Goal: Task Accomplishment & Management: Use online tool/utility

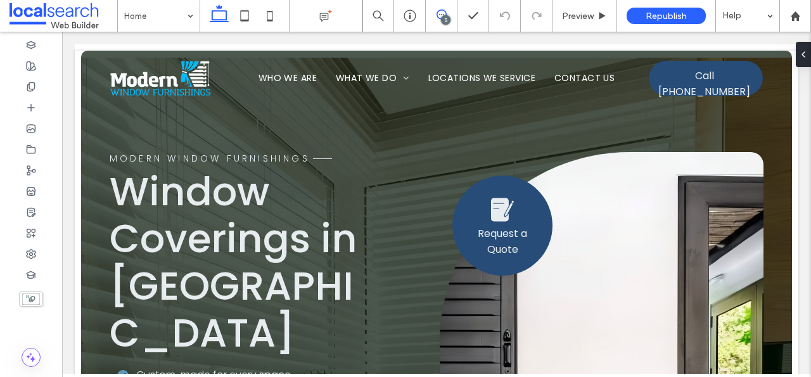
click at [444, 15] on icon at bounding box center [442, 15] width 10 height 10
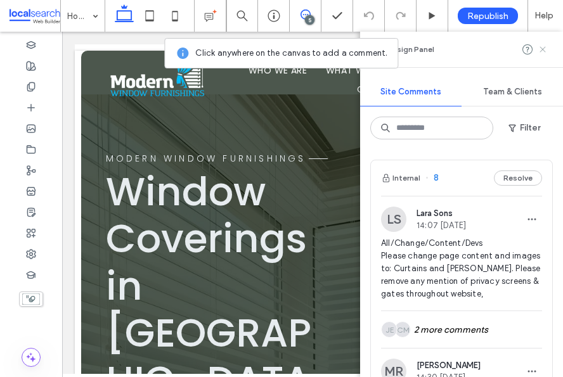
click at [540, 49] on icon at bounding box center [543, 49] width 10 height 10
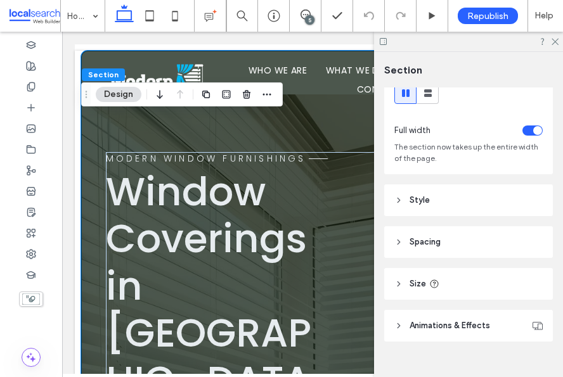
scroll to position [63, 0]
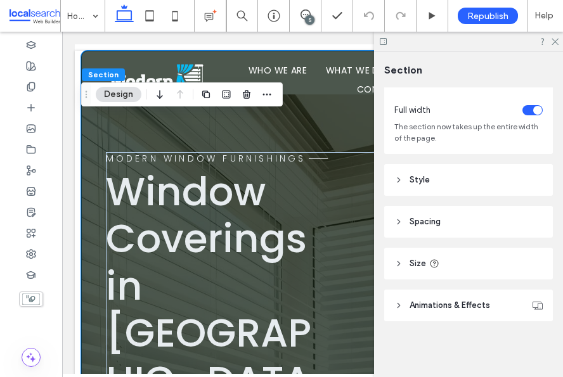
click at [445, 186] on header "Style" at bounding box center [468, 180] width 169 height 32
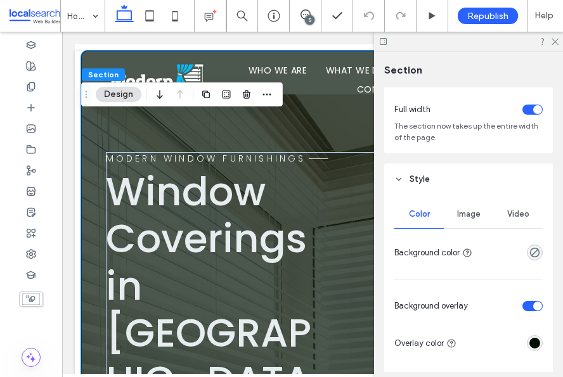
click at [475, 217] on span "Image" at bounding box center [468, 214] width 23 height 10
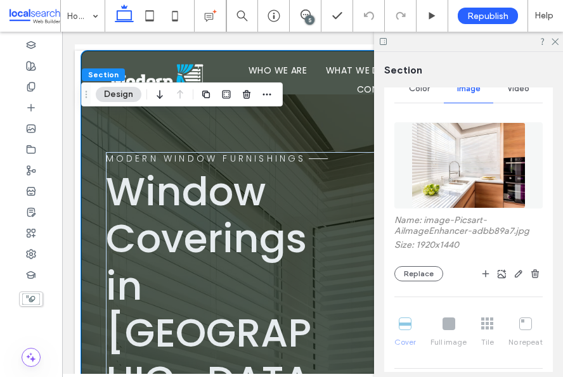
scroll to position [217, 0]
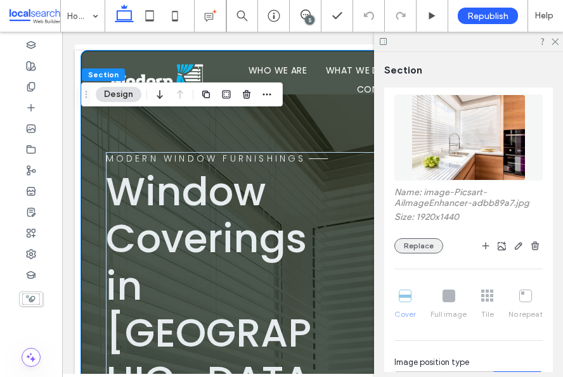
click at [421, 252] on button "Replace" at bounding box center [418, 245] width 49 height 15
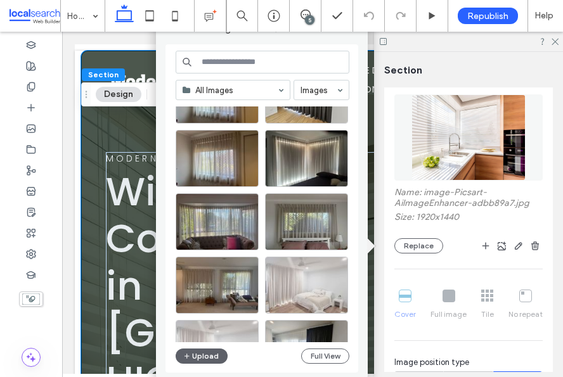
scroll to position [192, 0]
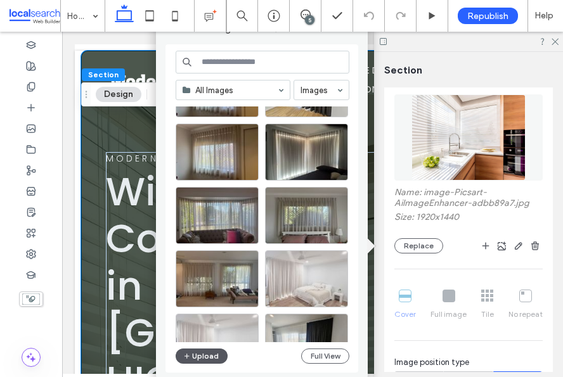
click at [208, 353] on button "Upload" at bounding box center [202, 356] width 52 height 15
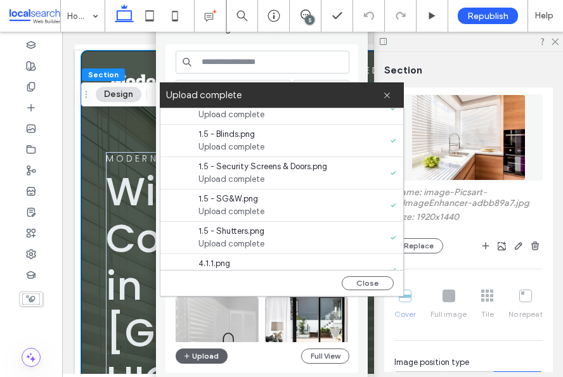
scroll to position [129, 0]
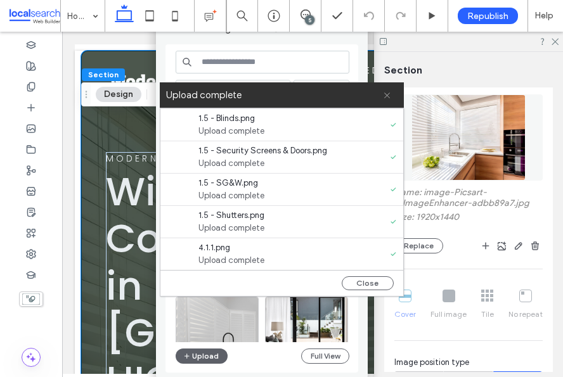
click at [388, 96] on icon at bounding box center [387, 95] width 8 height 8
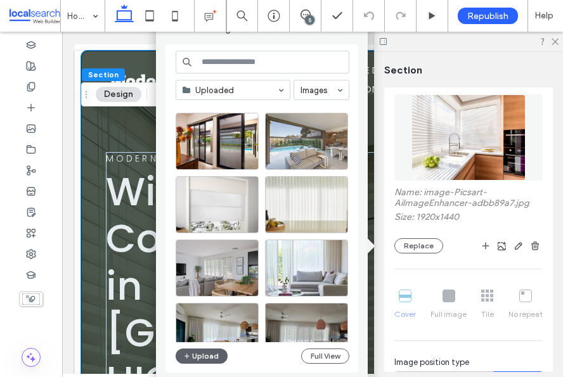
scroll to position [258, 0]
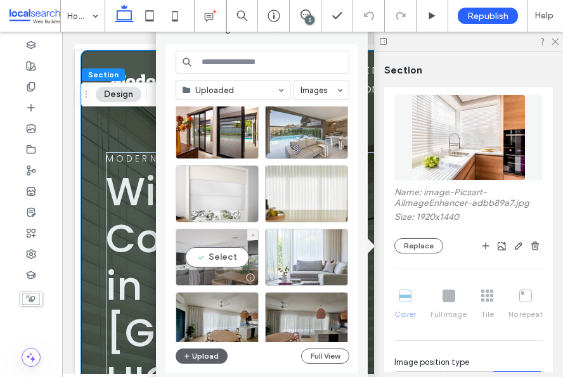
click at [223, 260] on div "Select" at bounding box center [217, 257] width 83 height 57
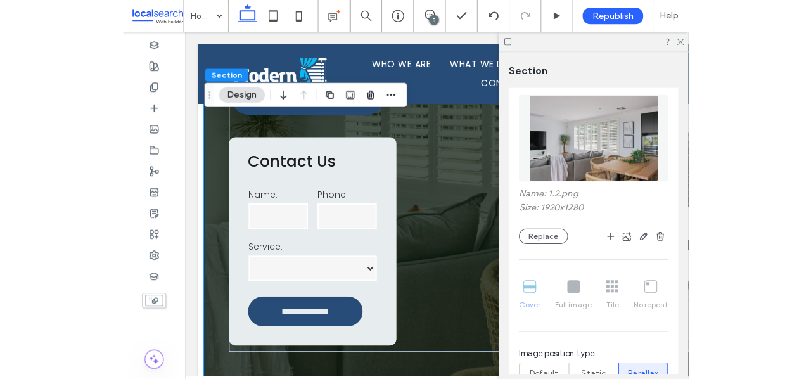
scroll to position [460, 0]
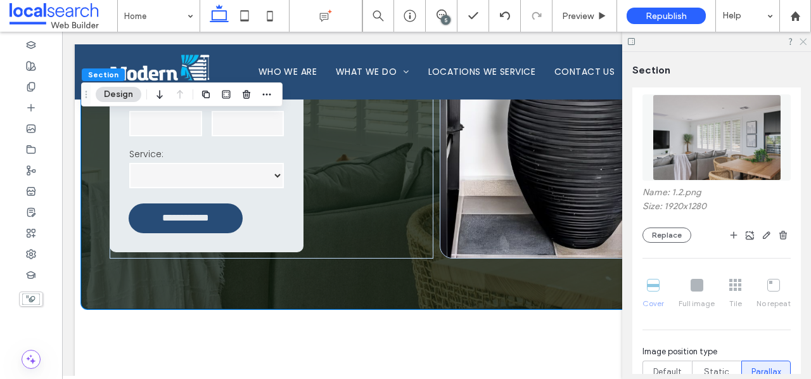
click at [803, 39] on icon at bounding box center [803, 41] width 8 height 8
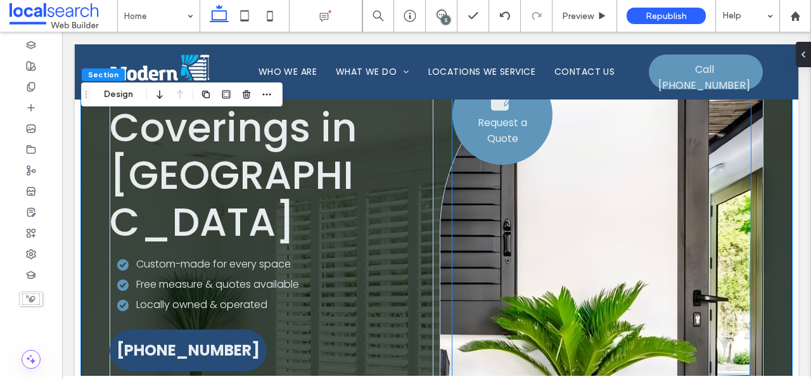
scroll to position [171, 0]
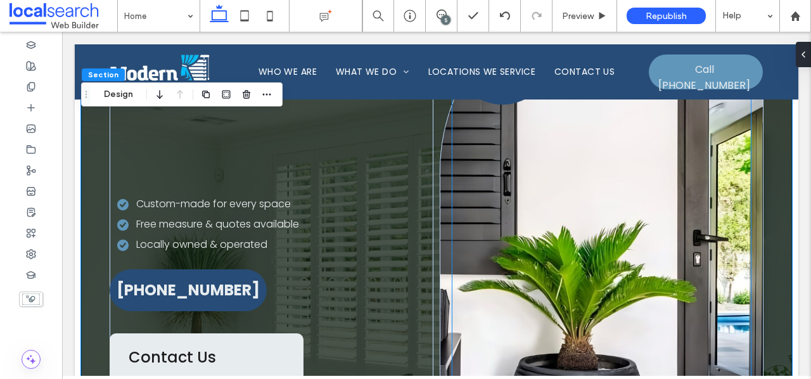
click at [574, 267] on div "Request a Quote 4.8 27 reviews" at bounding box center [602, 263] width 299 height 519
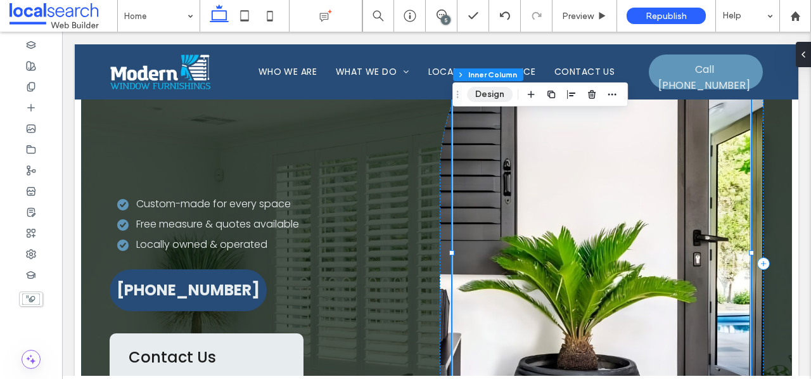
click at [497, 99] on button "Design" at bounding box center [490, 94] width 46 height 15
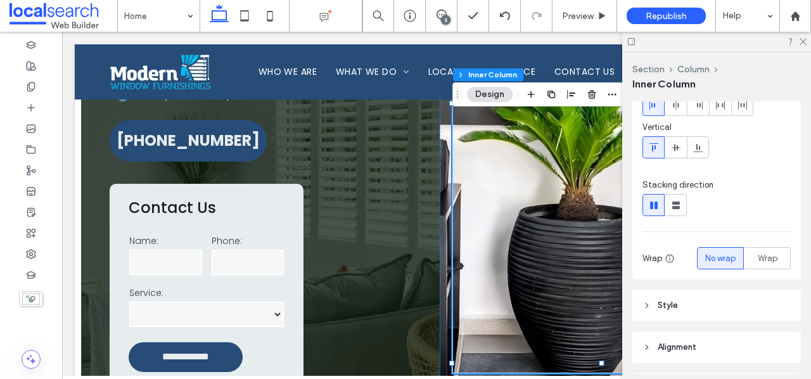
scroll to position [0, 0]
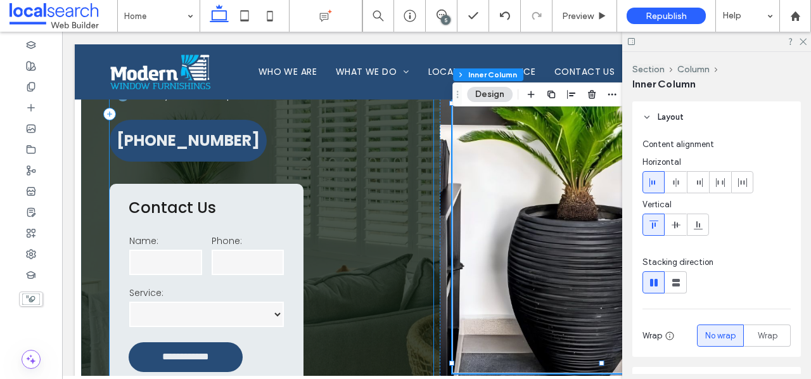
click at [368, 183] on div "**********" at bounding box center [272, 114] width 324 height 566
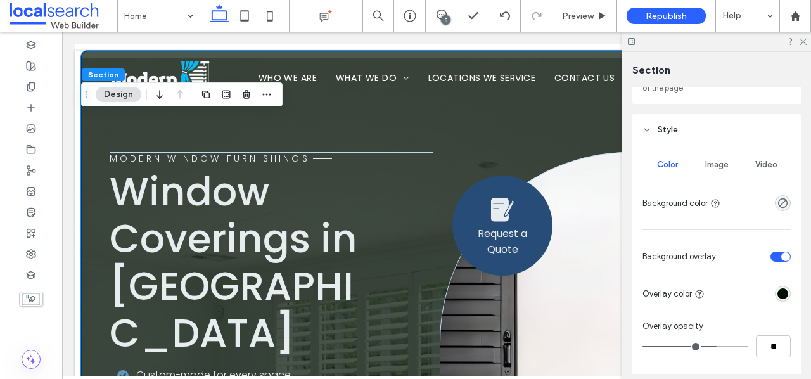
scroll to position [134, 0]
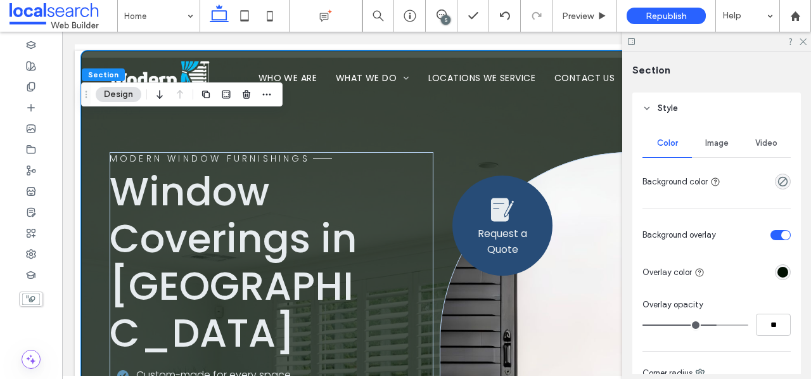
type input "**"
click at [700, 325] on input "range" at bounding box center [696, 325] width 106 height 1
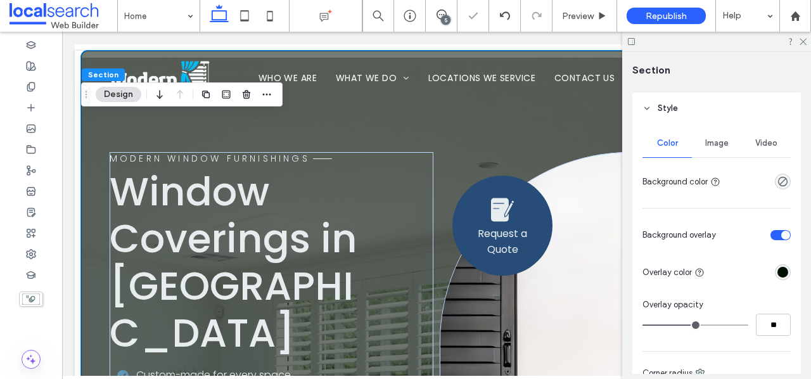
type input "**"
click at [684, 325] on input "range" at bounding box center [696, 325] width 106 height 1
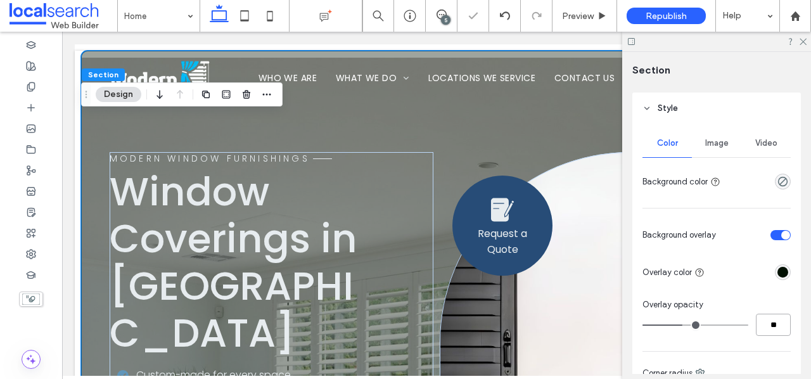
click at [774, 328] on input "**" at bounding box center [773, 325] width 35 height 22
type input "**"
click at [770, 297] on div "Color Image Video Background color Background overlay Overlay color Overlay opa…" at bounding box center [717, 330] width 169 height 412
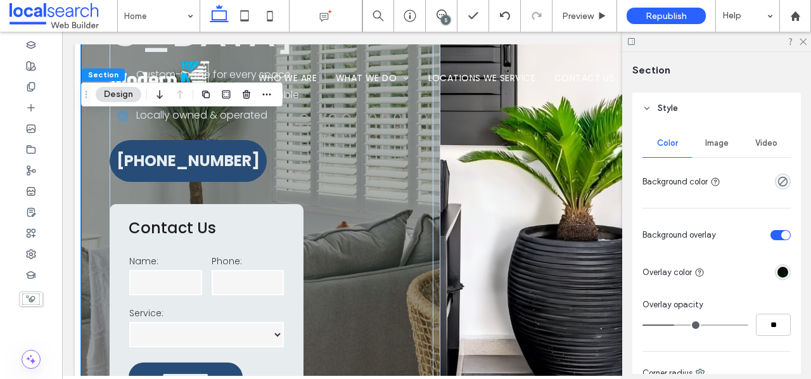
scroll to position [0, 0]
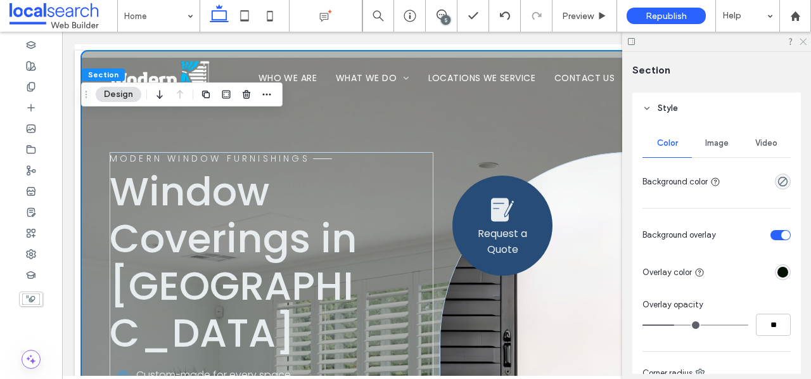
click at [803, 39] on icon at bounding box center [803, 41] width 8 height 8
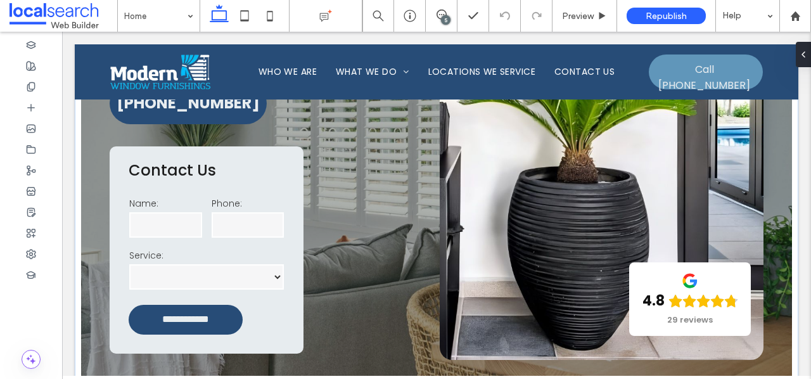
click at [475, 189] on div "Request a Quote 4.8 29 reviews" at bounding box center [602, 76] width 299 height 519
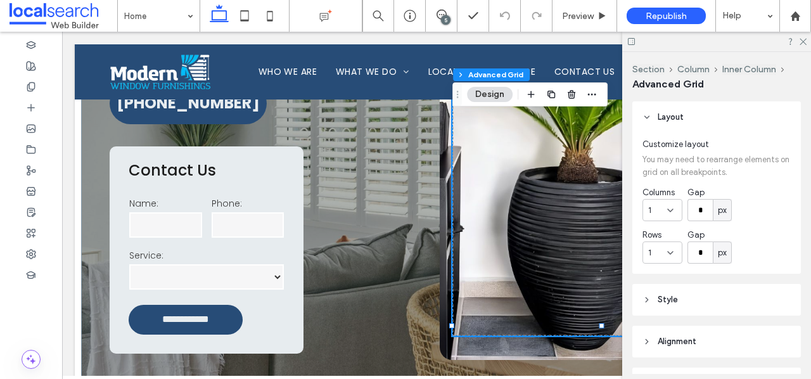
click at [491, 97] on button "Design" at bounding box center [490, 94] width 46 height 15
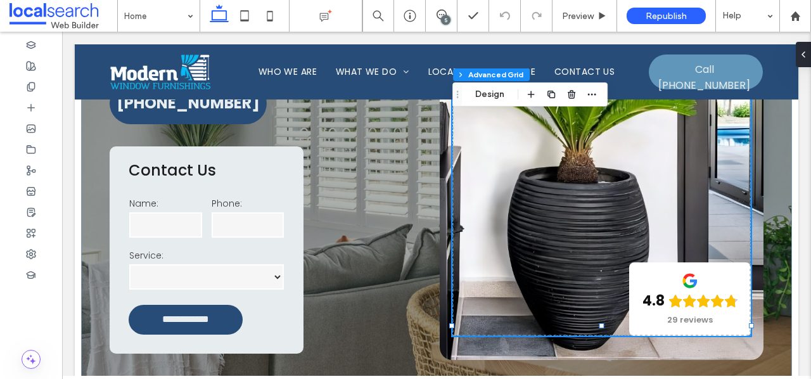
click at [533, 165] on div "Request a Quote 4.8 29 reviews" at bounding box center [602, 76] width 299 height 519
click at [540, 159] on div "Request a Quote 4.8 29 reviews" at bounding box center [602, 76] width 299 height 519
click at [497, 98] on button "Design" at bounding box center [490, 94] width 46 height 15
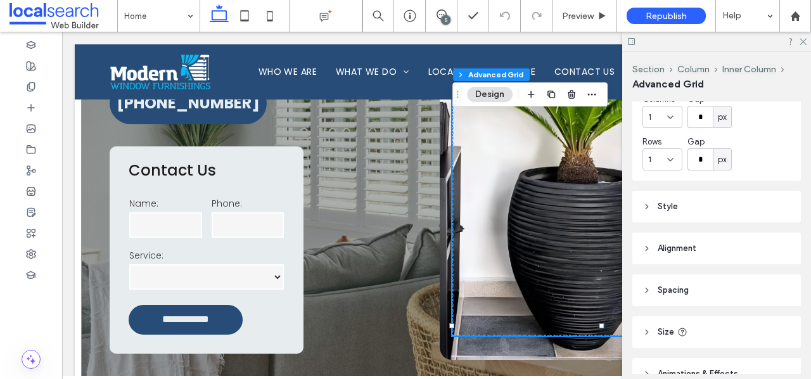
scroll to position [103, 0]
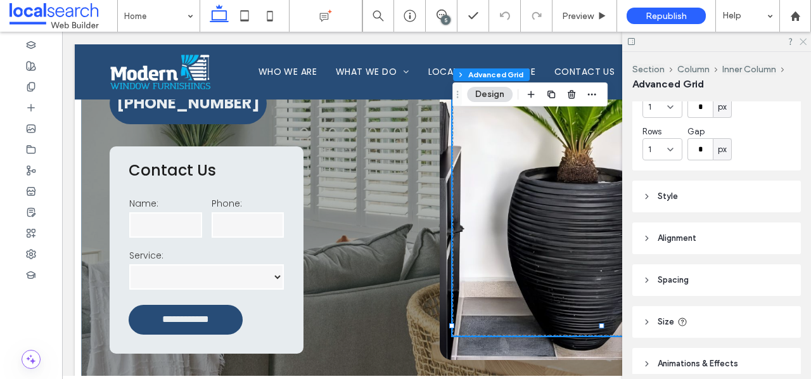
click at [799, 44] on icon at bounding box center [803, 41] width 8 height 8
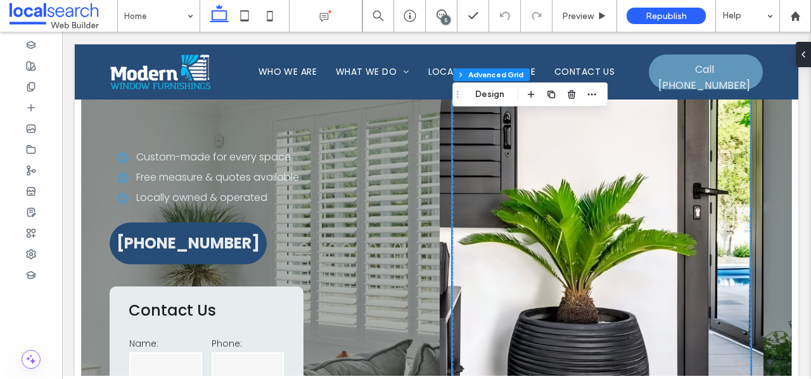
scroll to position [219, 0]
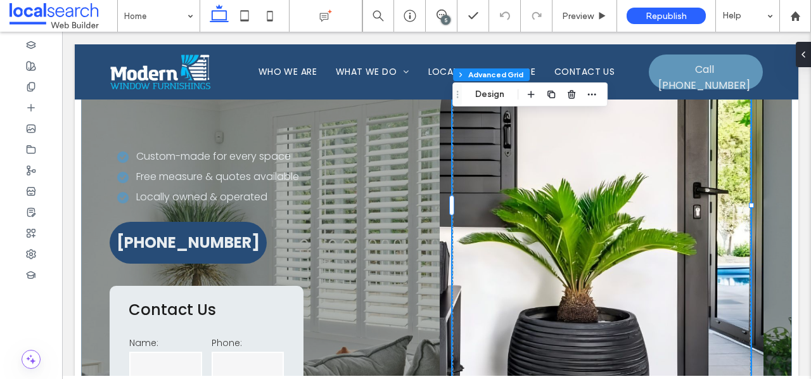
click at [557, 205] on div "Request a Quote 4.8 29 reviews" at bounding box center [602, 216] width 299 height 519
click at [393, 169] on div "Custom-made for every space Free measure & quotes available Locally owned & ope…" at bounding box center [272, 178] width 324 height 61
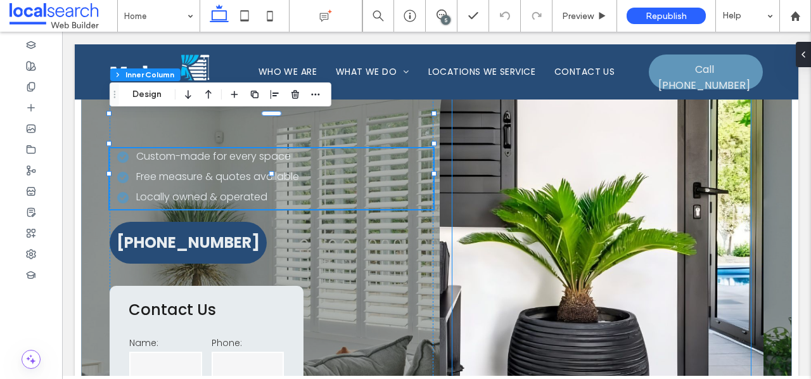
click at [589, 191] on div "Request a Quote 4.8 29 reviews" at bounding box center [602, 216] width 299 height 519
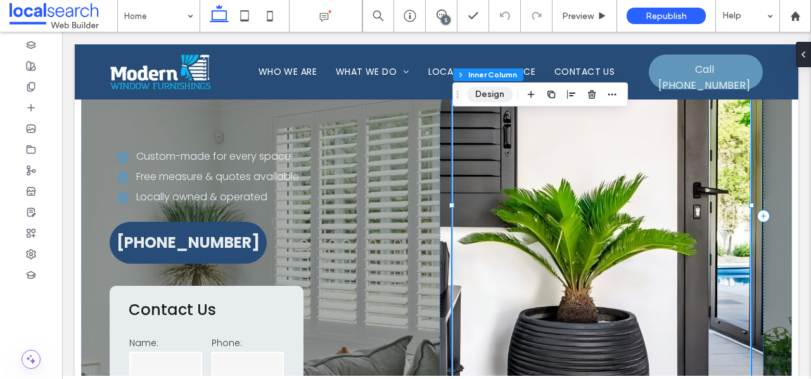
click at [494, 96] on button "Design" at bounding box center [490, 94] width 46 height 15
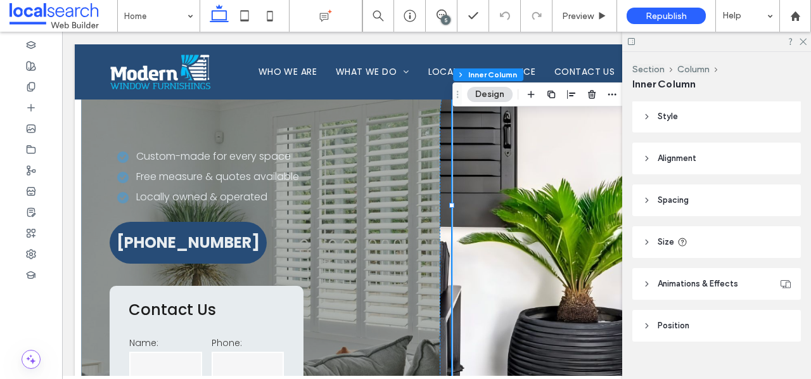
scroll to position [264, 0]
click at [695, 107] on header "Style" at bounding box center [717, 119] width 169 height 32
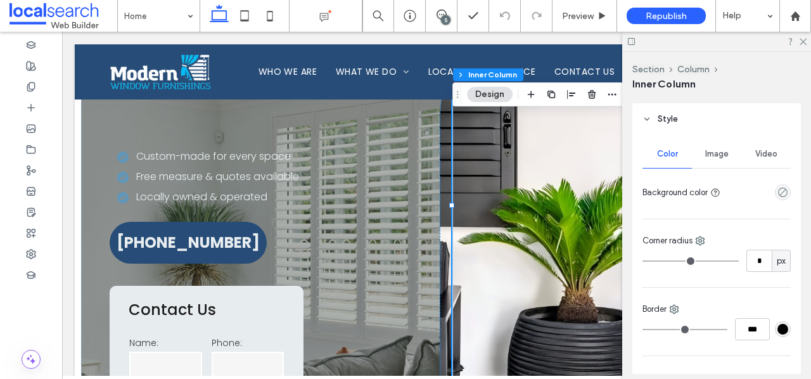
click at [720, 149] on span "Image" at bounding box center [717, 154] width 23 height 10
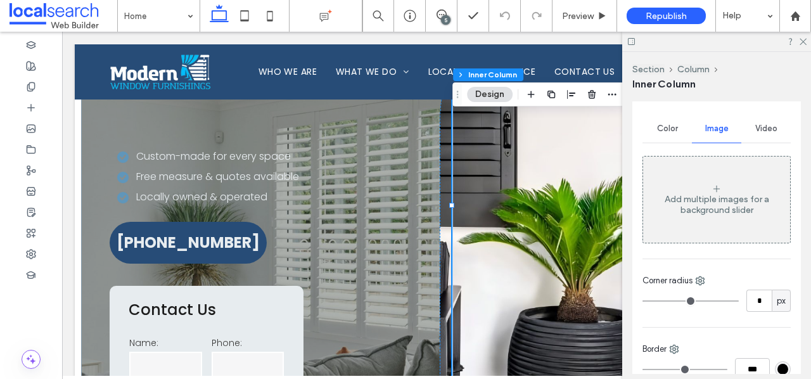
scroll to position [293, 0]
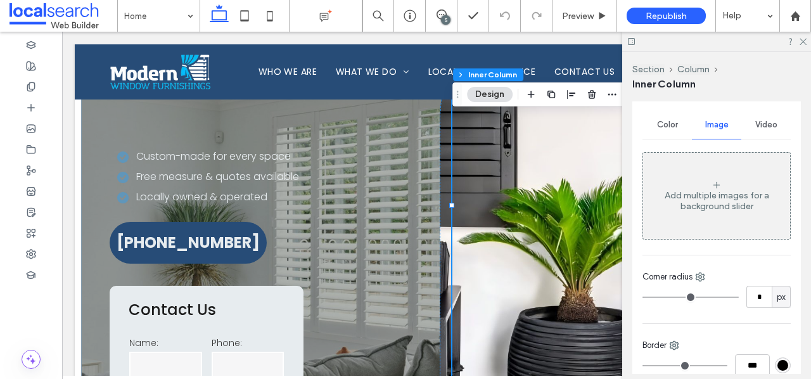
click at [527, 172] on div "Request a Quote 4.8 29 reviews" at bounding box center [602, 216] width 299 height 519
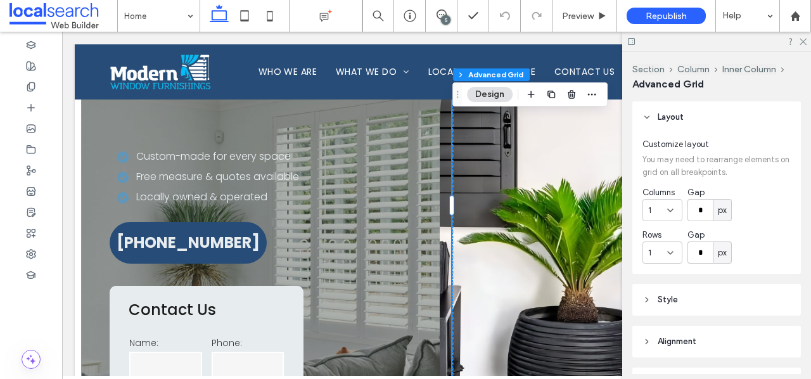
click at [528, 175] on div "Request a Quote 4.8 29 reviews" at bounding box center [602, 216] width 299 height 519
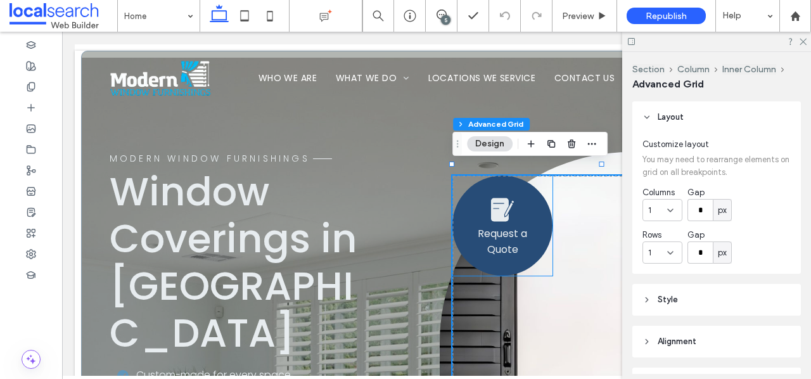
scroll to position [3, 0]
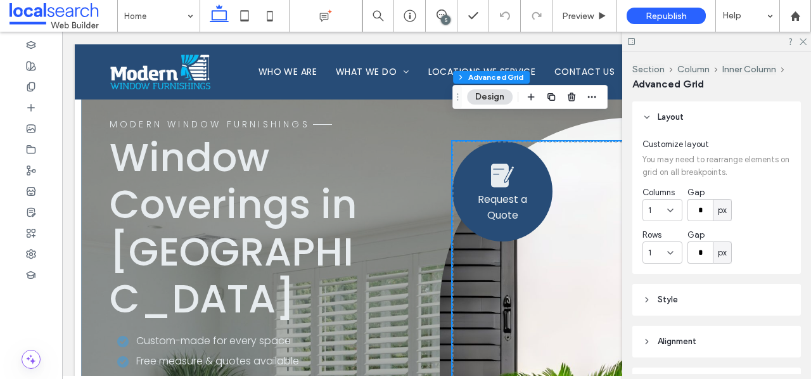
scroll to position [125, 0]
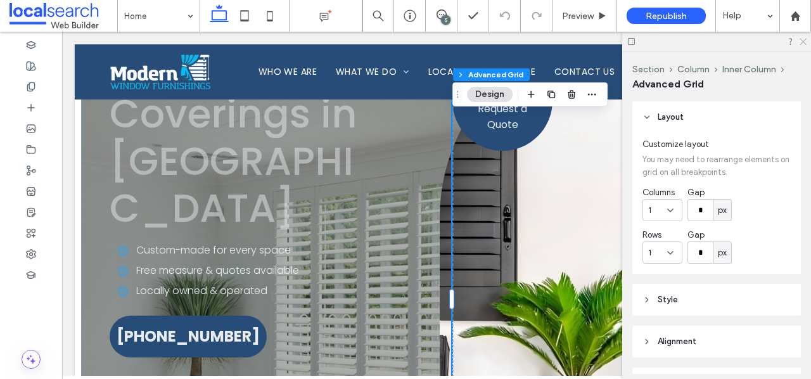
click at [803, 37] on icon at bounding box center [803, 41] width 8 height 8
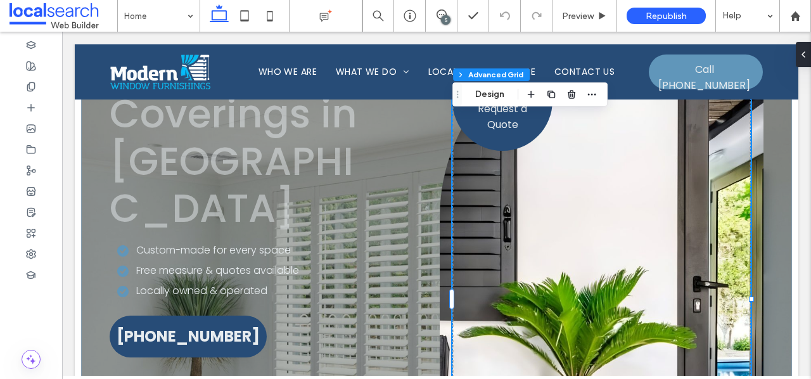
click at [676, 202] on div "Request a Quote 4.8 29 reviews" at bounding box center [602, 310] width 299 height 519
click at [30, 46] on icon at bounding box center [31, 45] width 10 height 10
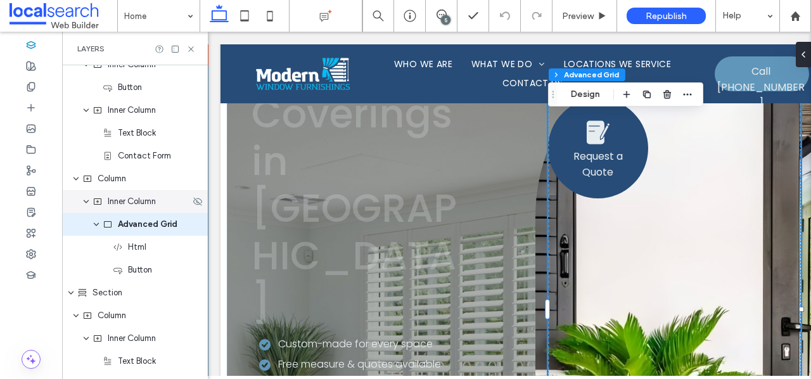
scroll to position [516, 0]
click at [141, 202] on span "Inner Column" at bounding box center [132, 199] width 48 height 13
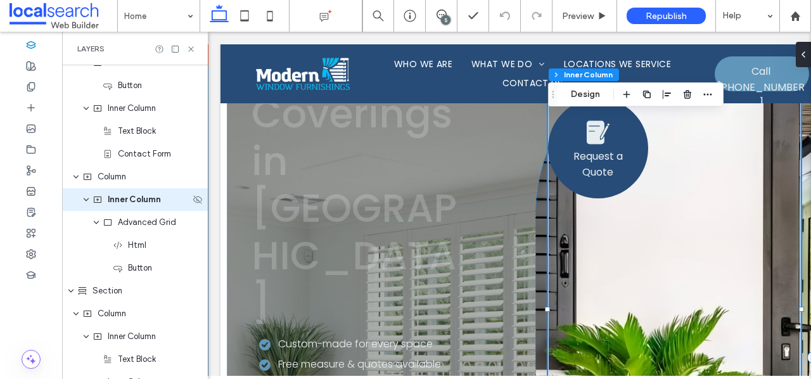
scroll to position [493, 0]
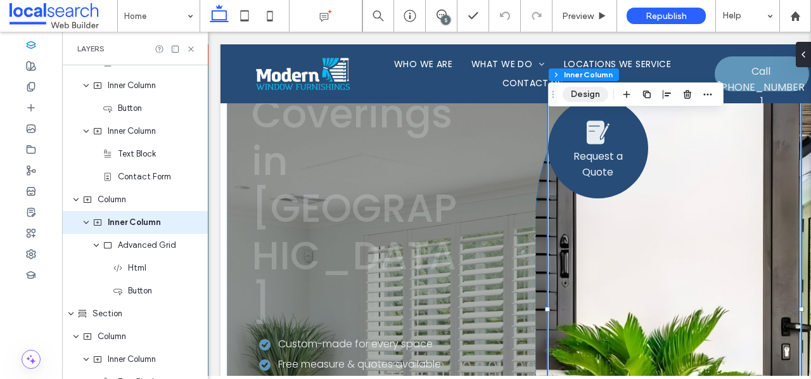
click at [587, 93] on button "Design" at bounding box center [586, 94] width 46 height 15
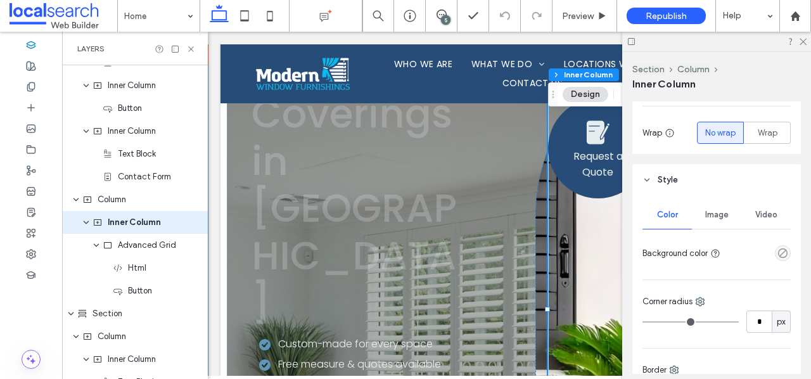
scroll to position [203, 0]
click at [723, 223] on div "Image" at bounding box center [716, 214] width 49 height 28
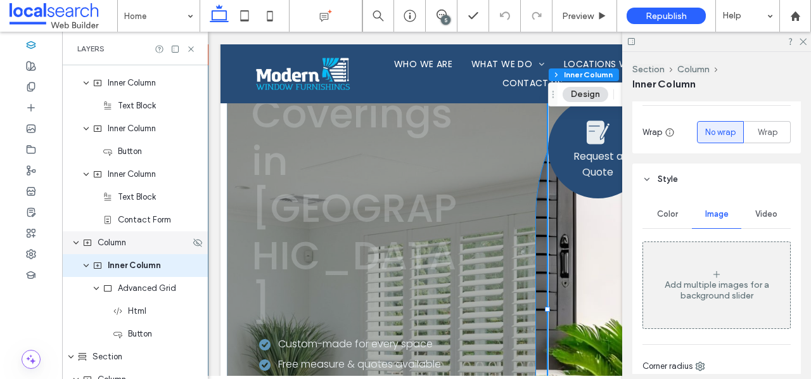
click at [134, 245] on div "Column" at bounding box center [136, 242] width 108 height 13
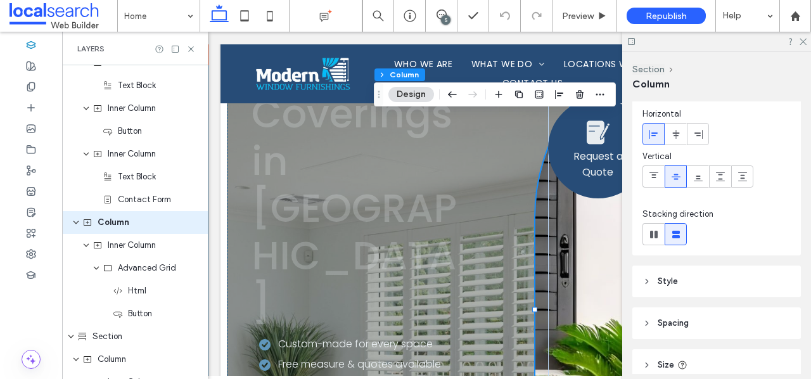
scroll to position [148, 0]
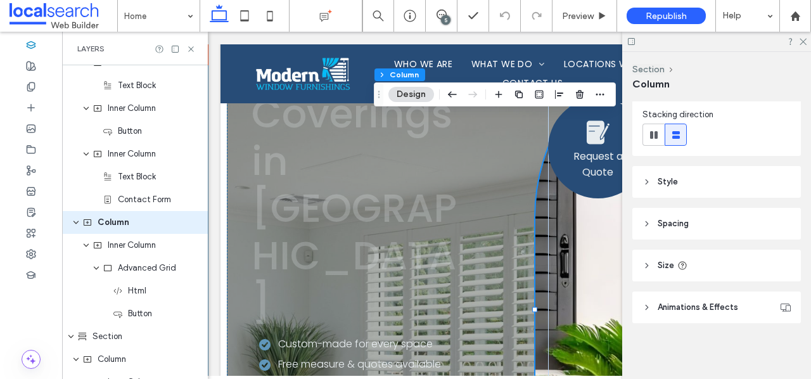
click at [722, 184] on header "Style" at bounding box center [717, 182] width 169 height 32
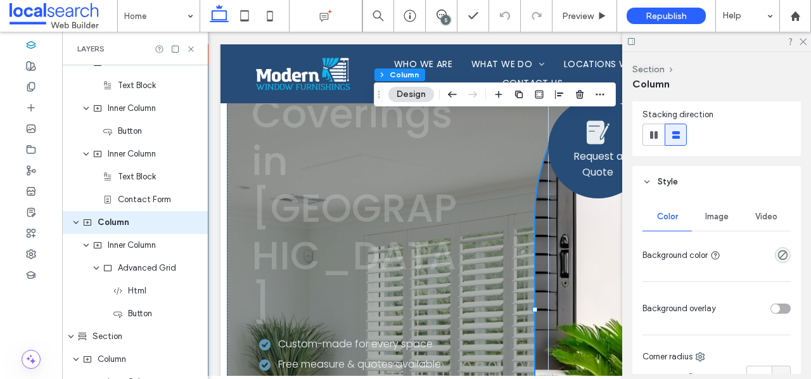
click at [727, 223] on div "Image" at bounding box center [716, 217] width 49 height 28
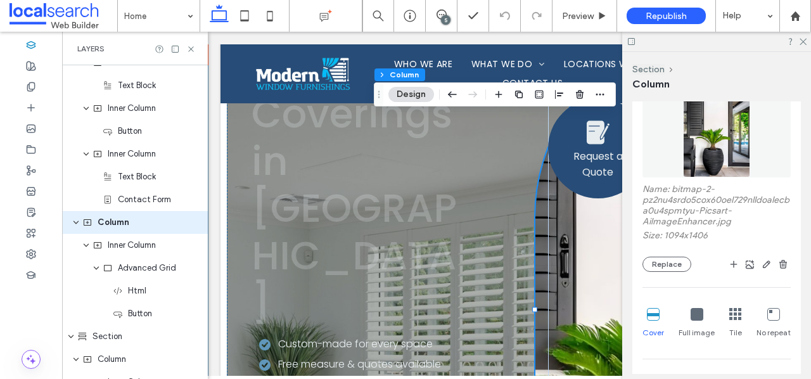
scroll to position [315, 0]
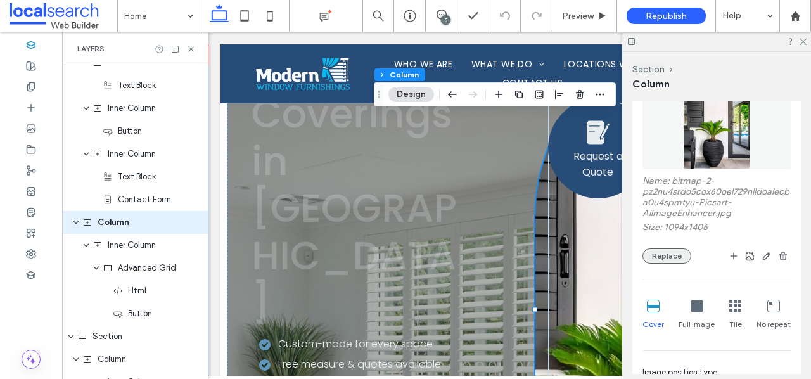
click at [671, 254] on button "Replace" at bounding box center [667, 255] width 49 height 15
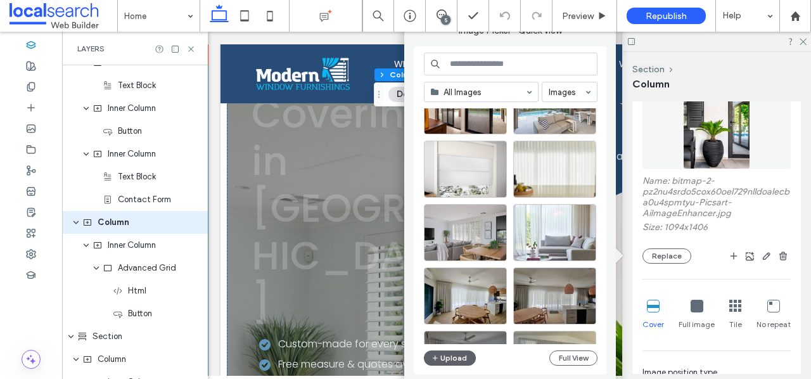
scroll to position [306, 0]
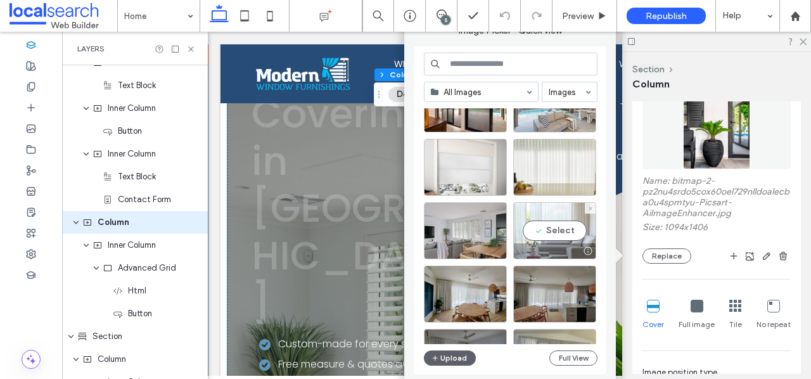
click at [559, 229] on div "Select" at bounding box center [554, 230] width 83 height 57
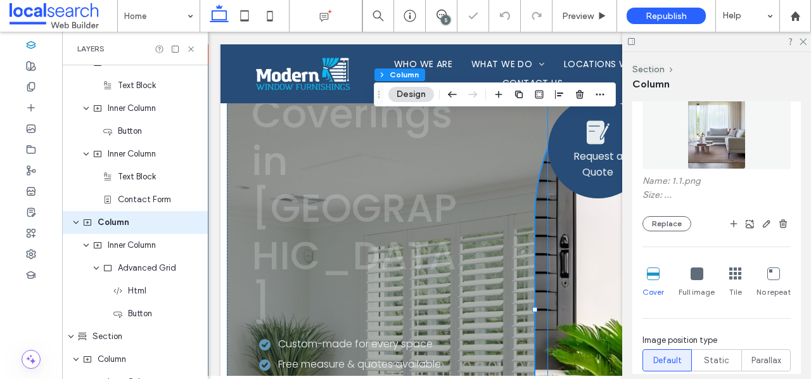
type input "***"
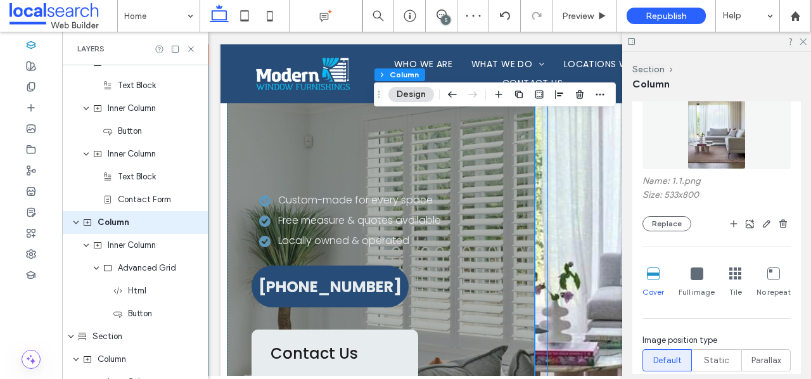
scroll to position [274, 0]
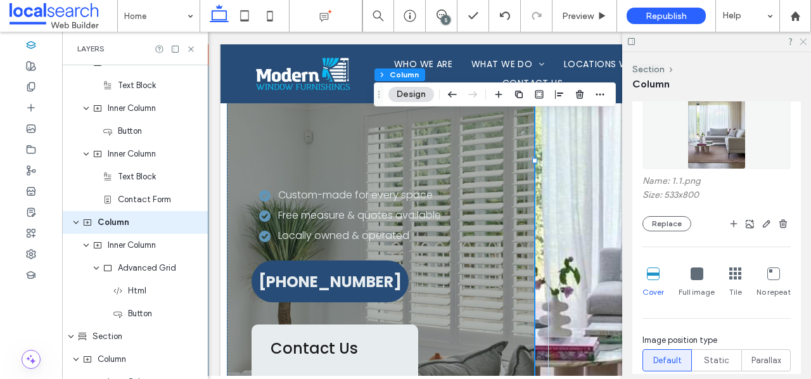
click at [800, 42] on icon at bounding box center [803, 41] width 8 height 8
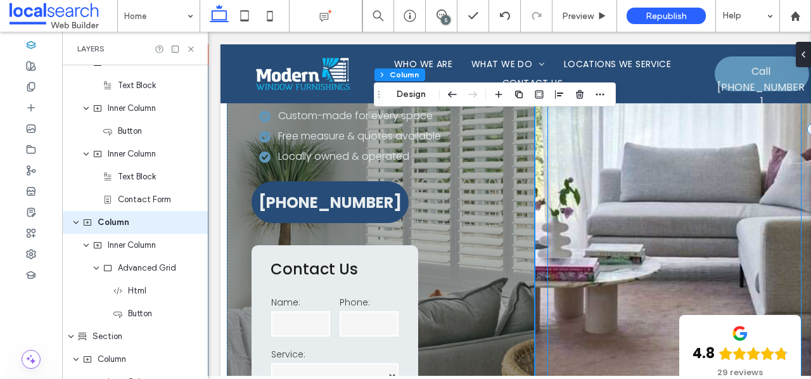
scroll to position [354, 0]
click at [441, 13] on icon at bounding box center [442, 15] width 10 height 10
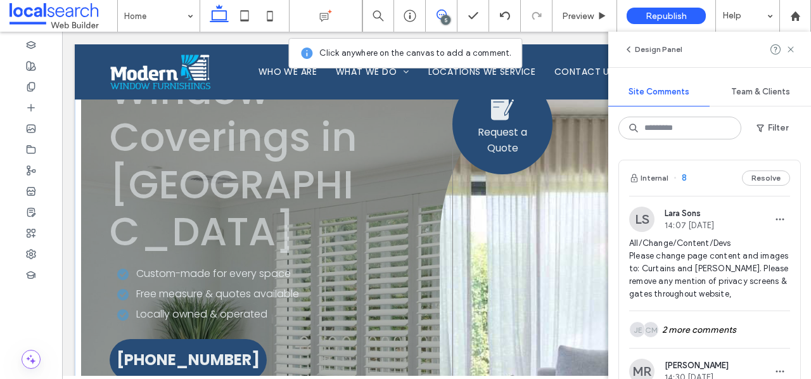
scroll to position [122, 0]
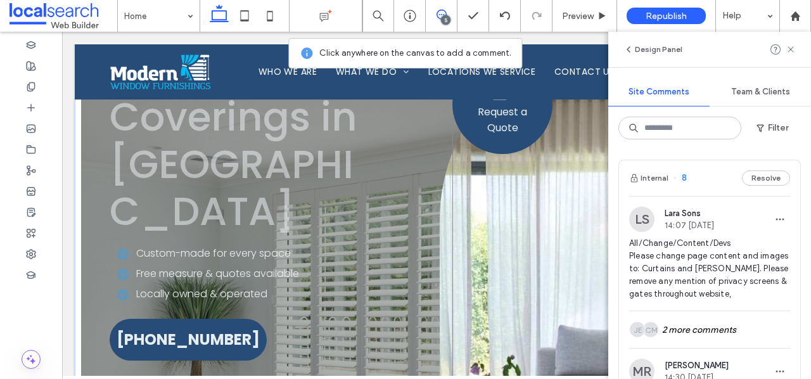
click at [506, 212] on div "Request a Quote 4.8 29 reviews" at bounding box center [602, 313] width 299 height 519
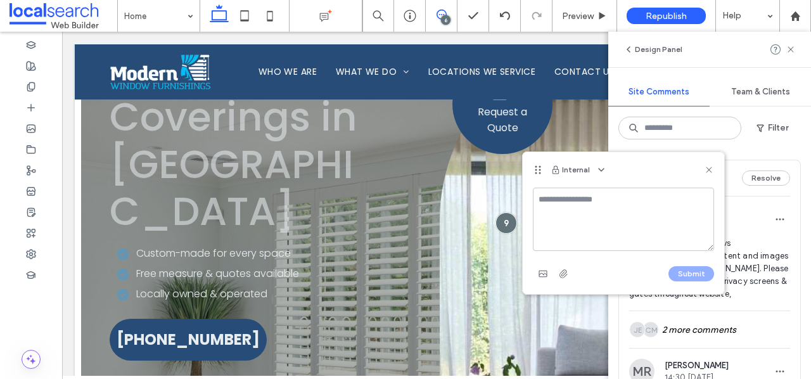
click at [553, 205] on textarea at bounding box center [623, 219] width 181 height 63
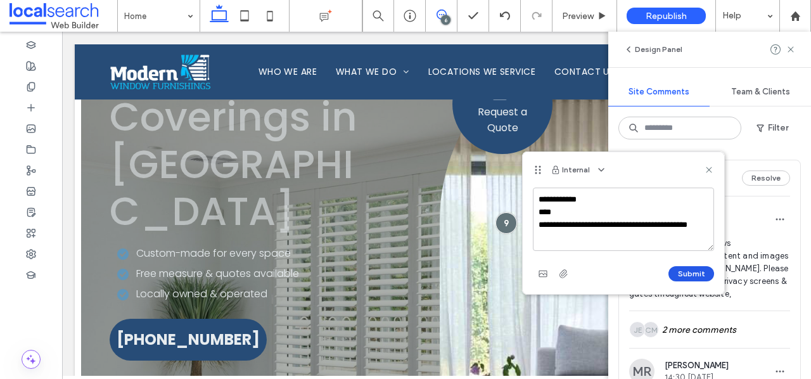
type textarea "**********"
click at [694, 278] on button "Submit" at bounding box center [692, 273] width 46 height 15
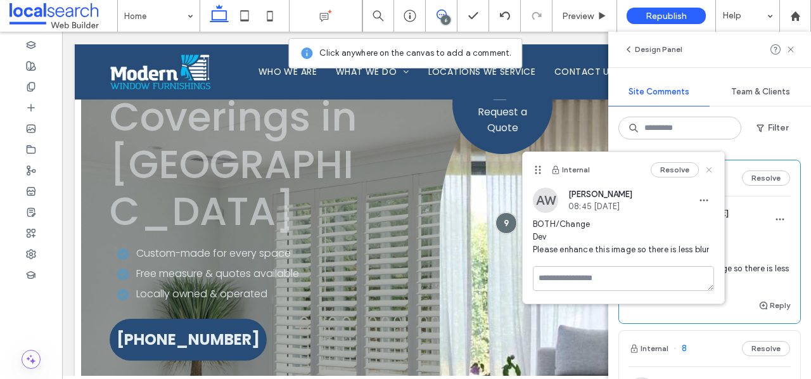
click at [711, 170] on icon at bounding box center [709, 170] width 10 height 10
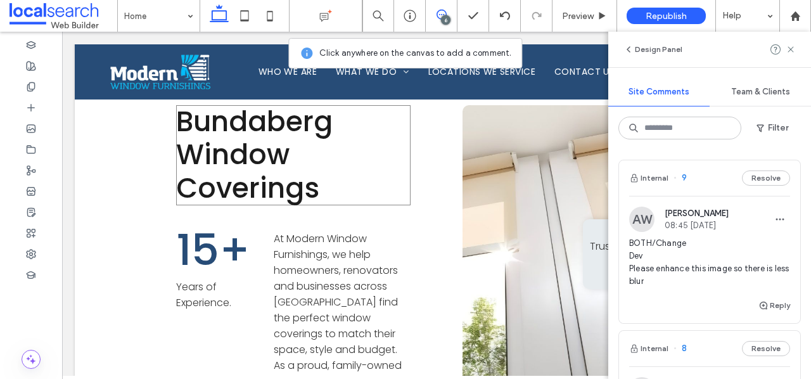
scroll to position [759, 0]
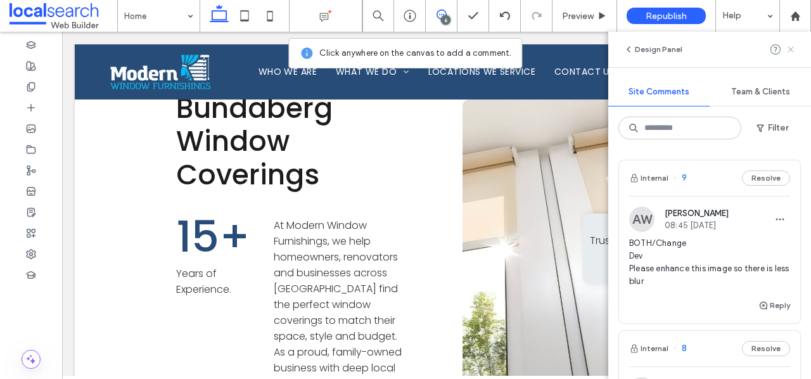
click at [792, 51] on use at bounding box center [791, 49] width 6 height 6
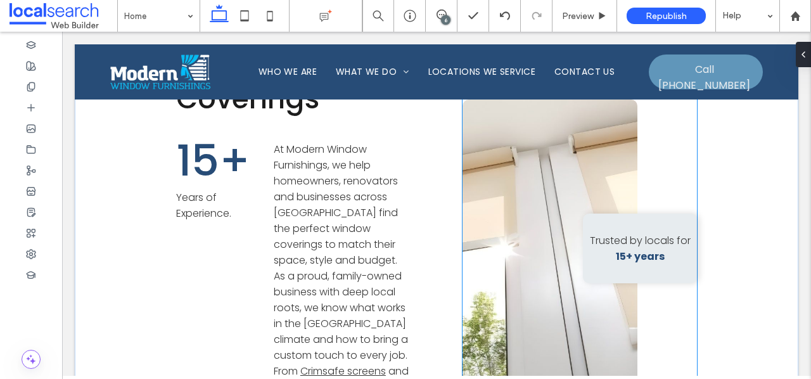
scroll to position [854, 0]
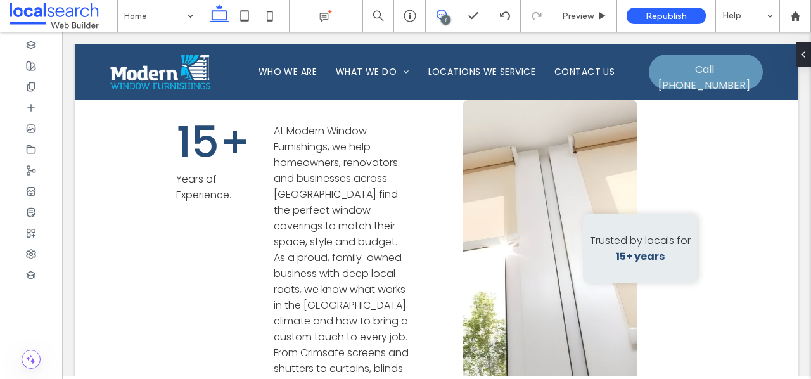
click at [444, 10] on icon at bounding box center [442, 15] width 10 height 10
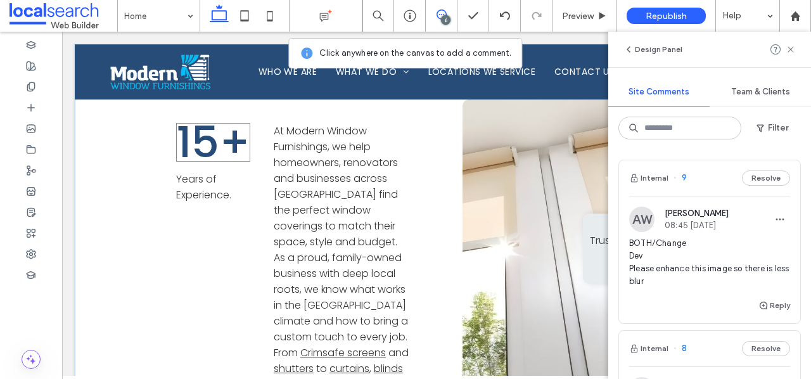
click at [213, 132] on span "15+" at bounding box center [213, 142] width 74 height 60
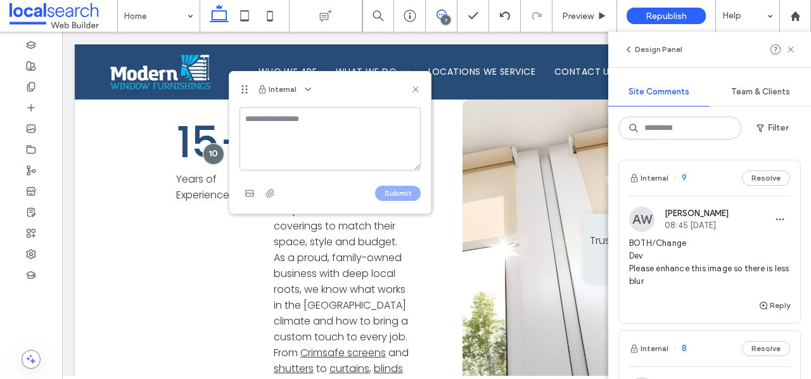
click at [311, 124] on textarea at bounding box center [330, 138] width 181 height 63
type textarea "*"
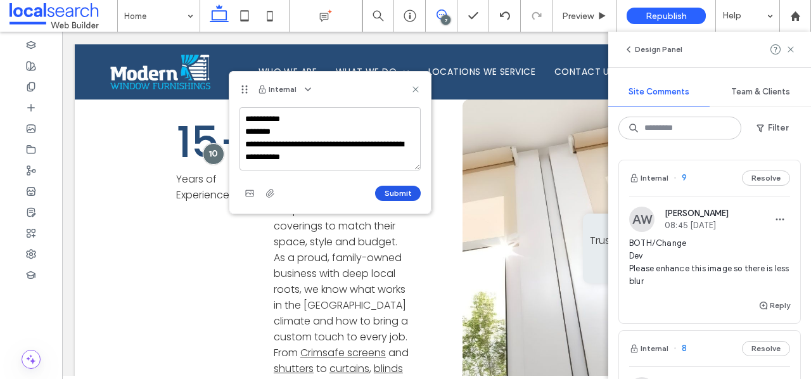
type textarea "**********"
click at [397, 190] on button "Submit" at bounding box center [398, 193] width 46 height 15
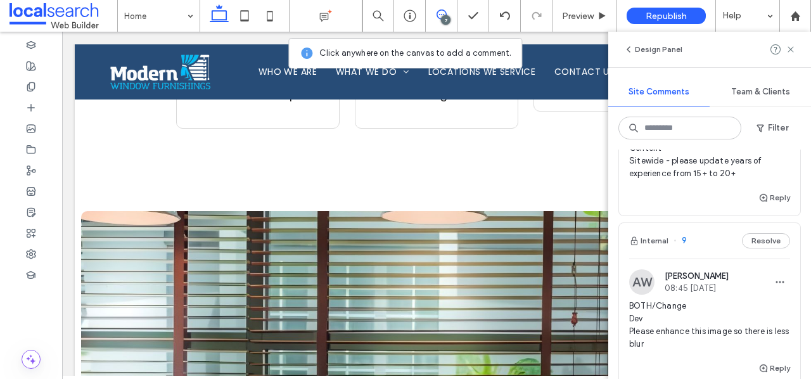
scroll to position [1675, 0]
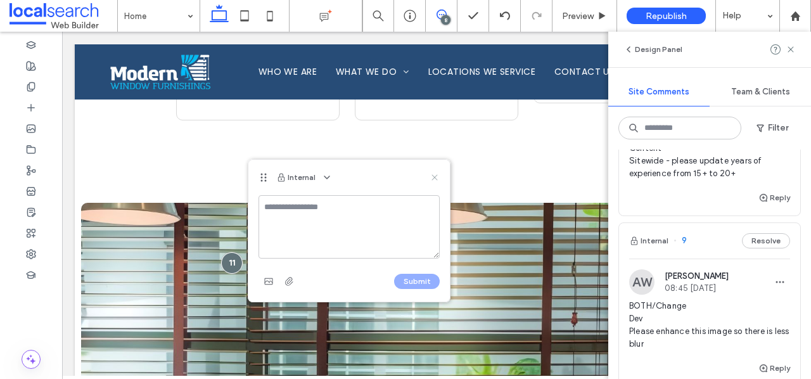
click at [431, 175] on icon at bounding box center [435, 177] width 10 height 10
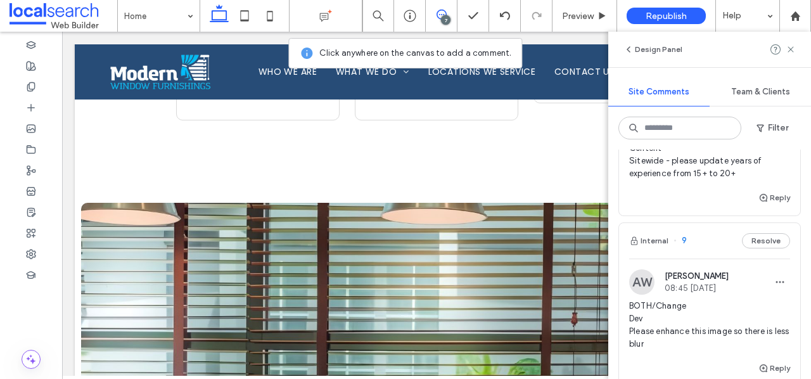
click at [796, 47] on div "Design Panel" at bounding box center [710, 49] width 203 height 35
click at [789, 51] on use at bounding box center [791, 49] width 6 height 6
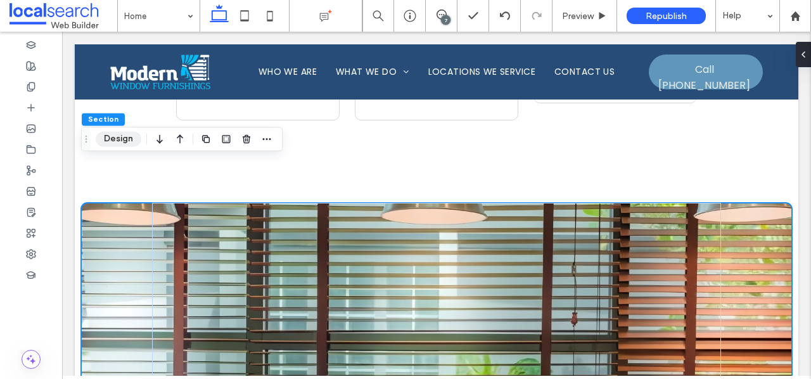
click at [119, 138] on button "Design" at bounding box center [119, 138] width 46 height 15
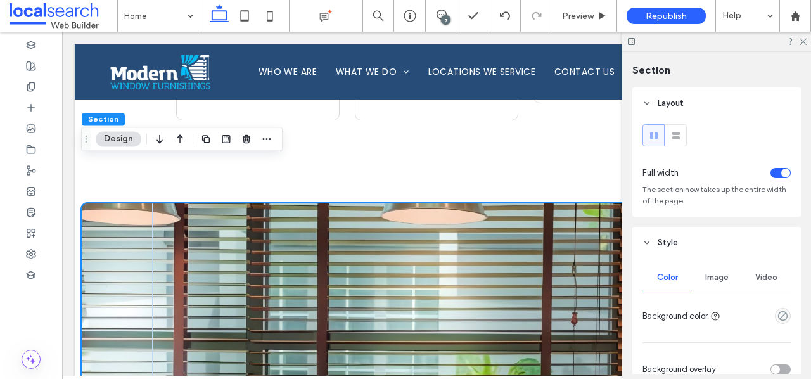
click at [713, 286] on div "Image" at bounding box center [716, 278] width 49 height 28
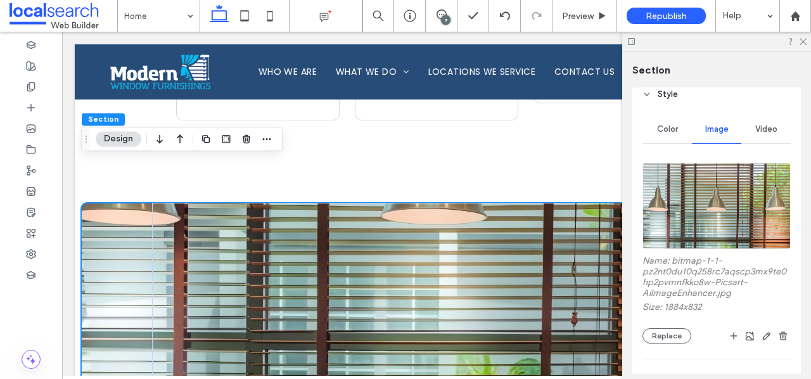
scroll to position [181, 0]
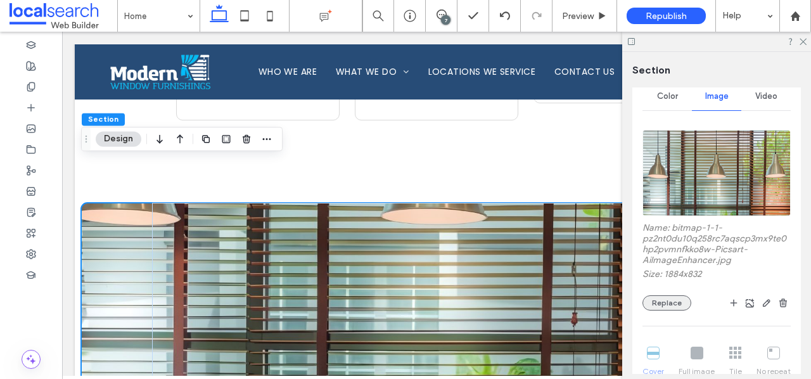
click at [676, 308] on button "Replace" at bounding box center [667, 302] width 49 height 15
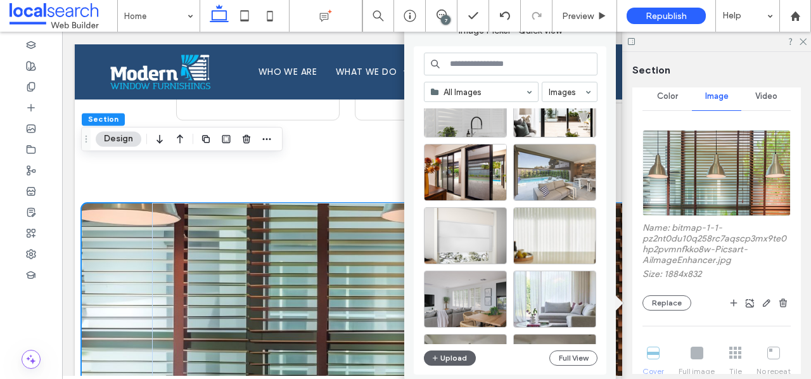
scroll to position [256, 0]
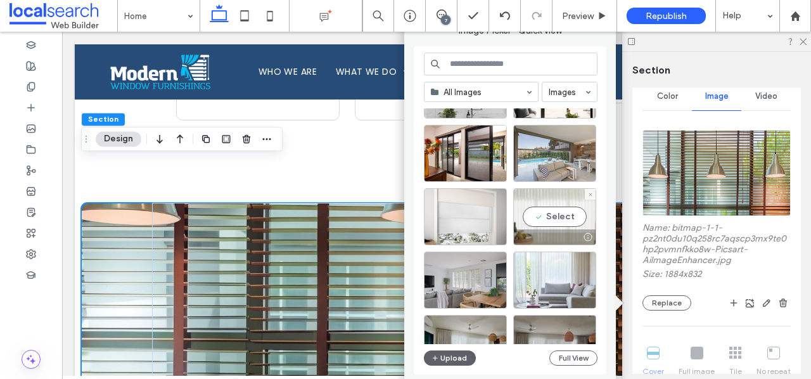
click at [549, 216] on div "Select" at bounding box center [554, 216] width 83 height 57
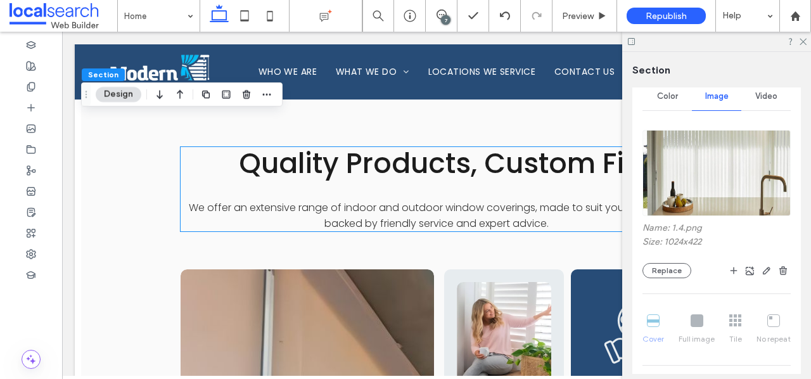
scroll to position [2191, 0]
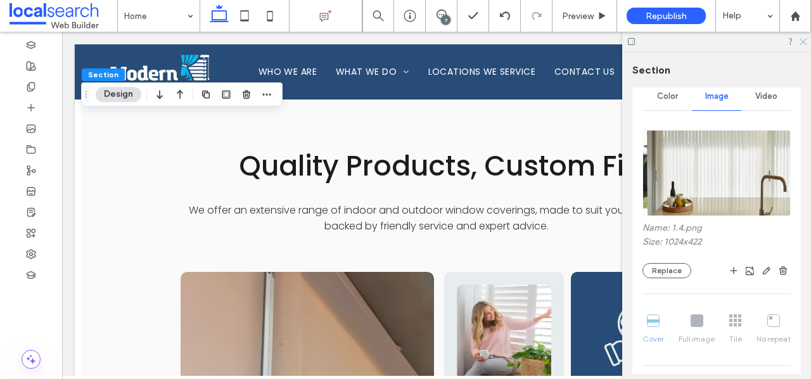
click at [804, 44] on icon at bounding box center [803, 41] width 8 height 8
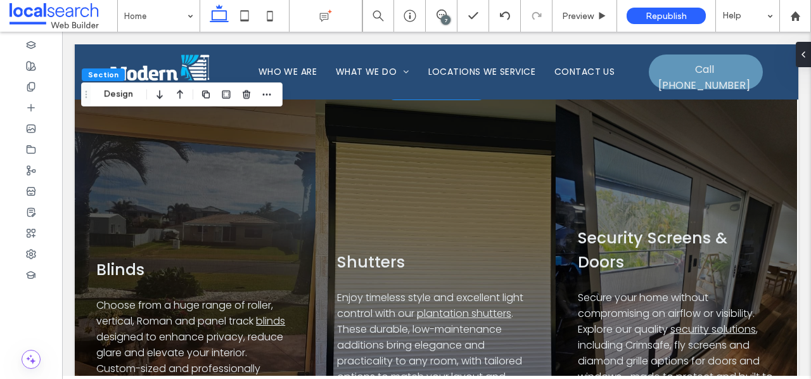
scroll to position [3051, 0]
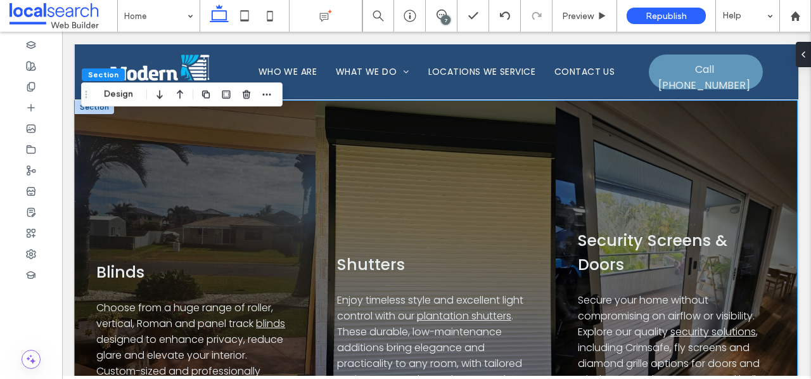
click at [232, 195] on div "Blinds Choose from a huge range of roller, vertical, Roman and panel track blin…" at bounding box center [195, 259] width 241 height 317
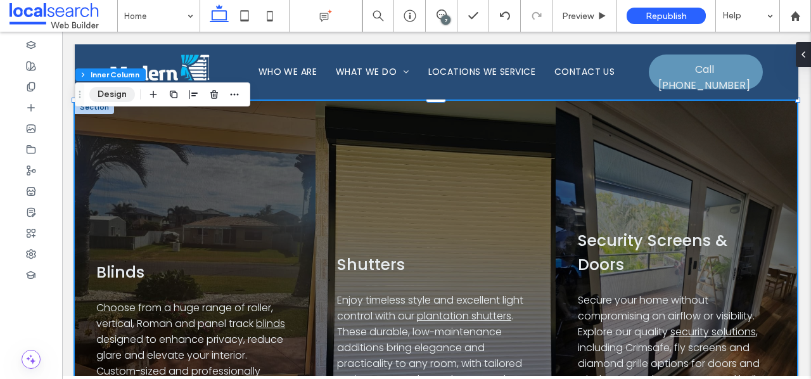
click at [118, 98] on button "Design" at bounding box center [112, 94] width 46 height 15
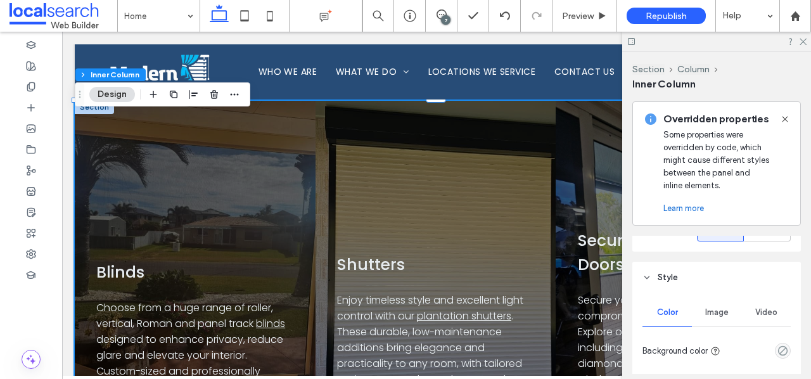
scroll to position [277, 0]
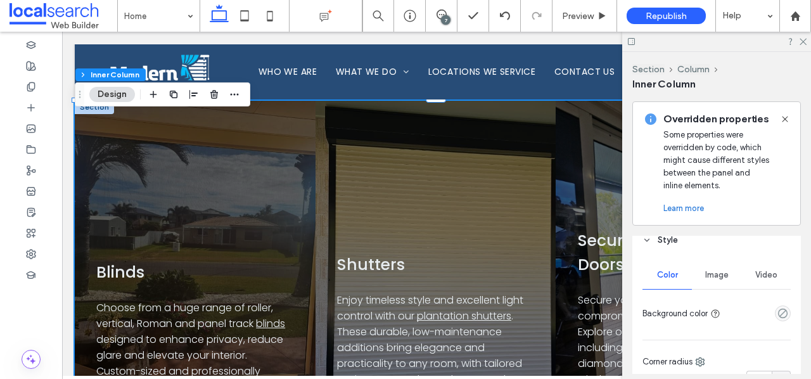
click at [728, 281] on div "Image" at bounding box center [716, 275] width 49 height 28
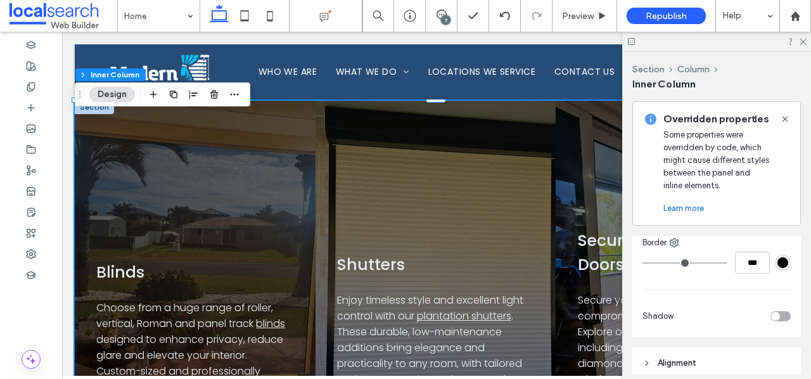
scroll to position [542, 0]
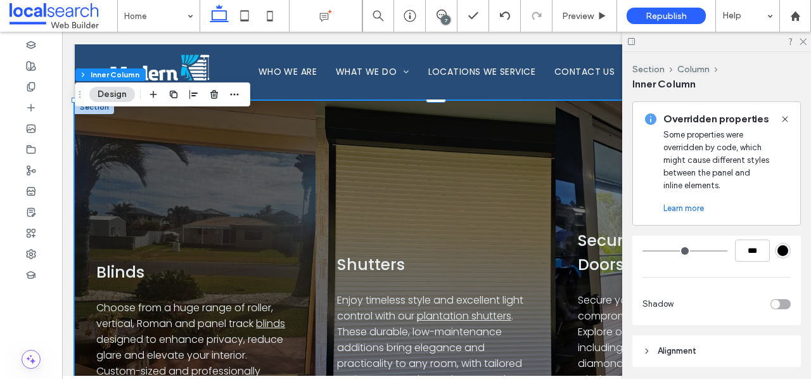
click at [177, 157] on div "Blinds Choose from a huge range of roller, vertical, Roman and panel track blin…" at bounding box center [195, 259] width 241 height 317
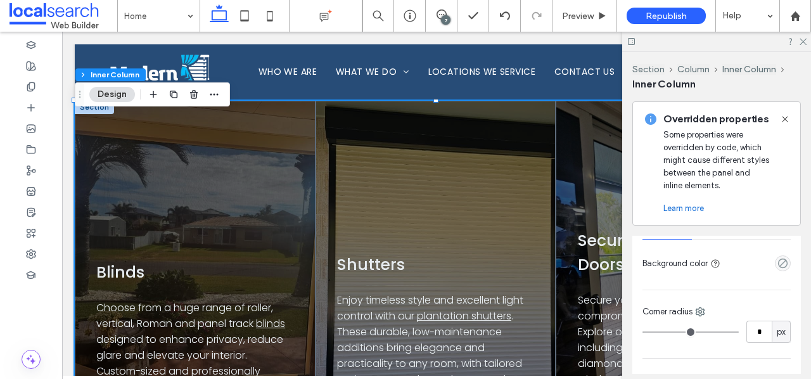
scroll to position [0, 0]
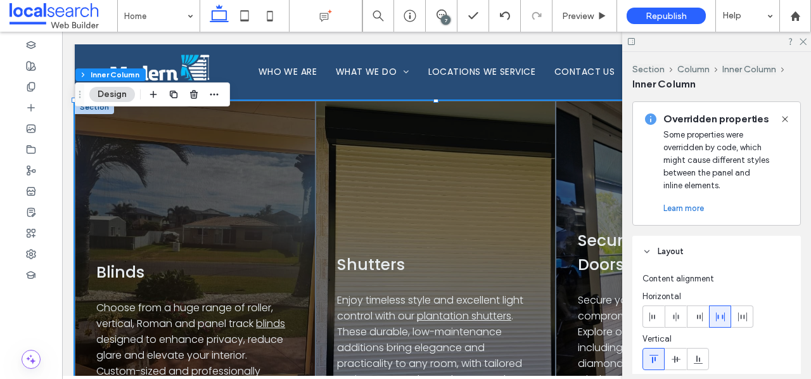
click at [803, 46] on div at bounding box center [717, 42] width 189 height 20
click at [804, 42] on use at bounding box center [803, 42] width 7 height 7
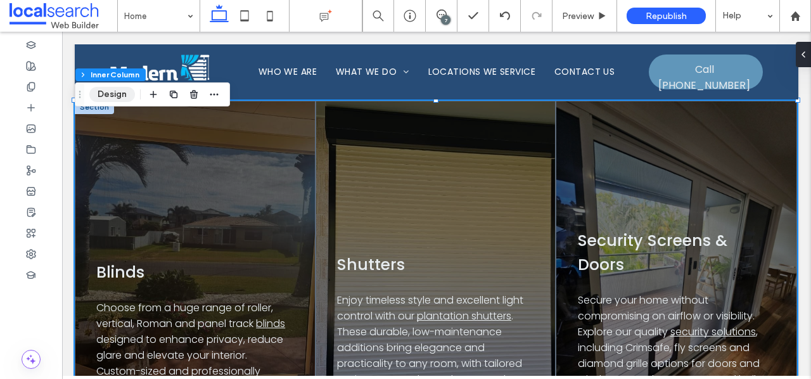
click at [103, 94] on button "Design" at bounding box center [112, 94] width 46 height 15
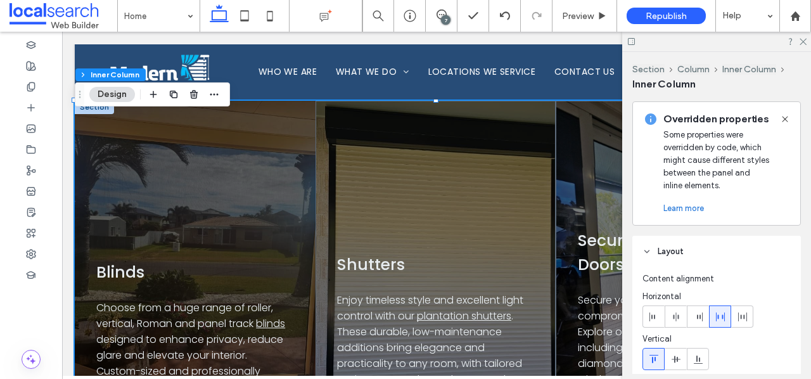
click at [172, 140] on div "Blinds Choose from a huge range of roller, vertical, Roman and panel track blin…" at bounding box center [195, 259] width 241 height 317
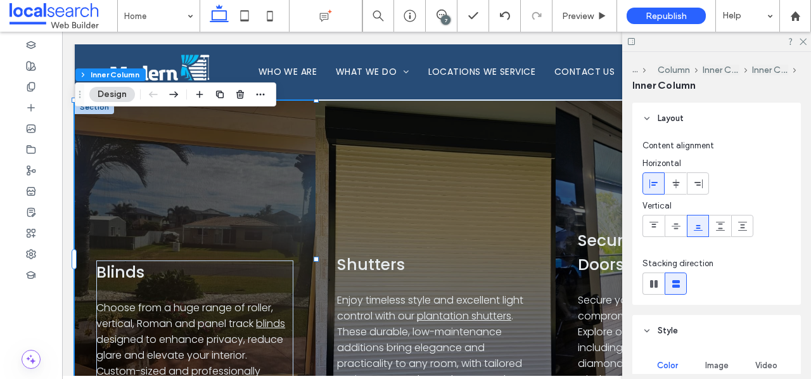
click at [216, 140] on div "Blinds Choose from a huge range of roller, vertical, Roman and panel track blin…" at bounding box center [195, 259] width 241 height 317
click at [34, 51] on div at bounding box center [31, 44] width 62 height 21
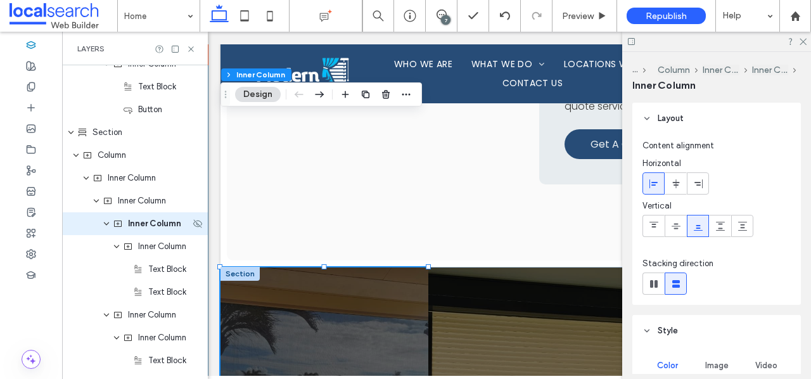
scroll to position [1862, 0]
click at [135, 165] on div "Inner Column" at bounding box center [135, 176] width 146 height 23
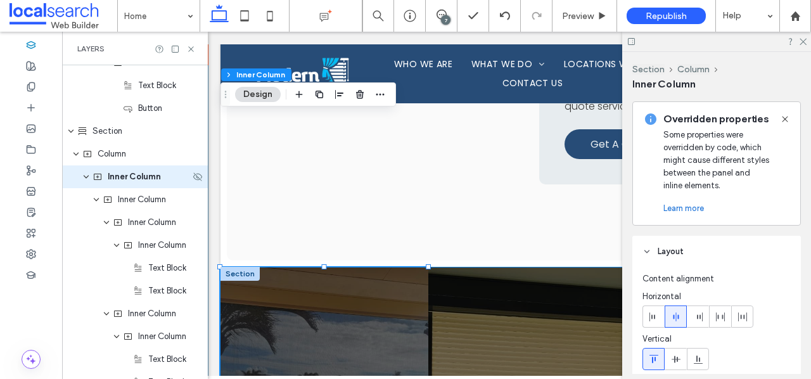
scroll to position [1817, 0]
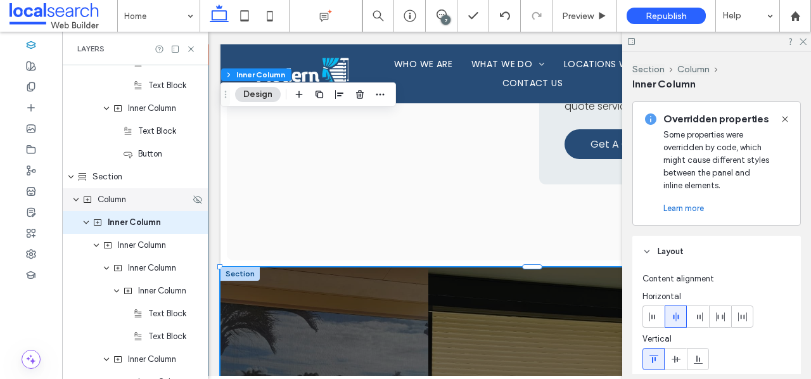
click at [131, 194] on div "Column" at bounding box center [136, 199] width 108 height 13
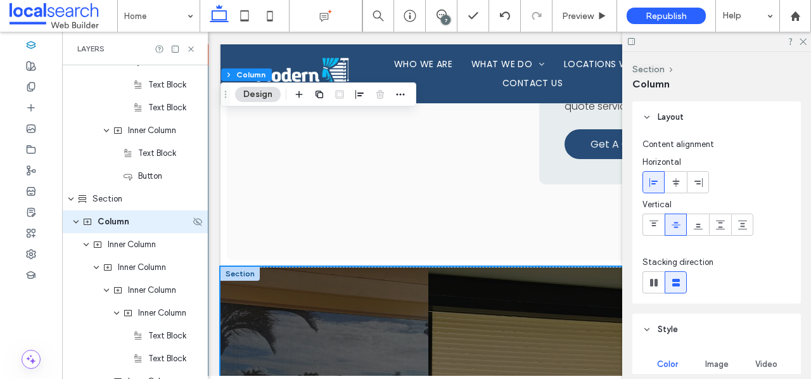
scroll to position [1794, 0]
click at [114, 201] on span "Section" at bounding box center [108, 199] width 30 height 13
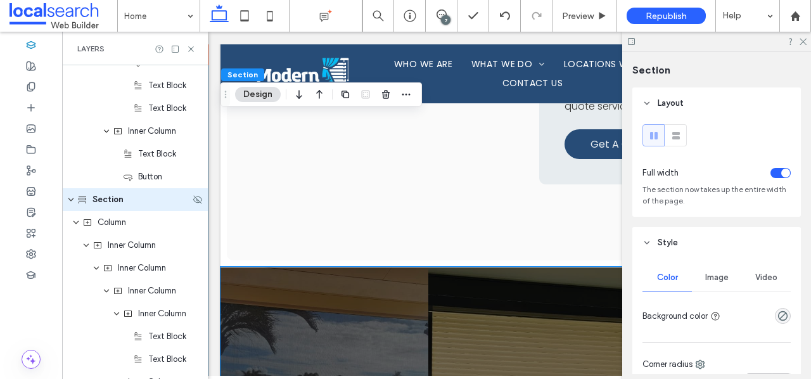
scroll to position [1771, 0]
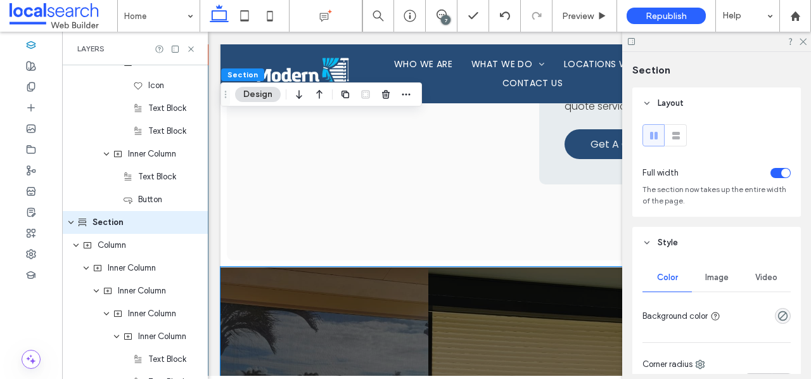
click at [716, 281] on span "Image" at bounding box center [717, 278] width 23 height 10
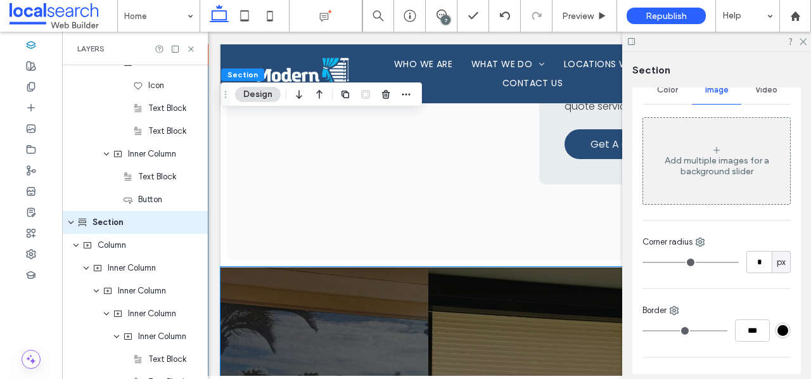
scroll to position [190, 0]
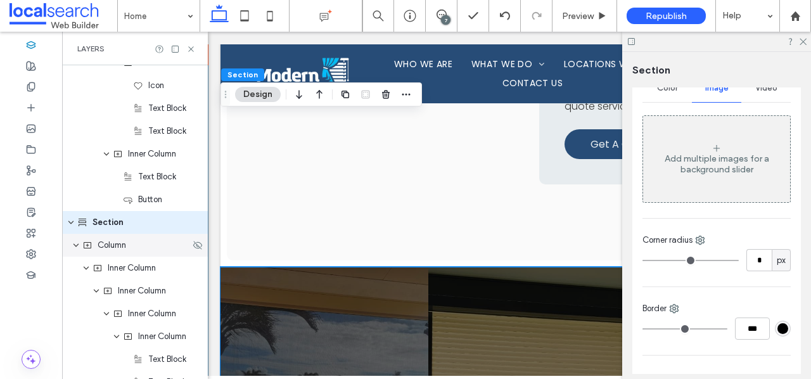
click at [117, 241] on span "Column" at bounding box center [112, 245] width 29 height 13
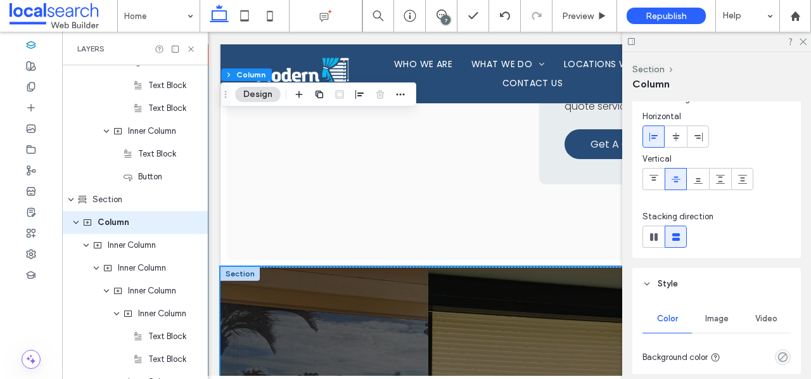
scroll to position [64, 0]
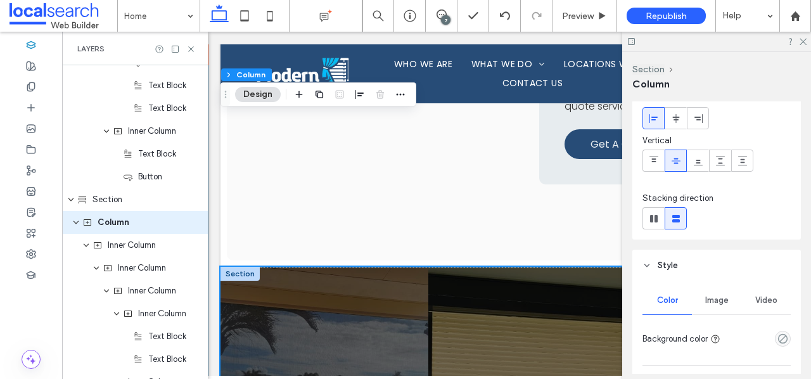
click at [711, 302] on span "Image" at bounding box center [717, 300] width 23 height 10
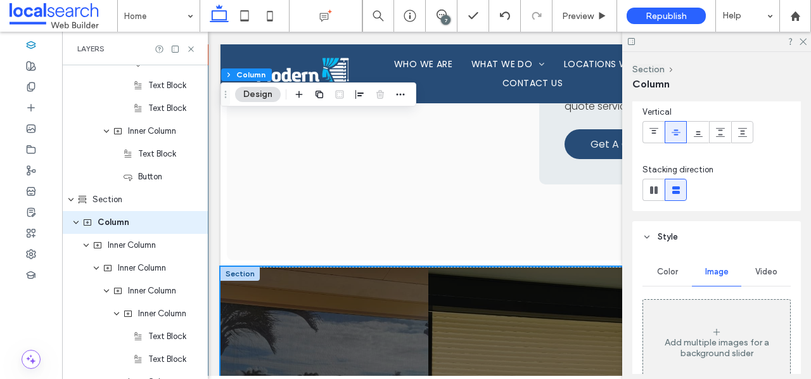
scroll to position [100, 0]
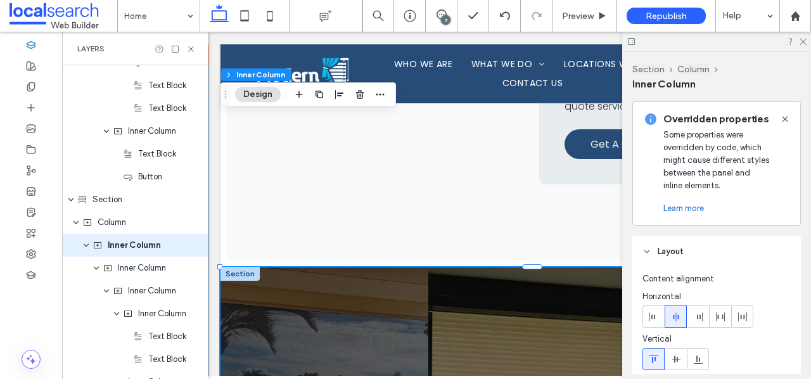
scroll to position [1817, 0]
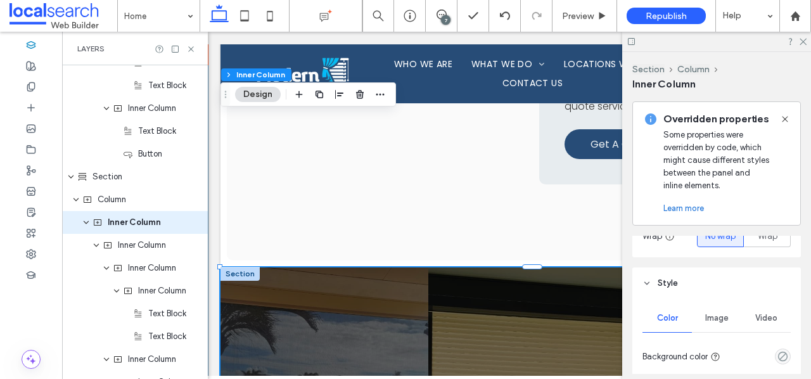
click at [732, 316] on div "Image" at bounding box center [716, 318] width 49 height 28
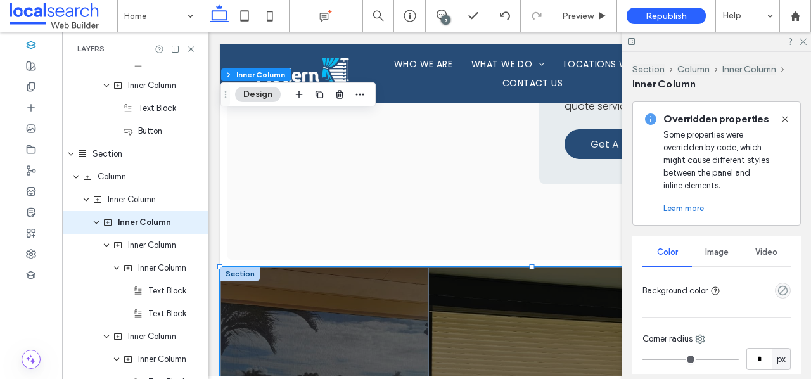
scroll to position [356, 0]
click at [727, 252] on span "Image" at bounding box center [717, 248] width 23 height 10
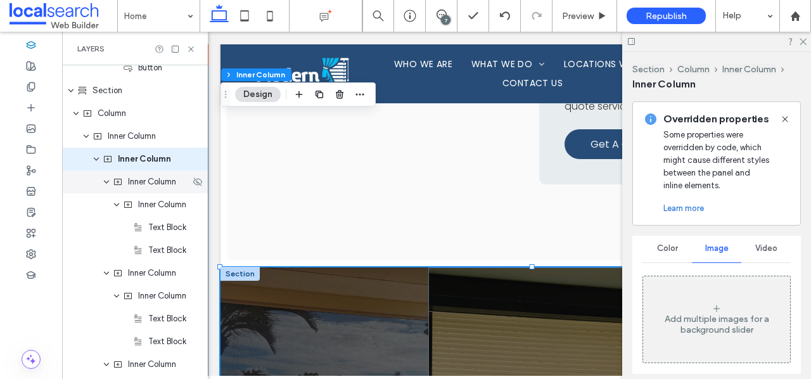
click at [164, 188] on div "Inner Column" at bounding box center [135, 182] width 146 height 23
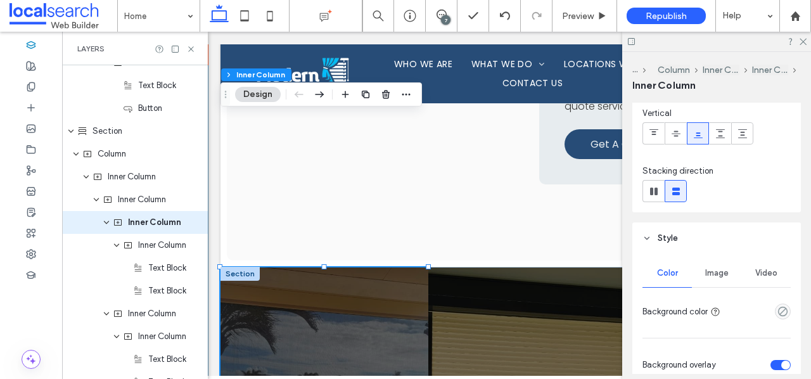
scroll to position [136, 0]
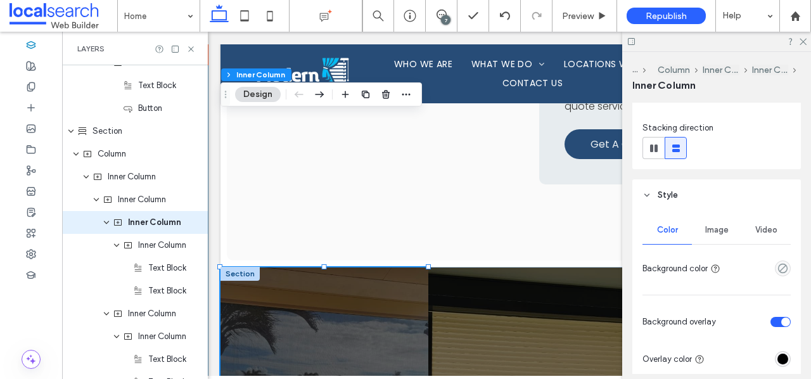
click at [714, 242] on div "Image" at bounding box center [716, 230] width 49 height 28
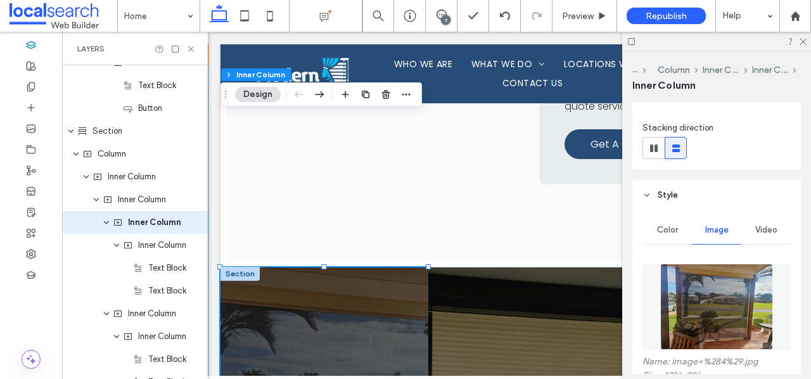
click at [727, 304] on img at bounding box center [717, 307] width 113 height 86
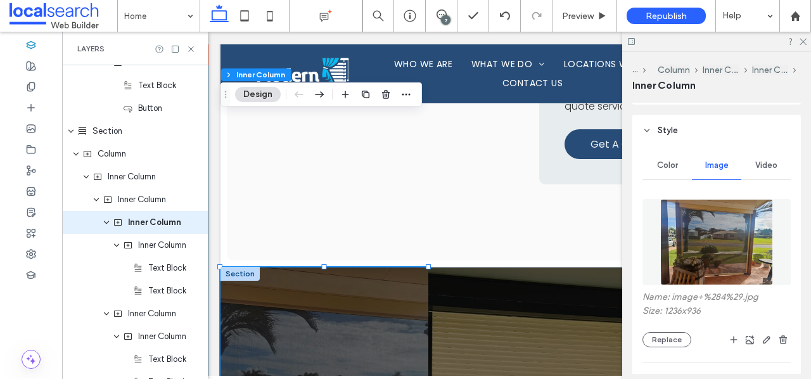
scroll to position [200, 0]
click at [673, 337] on button "Replace" at bounding box center [667, 339] width 49 height 15
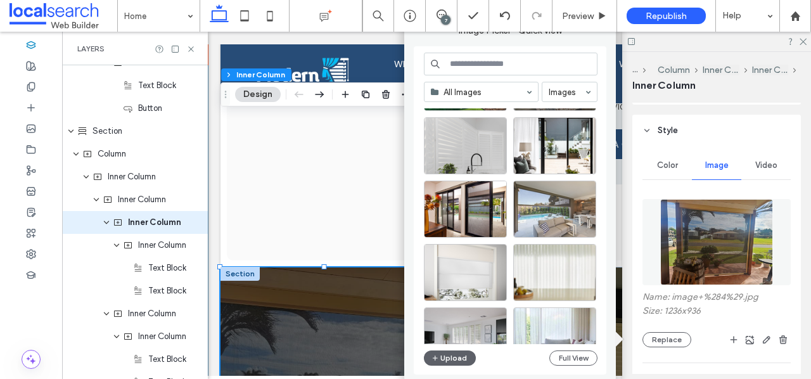
scroll to position [210, 0]
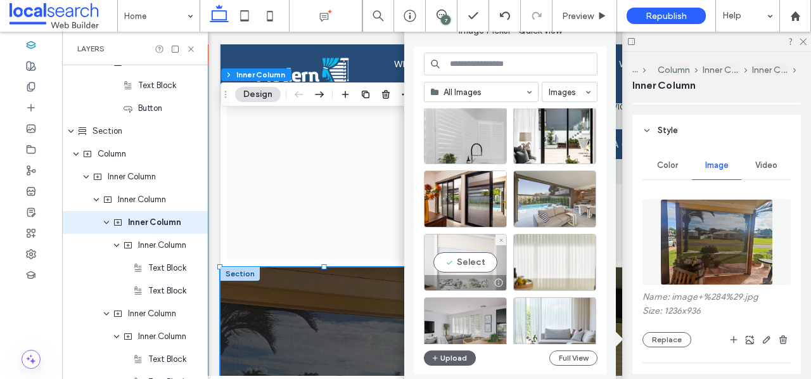
click at [473, 265] on div "Select" at bounding box center [465, 262] width 83 height 57
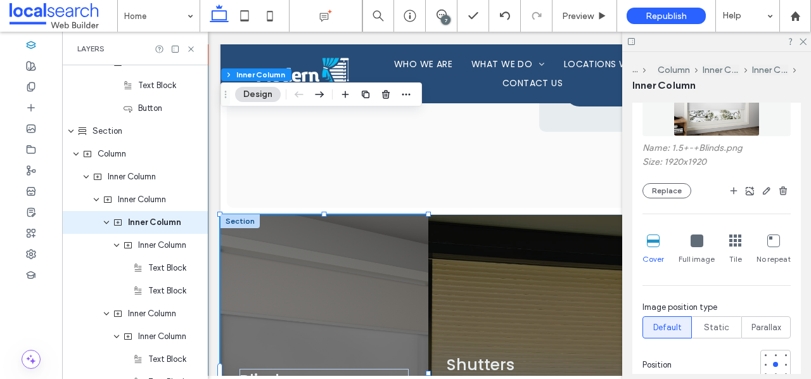
scroll to position [355, 0]
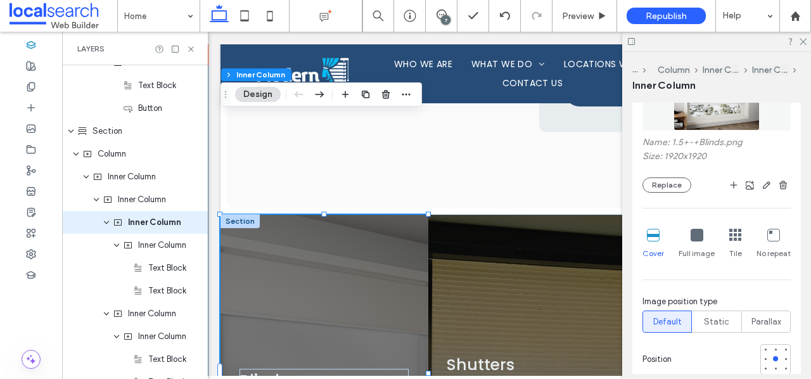
click at [700, 236] on icon at bounding box center [697, 235] width 13 height 13
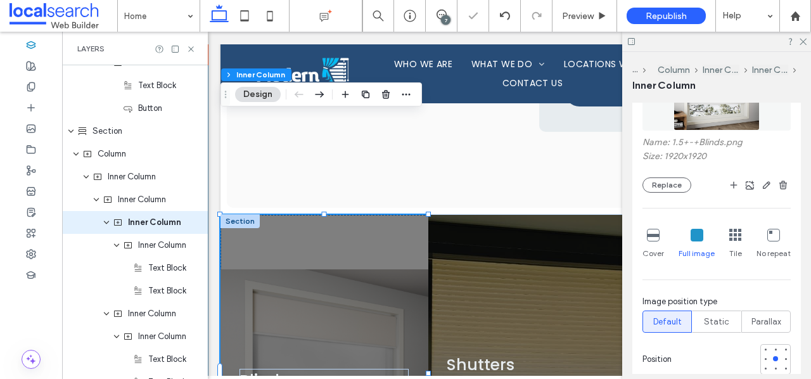
click at [653, 238] on icon at bounding box center [653, 235] width 13 height 13
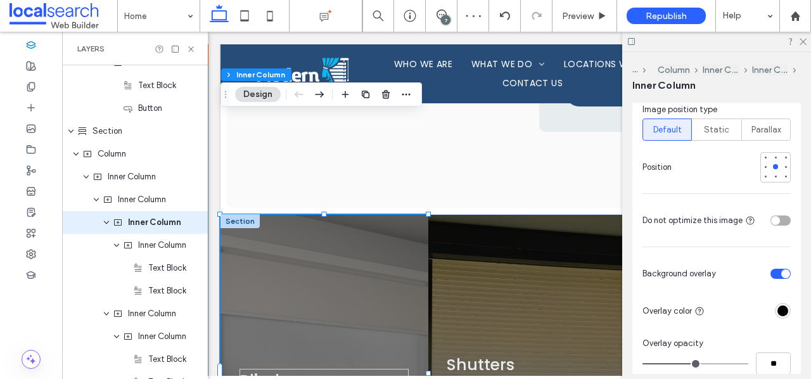
scroll to position [553, 0]
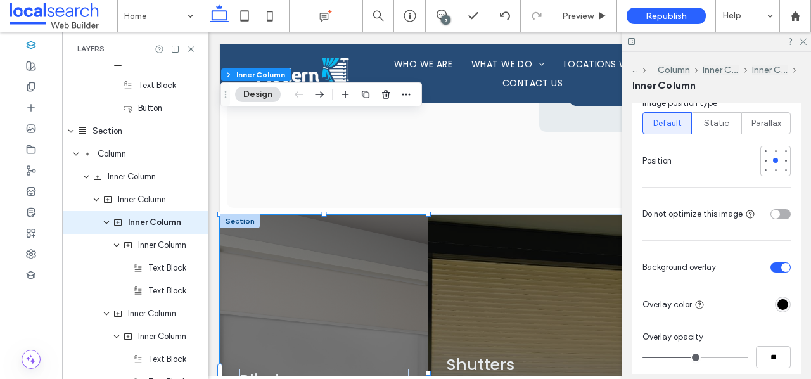
type input "**"
click at [685, 358] on input "range" at bounding box center [696, 357] width 106 height 1
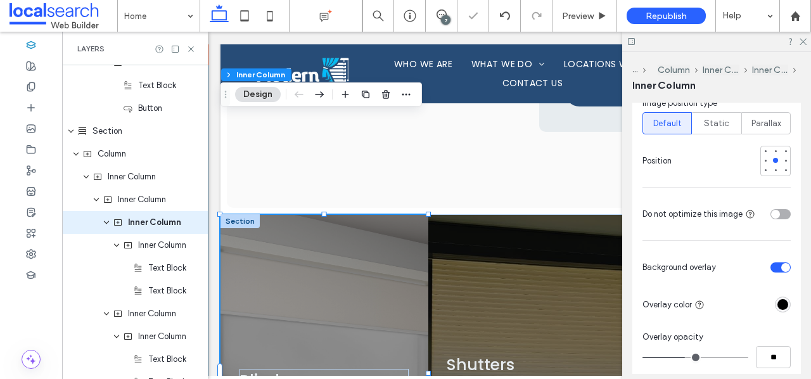
type input "**"
click at [676, 357] on input "range" at bounding box center [696, 357] width 106 height 1
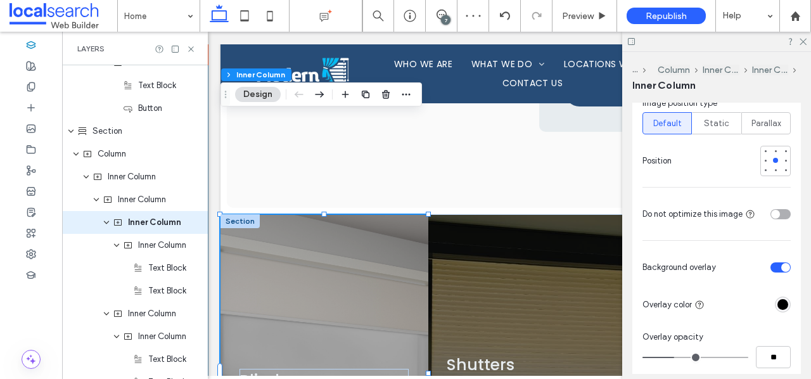
type input "**"
click at [683, 357] on input "range" at bounding box center [696, 357] width 106 height 1
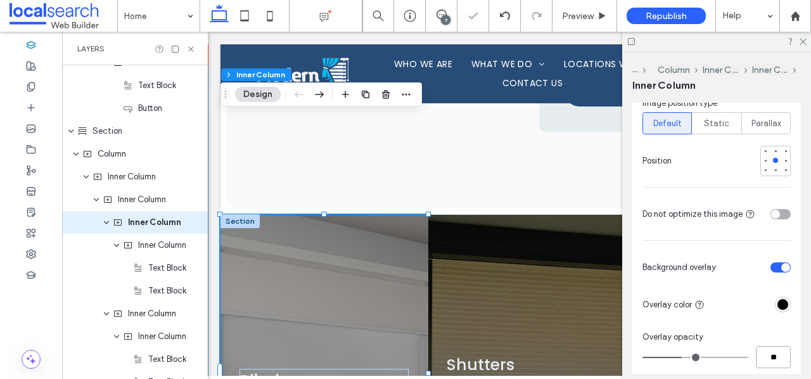
click at [772, 352] on input "**" at bounding box center [773, 357] width 35 height 22
type input "**"
click at [763, 339] on div "Overlay opacity" at bounding box center [717, 337] width 148 height 13
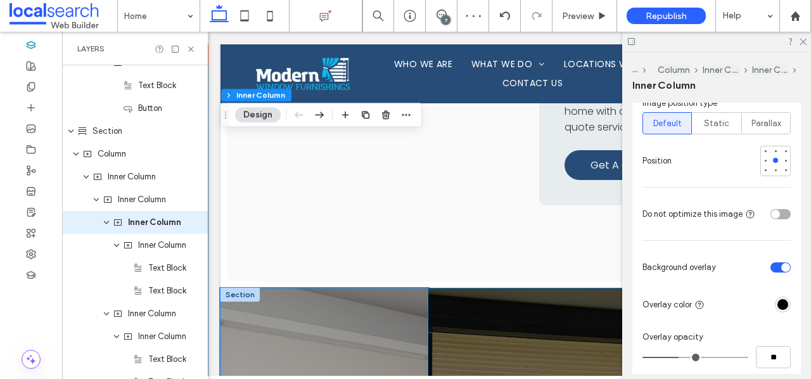
scroll to position [3173, 0]
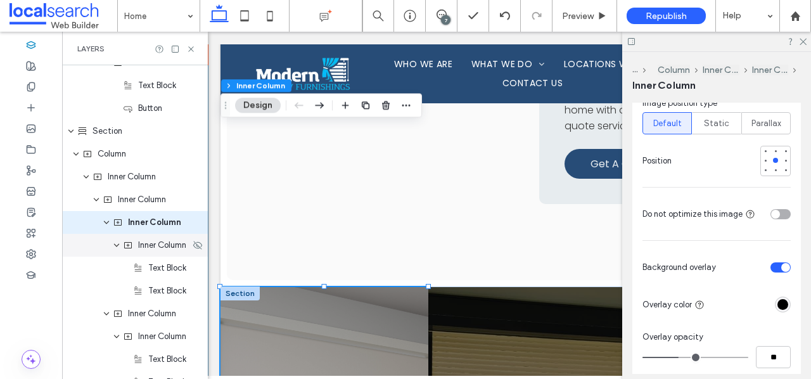
click at [157, 245] on span "Inner Column" at bounding box center [162, 245] width 48 height 13
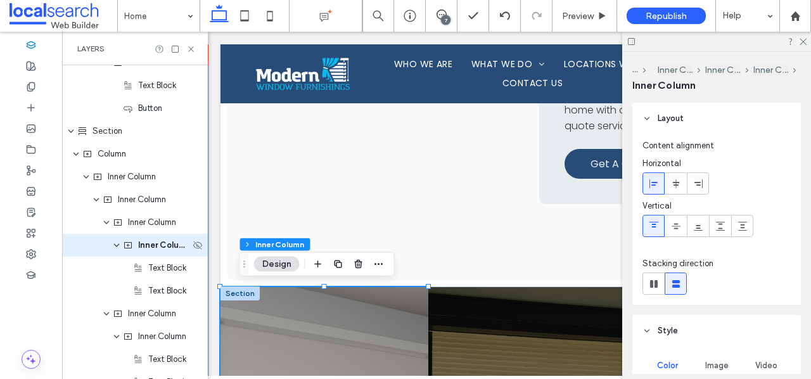
scroll to position [1885, 0]
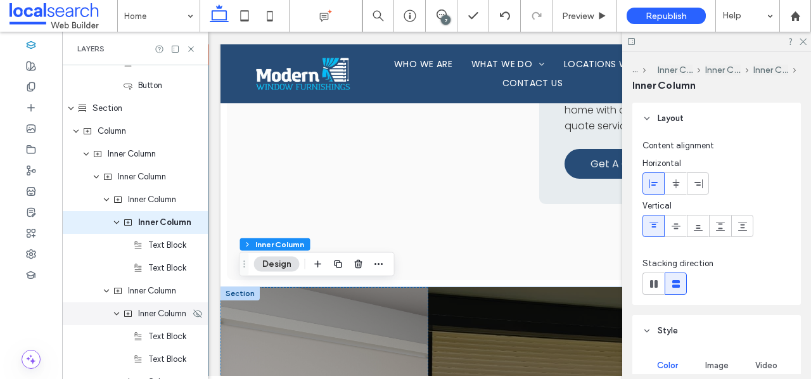
click at [156, 321] on div "Inner Column" at bounding box center [135, 313] width 146 height 23
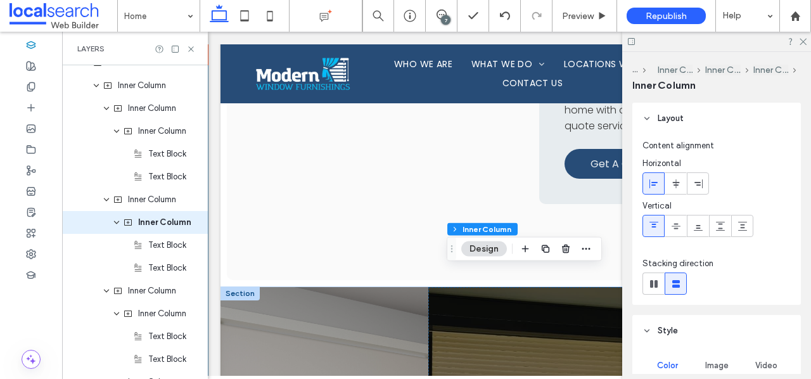
scroll to position [33, 0]
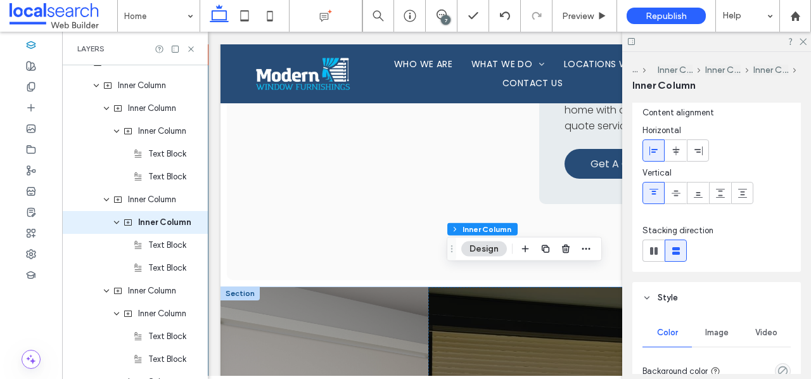
click at [717, 323] on div "Image" at bounding box center [716, 333] width 49 height 28
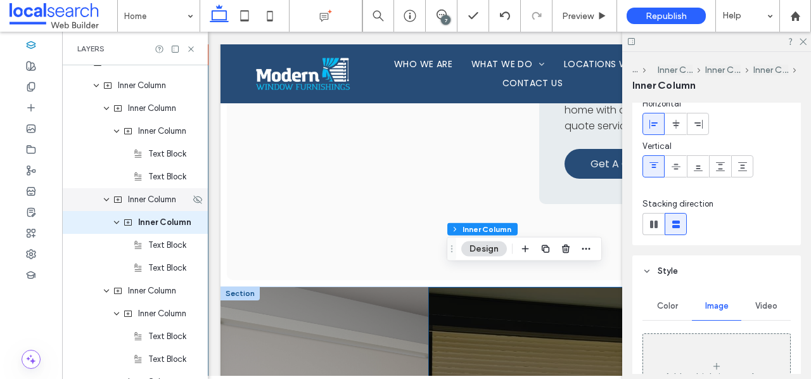
click at [147, 204] on span "Inner Column" at bounding box center [152, 199] width 48 height 13
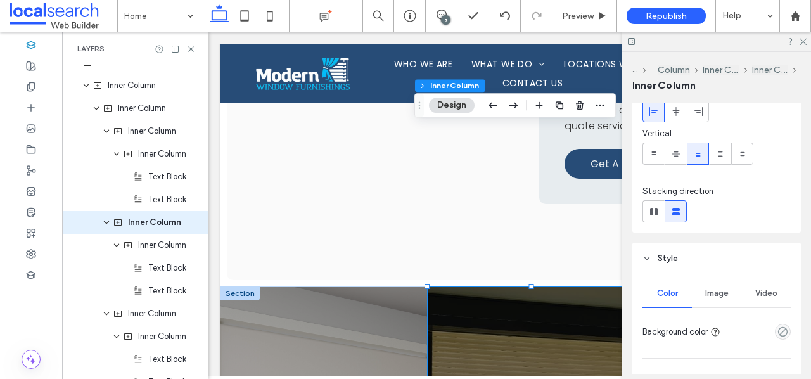
scroll to position [100, 0]
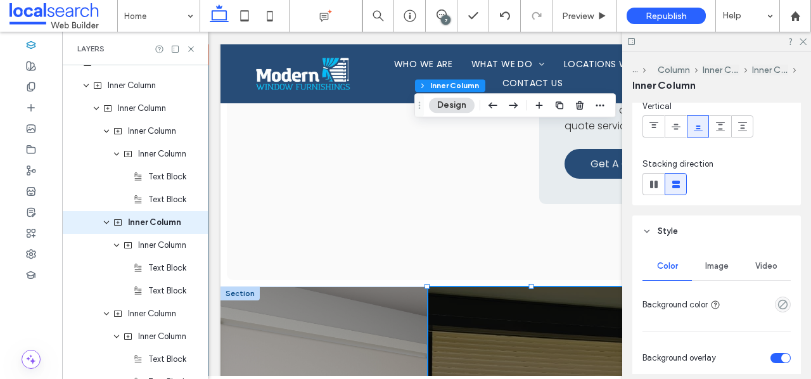
click at [726, 264] on span "Image" at bounding box center [717, 266] width 23 height 10
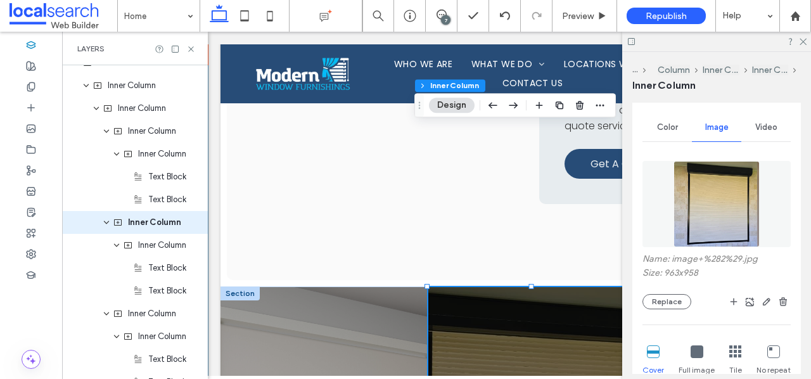
scroll to position [240, 0]
click at [676, 299] on button "Replace" at bounding box center [667, 300] width 49 height 15
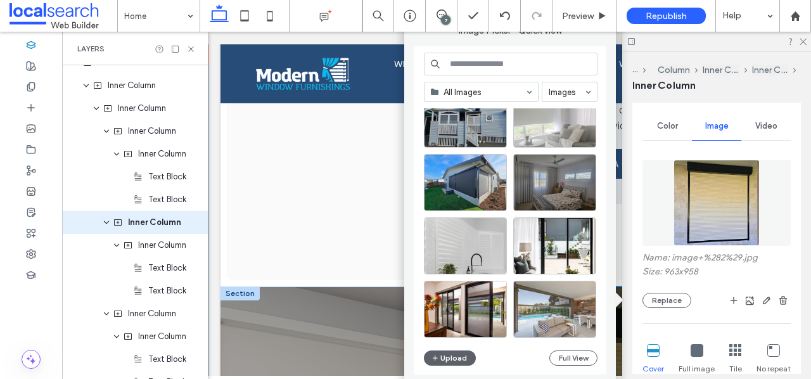
scroll to position [101, 0]
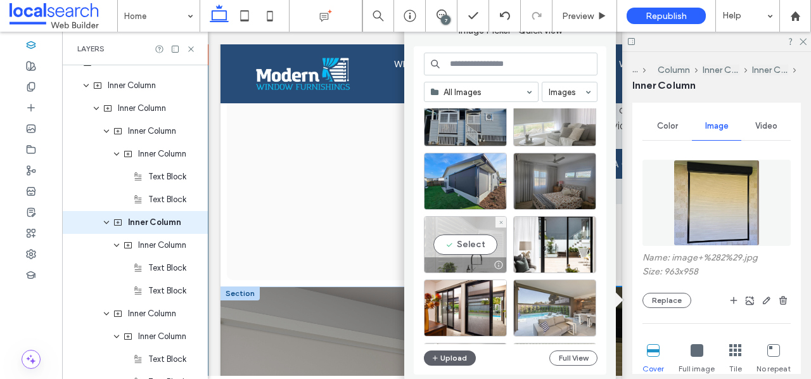
click at [475, 245] on div "Select" at bounding box center [465, 244] width 83 height 57
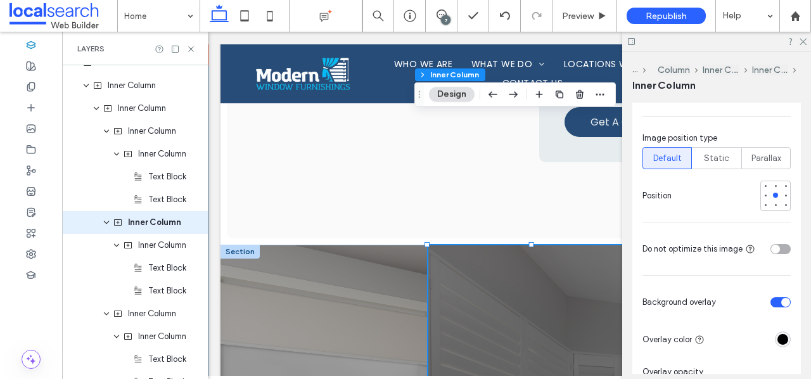
scroll to position [557, 0]
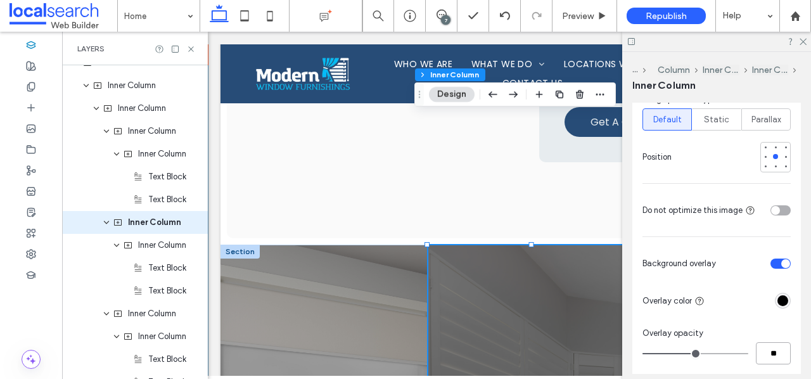
click at [773, 354] on input "**" at bounding box center [773, 353] width 35 height 22
type input "**"
click at [763, 319] on div "Color Image Video Name: 1.5+-+Shutters.png Size: 1881x2176 Replace Cover Full i…" at bounding box center [717, 177] width 169 height 775
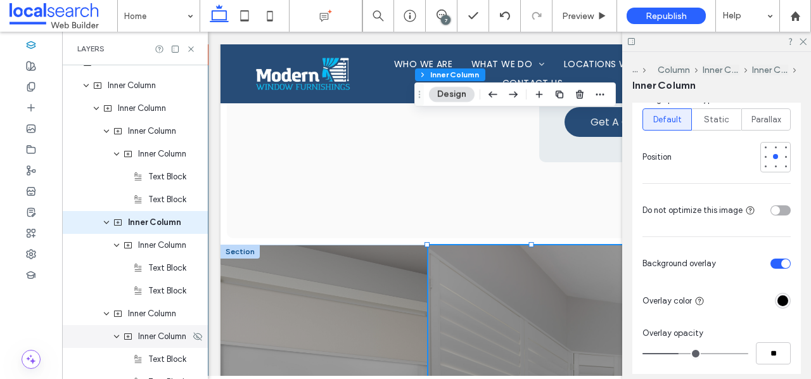
click at [164, 342] on span "Inner Column" at bounding box center [162, 336] width 48 height 13
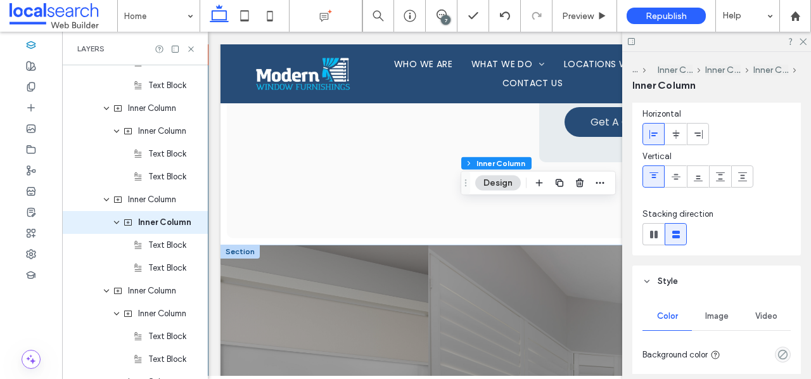
scroll to position [68, 0]
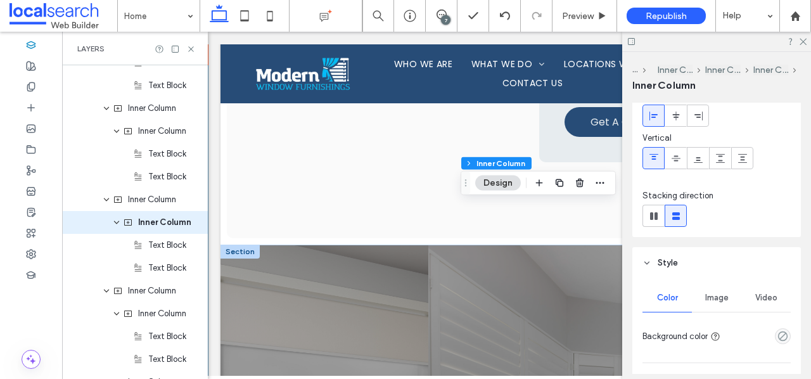
click at [718, 304] on div "Image" at bounding box center [716, 298] width 49 height 28
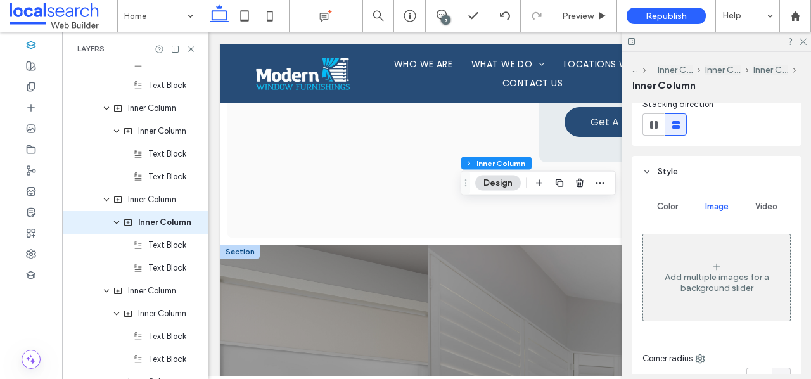
scroll to position [231, 0]
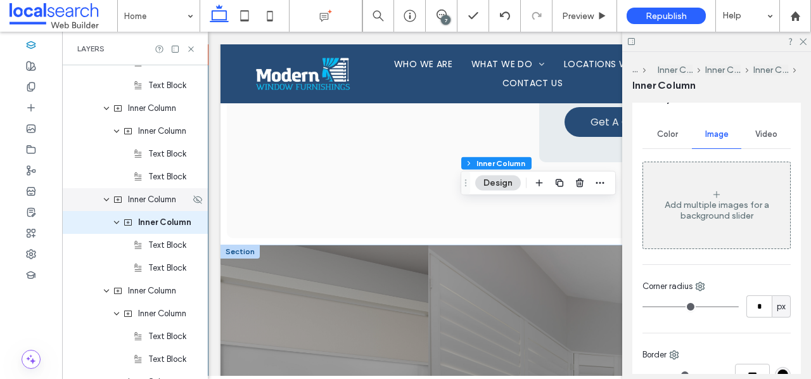
click at [157, 199] on span "Inner Column" at bounding box center [152, 199] width 48 height 13
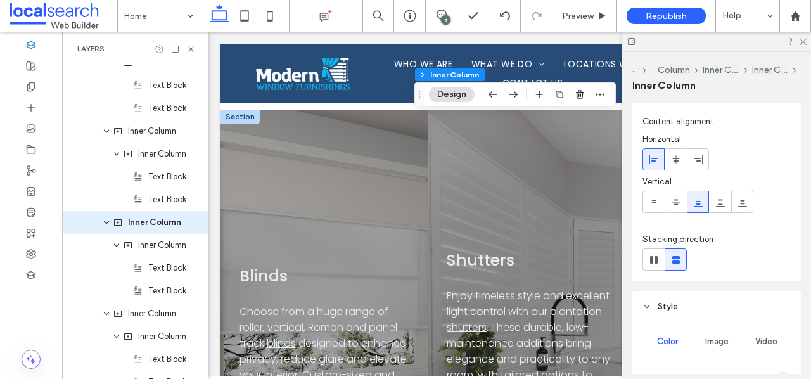
scroll to position [28, 0]
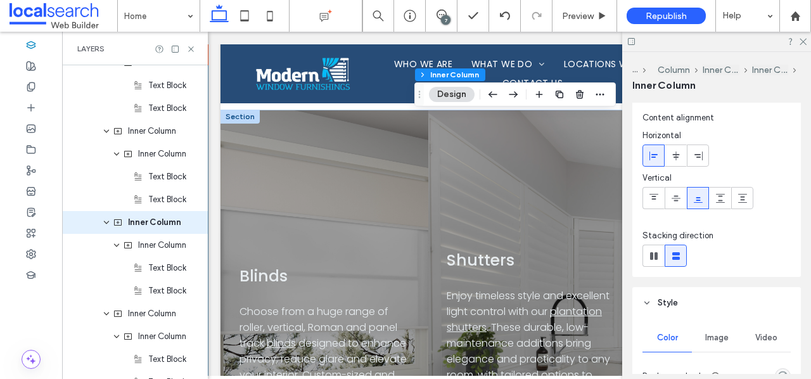
click at [718, 344] on div "Image" at bounding box center [716, 338] width 49 height 28
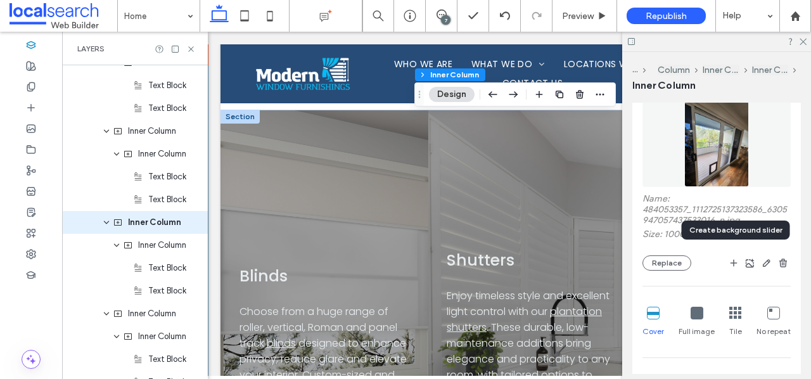
scroll to position [307, 0]
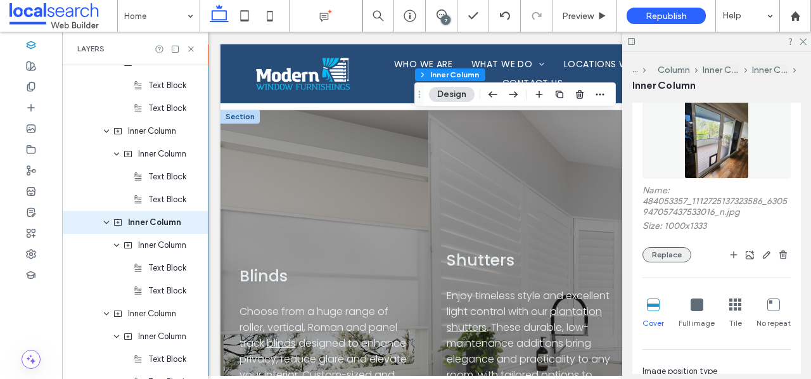
click at [662, 254] on button "Replace" at bounding box center [667, 254] width 49 height 15
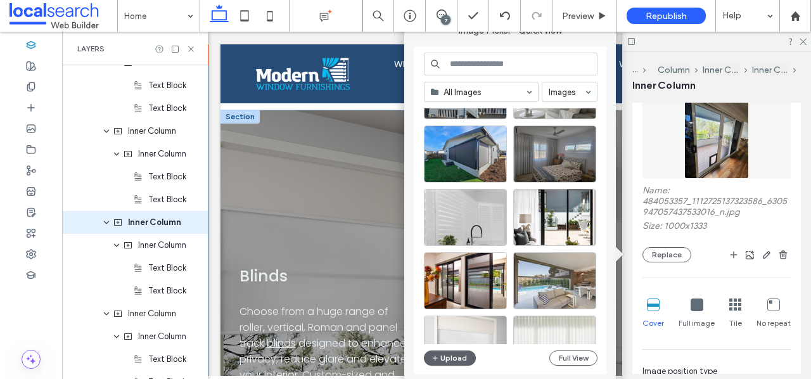
scroll to position [131, 0]
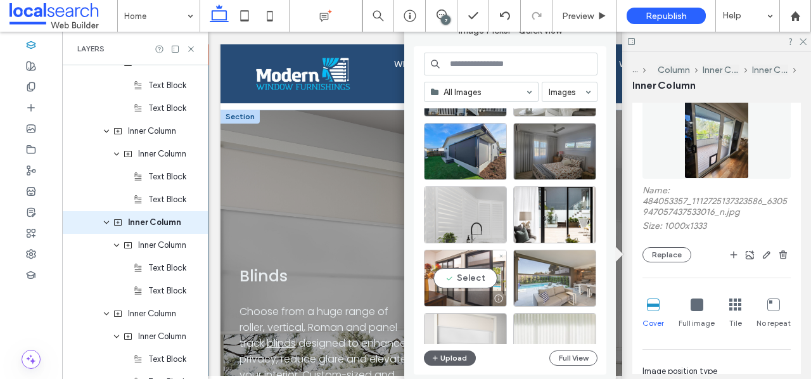
click at [470, 278] on div "Select" at bounding box center [465, 278] width 83 height 57
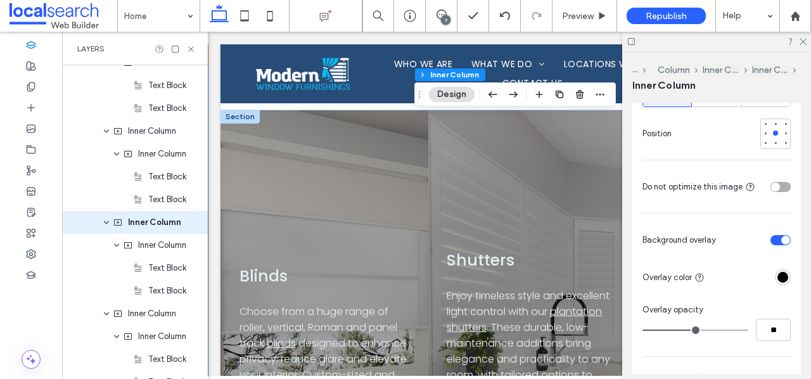
scroll to position [602, 0]
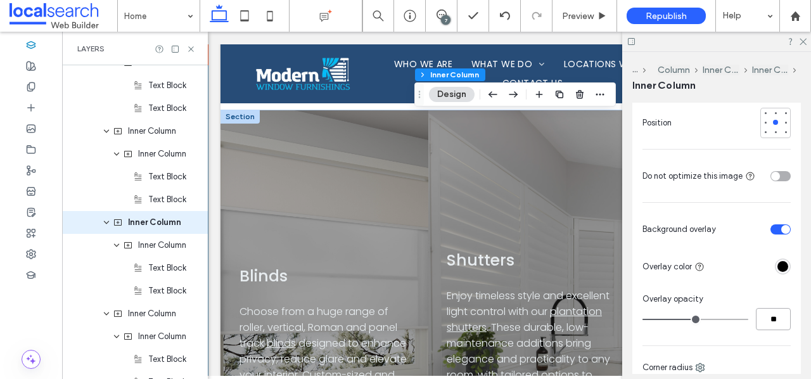
click at [771, 322] on input "**" at bounding box center [773, 319] width 35 height 22
type input "**"
click at [784, 293] on div "Overlay opacity" at bounding box center [717, 299] width 148 height 13
type input "**"
click at [589, 20] on span "Preview" at bounding box center [578, 16] width 32 height 11
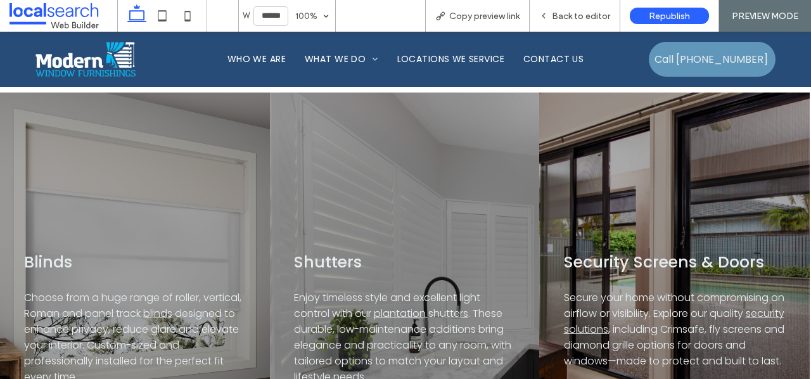
scroll to position [2924, 0]
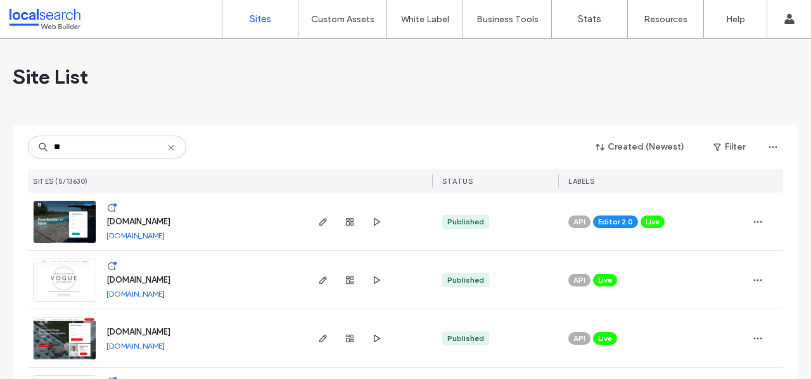
type input "**"
click at [82, 278] on img at bounding box center [65, 302] width 62 height 86
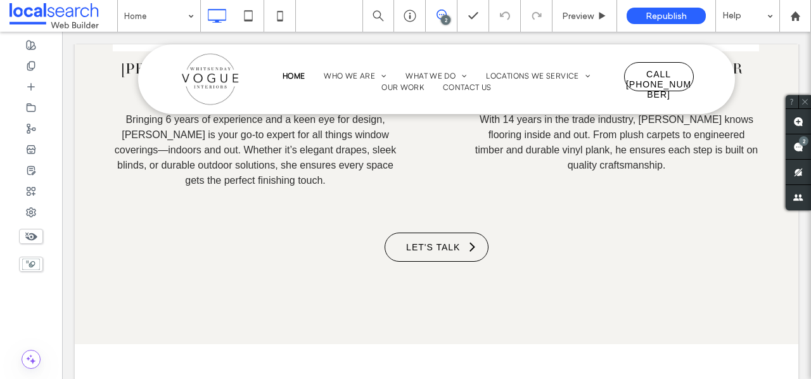
scroll to position [3307, 0]
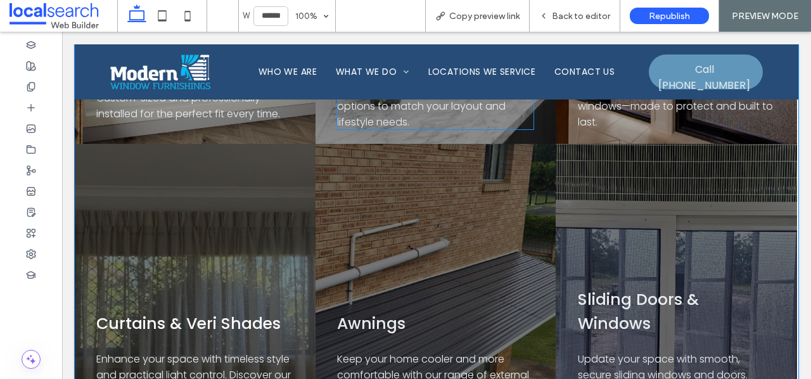
scroll to position [3331, 0]
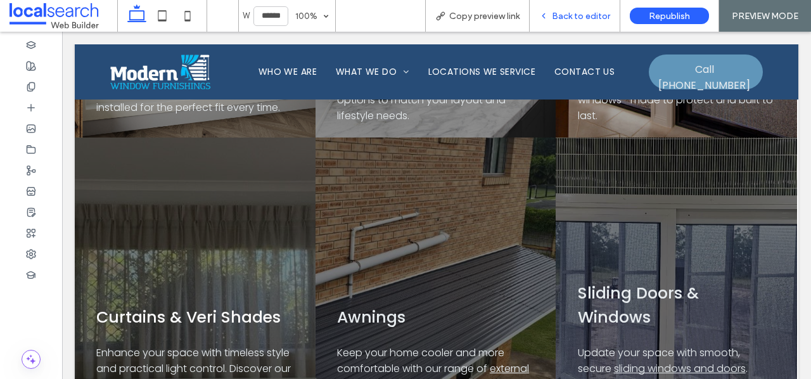
click at [558, 15] on span "Back to editor" at bounding box center [581, 16] width 58 height 11
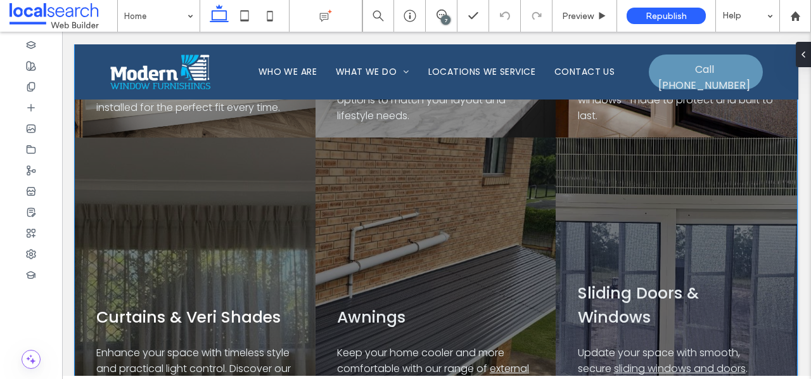
click at [227, 164] on div "Curtains & Veri Shades Enhance your space with timeless style and practical lig…" at bounding box center [195, 296] width 241 height 317
click at [240, 184] on div "Curtains & Veri Shades Enhance your space with timeless style and practical lig…" at bounding box center [195, 296] width 241 height 317
click at [283, 217] on div "Curtains & Veri Shades Enhance your space with timeless style and practical lig…" at bounding box center [195, 296] width 241 height 317
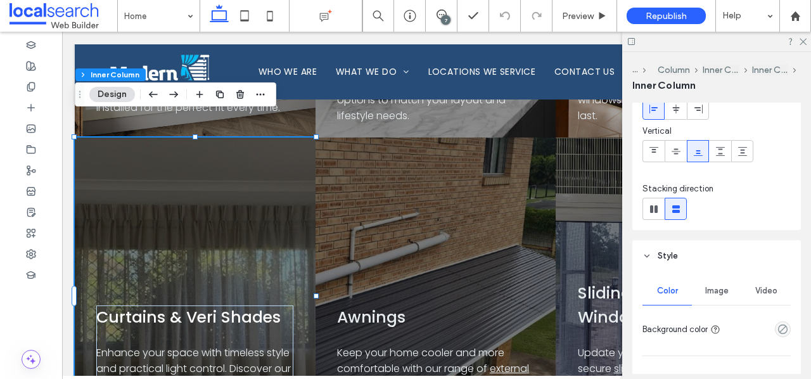
scroll to position [113, 0]
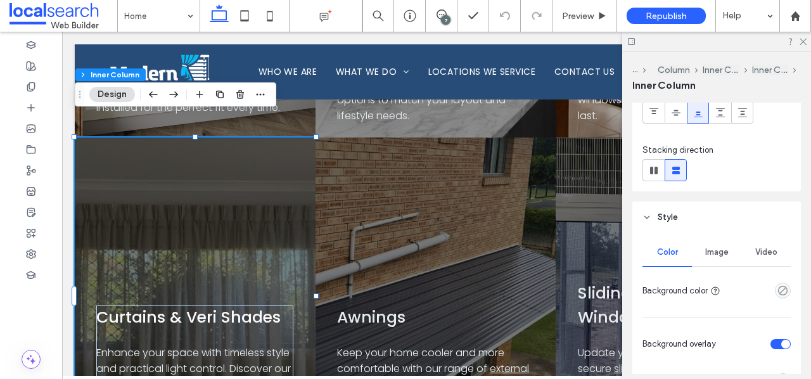
click at [702, 248] on div "Image" at bounding box center [716, 252] width 49 height 28
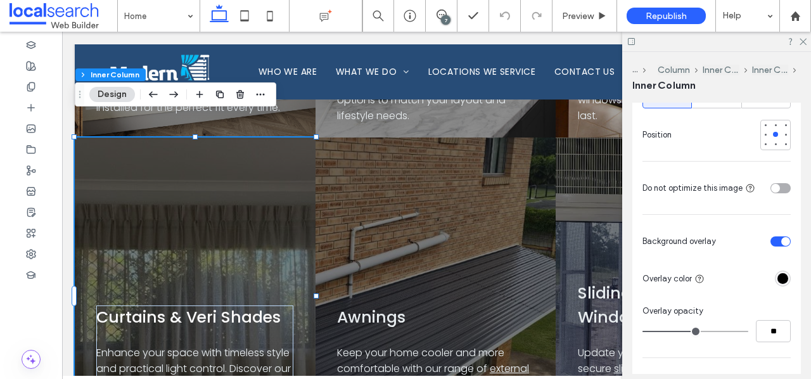
scroll to position [600, 0]
click at [774, 333] on input "**" at bounding box center [773, 332] width 35 height 22
type input "**"
click at [770, 311] on div "Overlay opacity" at bounding box center [717, 312] width 148 height 13
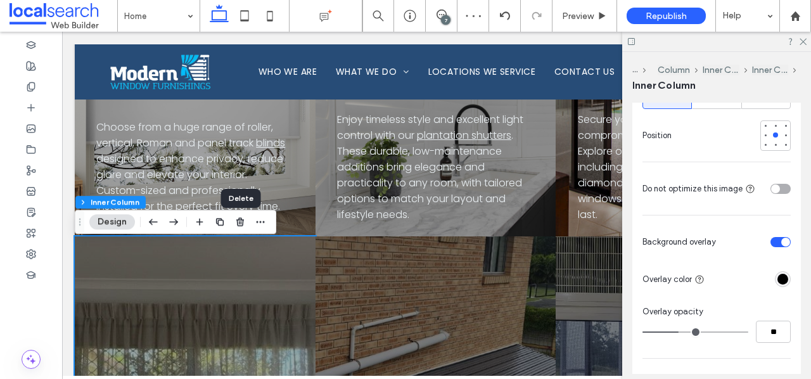
scroll to position [3274, 0]
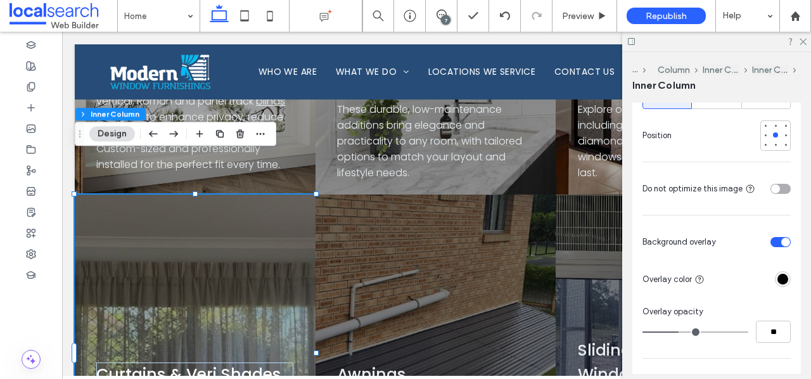
click at [785, 281] on div "rgba(0, 0, 0, 1)" at bounding box center [783, 279] width 11 height 11
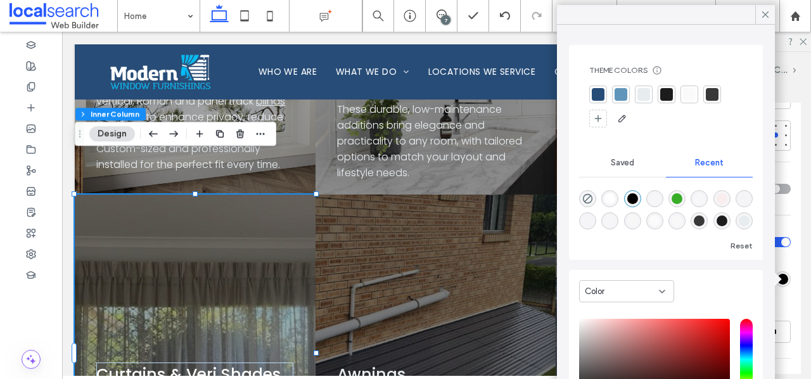
click at [692, 97] on div at bounding box center [689, 94] width 13 height 13
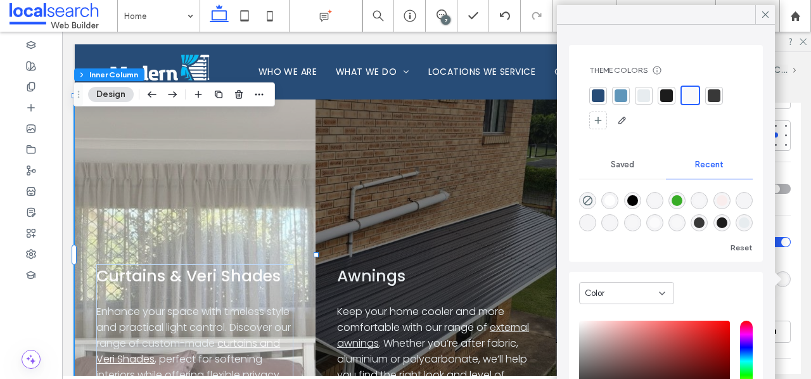
scroll to position [0, 1]
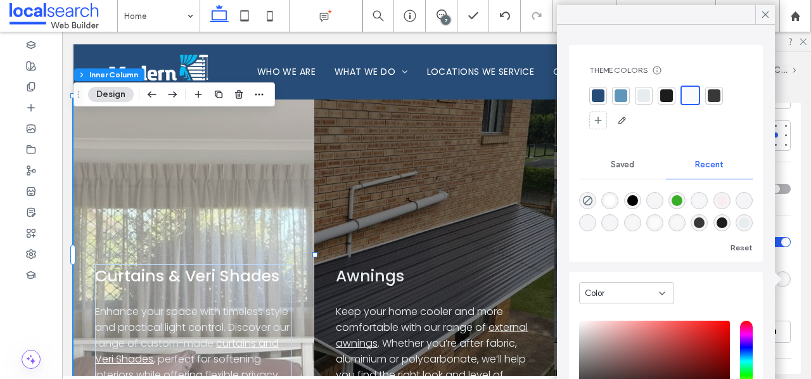
click at [795, 262] on div "Color Image Video Name: 481242501_1103633261566107_6075325326666582151_n.jpg Si…" at bounding box center [717, 144] width 169 height 797
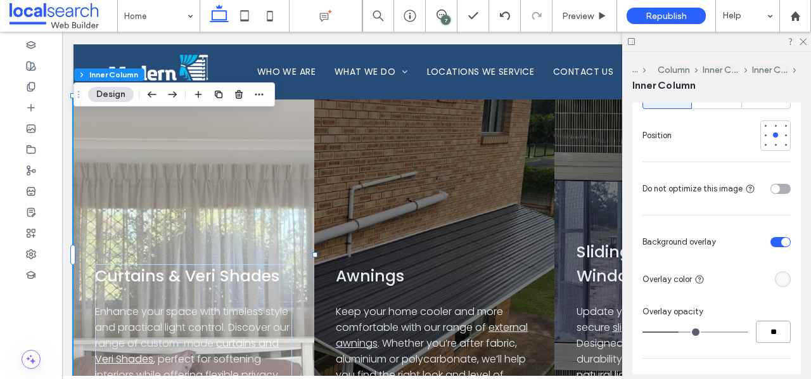
click at [768, 337] on input "**" at bounding box center [773, 332] width 35 height 22
type input "**"
click at [770, 316] on div "Overlay opacity" at bounding box center [717, 312] width 148 height 13
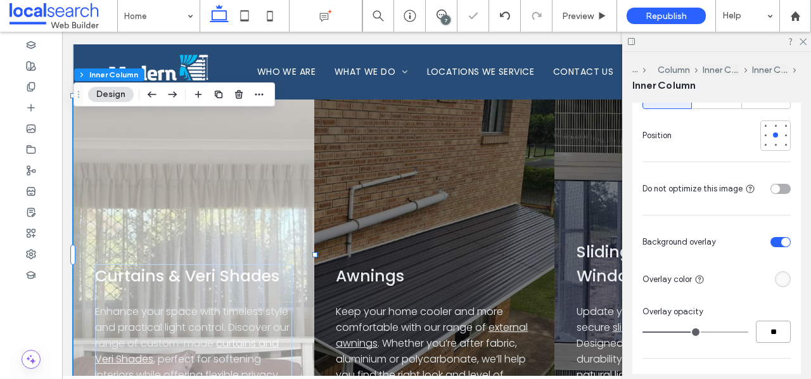
click at [769, 332] on input "**" at bounding box center [773, 332] width 35 height 22
type input "**"
click at [769, 306] on div "Overlay opacity" at bounding box center [717, 312] width 148 height 13
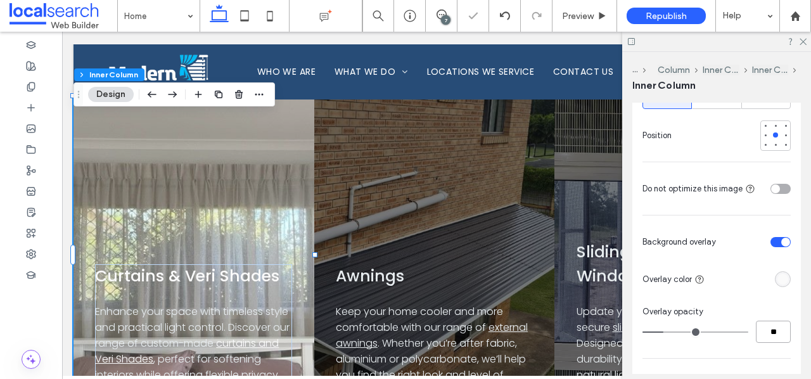
click at [771, 328] on input "**" at bounding box center [773, 332] width 35 height 22
type input "**"
click at [789, 313] on div "Overlay opacity" at bounding box center [717, 312] width 148 height 13
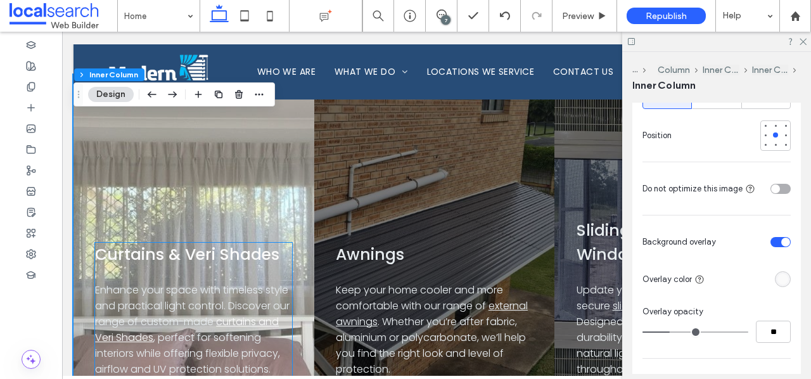
scroll to position [3396, 0]
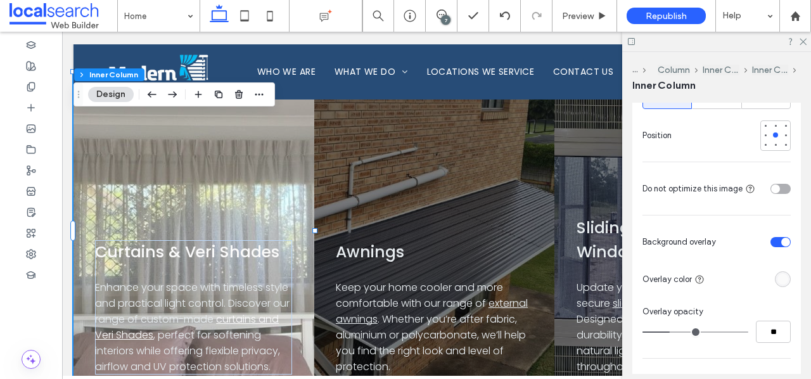
click at [780, 278] on div "rgba(250, 250, 250, 1)" at bounding box center [783, 279] width 11 height 11
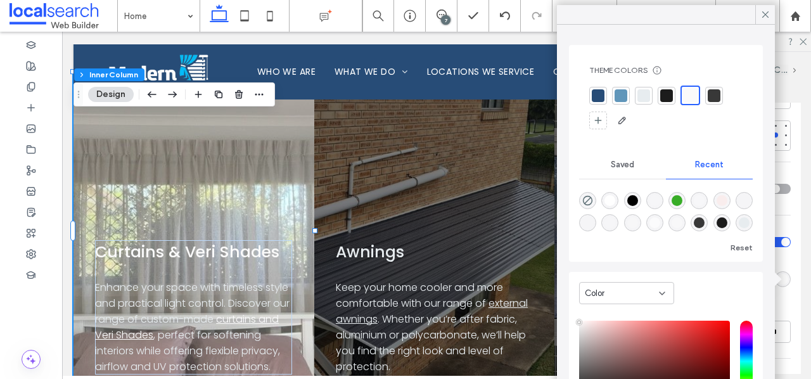
click at [668, 94] on div at bounding box center [667, 95] width 13 height 13
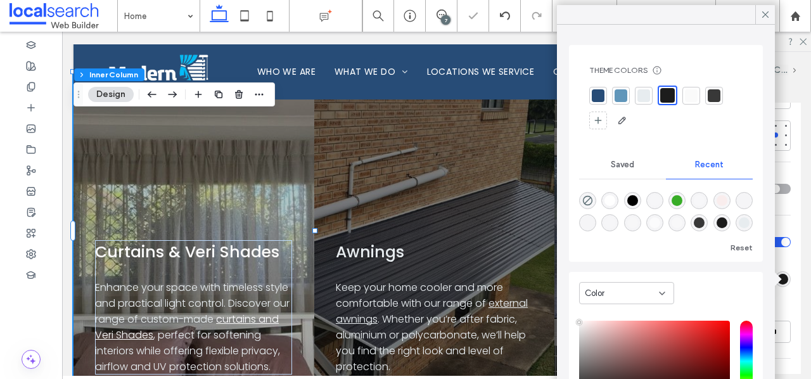
click at [786, 297] on div "Color Image Video Name: 481242501_1103633261566107_6075325326666582151_n.jpg Si…" at bounding box center [717, 144] width 169 height 797
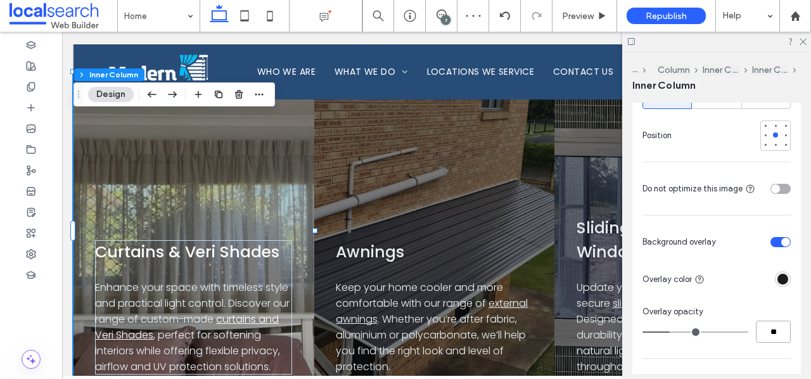
click at [775, 327] on input "**" at bounding box center [773, 332] width 35 height 22
click at [784, 282] on div "rgba(28, 28, 28, 1)" at bounding box center [783, 279] width 11 height 11
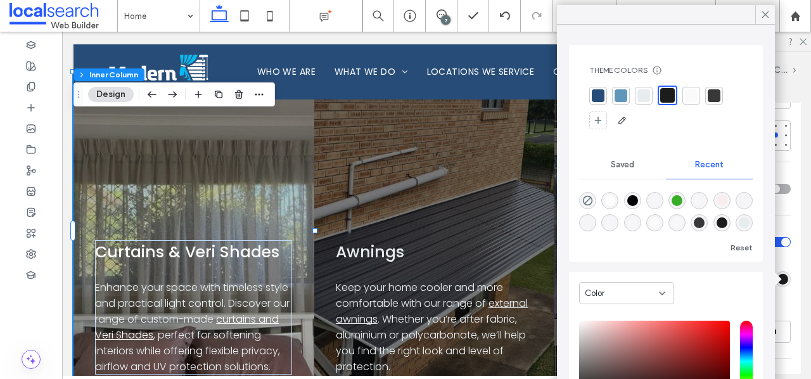
click at [650, 98] on div at bounding box center [644, 95] width 13 height 13
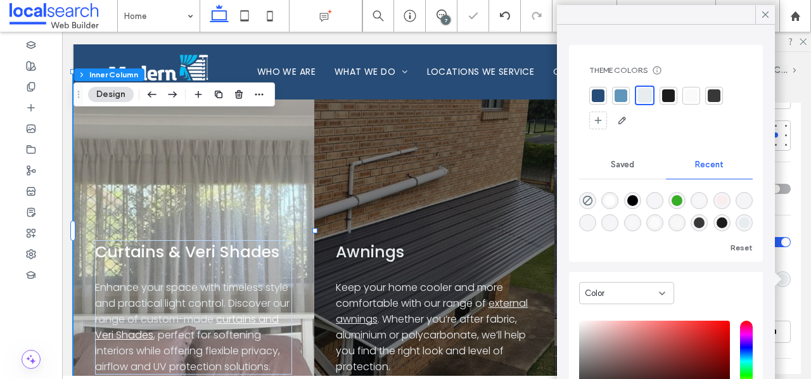
click at [688, 98] on div at bounding box center [691, 95] width 13 height 13
click at [616, 199] on div "rgba(255, 255, 255, 1)" at bounding box center [610, 200] width 17 height 17
type input "*******"
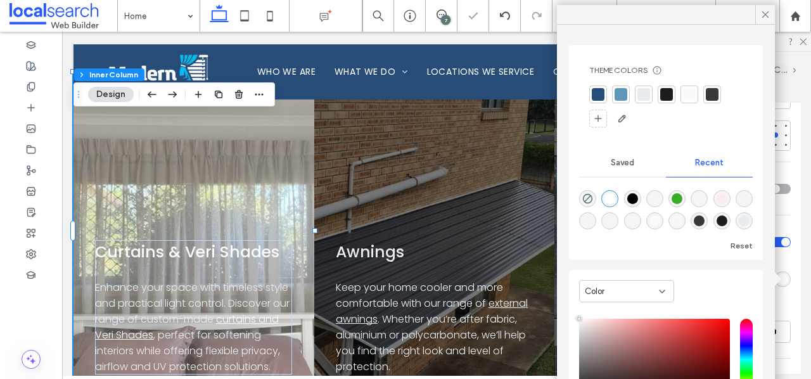
click at [788, 297] on div "Color Image Video Name: 481242501_1103633261566107_6075325326666582151_n.jpg Si…" at bounding box center [717, 144] width 169 height 797
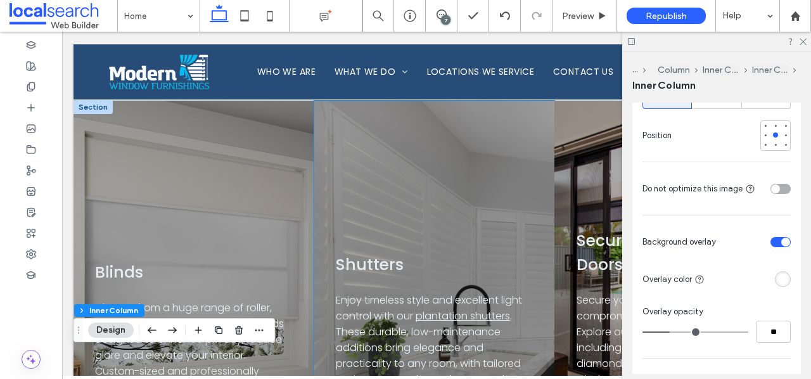
scroll to position [3052, 0]
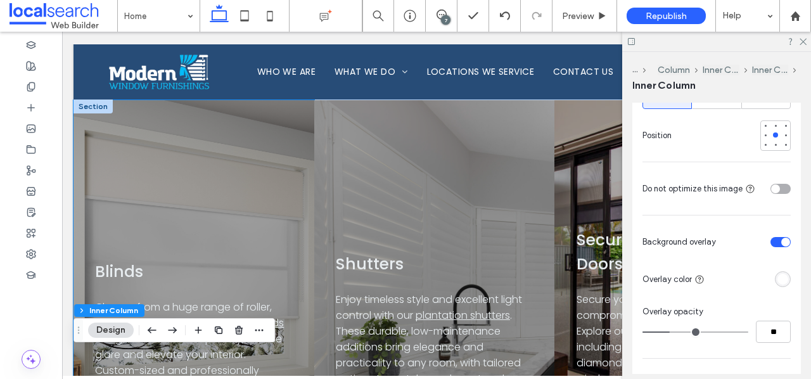
click at [274, 209] on div "Blinds Choose from a huge range of roller, vertical, Roman and panel track blin…" at bounding box center [194, 258] width 241 height 317
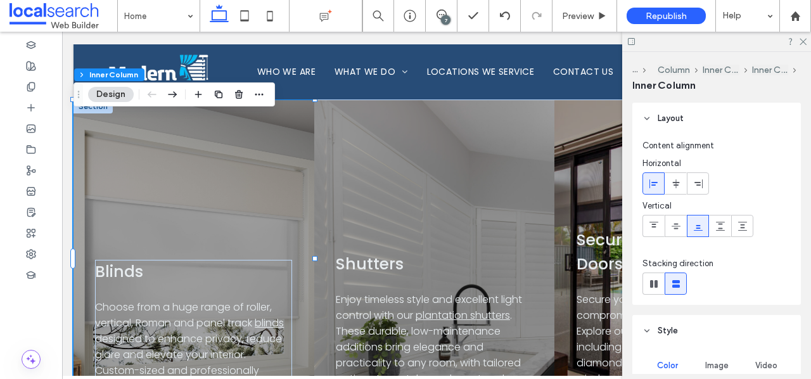
click at [272, 207] on div "Blinds Choose from a huge range of roller, vertical, Roman and panel track blin…" at bounding box center [194, 258] width 241 height 317
click at [270, 159] on div "Blinds Choose from a huge range of roller, vertical, Roman and panel track blin…" at bounding box center [194, 258] width 241 height 317
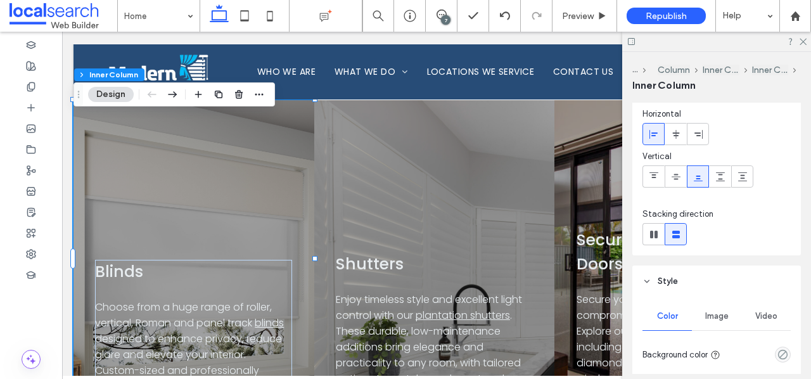
scroll to position [64, 0]
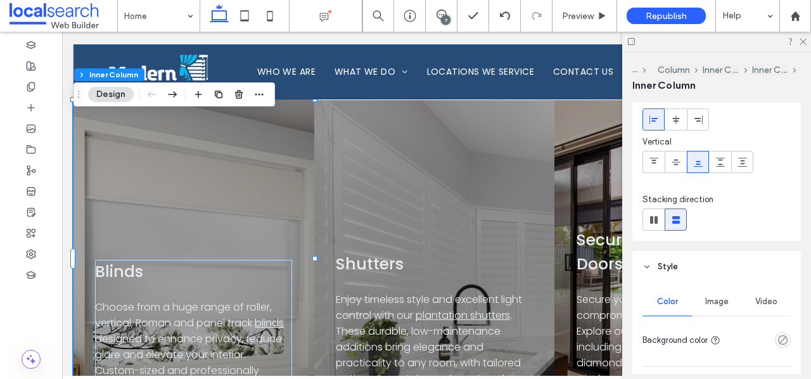
click at [722, 302] on span "Image" at bounding box center [717, 302] width 23 height 10
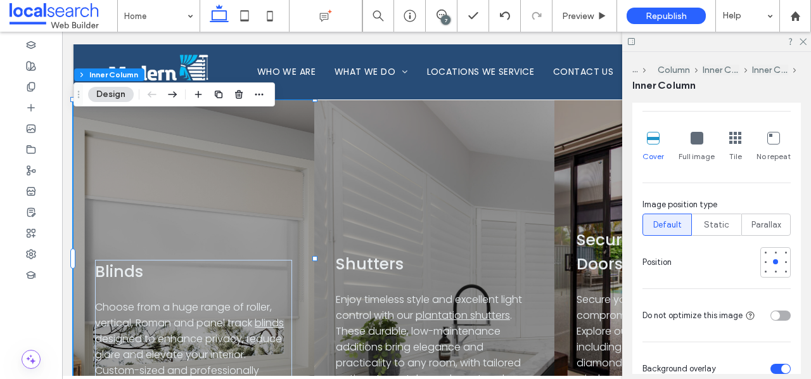
scroll to position [536, 0]
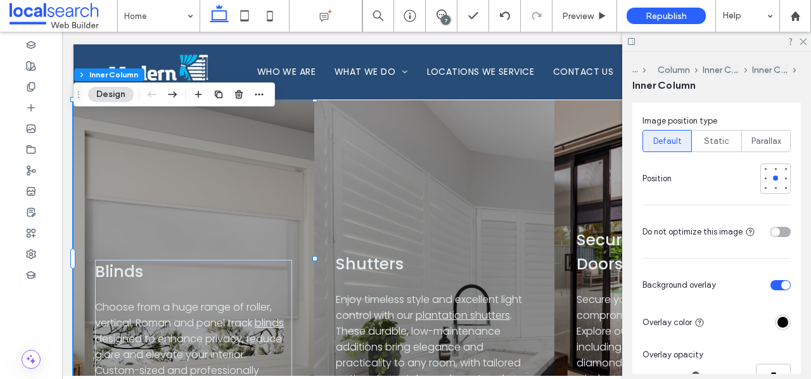
click at [786, 321] on div "rgba(0, 0, 0, 1)" at bounding box center [783, 322] width 11 height 11
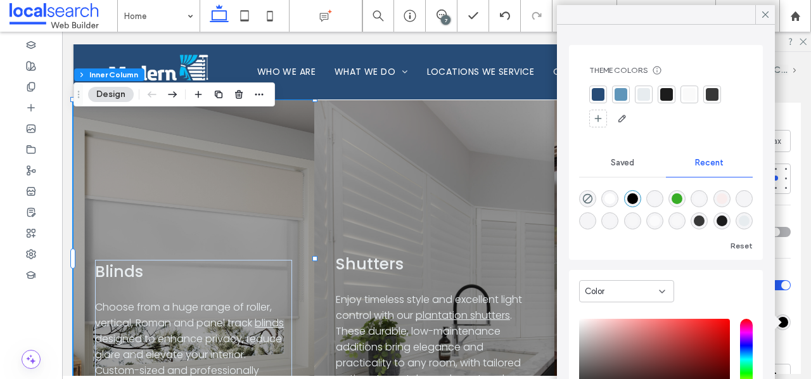
click at [609, 196] on div "rgba(255, 255, 255, 1)" at bounding box center [610, 198] width 11 height 11
type input "*******"
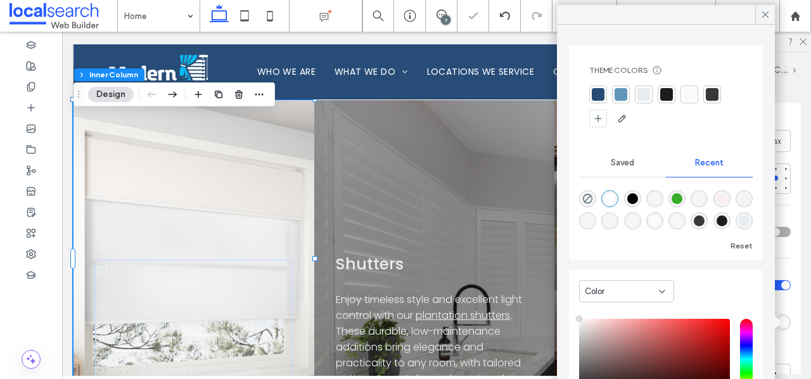
click at [799, 271] on div "Color Image Video Name: 1.5+-+Blinds.png Size: 1920x1920 Replace Cover Full ima…" at bounding box center [717, 198] width 169 height 775
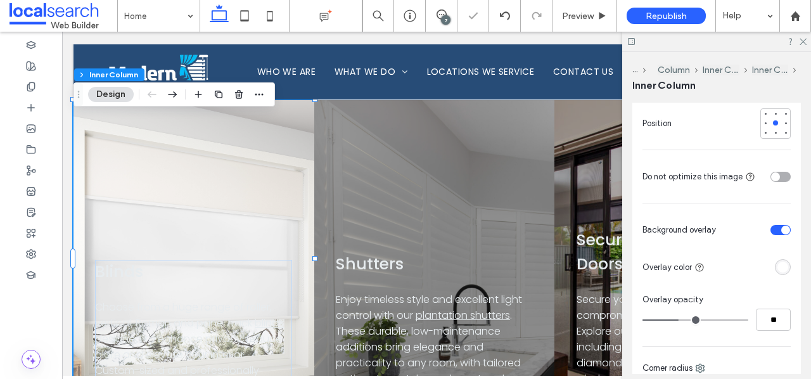
scroll to position [617, 0]
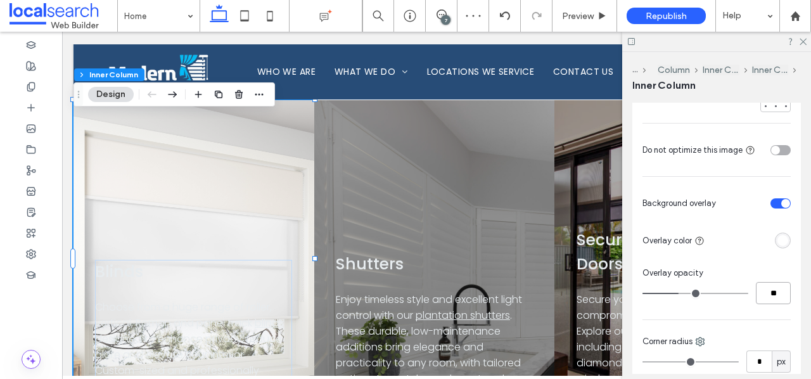
click at [768, 291] on input "**" at bounding box center [773, 293] width 35 height 22
type input "**"
click at [769, 272] on div "Overlay opacity" at bounding box center [717, 273] width 148 height 13
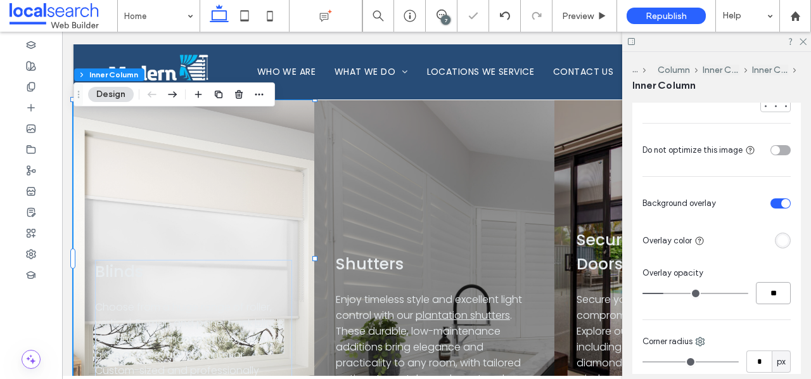
click at [776, 288] on input "**" at bounding box center [773, 293] width 35 height 22
type input "**"
click at [782, 278] on div "Overlay opacity" at bounding box center [717, 273] width 148 height 13
click at [783, 246] on div "rgba(255, 255, 255, 1)" at bounding box center [783, 241] width 16 height 16
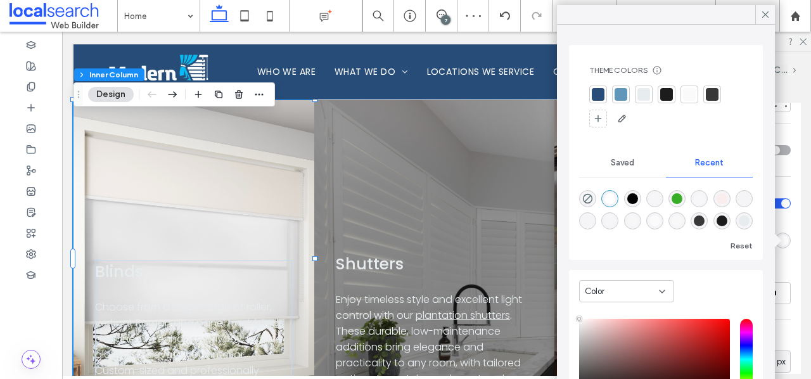
click at [669, 90] on div at bounding box center [667, 94] width 13 height 13
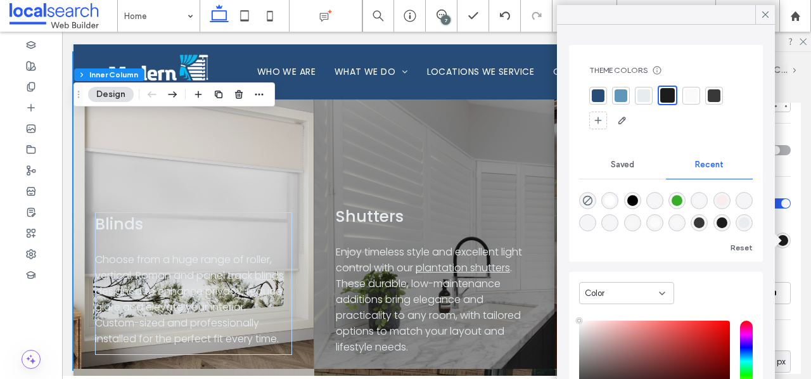
scroll to position [3100, 0]
click at [788, 271] on div "Overlay opacity" at bounding box center [717, 273] width 148 height 13
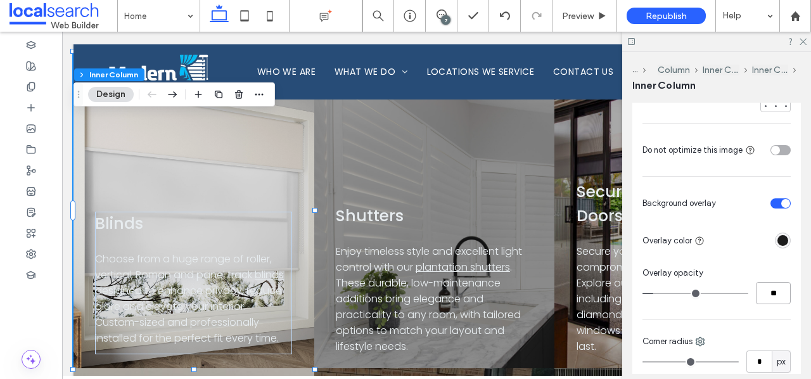
click at [769, 295] on input "**" at bounding box center [773, 293] width 35 height 22
type input "**"
click at [773, 273] on div "Overlay opacity" at bounding box center [717, 273] width 148 height 13
type input "**"
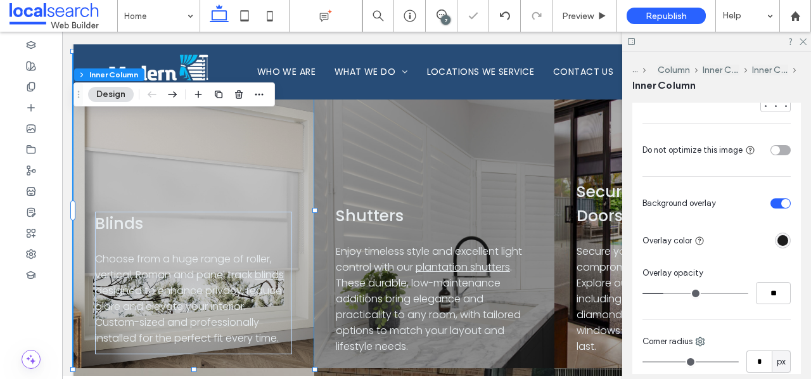
click at [444, 204] on div "Shutters Enjoy timeless style and excellent light control with our plantation s…" at bounding box center [434, 279] width 197 height 150
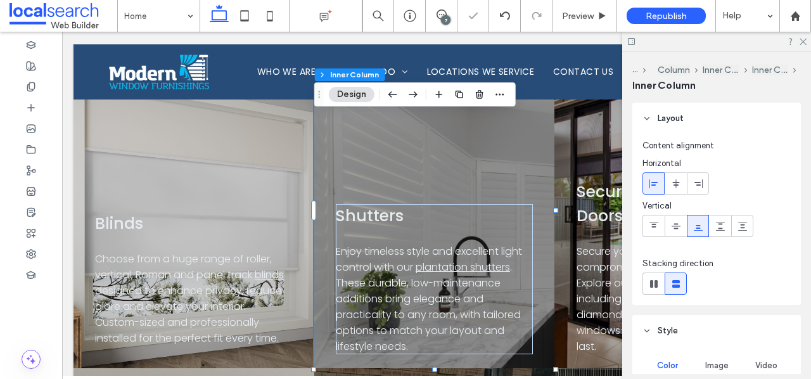
click at [467, 148] on div "Shutters Enjoy timeless style and excellent light control with our plantation s…" at bounding box center [434, 210] width 241 height 317
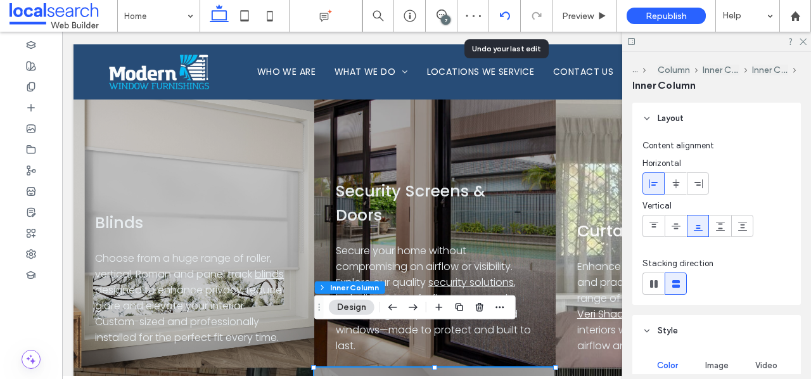
click at [501, 13] on icon at bounding box center [505, 16] width 10 height 10
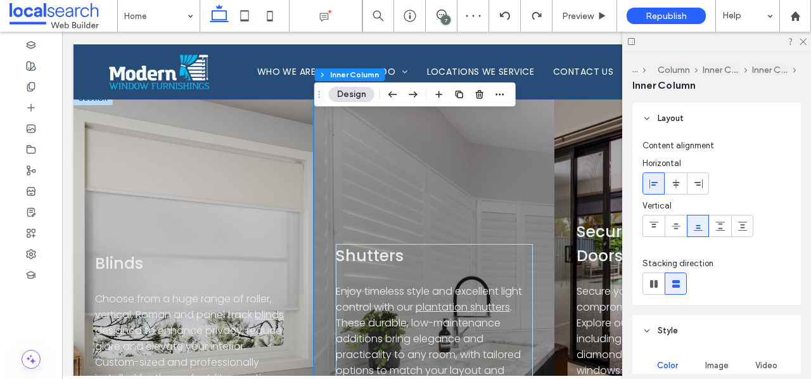
scroll to position [3066, 0]
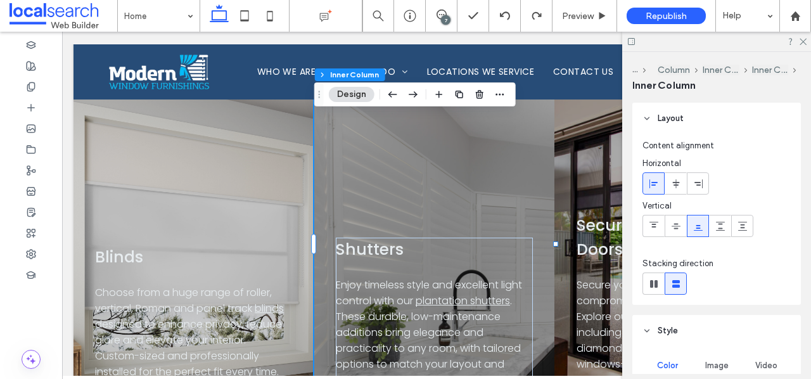
click at [444, 174] on div "Shutters Enjoy timeless style and excellent light control with our plantation s…" at bounding box center [434, 244] width 241 height 317
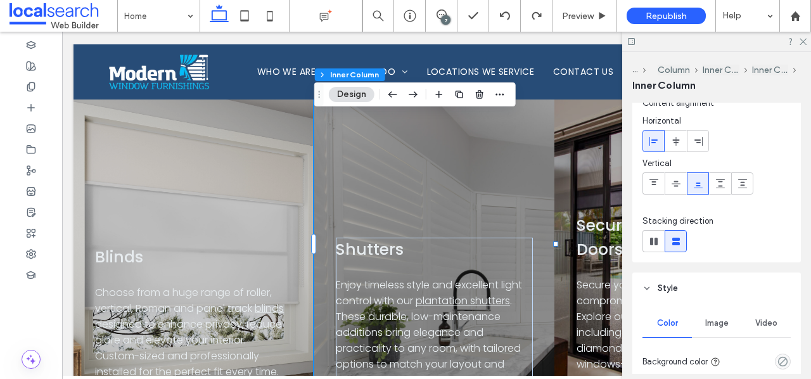
click at [713, 319] on span "Image" at bounding box center [717, 323] width 23 height 10
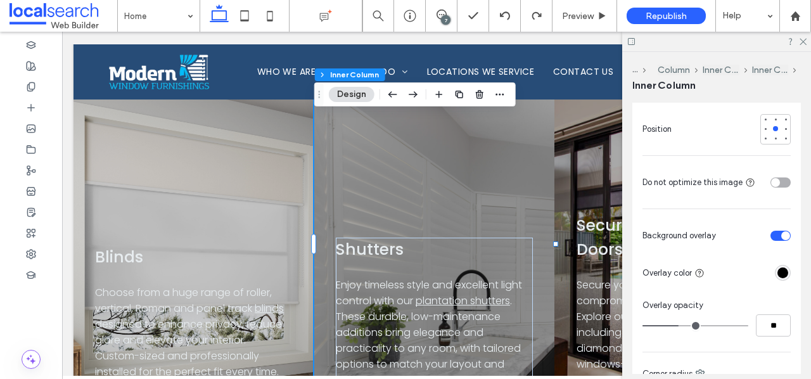
scroll to position [581, 0]
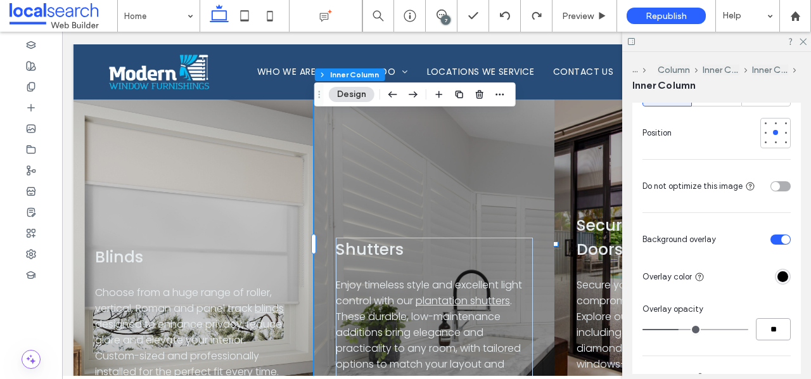
click at [771, 335] on input "**" at bounding box center [773, 329] width 35 height 22
type input "**"
click at [768, 295] on div "Color Image Video Name: 1.5+-+Shutters.png Size: 1881x2176 Replace Cover Full i…" at bounding box center [717, 152] width 169 height 775
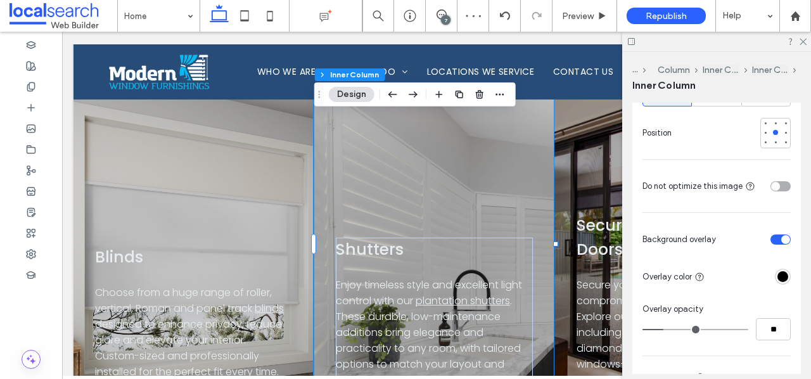
click at [593, 160] on div "Security Screens & Doors Secure your home without compromising on airflow or vi…" at bounding box center [676, 244] width 242 height 317
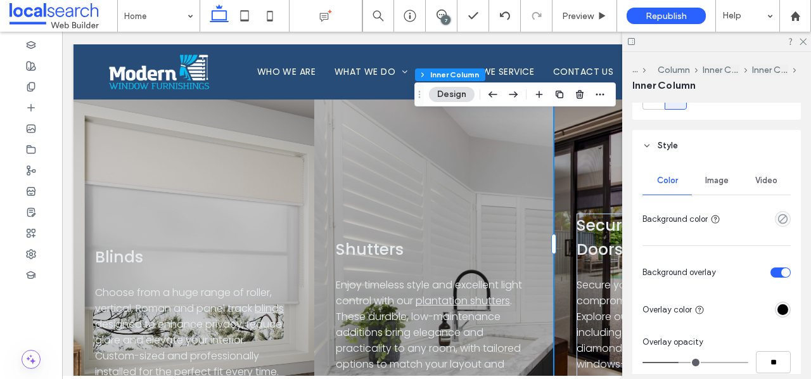
scroll to position [197, 0]
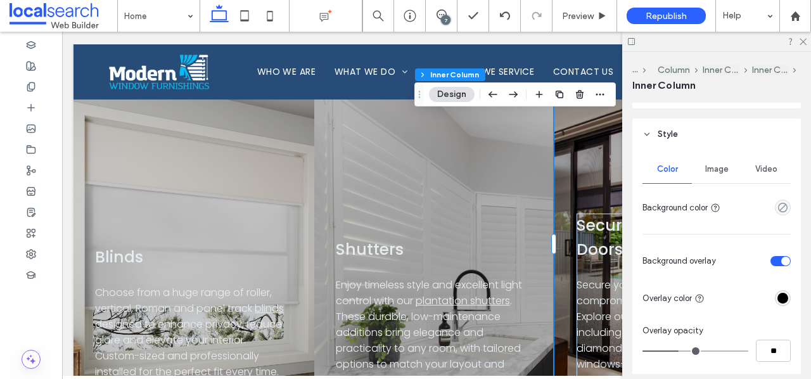
click at [784, 295] on div "rgba(0, 0, 0, 1)" at bounding box center [783, 298] width 11 height 11
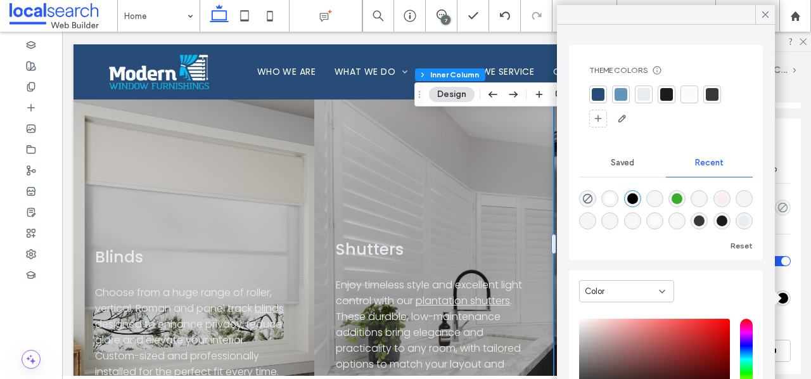
click at [614, 196] on div "rgba(255, 255, 255, 1)" at bounding box center [610, 198] width 11 height 11
type input "*******"
click at [788, 159] on div "Video" at bounding box center [766, 169] width 49 height 28
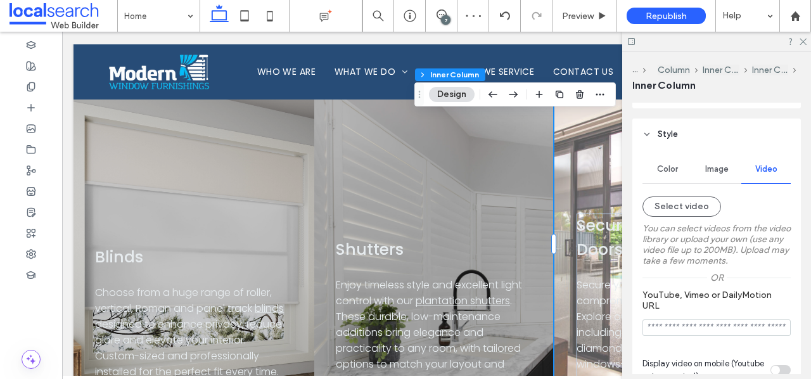
click at [672, 172] on span "Color" at bounding box center [667, 169] width 21 height 10
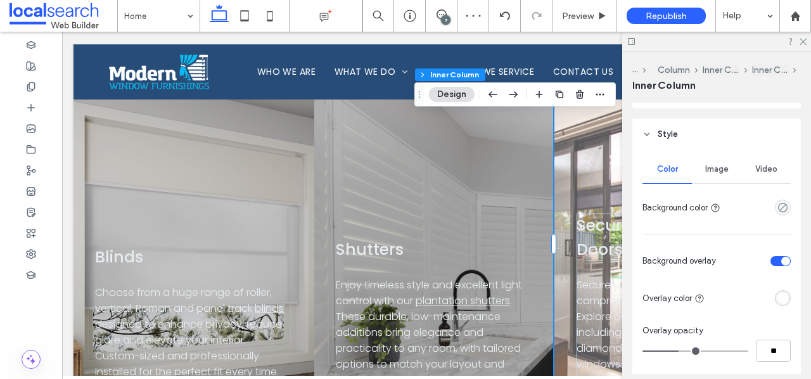
click at [714, 173] on span "Image" at bounding box center [717, 169] width 23 height 10
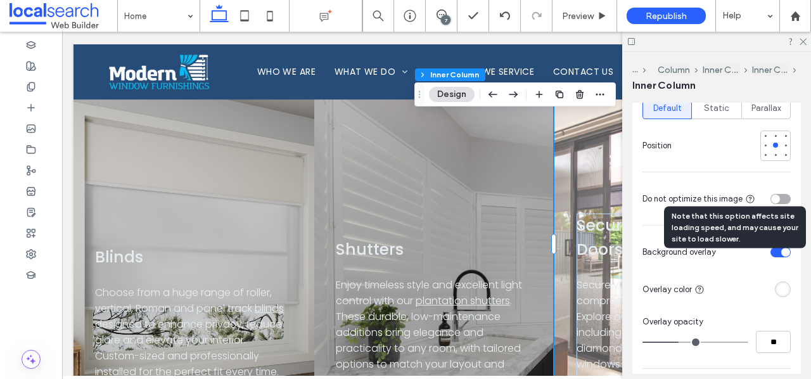
scroll to position [584, 0]
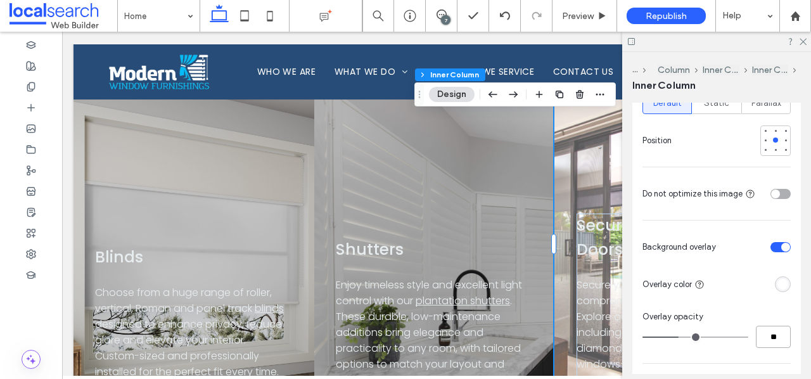
click at [777, 341] on input "**" at bounding box center [773, 337] width 35 height 22
type input "**"
click at [775, 321] on div "Overlay opacity" at bounding box center [717, 317] width 148 height 13
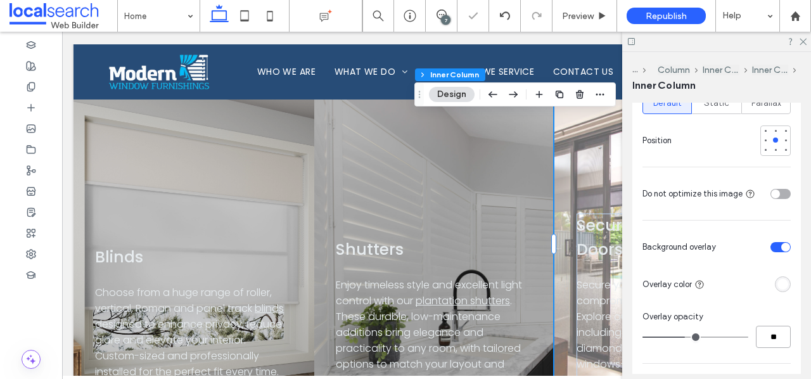
click at [775, 342] on input "**" at bounding box center [773, 337] width 35 height 22
type input "**"
click at [783, 309] on div "Color Image Video Name: 1.5+-+Security+Screens+-+Doors.png Size: 930x620 Replac…" at bounding box center [717, 155] width 169 height 786
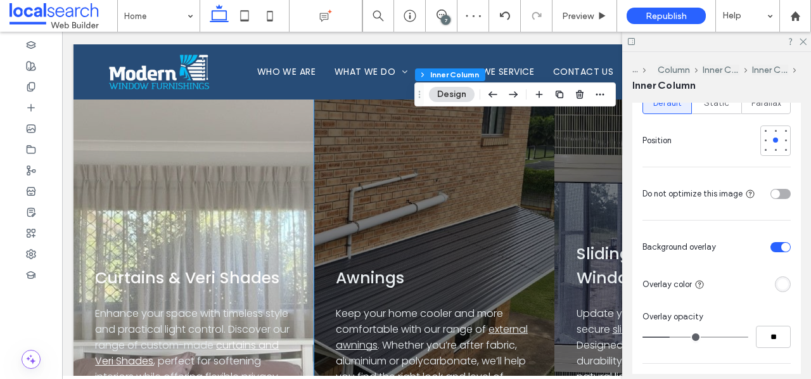
scroll to position [3377, 0]
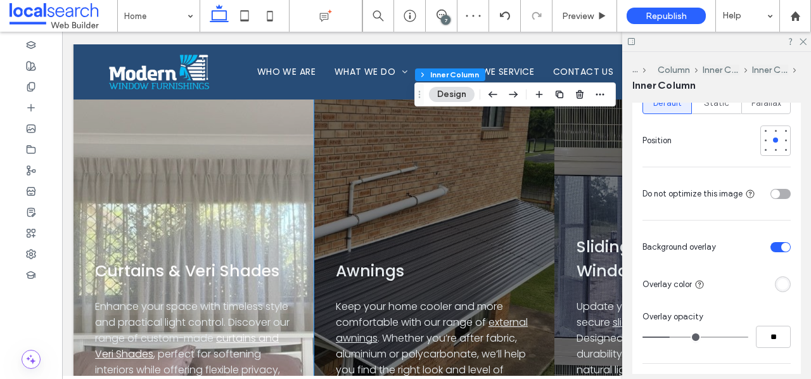
click at [479, 181] on div "Awnings Keep your home cooler and more comfortable with our range of external a…" at bounding box center [434, 249] width 241 height 317
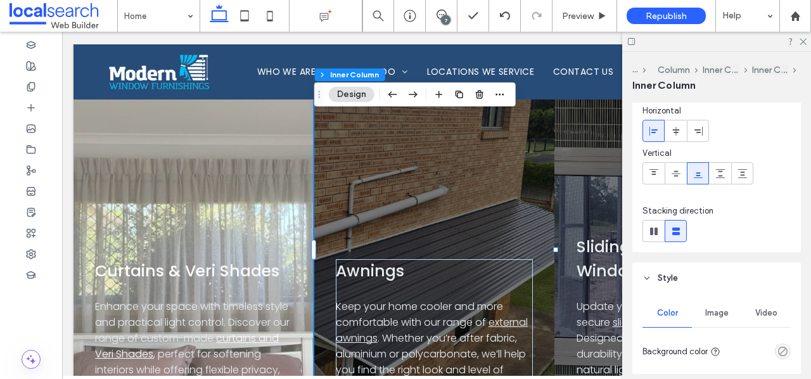
scroll to position [78, 0]
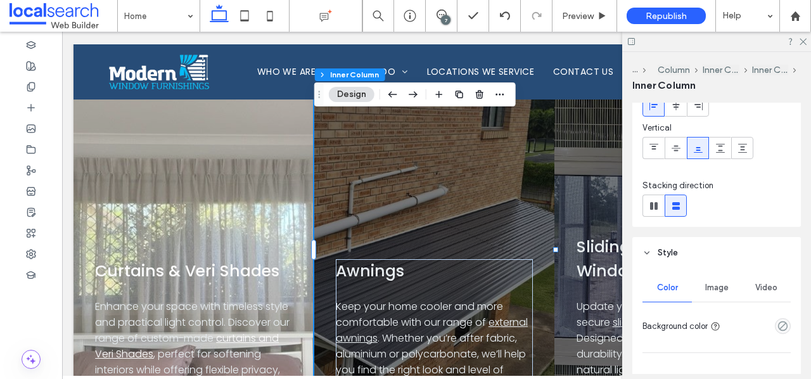
click at [724, 298] on div "Image" at bounding box center [716, 288] width 49 height 28
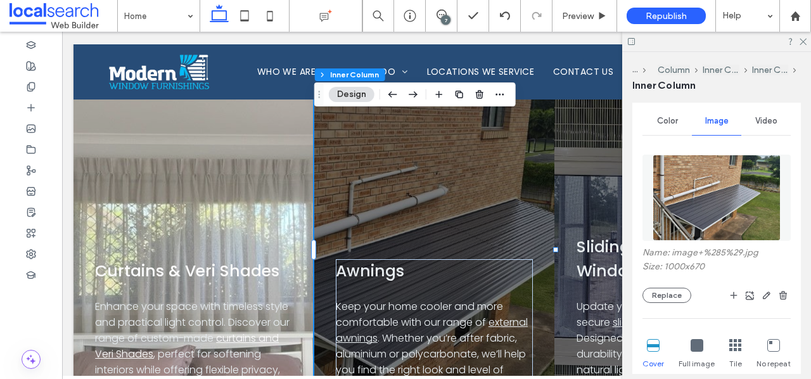
scroll to position [267, 0]
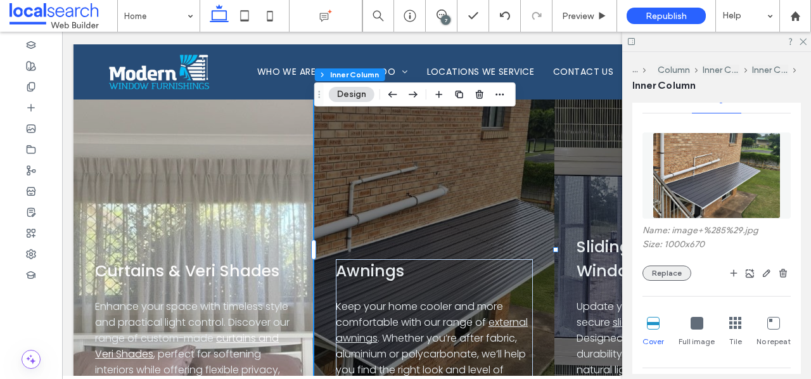
click at [674, 271] on button "Replace" at bounding box center [667, 273] width 49 height 15
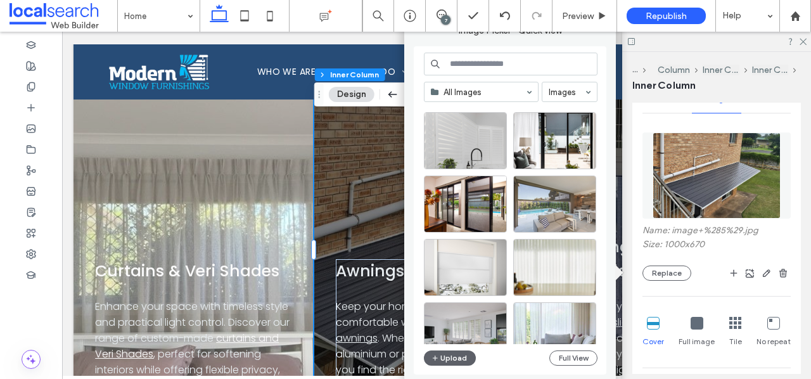
scroll to position [206, 0]
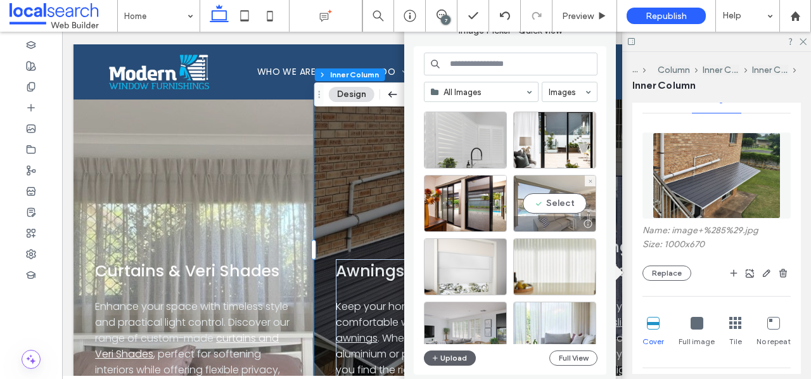
click at [551, 208] on div "Select" at bounding box center [554, 203] width 83 height 57
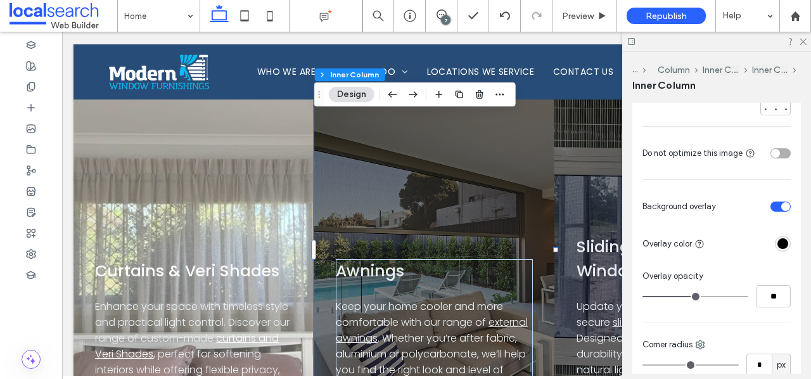
scroll to position [598, 0]
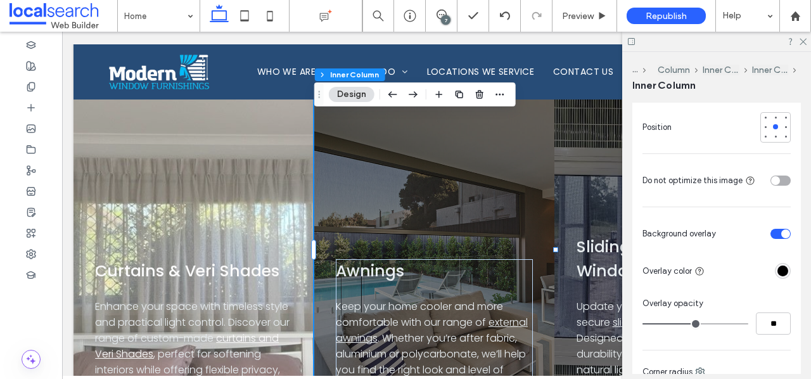
click at [783, 272] on div "rgba(0, 0, 0, 1)" at bounding box center [783, 271] width 11 height 11
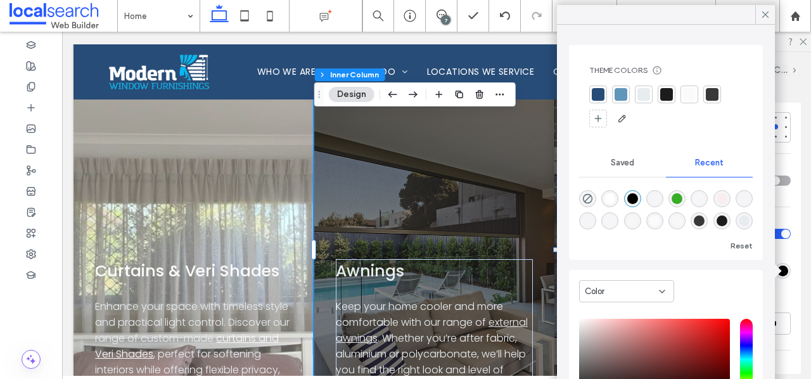
click at [612, 197] on div "rgba(255, 255, 255, 1)" at bounding box center [610, 198] width 11 height 11
type input "*******"
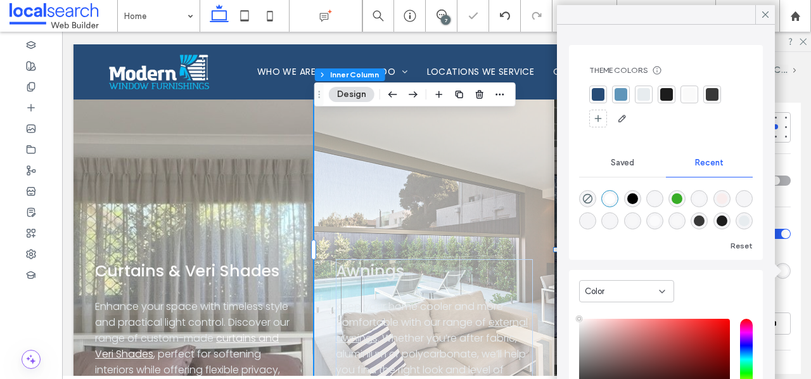
click at [788, 257] on div "Color Image Video Name: 1.5+-+Awnings+-+Zipscreens.png Size: 1500x959 Replace C…" at bounding box center [717, 142] width 169 height 786
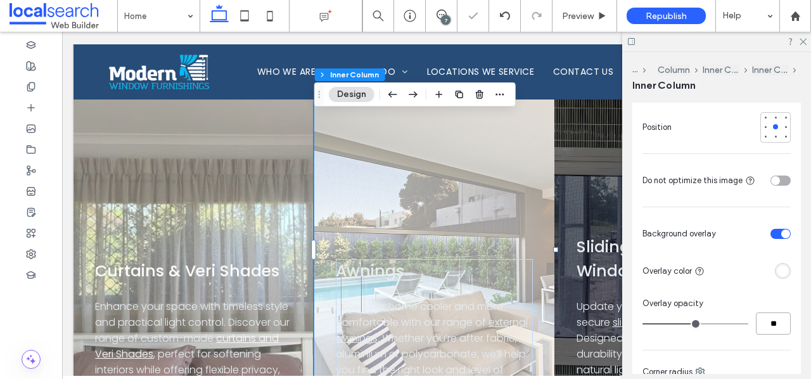
click at [768, 324] on input "**" at bounding box center [773, 324] width 35 height 22
type input "**"
click at [755, 290] on div "Color Image Video Name: 1.5+-+Awnings+-+Zipscreens.png Size: 1500x959 Replace C…" at bounding box center [717, 142] width 169 height 786
type input "**"
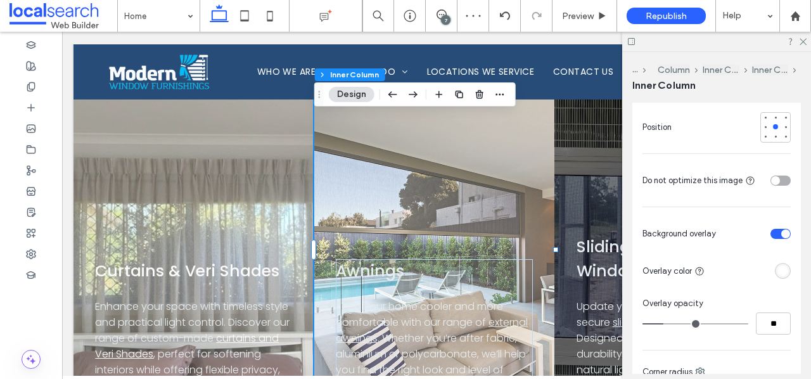
click at [782, 274] on div "rgba(255, 255, 255, 1)" at bounding box center [783, 271] width 11 height 11
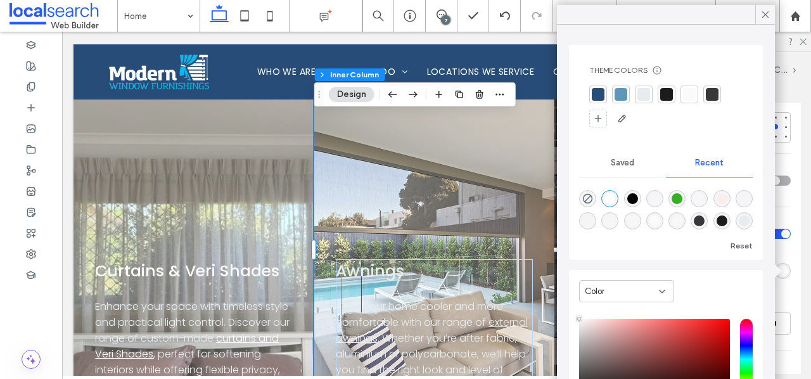
click at [662, 98] on div at bounding box center [667, 94] width 13 height 13
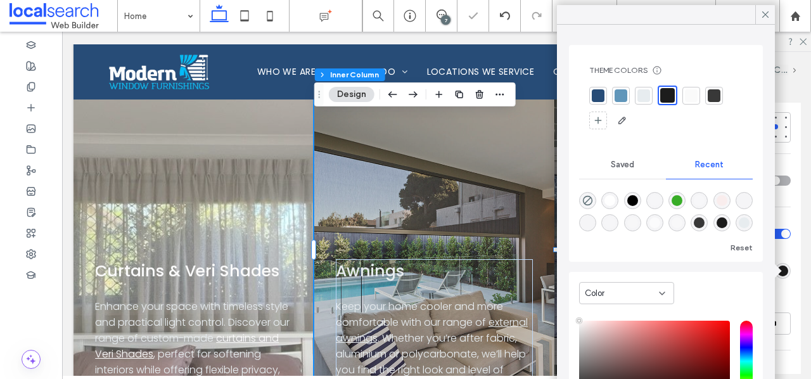
click at [792, 247] on div "Color Image Video Name: 1.5+-+Awnings+-+Zipscreens.png Size: 1500x959 Replace C…" at bounding box center [717, 142] width 169 height 786
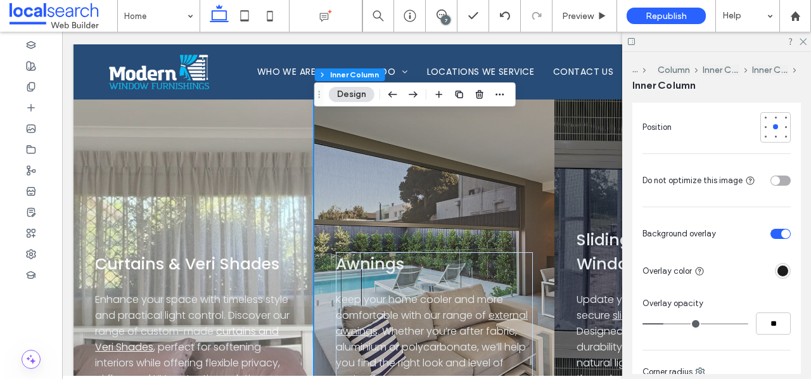
scroll to position [3384, 0]
click at [771, 324] on input "**" at bounding box center [773, 324] width 35 height 22
type input "**"
click at [782, 304] on div "Overlay opacity" at bounding box center [717, 303] width 148 height 13
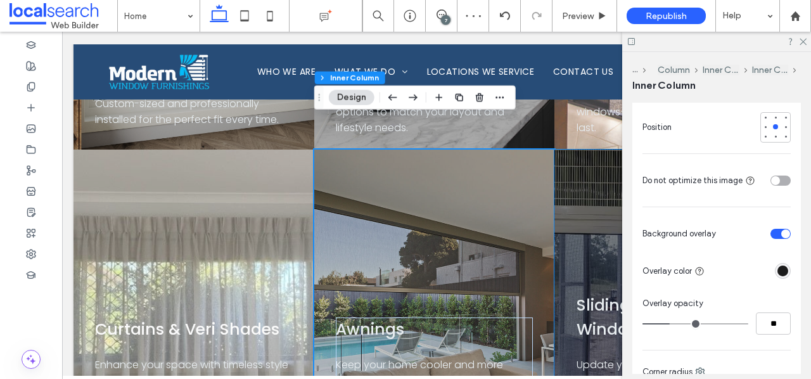
scroll to position [3320, 0]
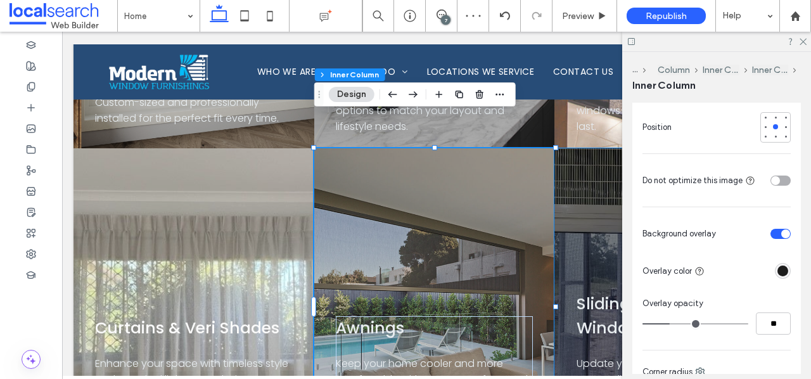
click at [589, 252] on div "Sliding Doors & Windows Update your space with smooth, secure sliding windows a…" at bounding box center [676, 306] width 242 height 317
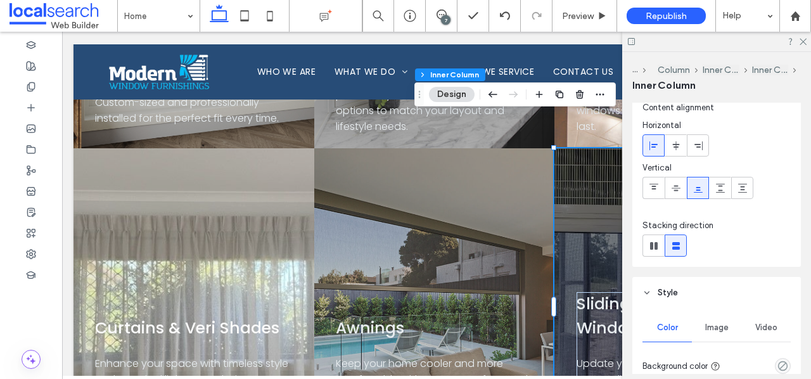
click at [712, 328] on span "Image" at bounding box center [717, 328] width 23 height 10
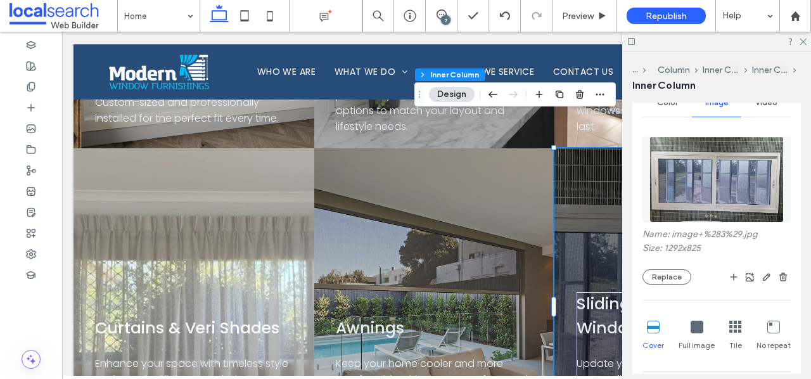
scroll to position [269, 0]
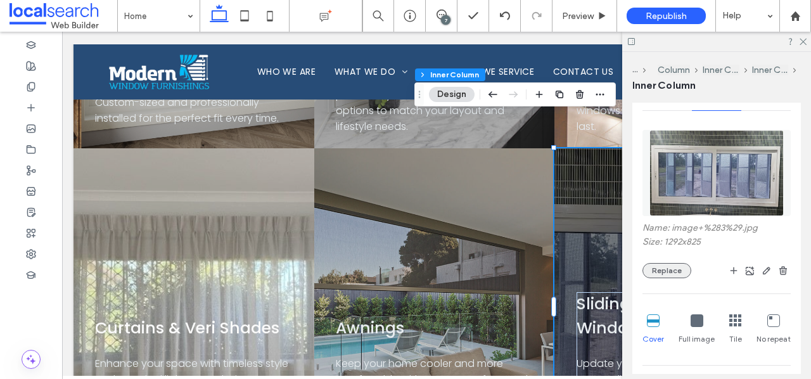
click at [675, 269] on button "Replace" at bounding box center [667, 270] width 49 height 15
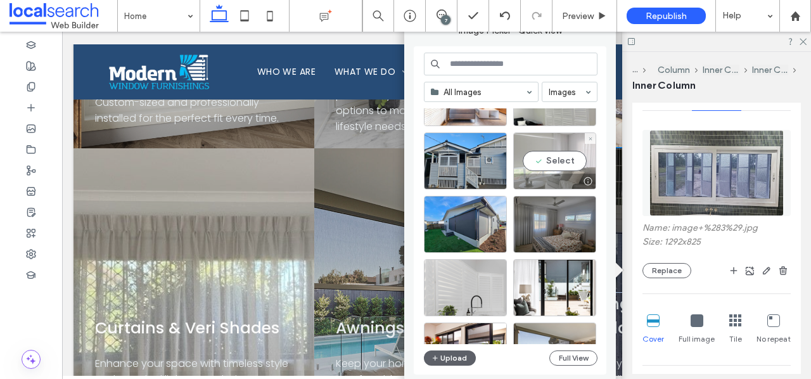
scroll to position [60, 0]
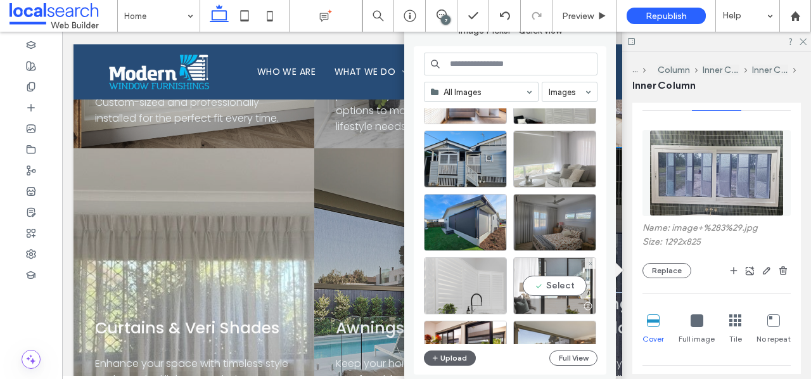
click at [560, 282] on div "Select" at bounding box center [554, 285] width 83 height 57
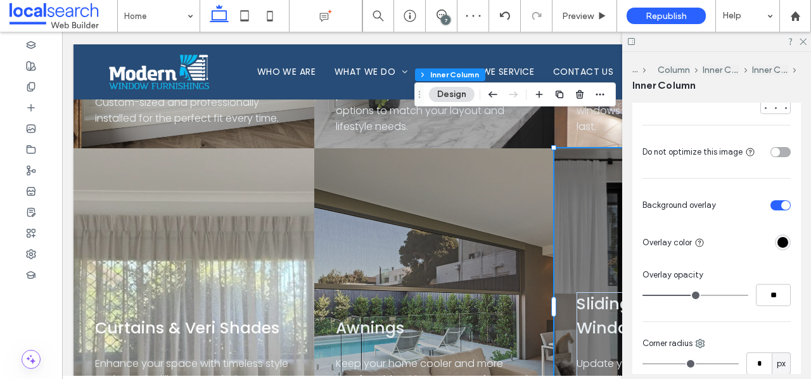
scroll to position [616, 0]
click at [780, 297] on input "**" at bounding box center [773, 294] width 35 height 22
type input "**"
click at [782, 264] on div "Color Image Video Name: 1.5+-+SG-W.png Size: 450x420 Replace Cover Full image T…" at bounding box center [717, 118] width 169 height 775
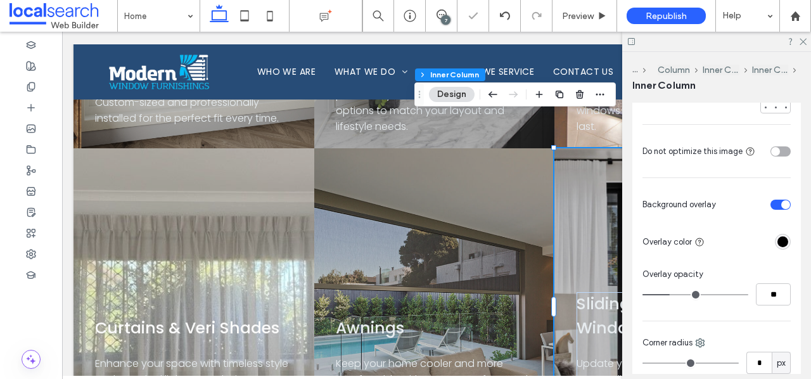
click at [784, 245] on div "rgba(0, 0, 0, 1)" at bounding box center [783, 241] width 11 height 11
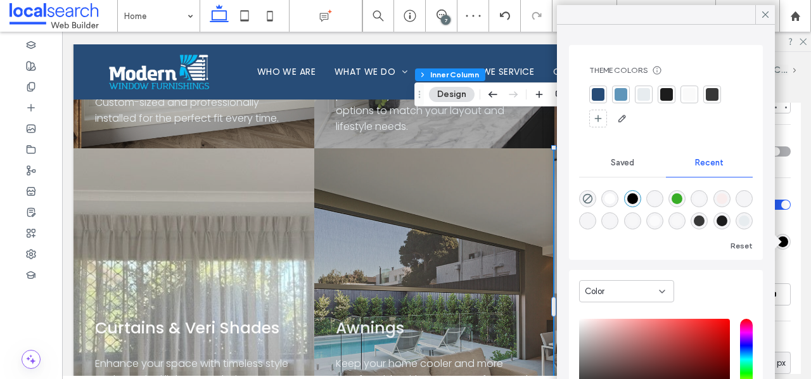
click at [606, 198] on div "rgba(255, 255, 255, 1)" at bounding box center [610, 198] width 11 height 11
type input "*******"
click at [788, 226] on div "Color Image Video Name: 1.5+-+SG-W.png Size: 450x420 Replace Cover Full image T…" at bounding box center [717, 118] width 169 height 775
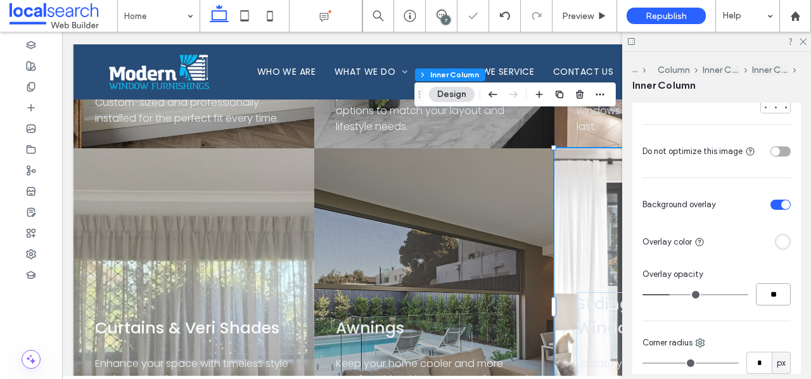
click at [771, 299] on input "**" at bounding box center [773, 294] width 35 height 22
type input "**"
click at [768, 281] on div "Overlay opacity **" at bounding box center [717, 286] width 148 height 37
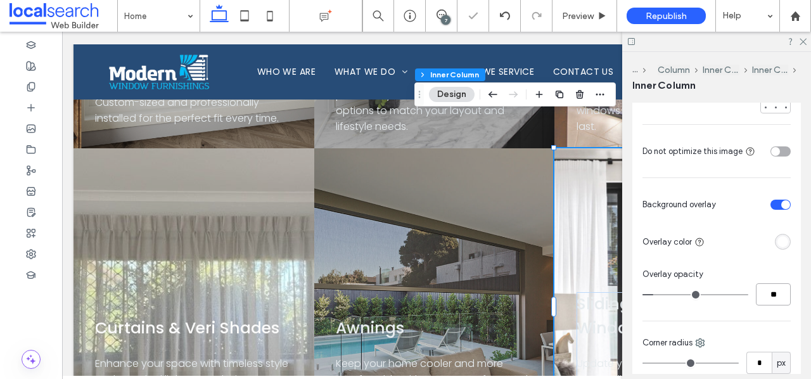
click at [777, 287] on input "**" at bounding box center [773, 294] width 35 height 22
type input "**"
click at [787, 240] on div "rgba(255, 255, 255, 1)" at bounding box center [783, 241] width 11 height 11
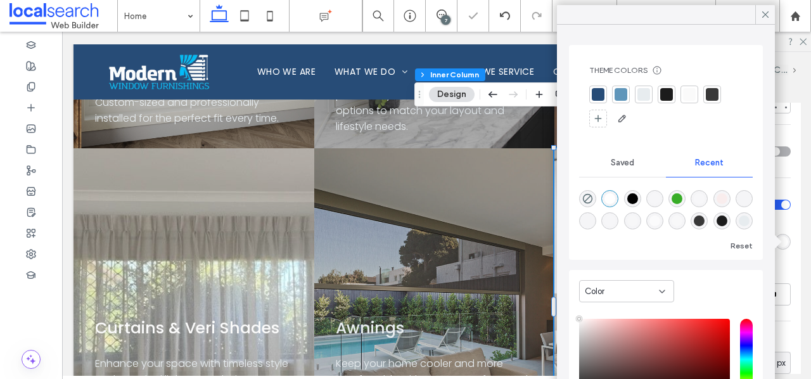
click at [667, 93] on div at bounding box center [667, 94] width 13 height 13
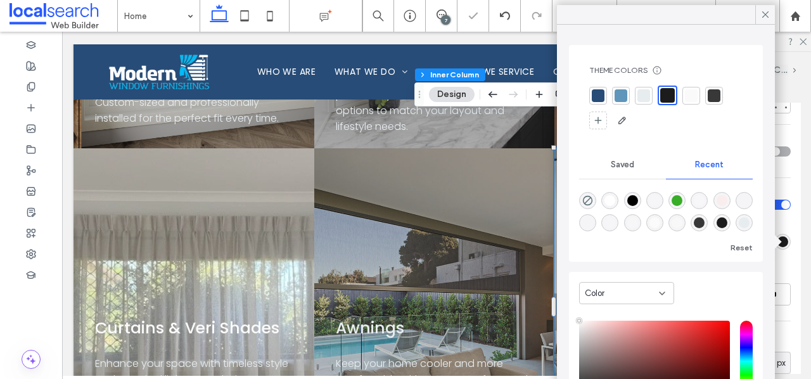
click at [794, 242] on div "Color Image Video Name: 1.5+-+SG-W.png Size: 450x420 Replace Cover Full image T…" at bounding box center [717, 118] width 169 height 775
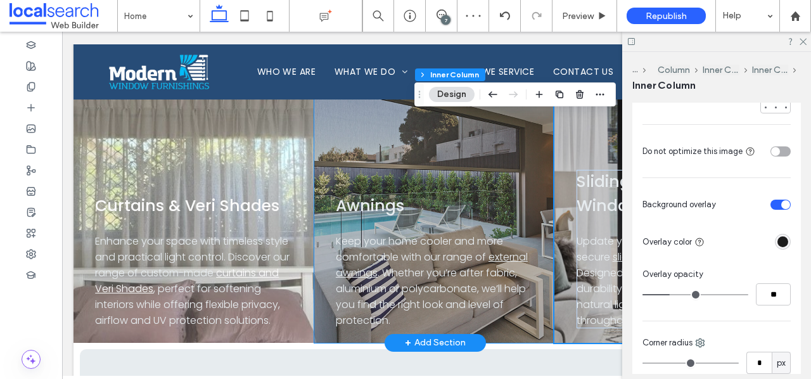
scroll to position [3443, 0]
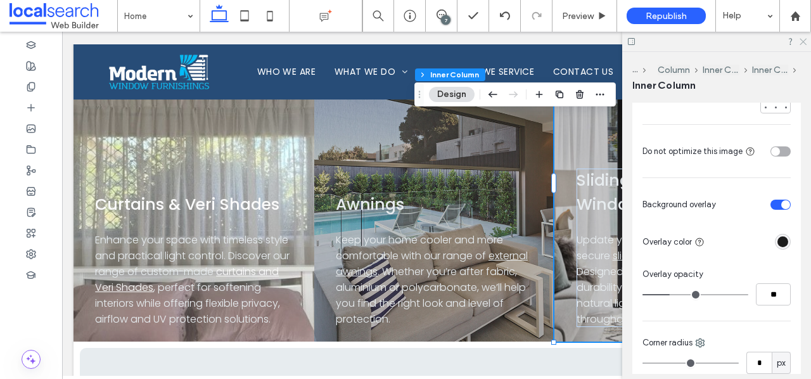
click at [806, 41] on icon at bounding box center [803, 41] width 8 height 8
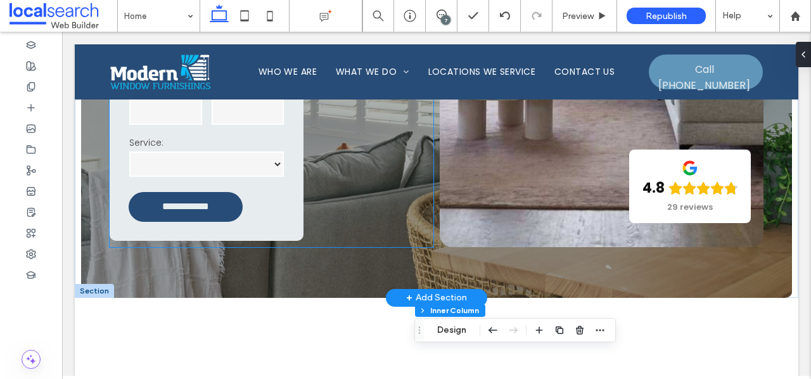
scroll to position [483, 0]
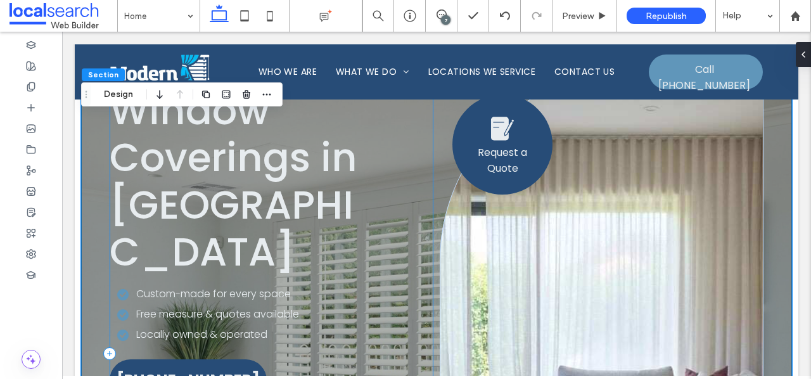
scroll to position [0, 0]
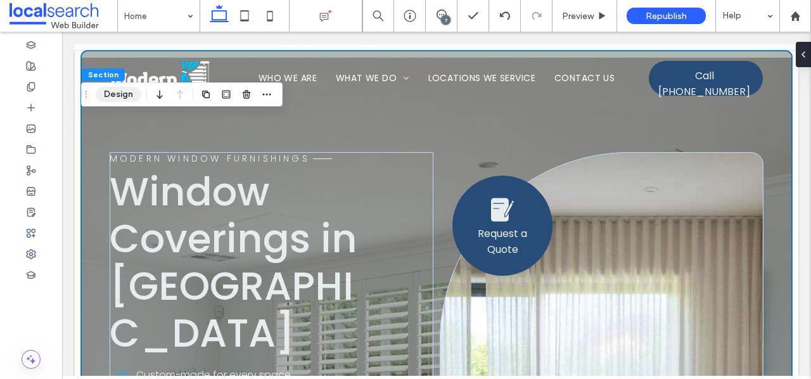
click at [128, 93] on button "Design" at bounding box center [119, 94] width 46 height 15
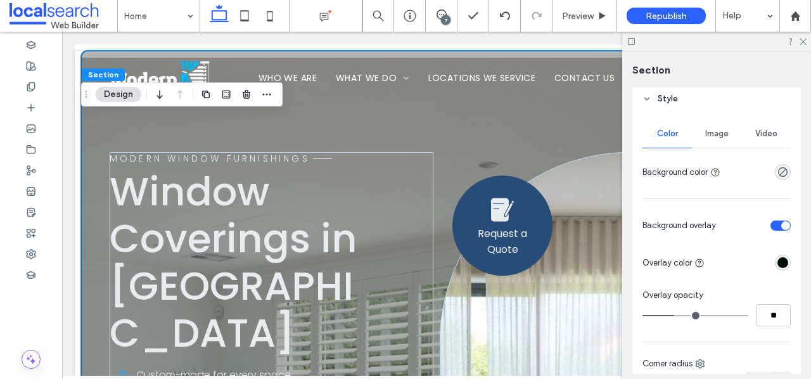
scroll to position [158, 0]
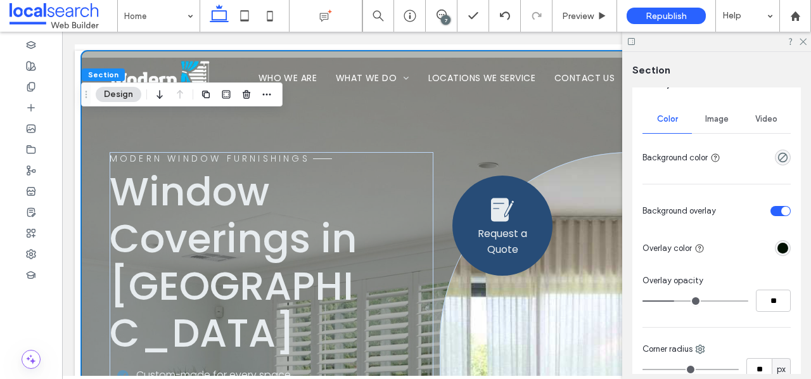
click at [785, 247] on div "rgba(1, 16, 2, 1)" at bounding box center [783, 248] width 11 height 11
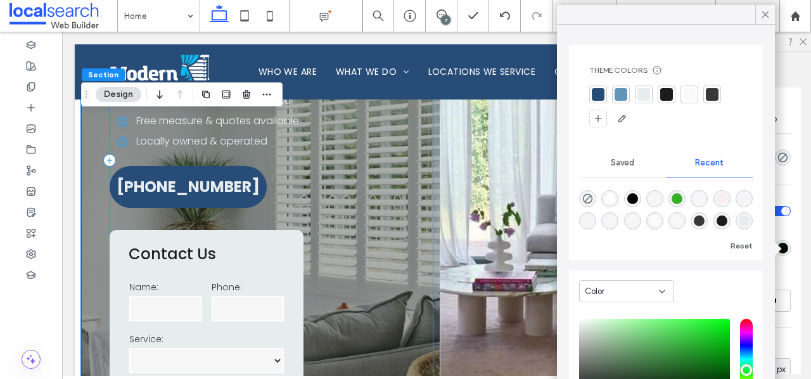
scroll to position [281, 0]
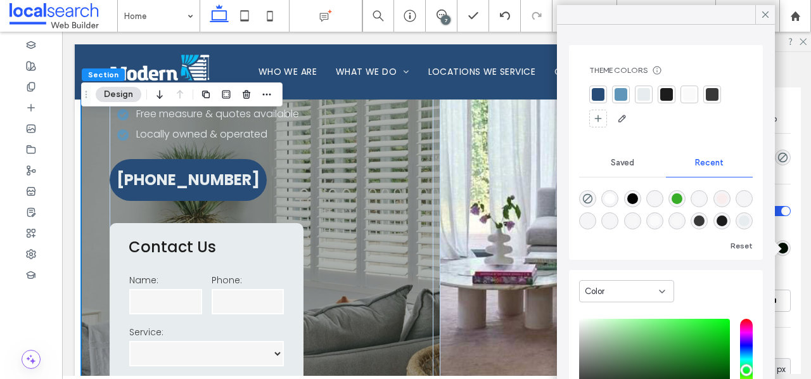
click at [789, 197] on div "Color Image Video Background color Background overlay Overlay color Overlay opa…" at bounding box center [717, 306] width 169 height 412
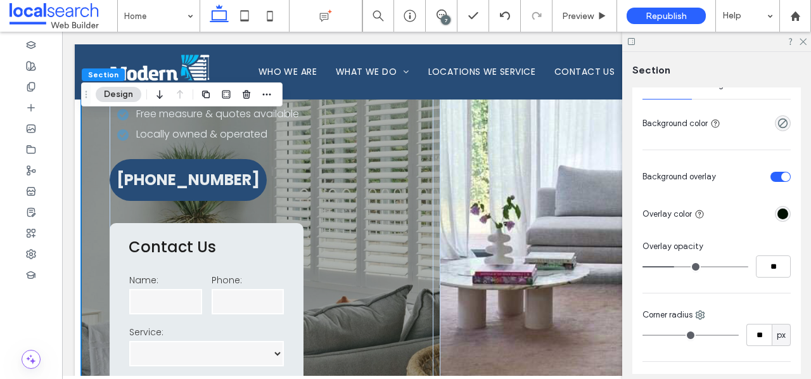
scroll to position [191, 0]
click at [782, 217] on div "rgba(1, 16, 2, 1)" at bounding box center [783, 215] width 11 height 11
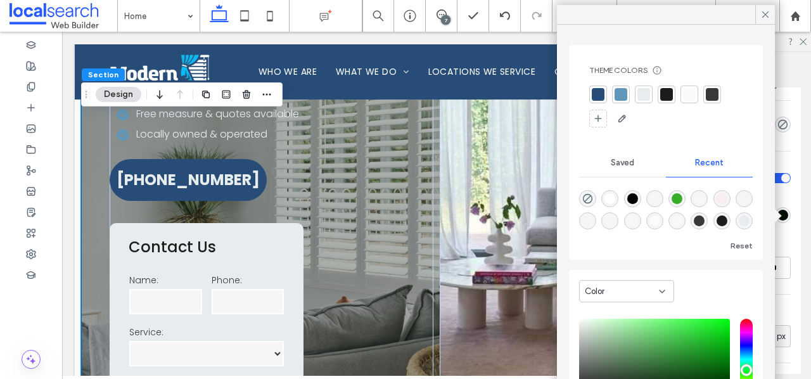
click at [614, 199] on div "rgba(255, 255, 255, 1)" at bounding box center [610, 198] width 11 height 11
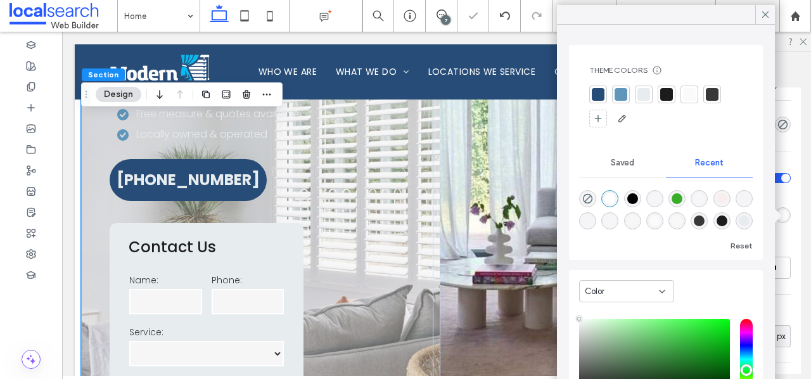
click at [635, 197] on div "rgba(0, 0, 0, 1)" at bounding box center [633, 198] width 11 height 11
type input "*******"
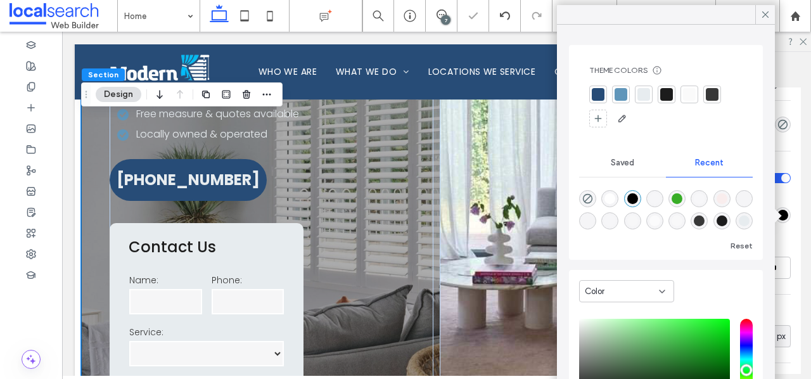
click at [787, 251] on div "Overlay opacity" at bounding box center [717, 248] width 148 height 13
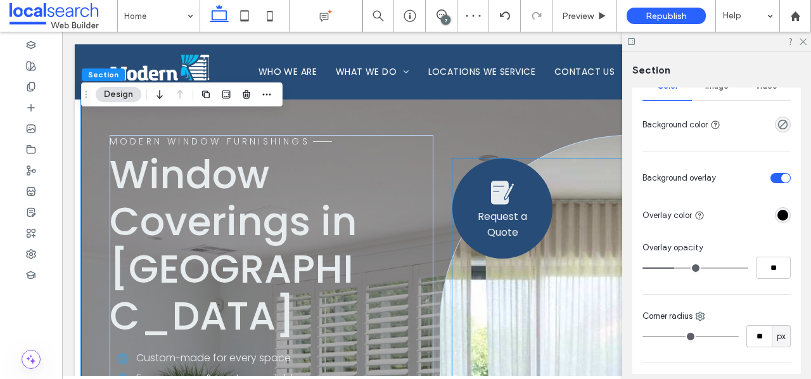
scroll to position [0, 0]
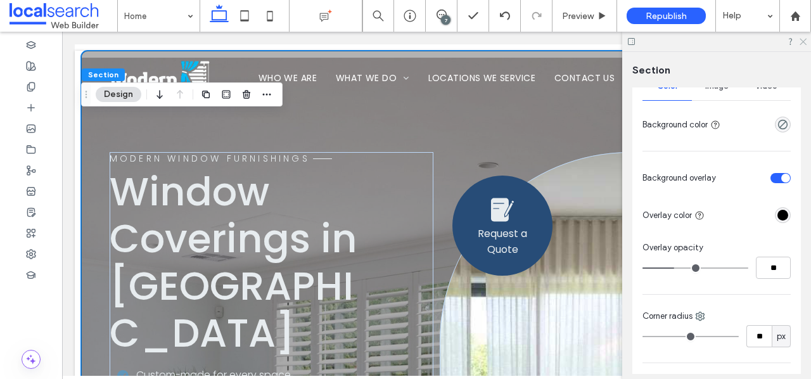
click at [804, 40] on icon at bounding box center [803, 41] width 8 height 8
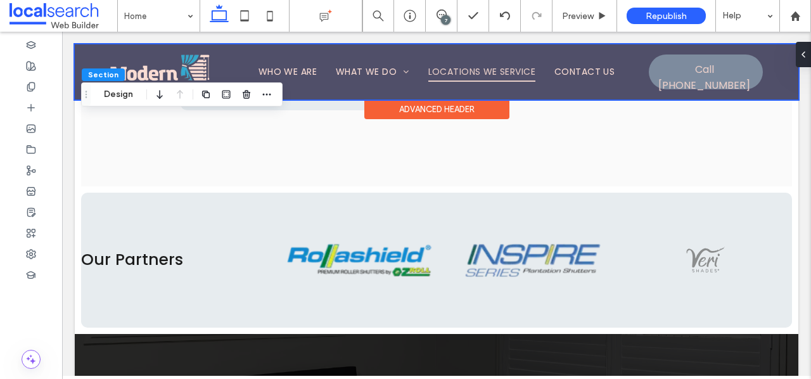
scroll to position [4880, 0]
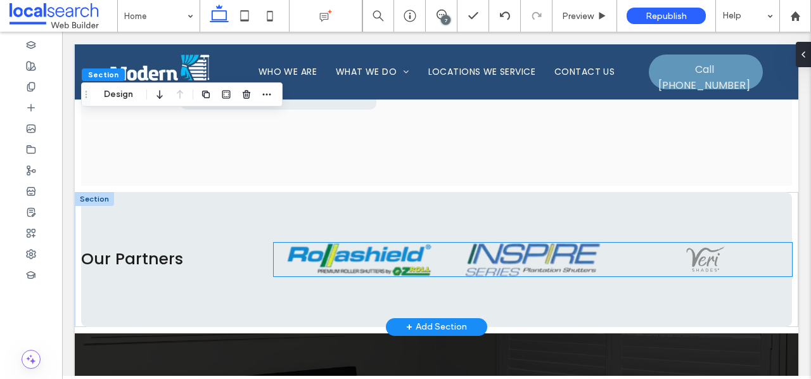
click at [398, 243] on img at bounding box center [360, 260] width 146 height 34
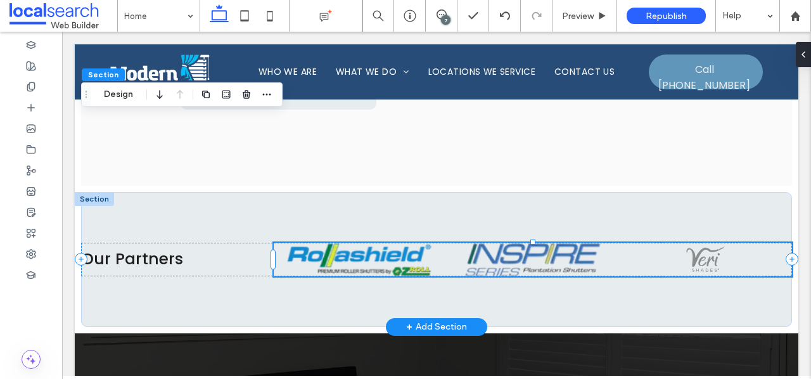
click at [398, 243] on img at bounding box center [360, 260] width 146 height 34
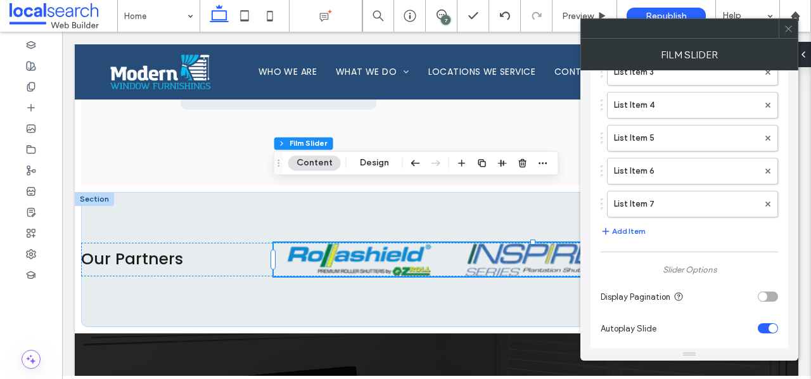
scroll to position [211, 0]
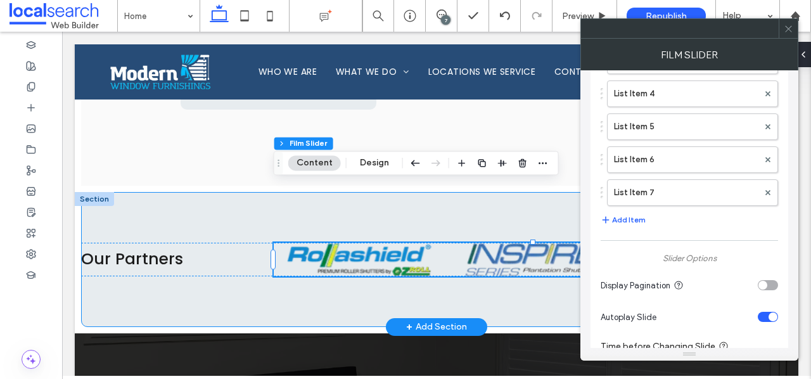
click at [503, 237] on div "Our Partners" at bounding box center [436, 259] width 711 height 135
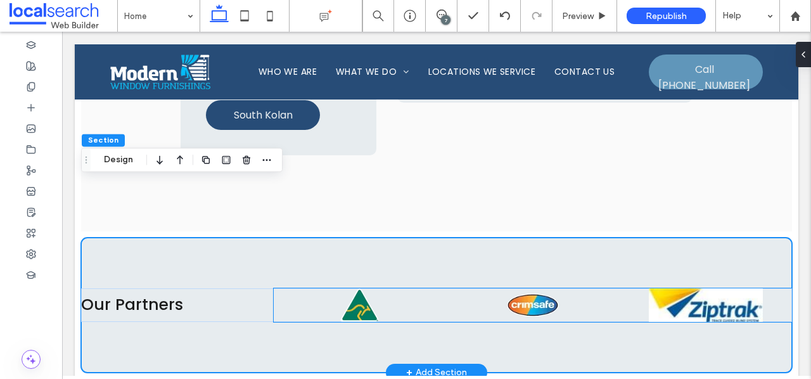
scroll to position [4835, 0]
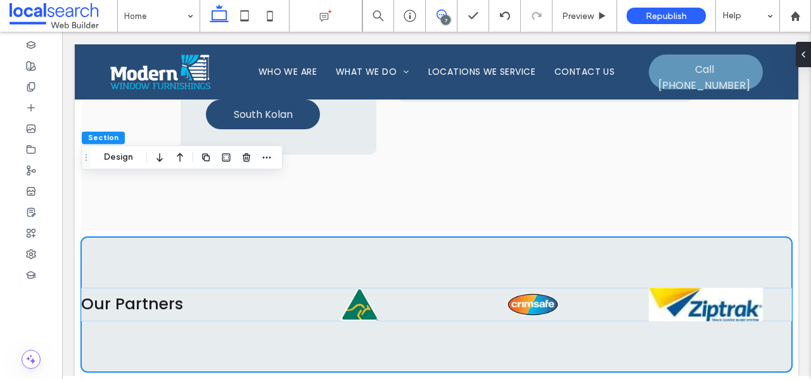
click at [438, 12] on icon at bounding box center [442, 15] width 10 height 10
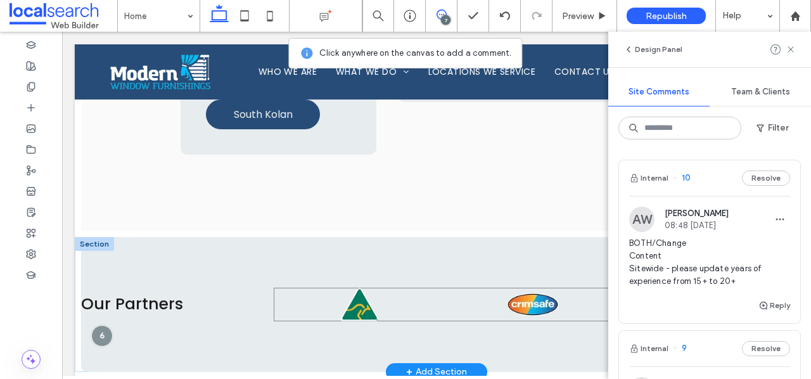
click at [581, 288] on div at bounding box center [533, 305] width 160 height 34
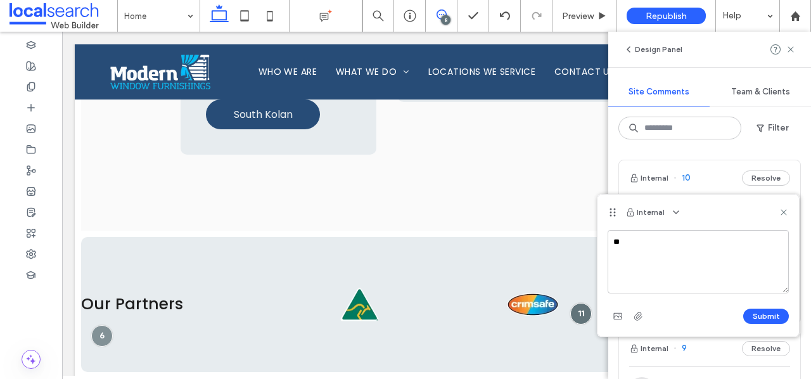
type textarea "*"
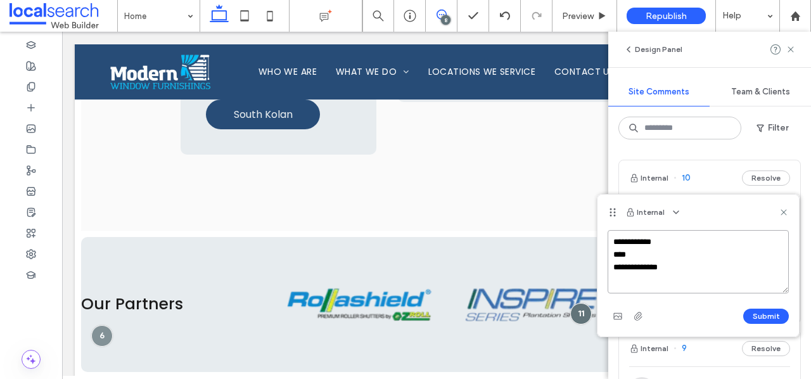
click at [672, 266] on textarea "**********" at bounding box center [698, 261] width 181 height 63
drag, startPoint x: 676, startPoint y: 266, endPoint x: 608, endPoint y: 265, distance: 68.5
click at [608, 265] on textarea "**********" at bounding box center [698, 261] width 181 height 63
paste textarea "**********"
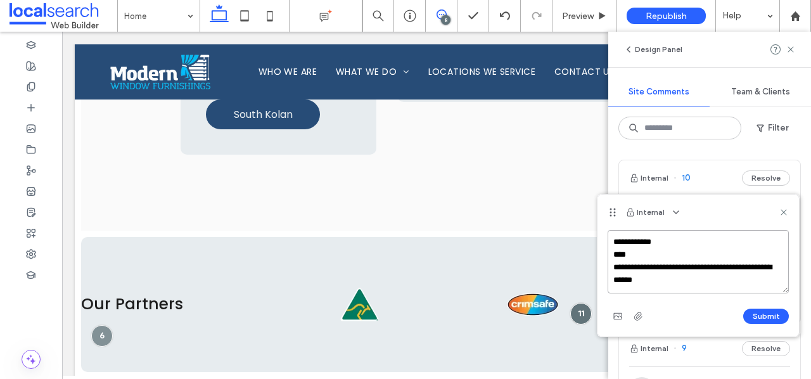
click at [625, 268] on textarea "**********" at bounding box center [698, 261] width 181 height 63
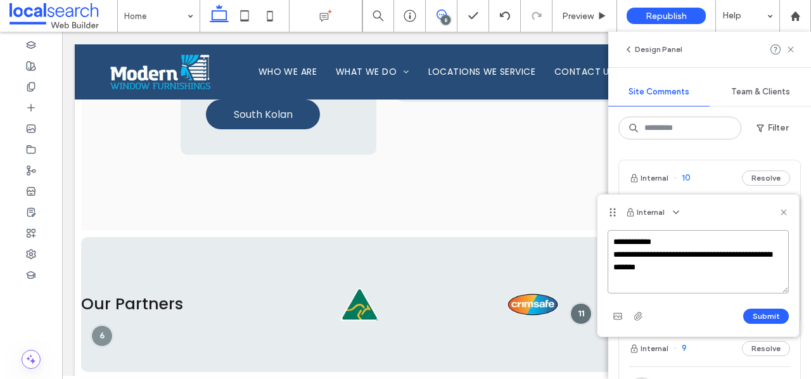
click at [640, 254] on textarea "**********" at bounding box center [698, 261] width 181 height 63
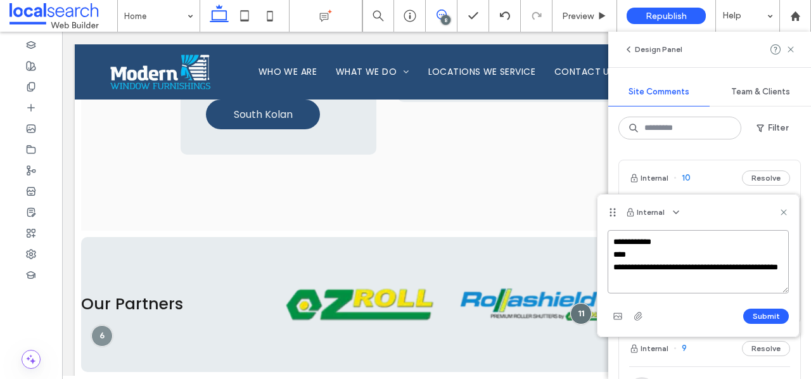
click at [695, 283] on textarea "**********" at bounding box center [698, 261] width 181 height 63
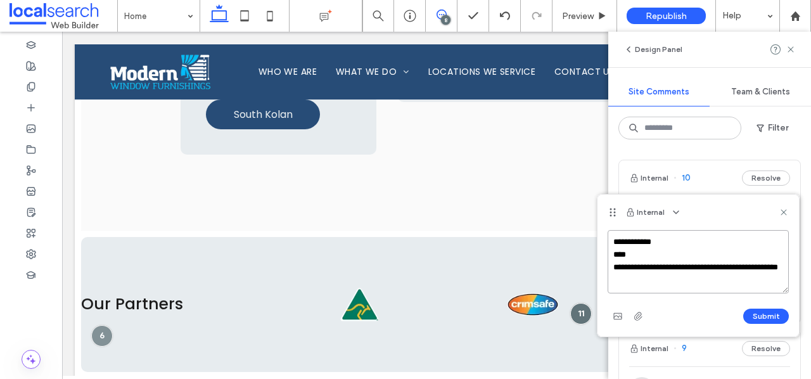
paste textarea "**********"
type textarea "**********"
click at [766, 317] on button "Submit" at bounding box center [767, 316] width 46 height 15
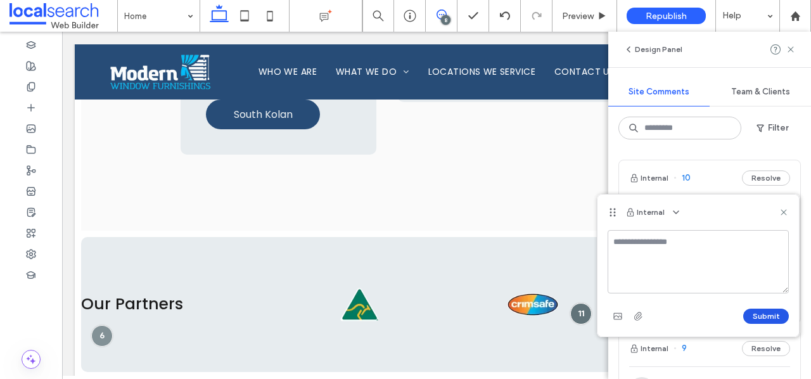
scroll to position [0, 0]
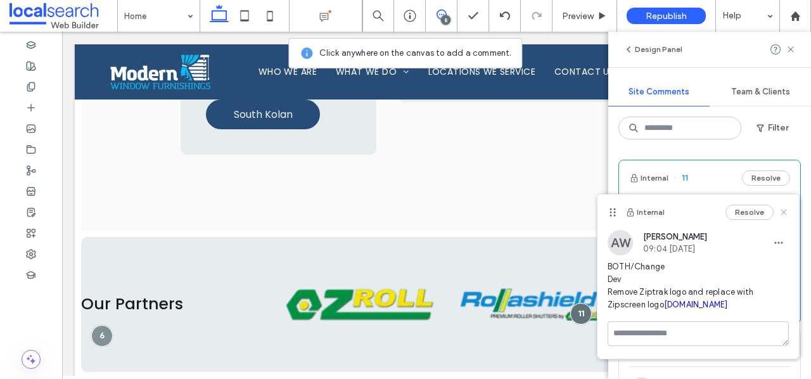
click at [784, 211] on use at bounding box center [784, 213] width 6 height 6
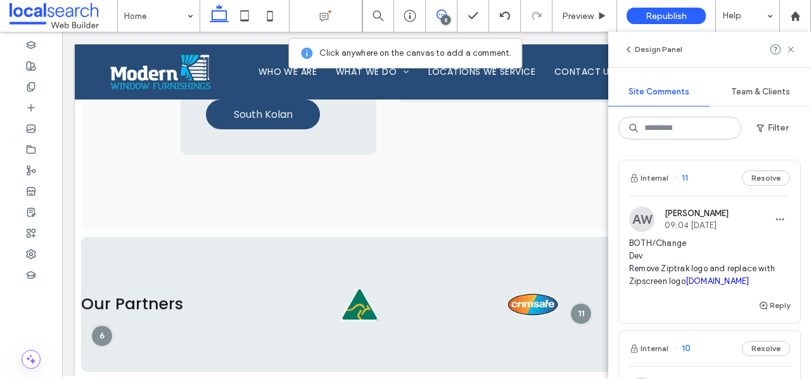
click at [448, 20] on div "8" at bounding box center [446, 20] width 10 height 10
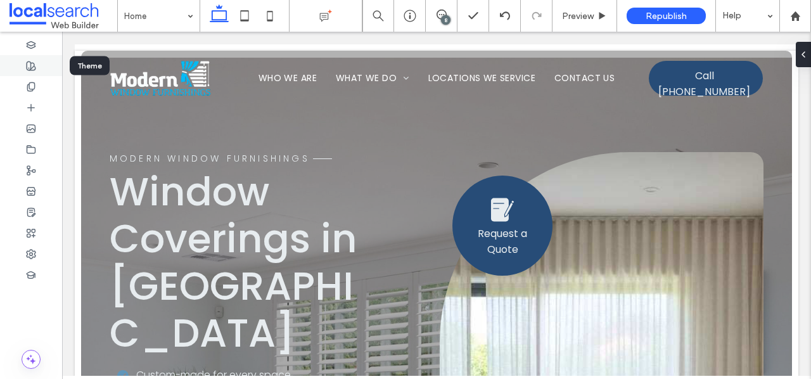
click at [31, 67] on icon at bounding box center [31, 66] width 10 height 10
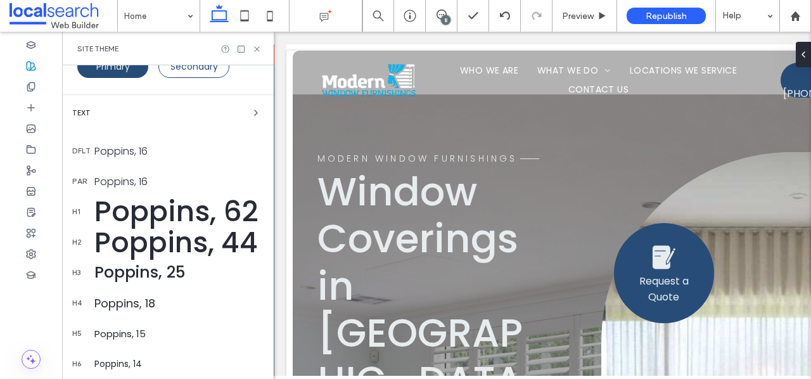
scroll to position [239, 0]
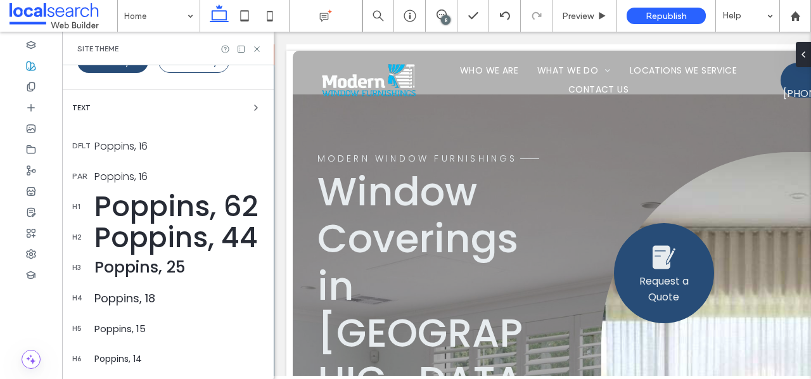
click at [173, 206] on div "Poppins, 62" at bounding box center [178, 206] width 169 height 43
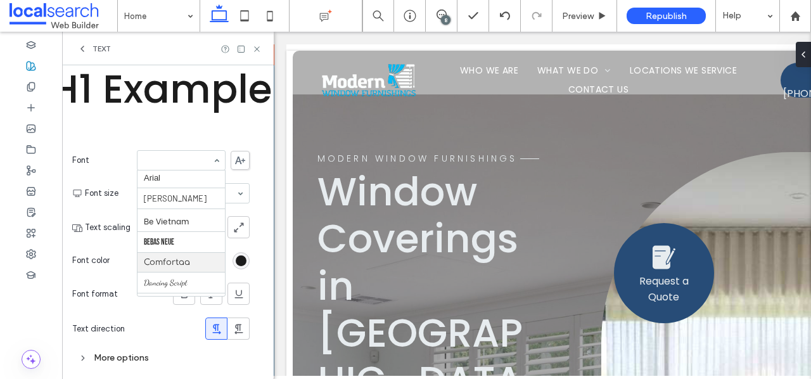
scroll to position [131, 0]
click at [238, 160] on use at bounding box center [240, 161] width 10 height 8
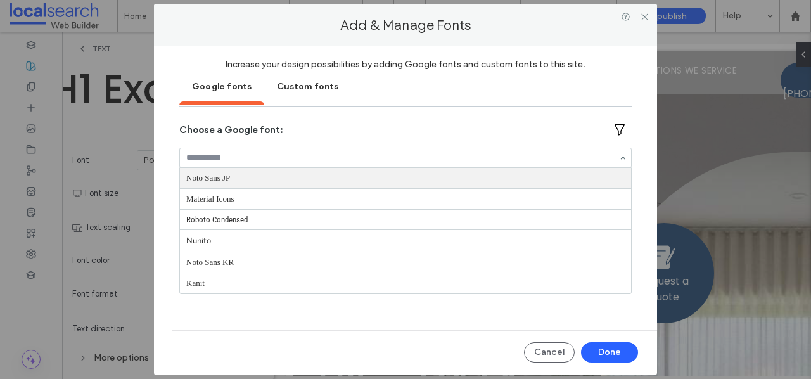
click at [276, 158] on input at bounding box center [402, 157] width 432 height 9
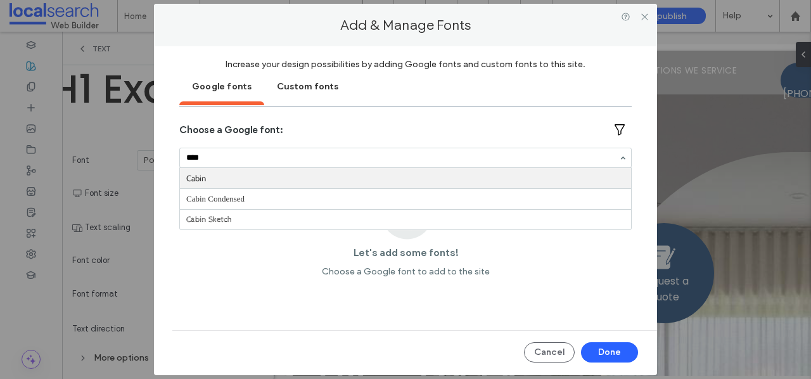
type input "*****"
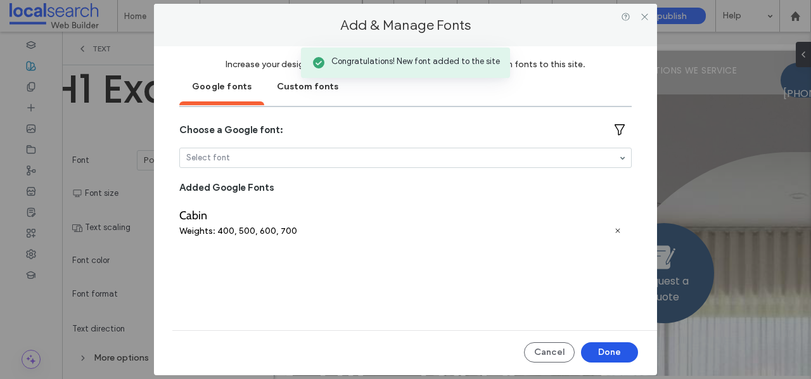
click at [617, 350] on button "Done" at bounding box center [609, 352] width 57 height 20
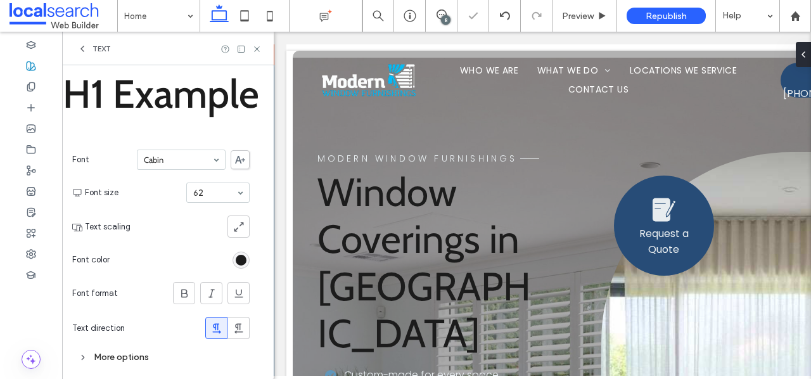
scroll to position [61, 0]
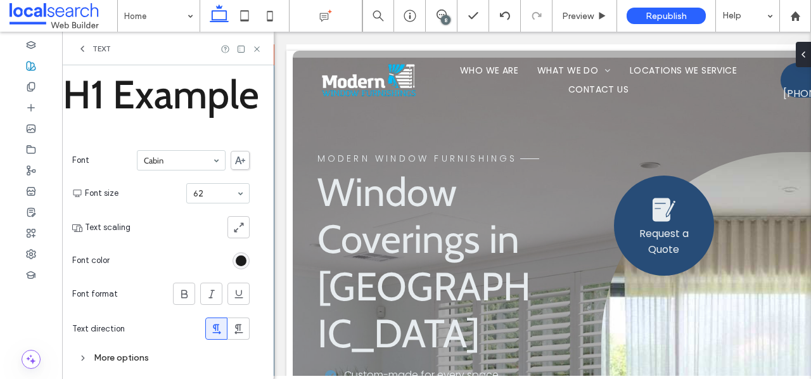
click at [83, 49] on icon at bounding box center [82, 49] width 10 height 10
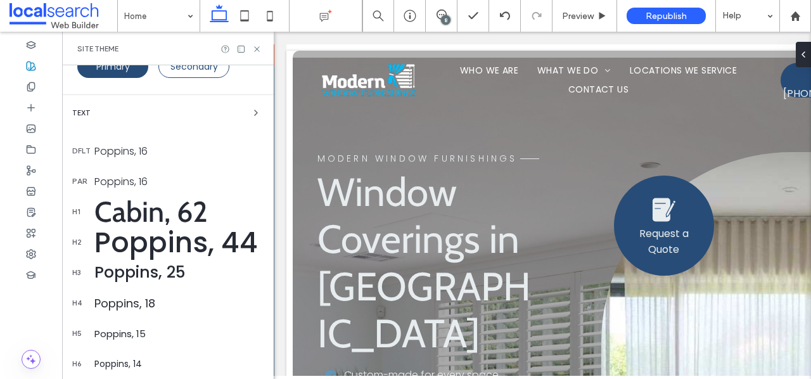
scroll to position [237, 0]
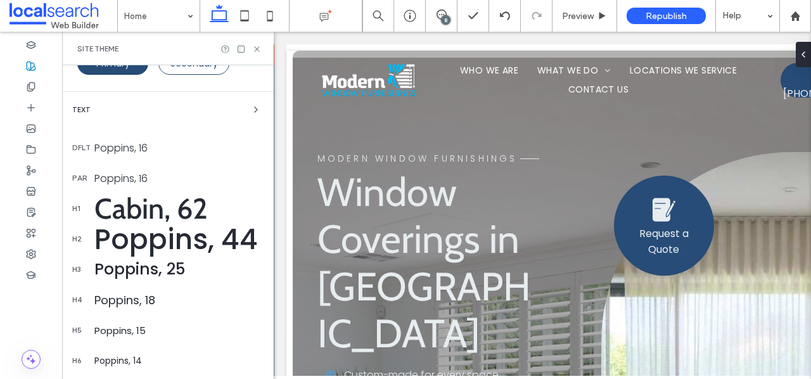
click at [173, 240] on div "Poppins, 44" at bounding box center [178, 239] width 169 height 41
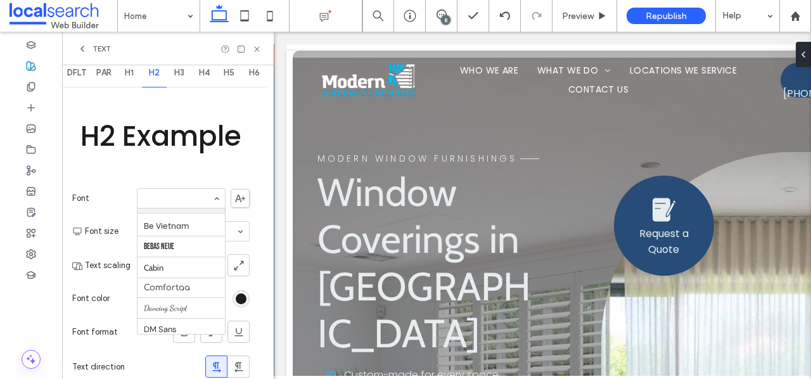
scroll to position [177, 0]
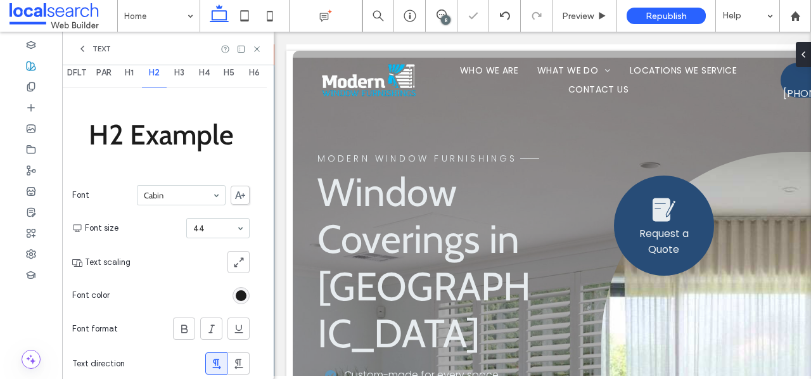
click at [77, 49] on icon at bounding box center [82, 49] width 10 height 10
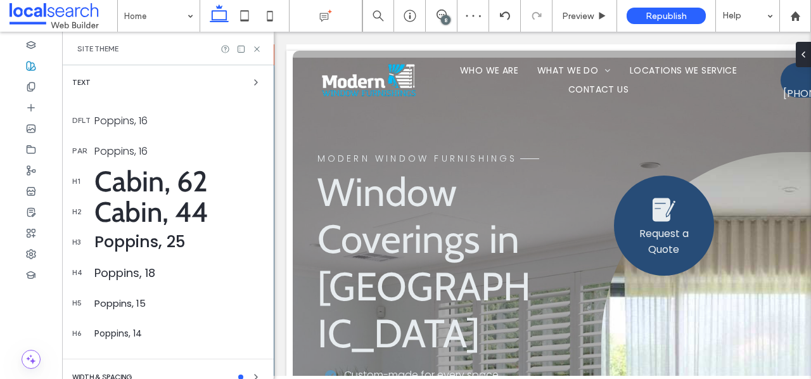
scroll to position [332, 0]
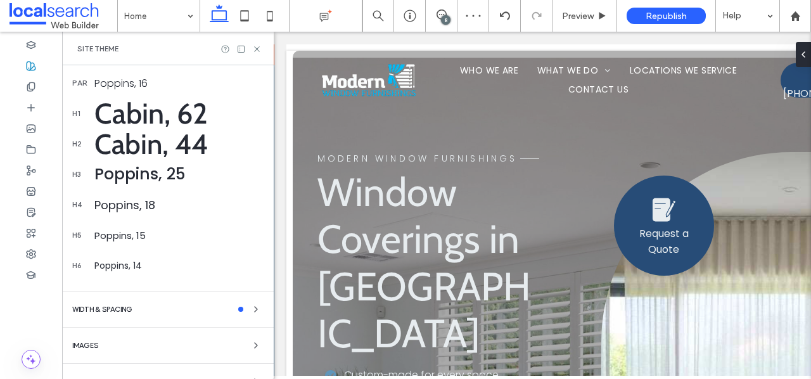
click at [155, 170] on div "Poppins, 25" at bounding box center [178, 174] width 169 height 24
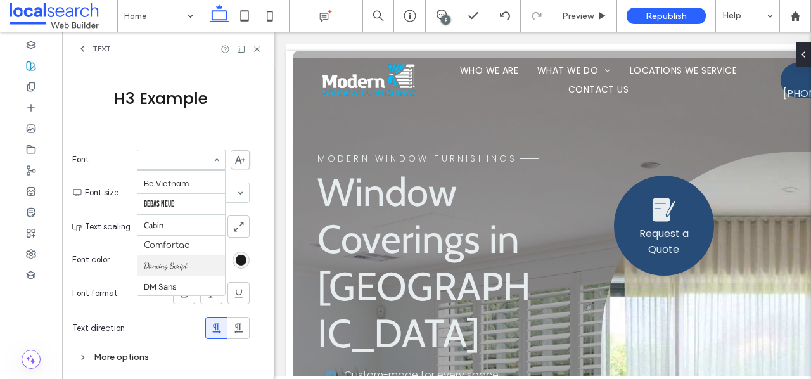
scroll to position [168, 0]
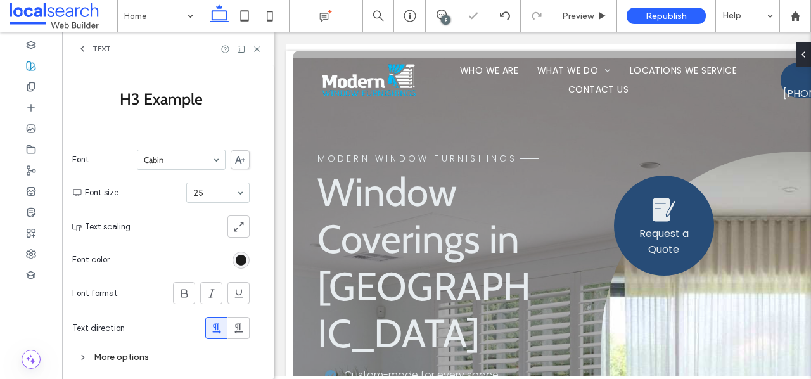
click at [80, 42] on div "Text" at bounding box center [168, 49] width 212 height 34
click at [95, 53] on span "Text" at bounding box center [102, 49] width 18 height 10
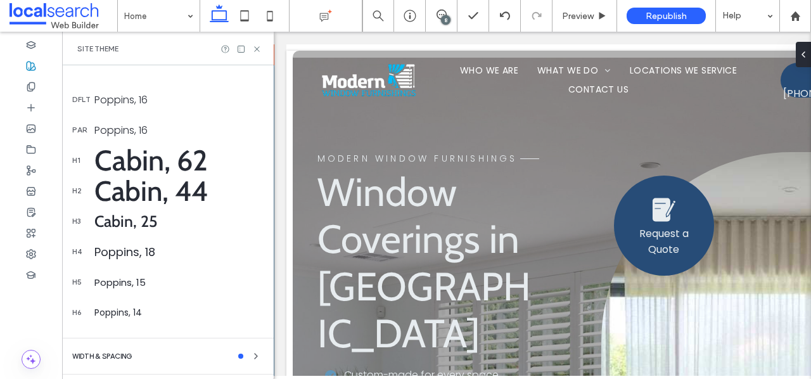
scroll to position [305, 0]
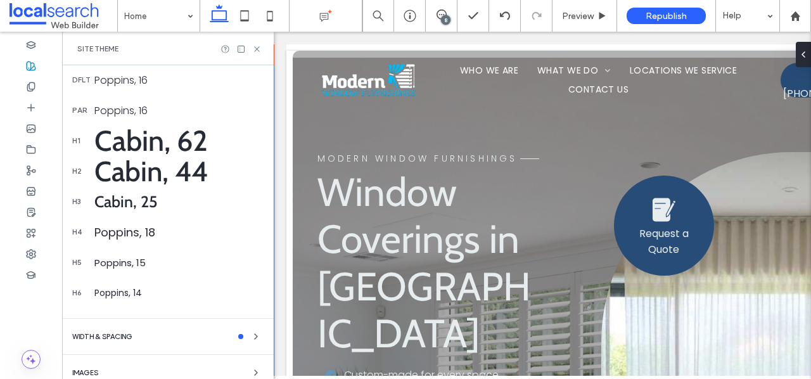
click at [146, 231] on div "Poppins, 18" at bounding box center [178, 232] width 169 height 17
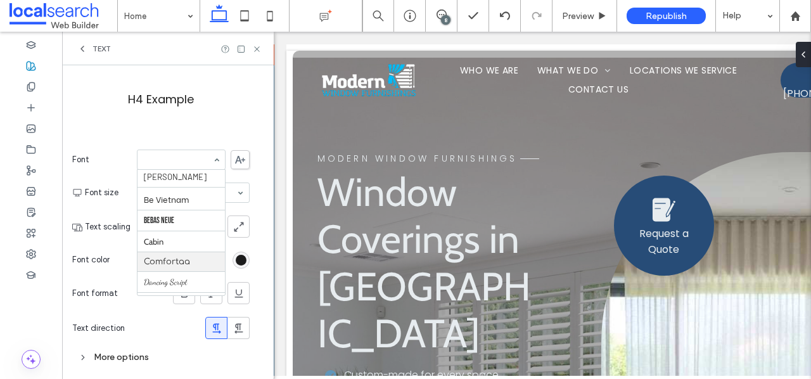
scroll to position [157, 0]
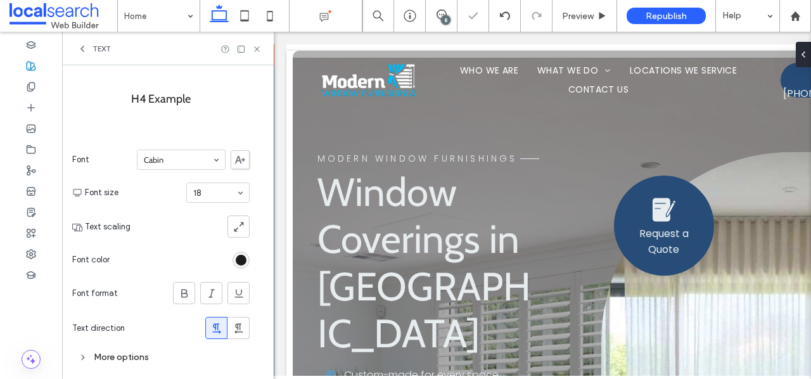
click at [85, 48] on icon at bounding box center [82, 49] width 10 height 10
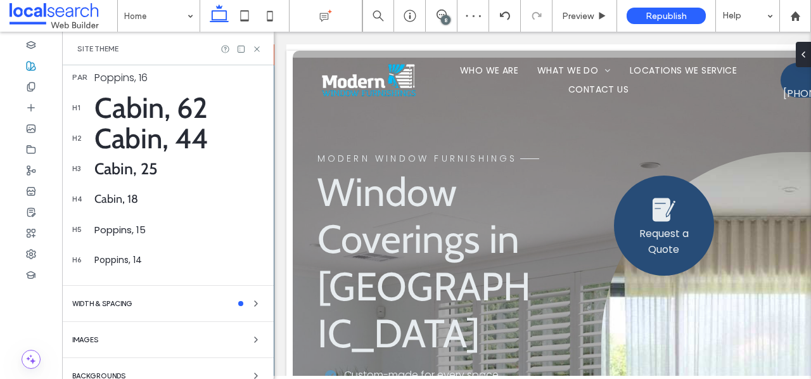
scroll to position [342, 0]
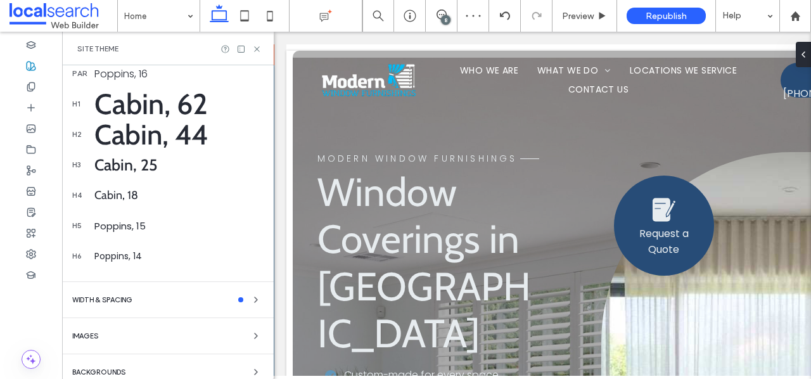
click at [148, 216] on div "h5 Poppins, 15" at bounding box center [167, 225] width 191 height 30
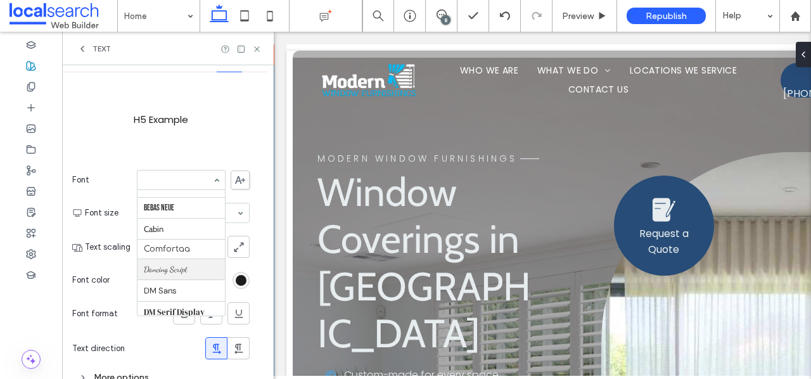
scroll to position [167, 0]
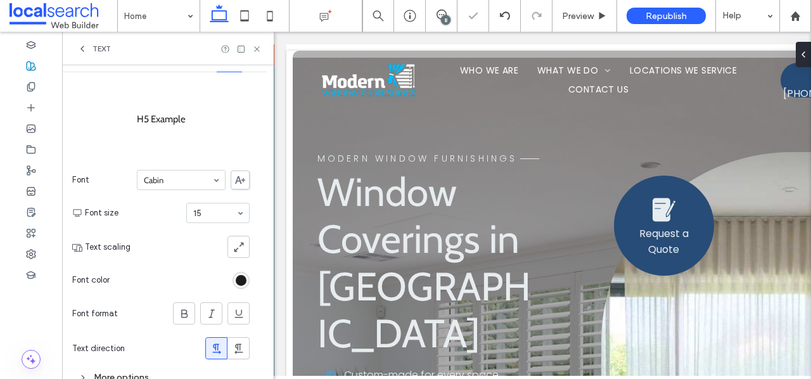
click at [81, 47] on icon at bounding box center [82, 49] width 10 height 10
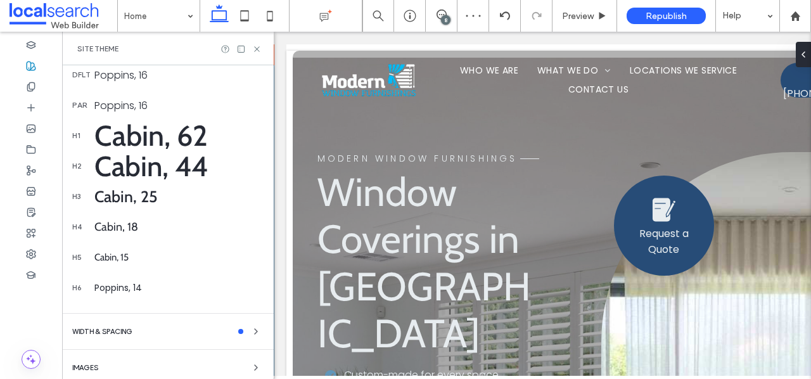
scroll to position [339, 0]
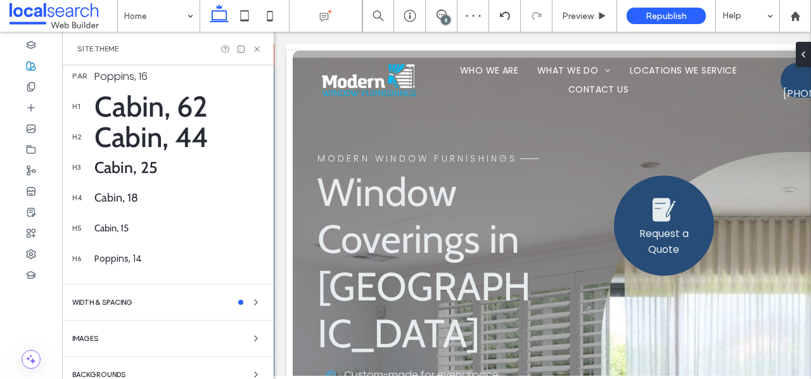
click at [145, 256] on div "Poppins, 14" at bounding box center [178, 258] width 169 height 13
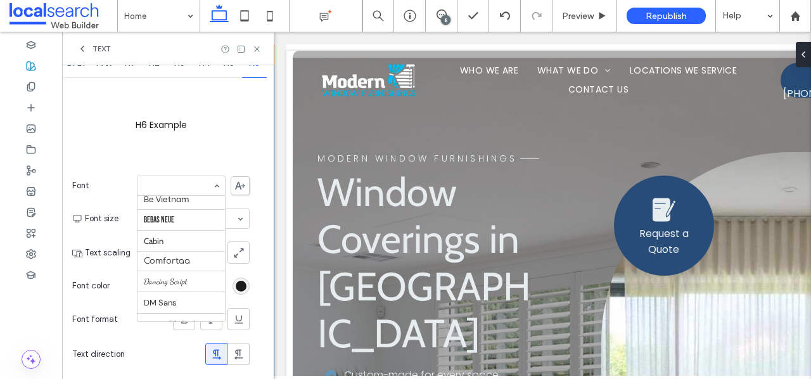
scroll to position [184, 0]
click at [88, 42] on div "Text" at bounding box center [168, 49] width 212 height 34
click at [83, 49] on icon at bounding box center [82, 49] width 10 height 10
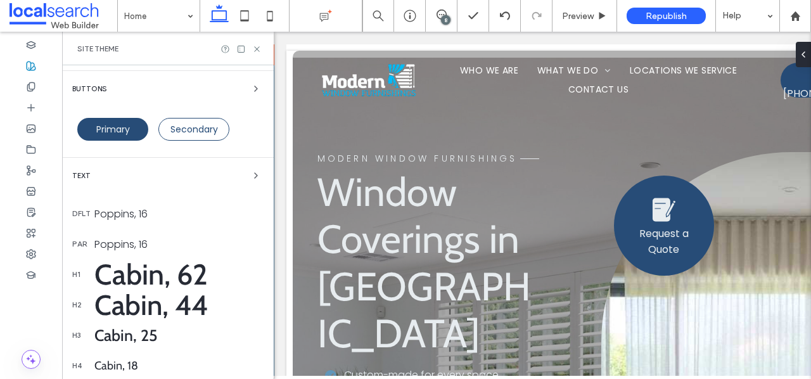
scroll to position [185, 0]
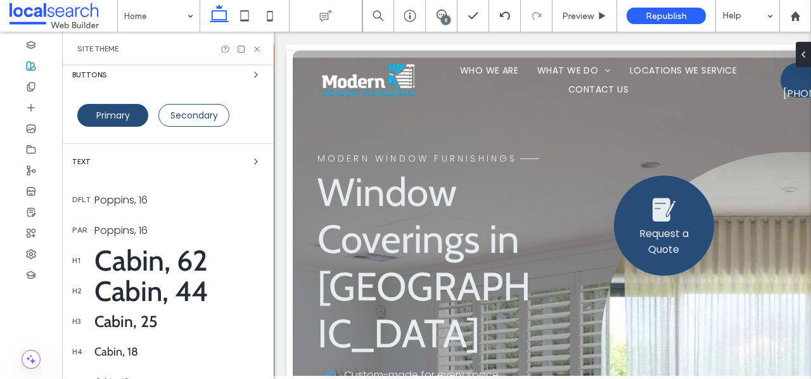
click at [136, 224] on div "Poppins, 16" at bounding box center [178, 231] width 169 height 16
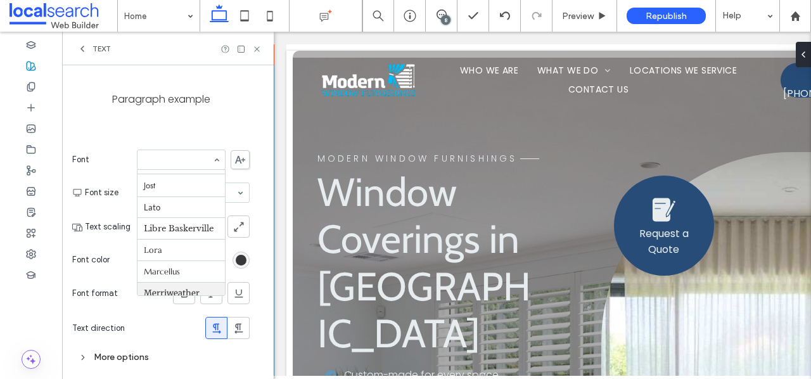
scroll to position [555, 0]
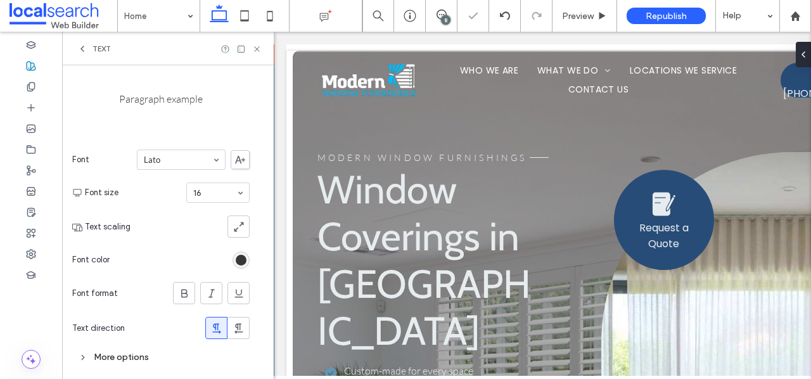
click at [81, 48] on icon at bounding box center [82, 49] width 10 height 10
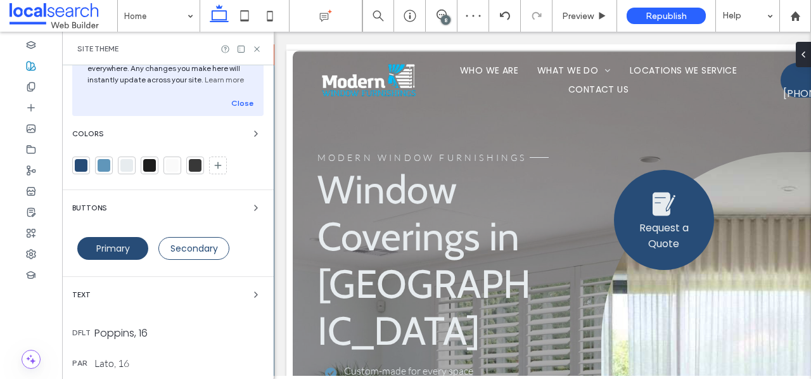
click at [160, 332] on div "Poppins, 16" at bounding box center [178, 333] width 169 height 16
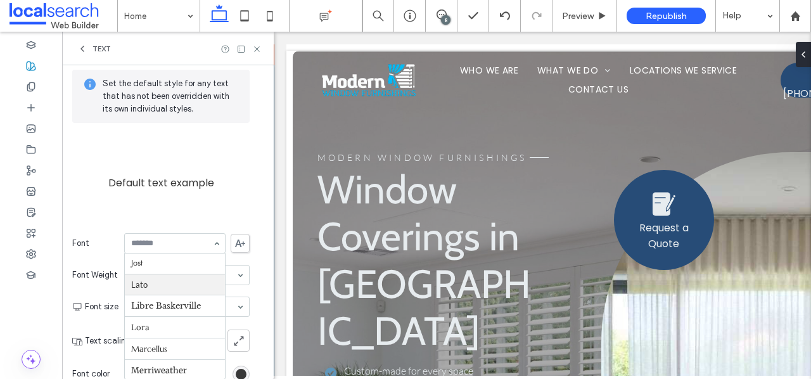
scroll to position [548, 0]
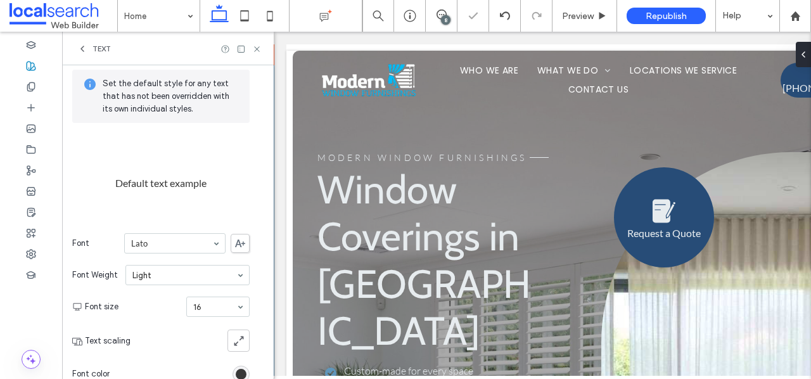
click at [77, 49] on icon at bounding box center [82, 49] width 10 height 10
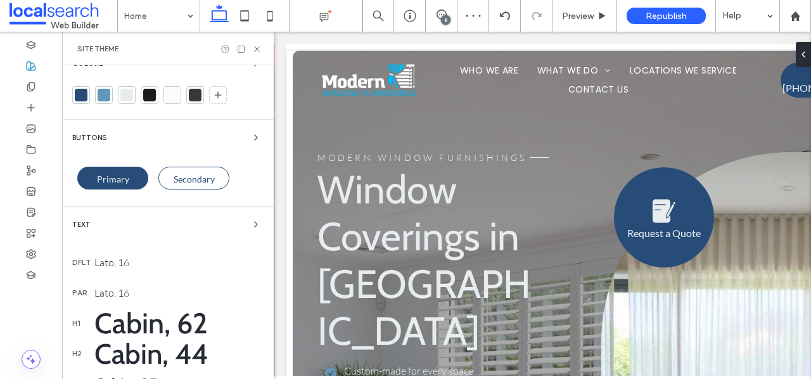
scroll to position [188, 0]
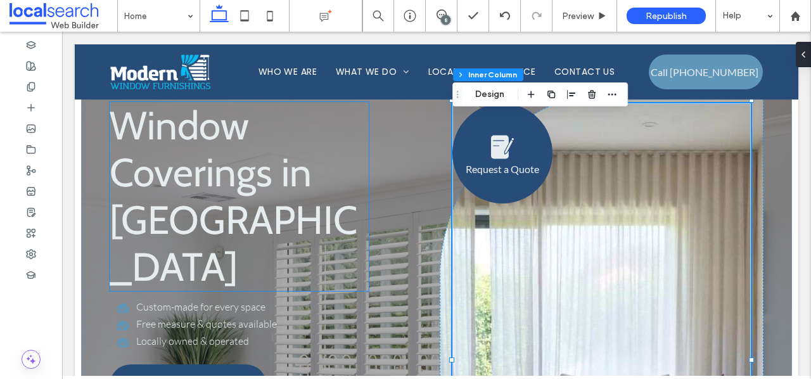
scroll to position [0, 0]
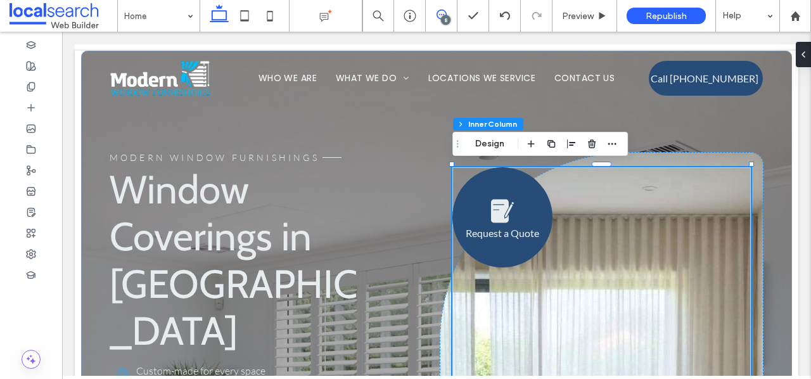
click at [438, 10] on icon at bounding box center [442, 15] width 10 height 10
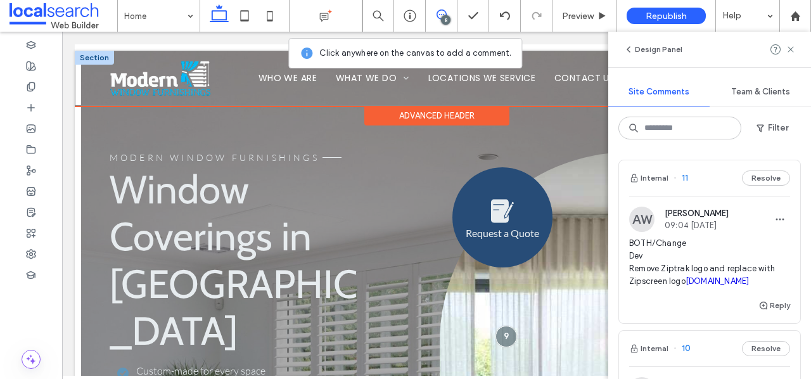
click at [229, 100] on div "Home Who We Are What We Do Blinds Shutters Security Screens & Doors Curtains & …" at bounding box center [437, 78] width 724 height 55
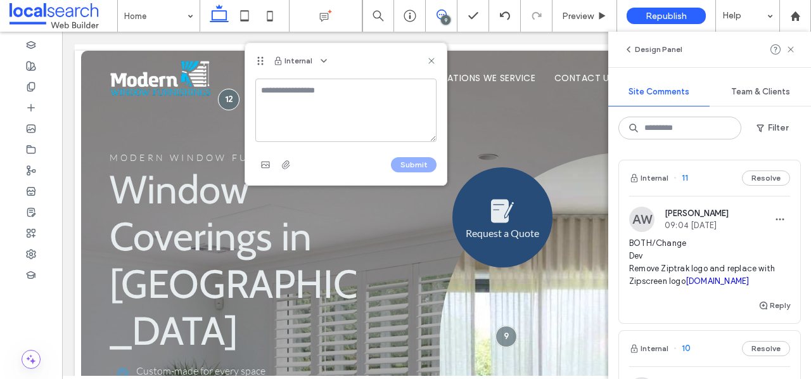
click at [306, 93] on textarea at bounding box center [345, 110] width 181 height 63
type textarea "*"
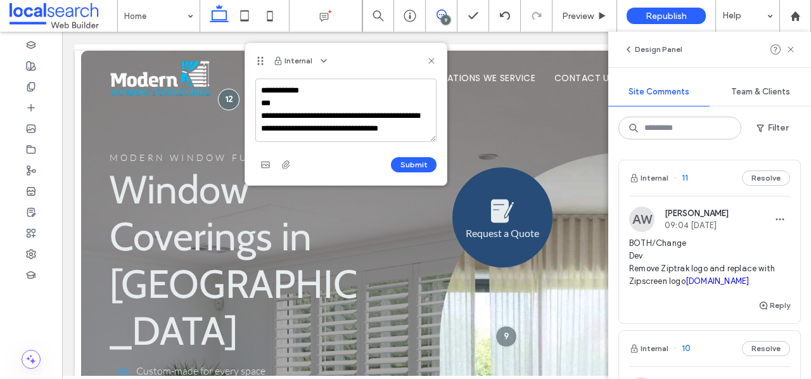
scroll to position [5, 0]
type textarea "**********"
click at [417, 162] on button "Submit" at bounding box center [414, 164] width 46 height 15
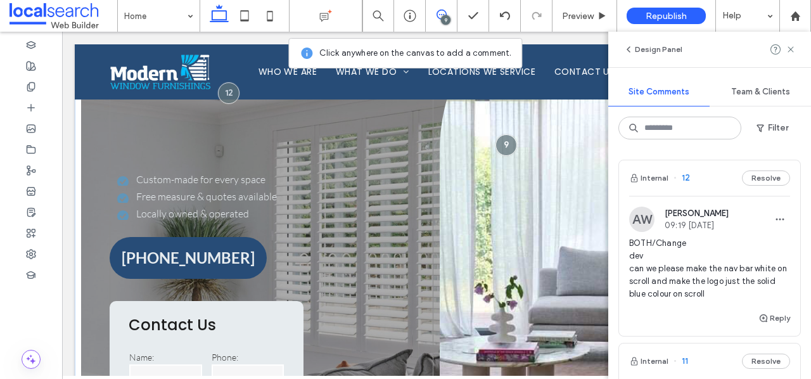
scroll to position [193, 0]
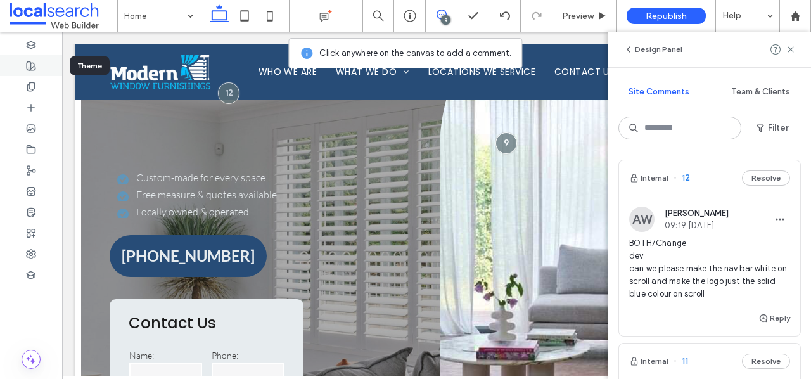
click at [30, 67] on use at bounding box center [31, 65] width 9 height 9
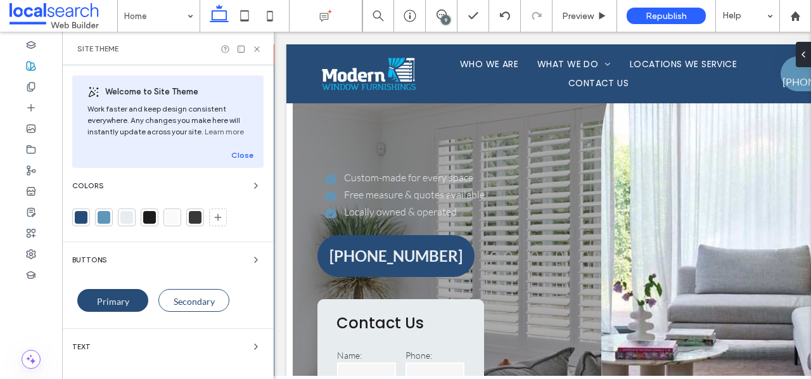
click at [104, 219] on div at bounding box center [104, 217] width 13 height 13
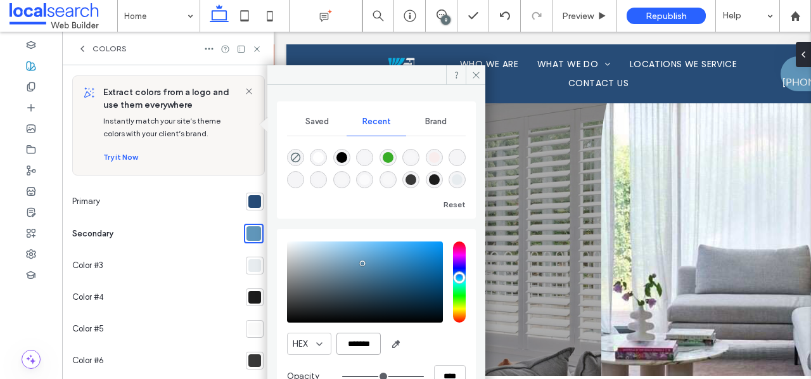
click at [365, 341] on input "*******" at bounding box center [359, 344] width 44 height 22
click at [667, 145] on div "Request a Quote 4.8 29 reviews" at bounding box center [740, 233] width 253 height 519
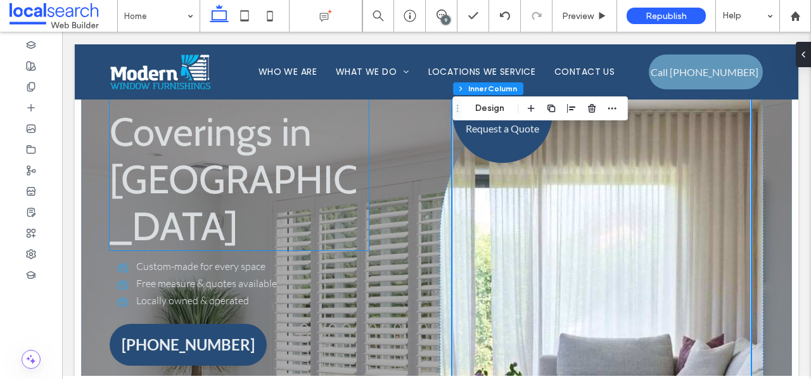
scroll to position [0, 0]
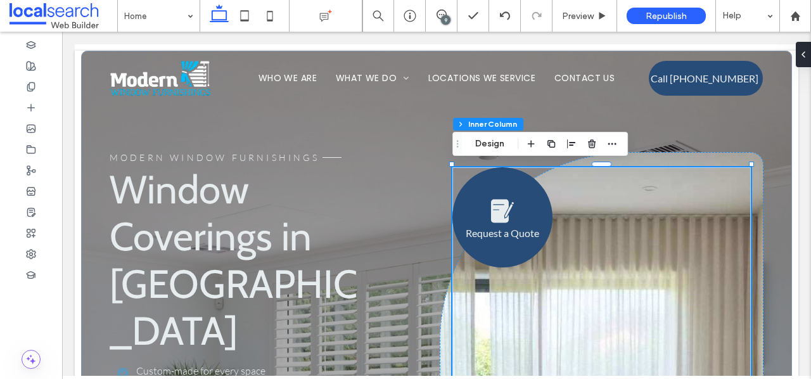
click at [442, 18] on div "9" at bounding box center [446, 20] width 10 height 10
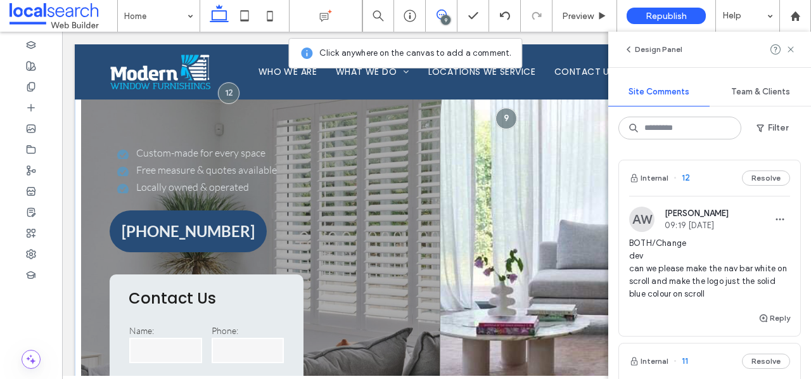
scroll to position [236, 0]
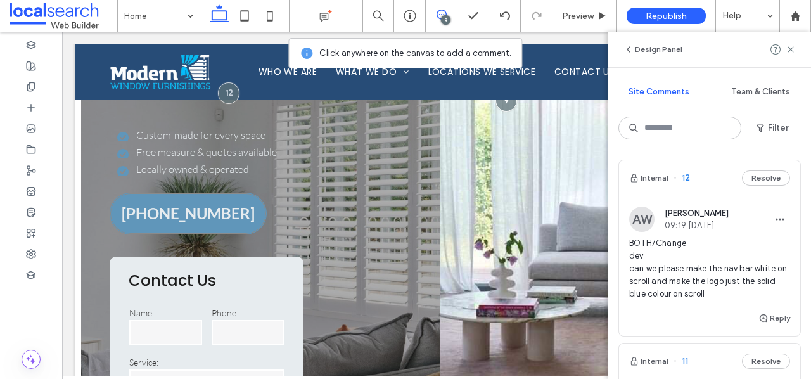
click at [265, 193] on link "[PHONE_NUMBER]" at bounding box center [188, 214] width 157 height 42
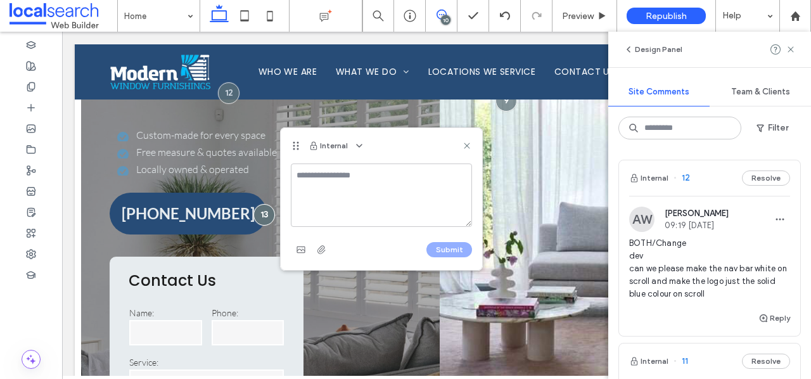
click at [338, 181] on textarea at bounding box center [381, 195] width 181 height 63
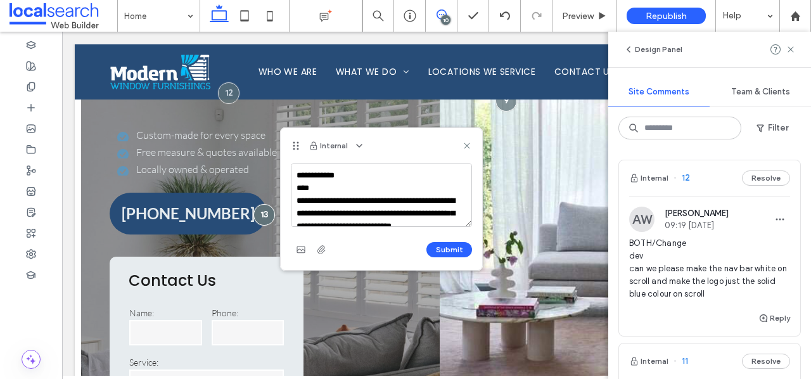
scroll to position [18, 0]
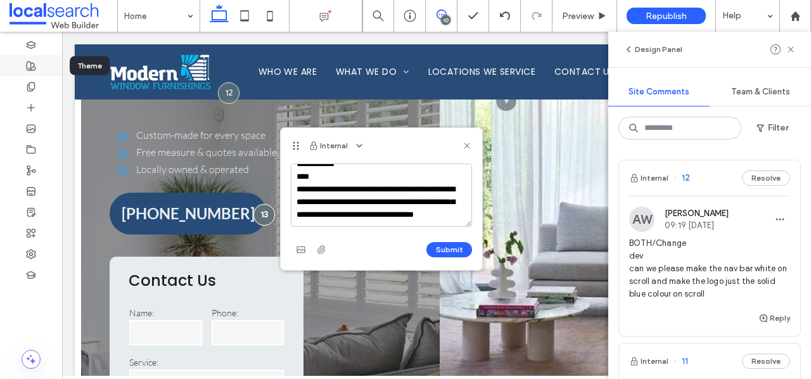
type textarea "**********"
click at [32, 61] on icon at bounding box center [31, 66] width 10 height 10
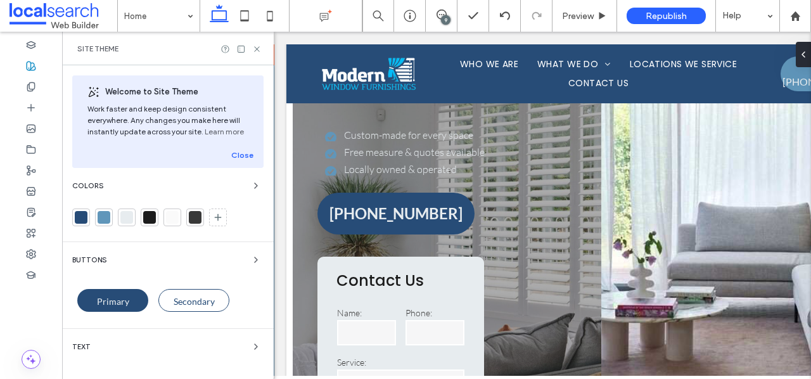
click at [107, 212] on div at bounding box center [104, 217] width 13 height 13
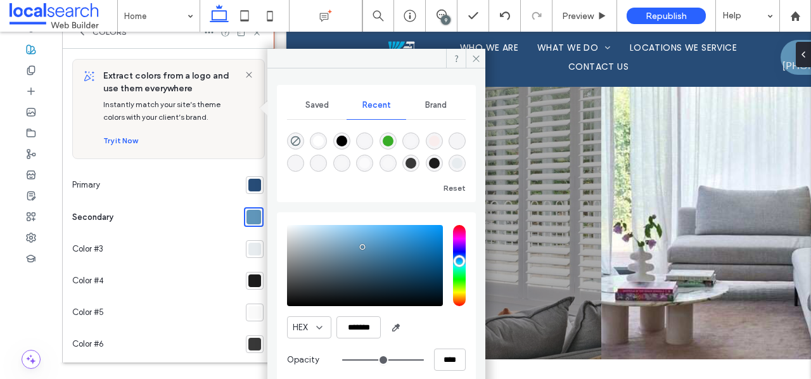
scroll to position [20, 0]
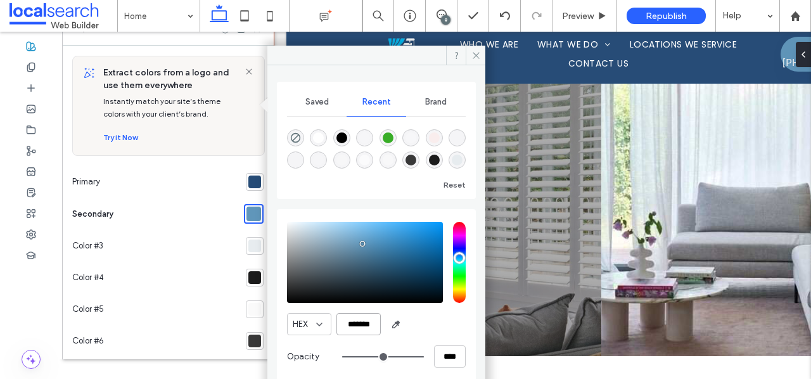
click at [366, 326] on input "*******" at bounding box center [359, 324] width 44 height 22
click at [251, 181] on div at bounding box center [254, 182] width 13 height 13
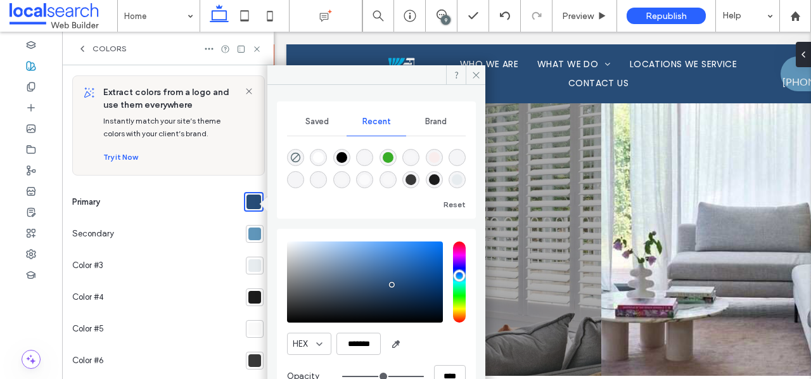
scroll to position [22, 0]
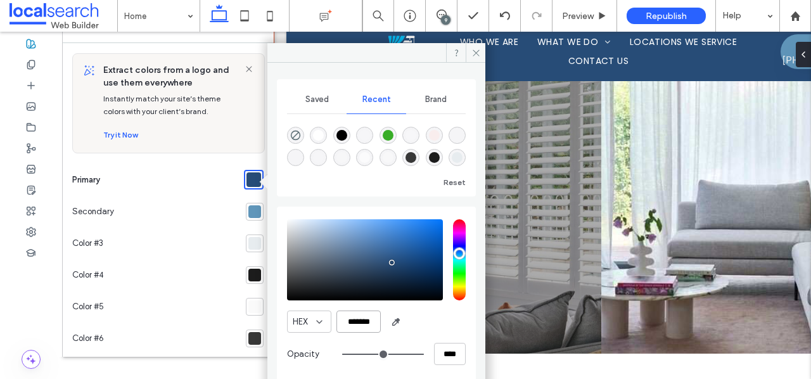
click at [364, 321] on input "*******" at bounding box center [359, 322] width 44 height 22
click at [360, 323] on input "*******" at bounding box center [359, 322] width 44 height 22
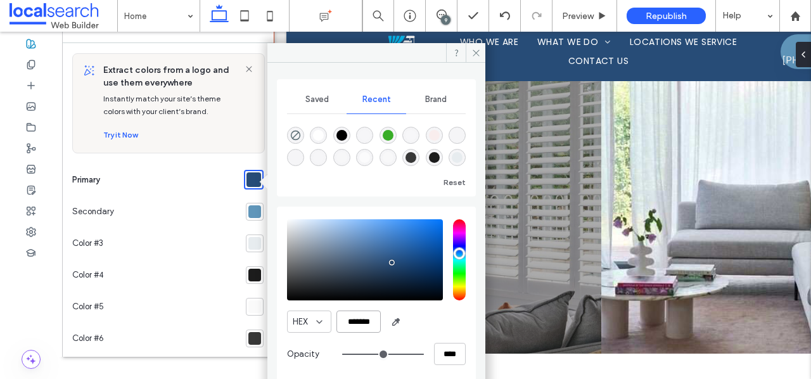
paste input "color picker textbox"
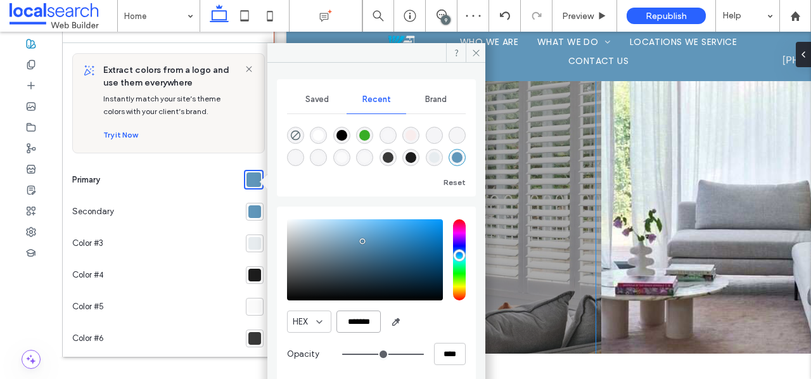
type input "*******"
click at [567, 292] on div "**********" at bounding box center [457, 168] width 278 height 549
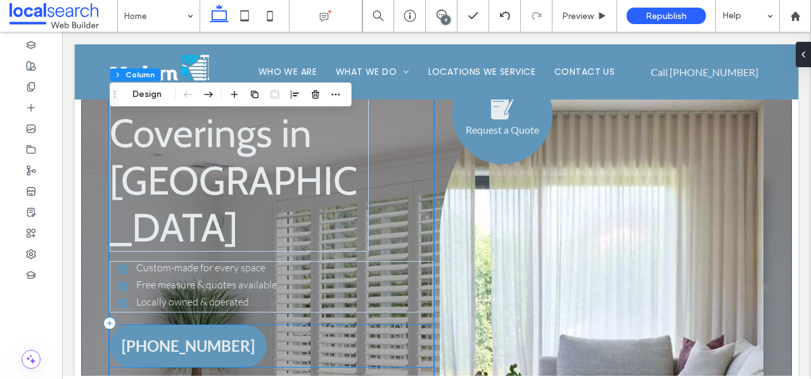
scroll to position [105, 0]
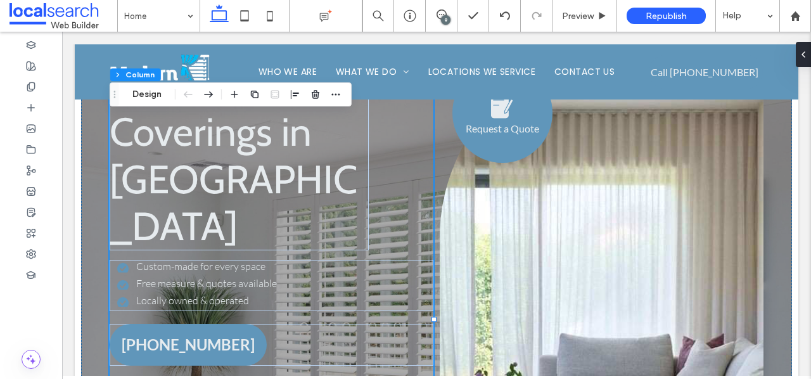
click at [445, 15] on div "9" at bounding box center [446, 20] width 10 height 10
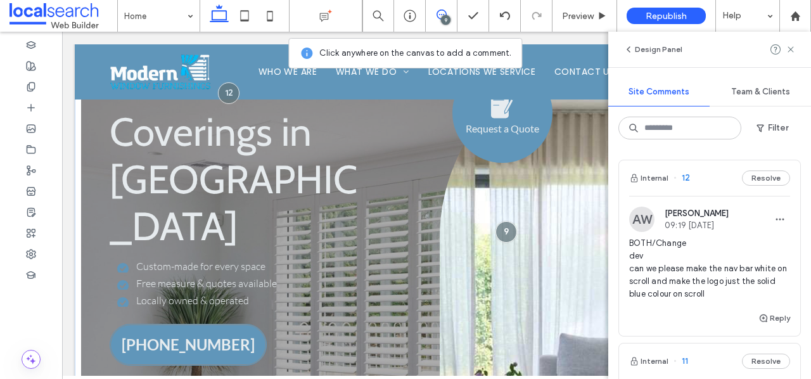
click at [258, 324] on link "(07) 4198 1860" at bounding box center [188, 345] width 157 height 42
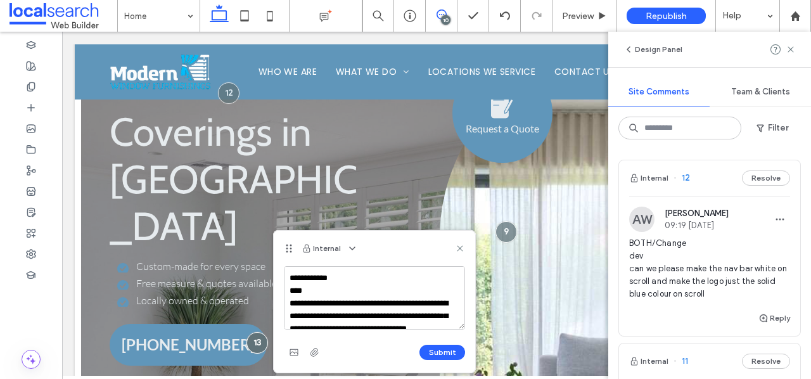
scroll to position [24, 0]
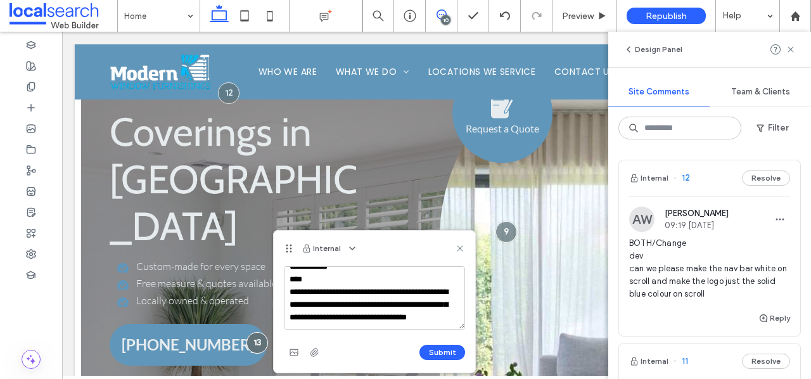
click at [413, 319] on textarea "**********" at bounding box center [374, 297] width 181 height 63
type textarea "**********"
click at [447, 356] on button "Submit" at bounding box center [443, 352] width 46 height 15
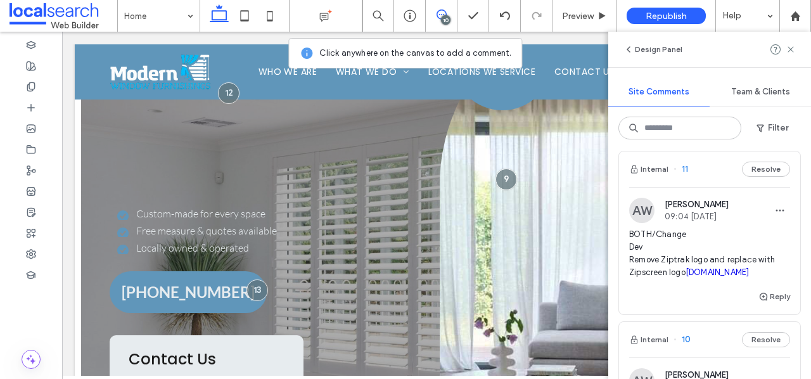
scroll to position [0, 0]
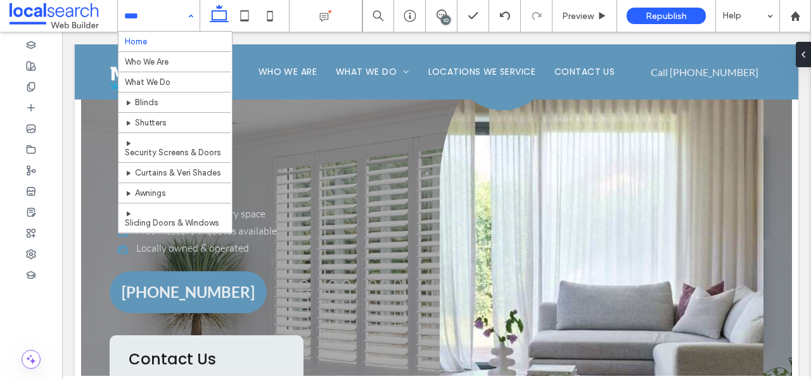
click at [181, 18] on input at bounding box center [155, 16] width 63 height 32
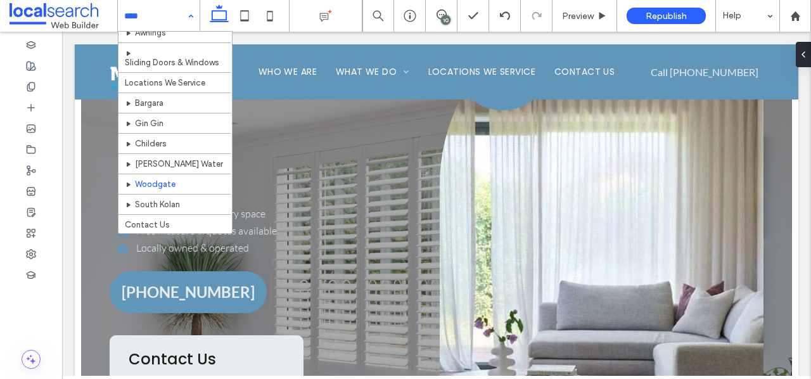
scroll to position [183, 0]
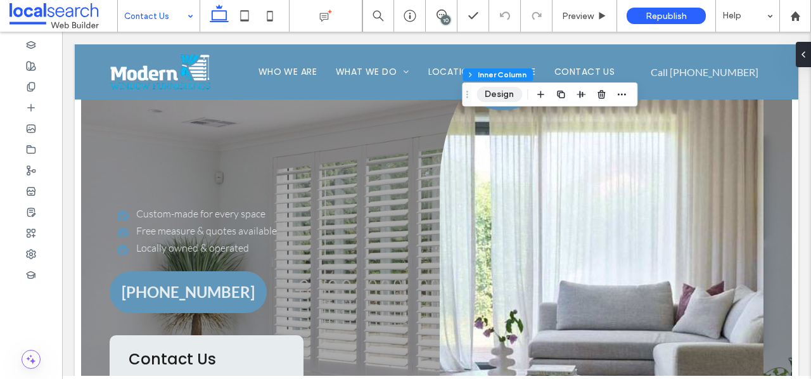
click at [504, 95] on button "Design" at bounding box center [500, 94] width 46 height 15
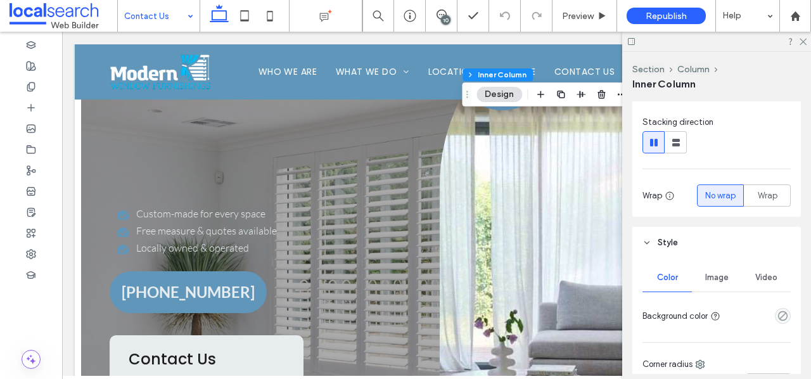
scroll to position [141, 0]
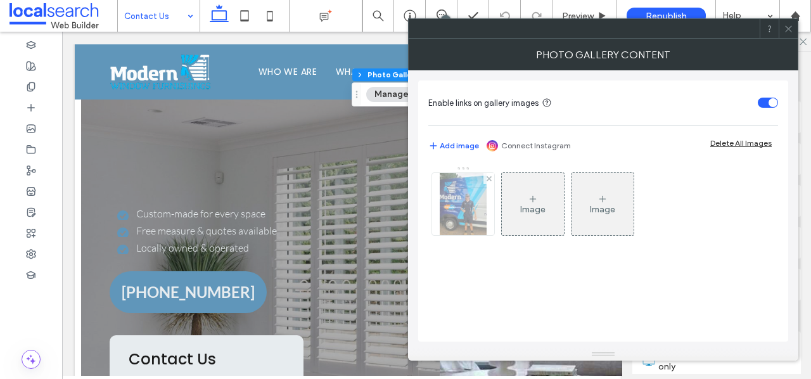
click at [479, 226] on div at bounding box center [463, 204] width 62 height 62
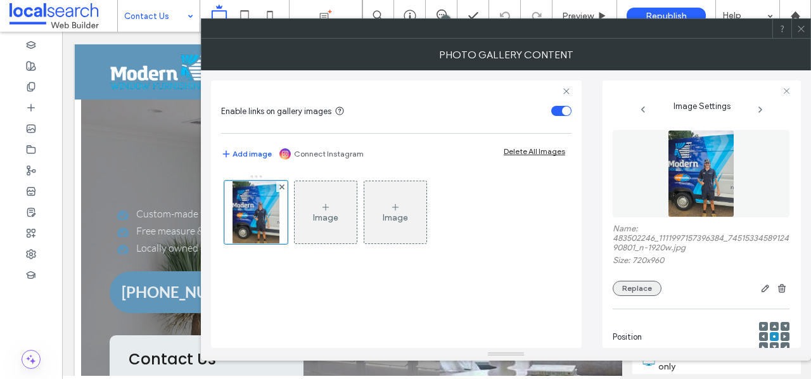
click at [640, 294] on button "Replace" at bounding box center [637, 288] width 49 height 15
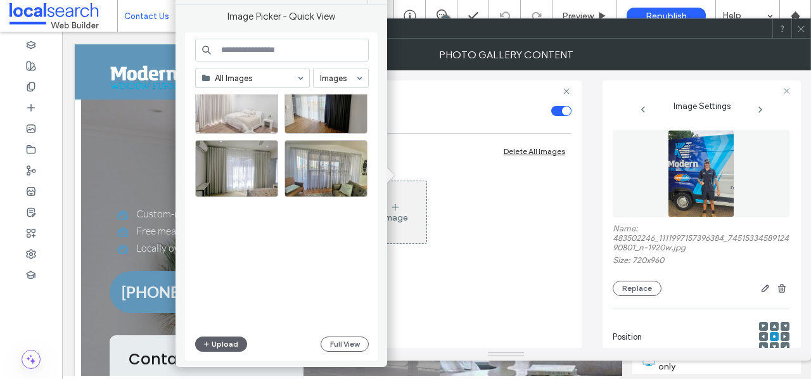
scroll to position [0, 0]
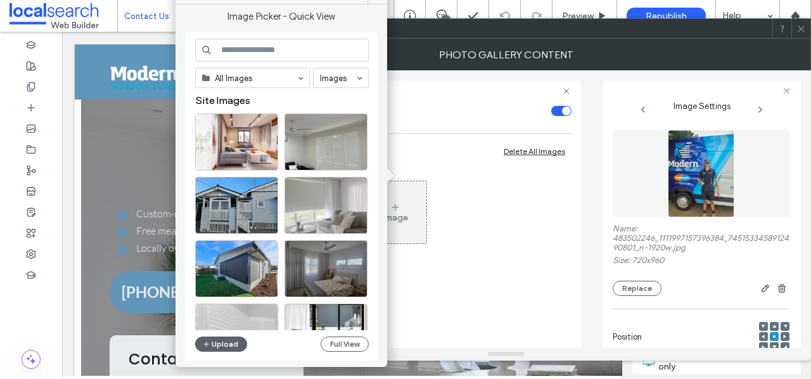
click at [556, 223] on div "Image Image" at bounding box center [395, 215] width 349 height 82
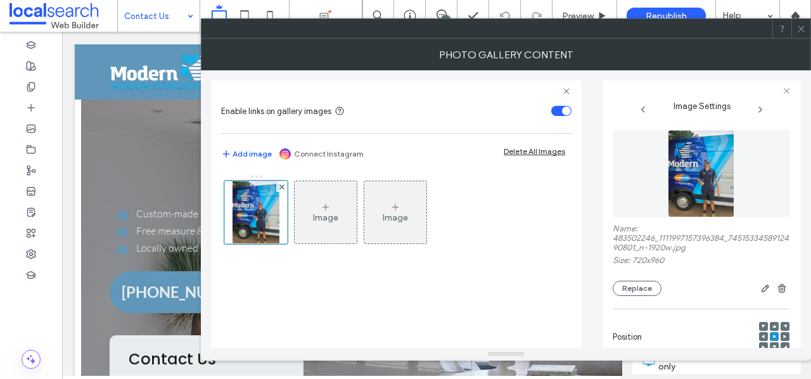
click at [801, 32] on icon at bounding box center [802, 29] width 10 height 10
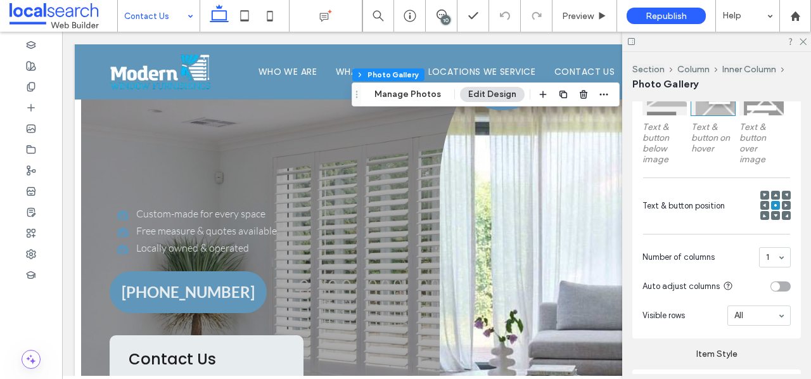
scroll to position [430, 0]
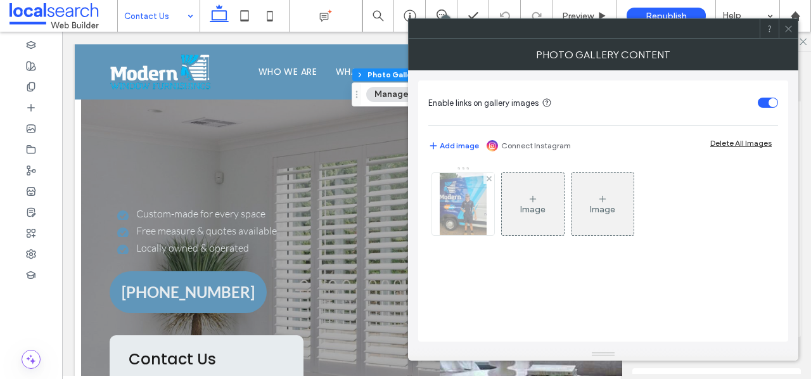
click at [475, 211] on img at bounding box center [463, 204] width 47 height 62
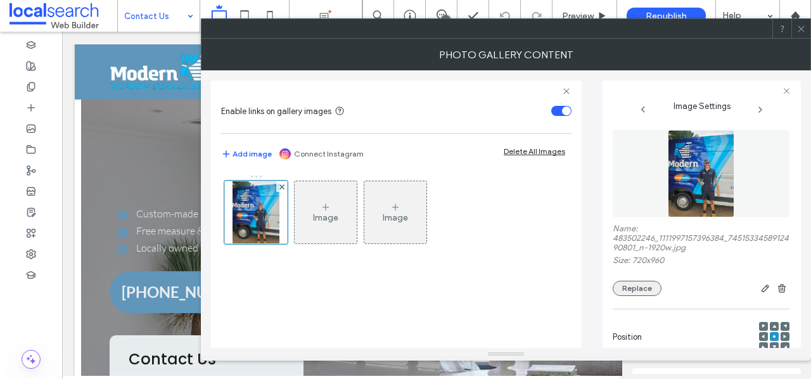
click at [646, 294] on button "Replace" at bounding box center [637, 288] width 49 height 15
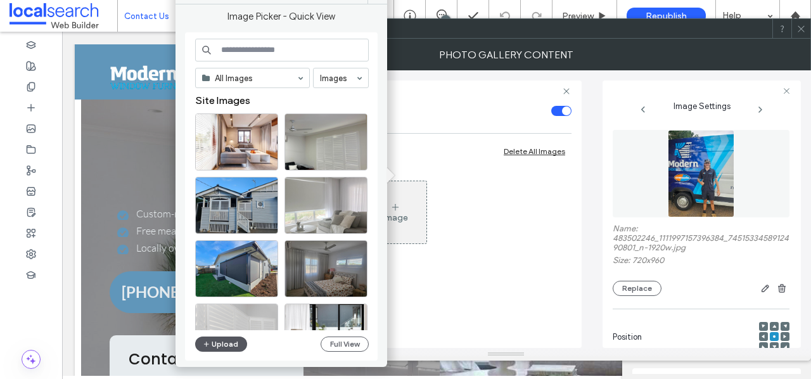
click at [231, 350] on button "Upload" at bounding box center [221, 344] width 52 height 15
click at [633, 295] on button "Replace" at bounding box center [637, 288] width 49 height 15
click at [232, 349] on button "Upload" at bounding box center [221, 344] width 52 height 15
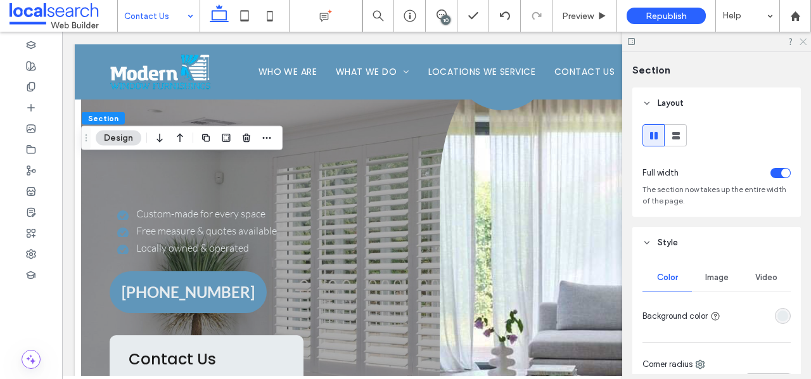
click at [803, 42] on icon at bounding box center [803, 41] width 8 height 8
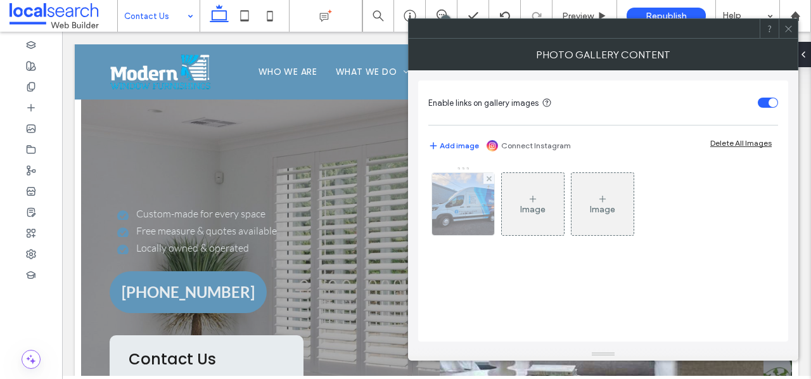
click at [470, 217] on img at bounding box center [463, 204] width 69 height 62
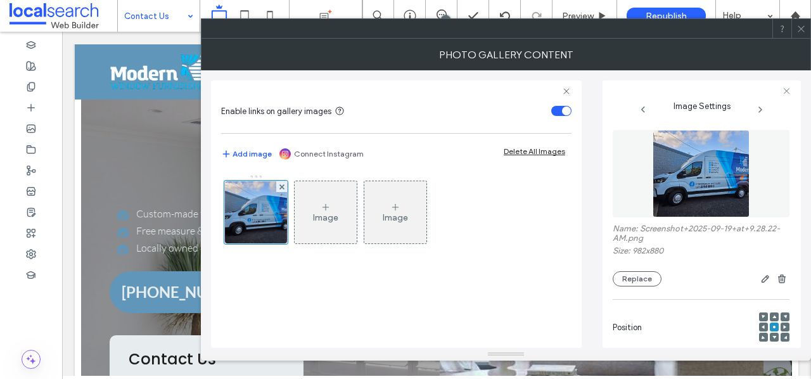
click at [784, 326] on span at bounding box center [786, 327] width 4 height 9
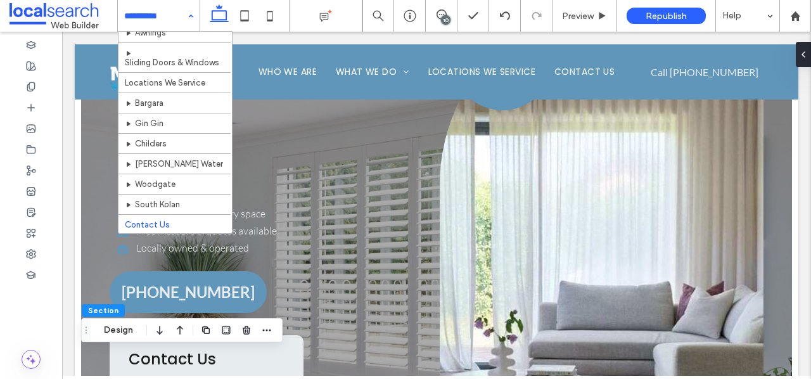
scroll to position [172, 0]
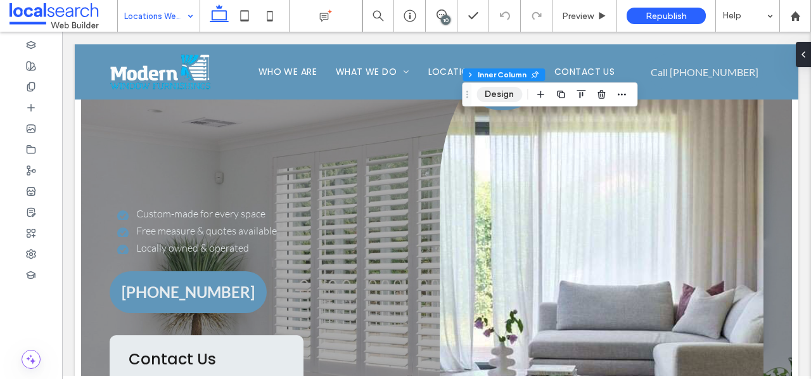
click at [511, 99] on button "Design" at bounding box center [500, 94] width 46 height 15
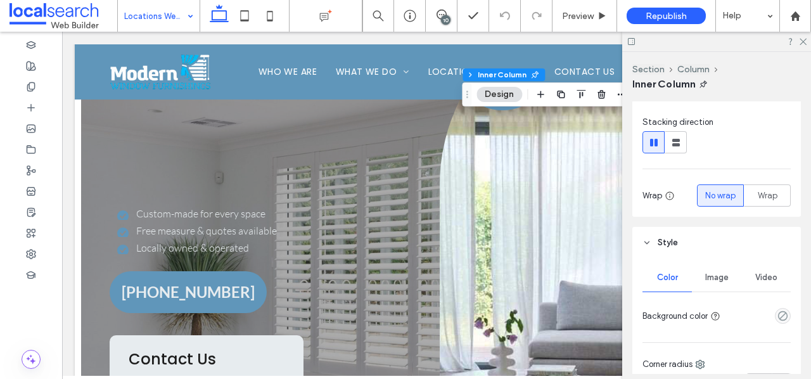
scroll to position [149, 0]
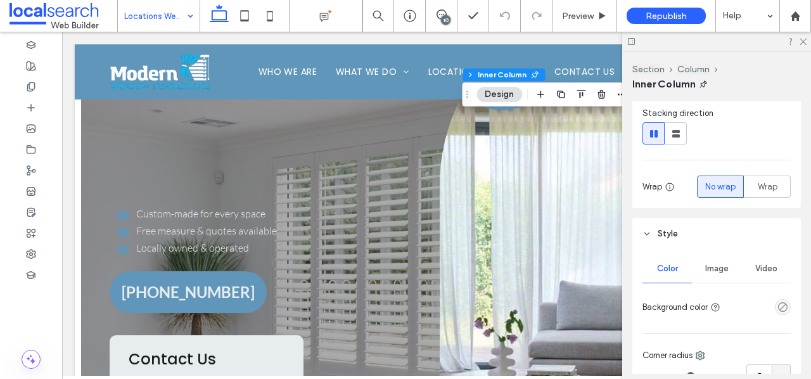
click at [724, 259] on div "Image" at bounding box center [716, 269] width 49 height 28
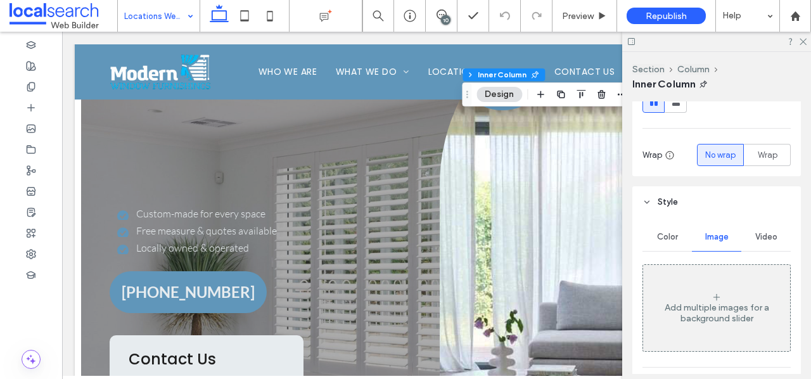
scroll to position [204, 0]
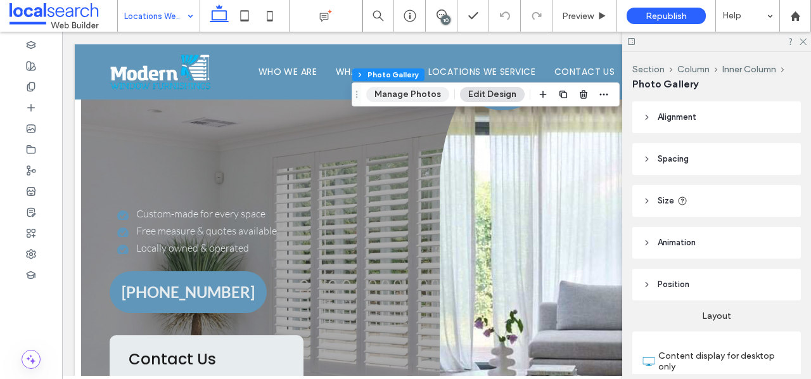
click at [430, 95] on button "Manage Photos" at bounding box center [407, 94] width 83 height 15
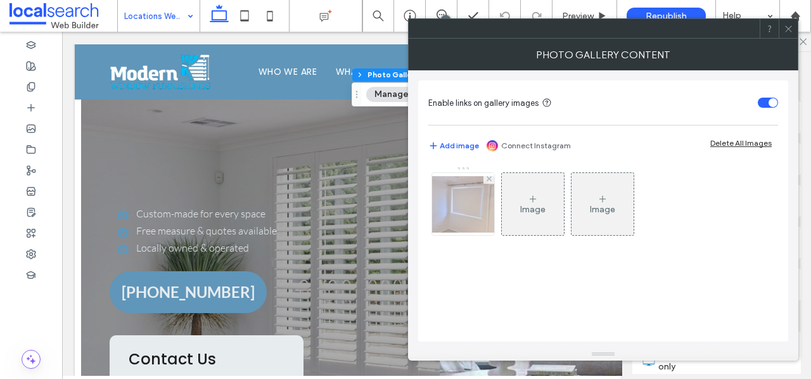
click at [494, 202] on div at bounding box center [463, 203] width 63 height 63
click at [451, 220] on img at bounding box center [463, 204] width 101 height 56
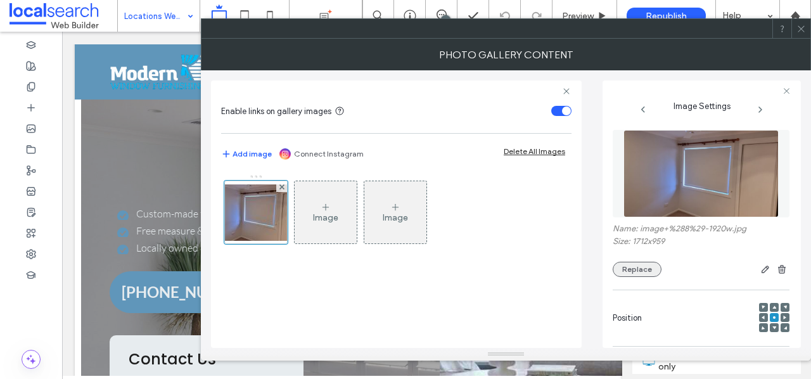
click at [641, 269] on button "Replace" at bounding box center [637, 269] width 49 height 15
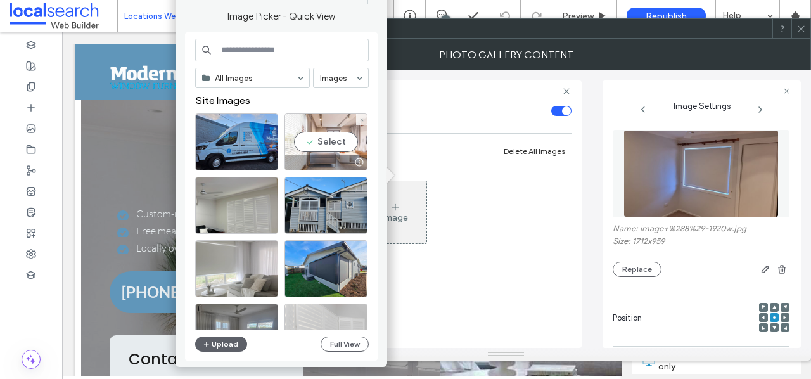
click at [334, 136] on div "Select" at bounding box center [326, 141] width 83 height 57
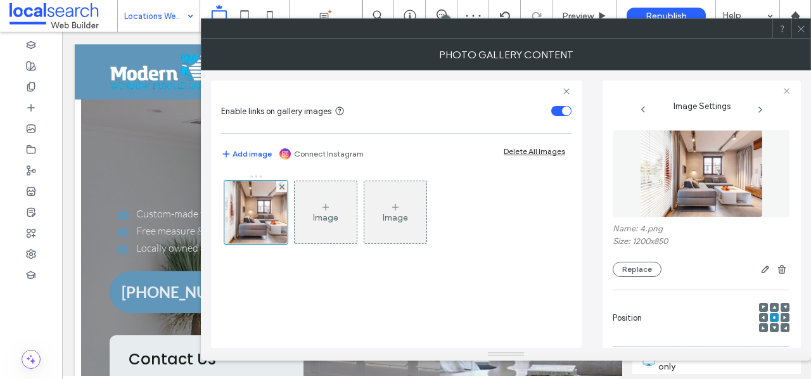
click at [807, 29] on div at bounding box center [801, 28] width 19 height 19
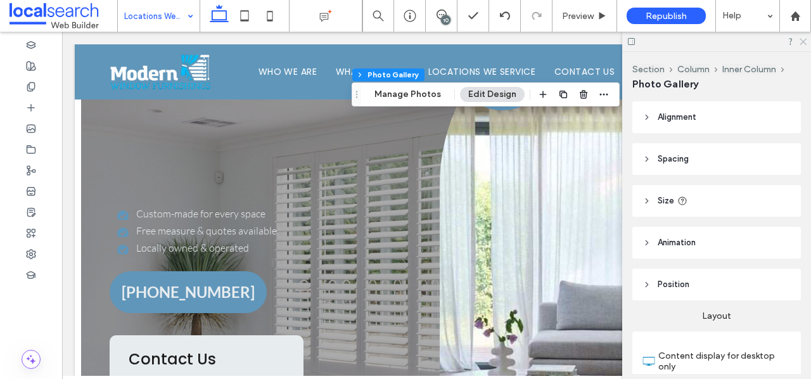
click at [804, 41] on use at bounding box center [803, 42] width 7 height 7
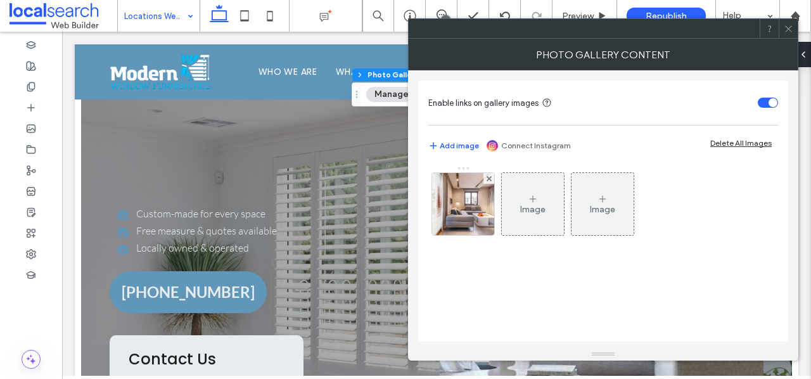
click at [788, 26] on icon at bounding box center [789, 29] width 10 height 10
click at [475, 227] on img at bounding box center [463, 204] width 87 height 62
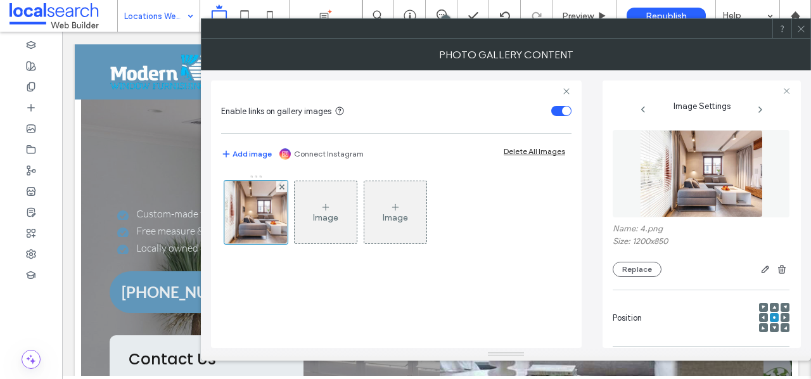
click at [762, 318] on icon at bounding box center [764, 318] width 4 height 4
click at [804, 29] on icon at bounding box center [802, 29] width 10 height 10
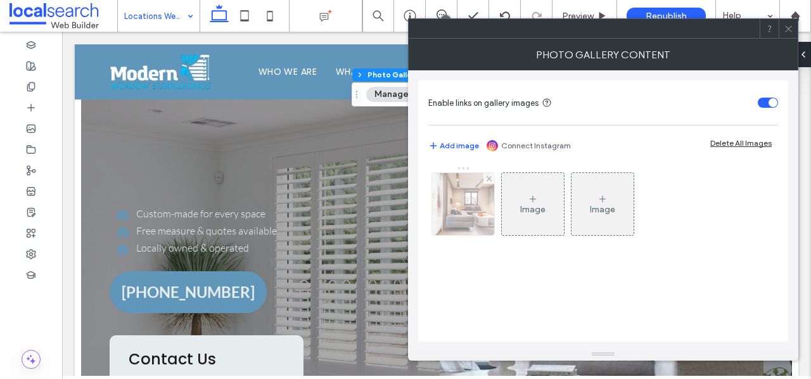
click at [463, 197] on img at bounding box center [463, 204] width 87 height 62
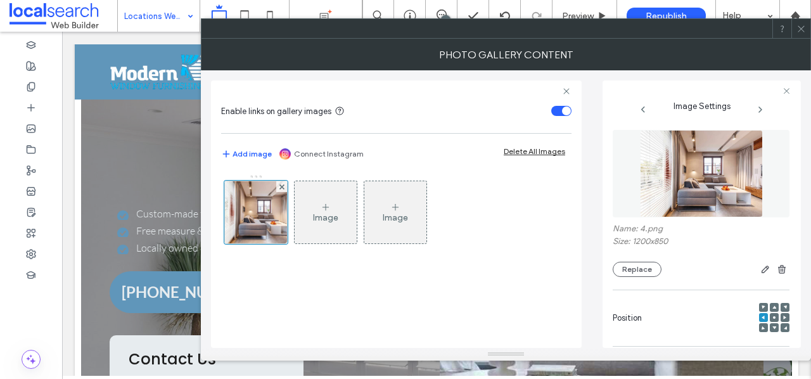
click at [773, 317] on icon at bounding box center [775, 318] width 4 height 4
click at [804, 29] on icon at bounding box center [802, 29] width 10 height 10
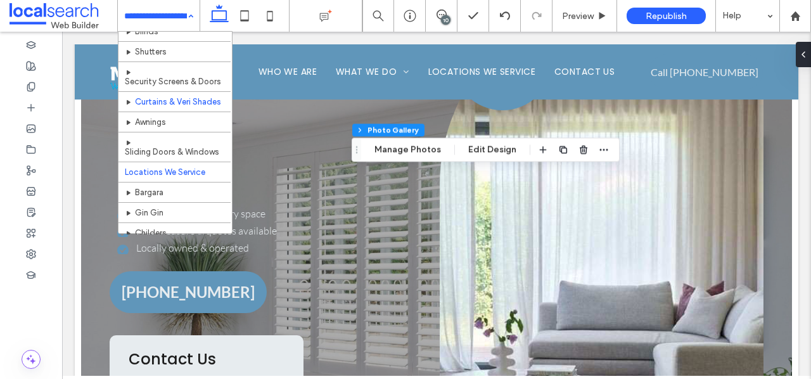
scroll to position [183, 0]
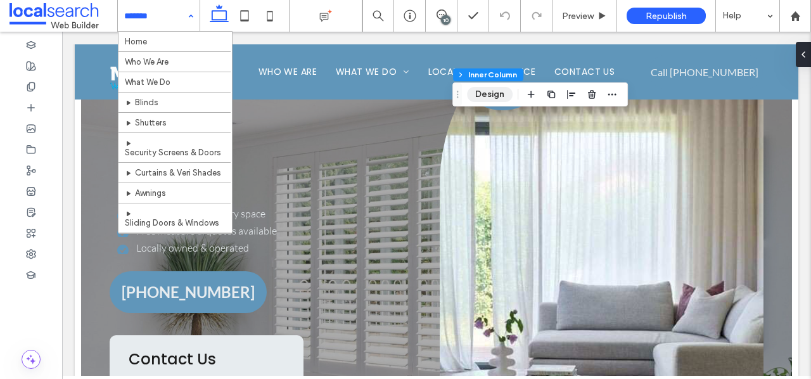
click at [484, 94] on button "Design" at bounding box center [490, 94] width 46 height 15
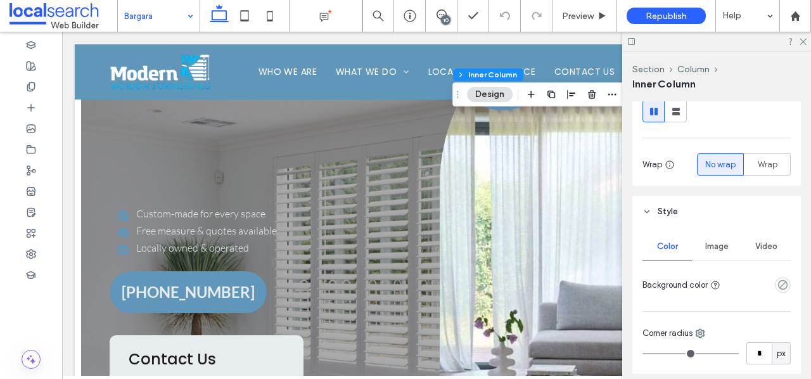
click at [700, 249] on div "Image" at bounding box center [716, 247] width 49 height 28
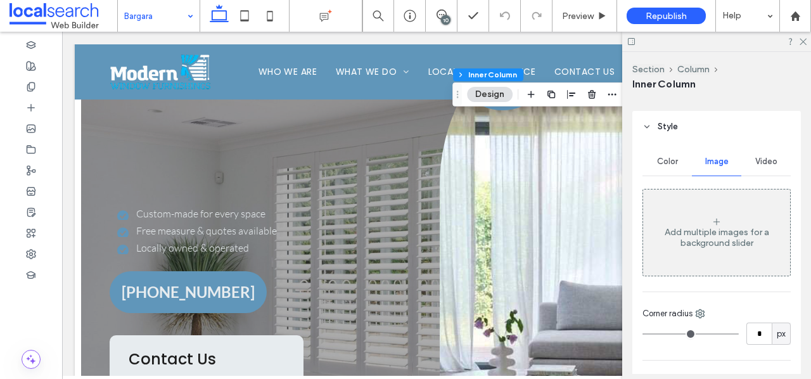
scroll to position [278, 0]
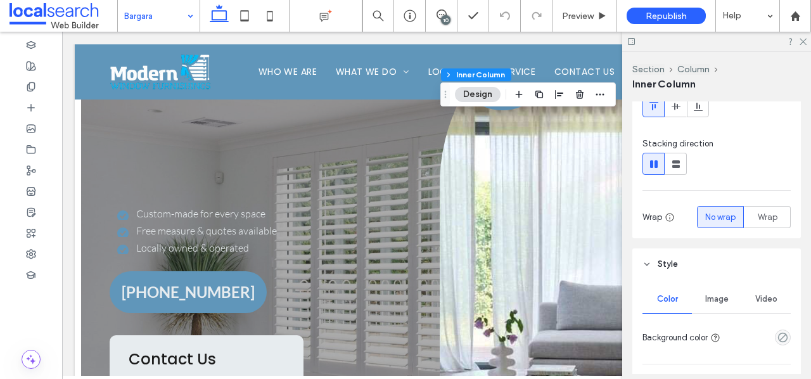
scroll to position [129, 0]
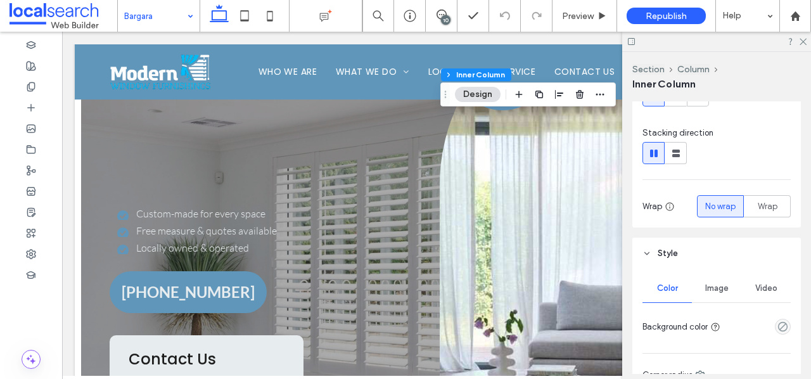
click at [719, 286] on span "Image" at bounding box center [717, 288] width 23 height 10
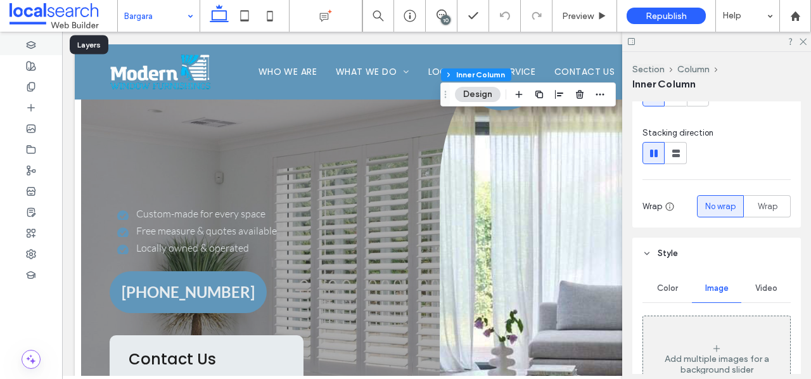
click at [34, 41] on icon at bounding box center [31, 45] width 10 height 10
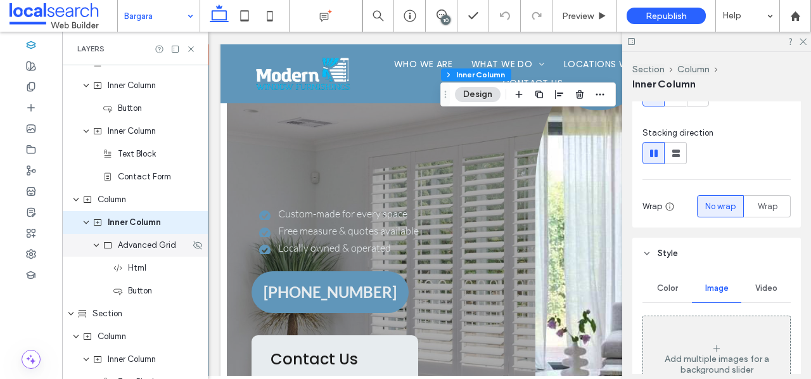
scroll to position [402, 0]
click at [146, 208] on div "Column" at bounding box center [135, 199] width 146 height 23
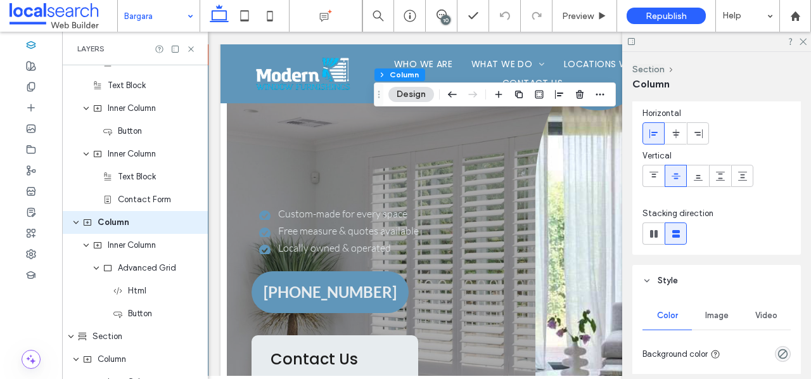
scroll to position [164, 0]
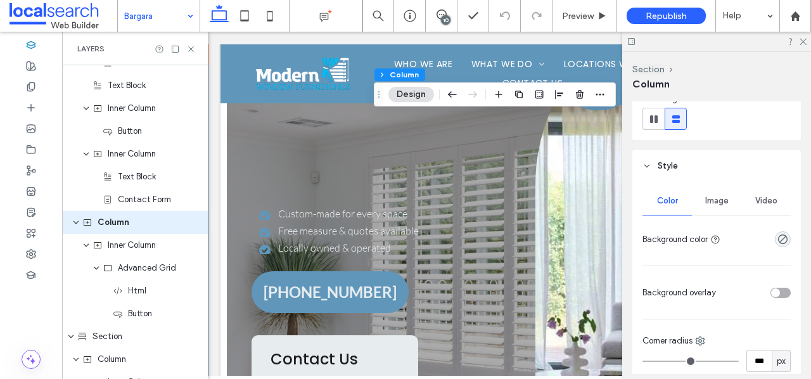
click at [723, 207] on div "Image" at bounding box center [716, 201] width 49 height 28
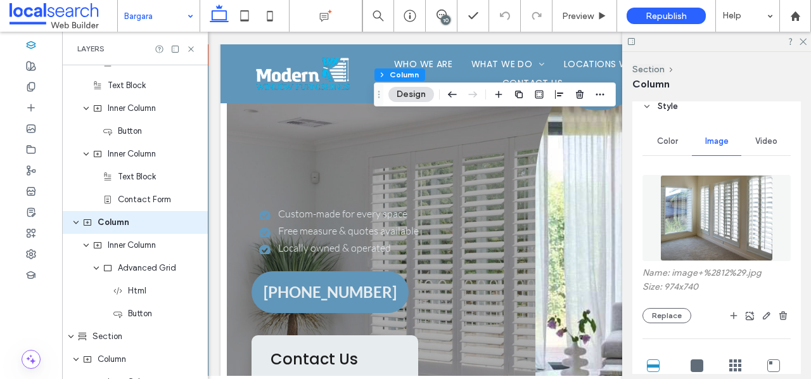
scroll to position [228, 0]
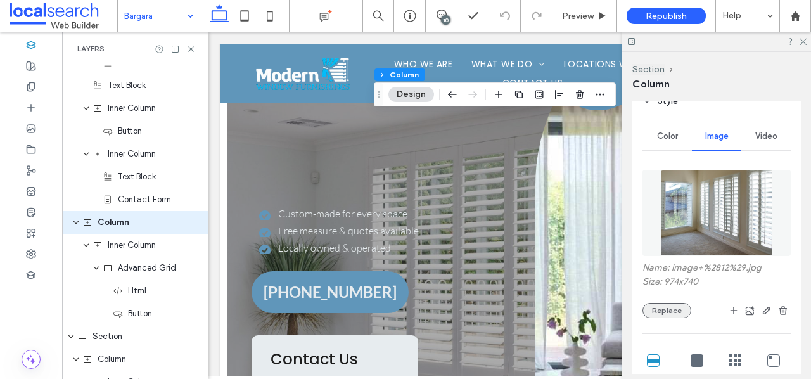
click at [661, 311] on button "Replace" at bounding box center [667, 310] width 49 height 15
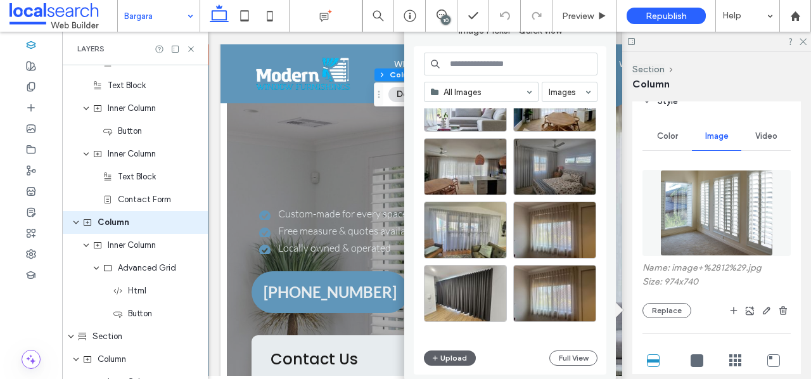
scroll to position [0, 0]
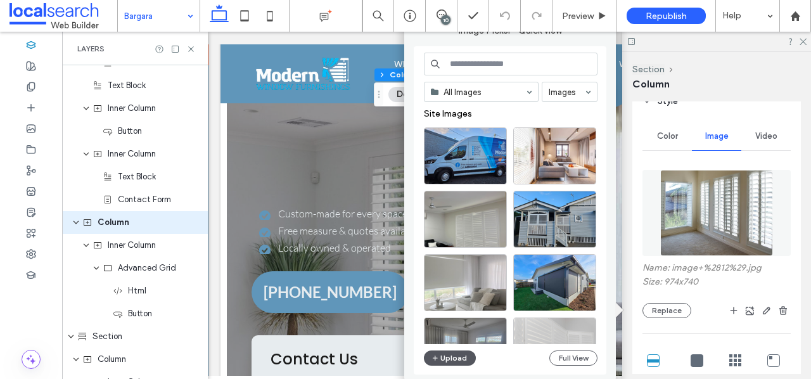
click at [462, 358] on button "Upload" at bounding box center [450, 358] width 52 height 15
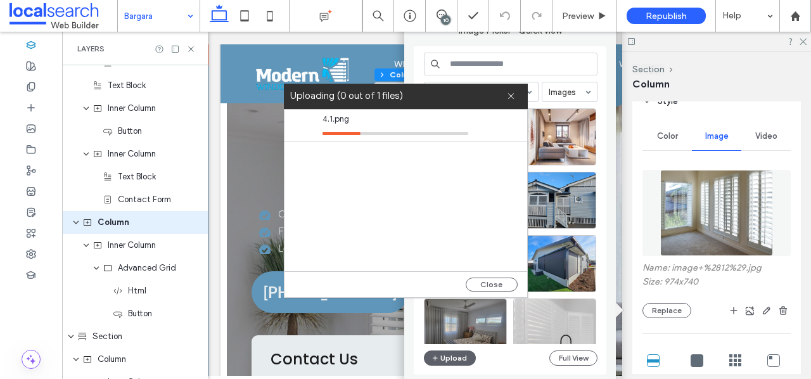
type input "***"
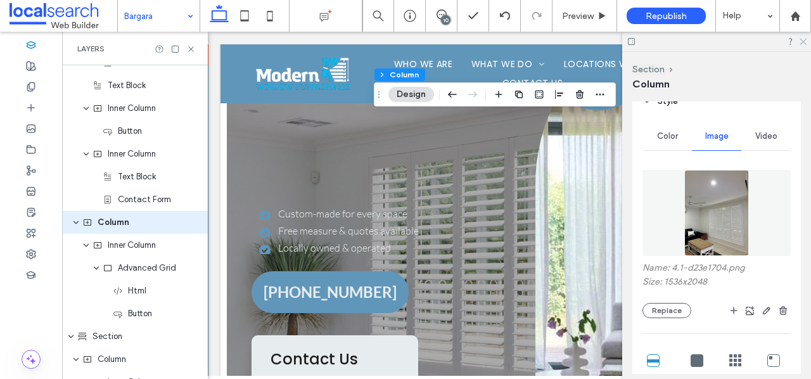
click at [803, 44] on div at bounding box center [717, 42] width 189 height 20
click at [804, 39] on icon at bounding box center [803, 41] width 8 height 8
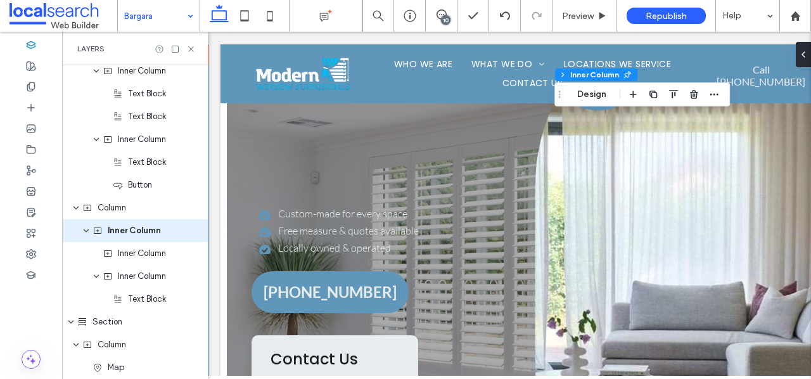
scroll to position [767, 0]
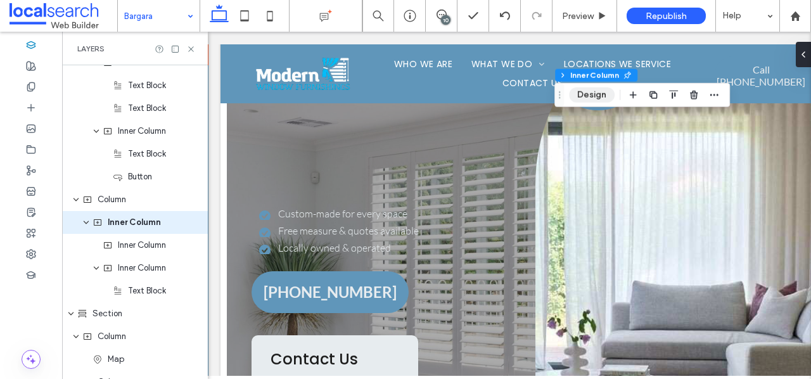
click at [593, 98] on button "Design" at bounding box center [592, 94] width 46 height 15
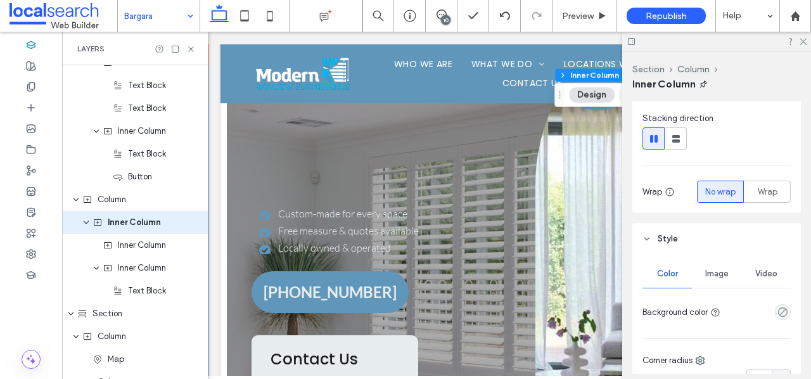
scroll to position [200, 0]
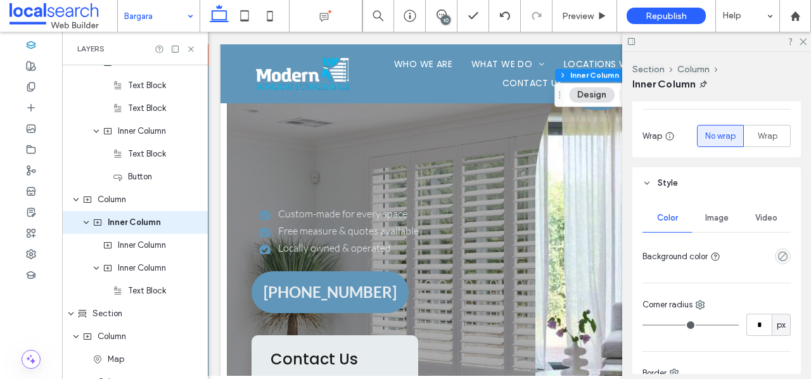
click at [723, 225] on div "Image" at bounding box center [716, 218] width 49 height 28
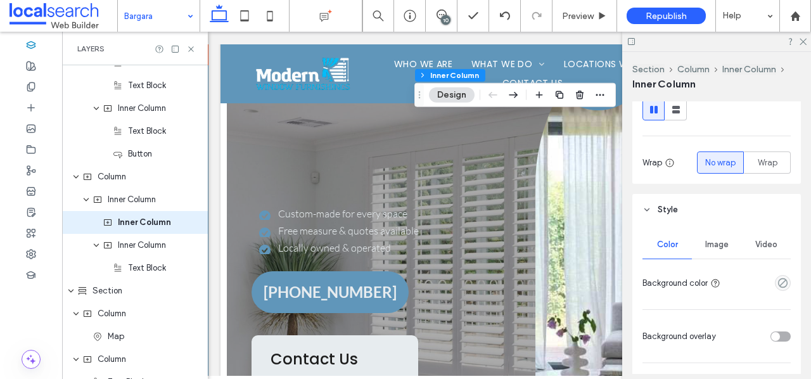
scroll to position [172, 0]
click at [721, 245] on span "Image" at bounding box center [717, 245] width 23 height 10
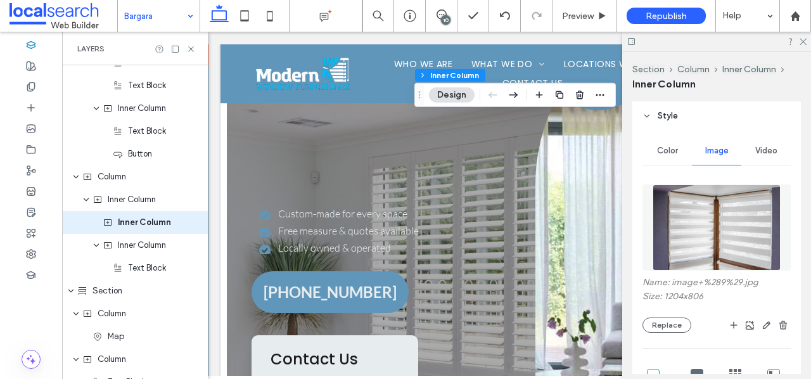
scroll to position [271, 0]
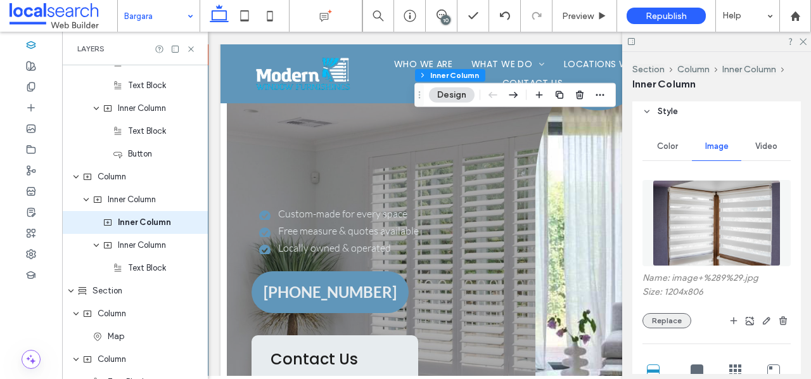
click at [673, 317] on button "Replace" at bounding box center [667, 320] width 49 height 15
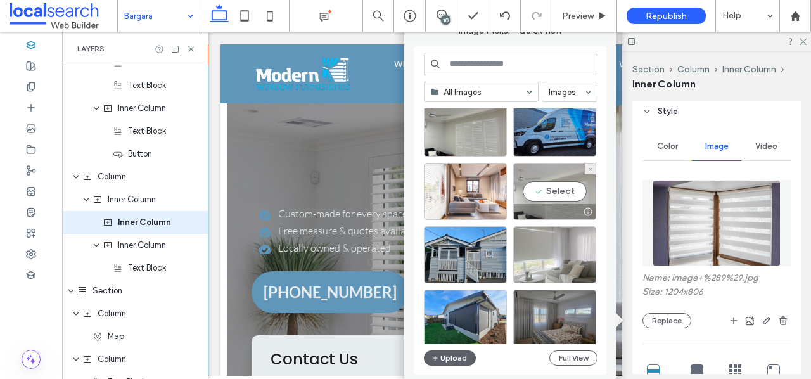
scroll to position [30, 0]
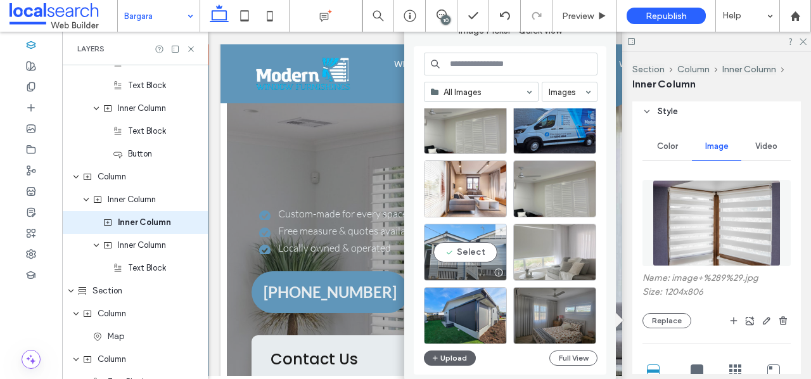
click at [477, 252] on div "Select" at bounding box center [465, 252] width 83 height 57
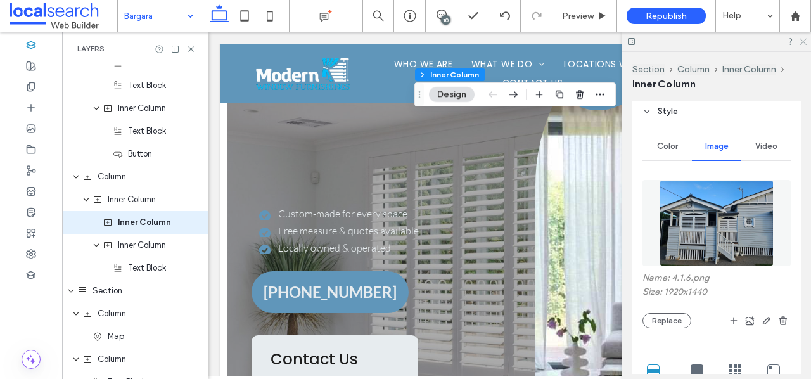
click at [806, 44] on icon at bounding box center [803, 41] width 8 height 8
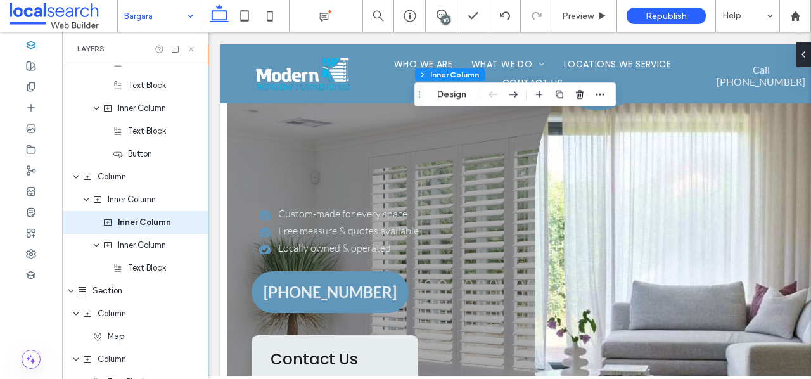
click at [191, 49] on use at bounding box center [190, 48] width 5 height 5
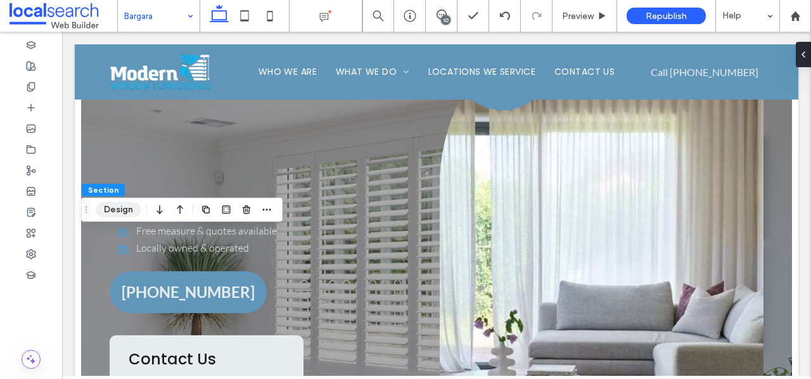
click at [116, 209] on button "Design" at bounding box center [119, 209] width 46 height 15
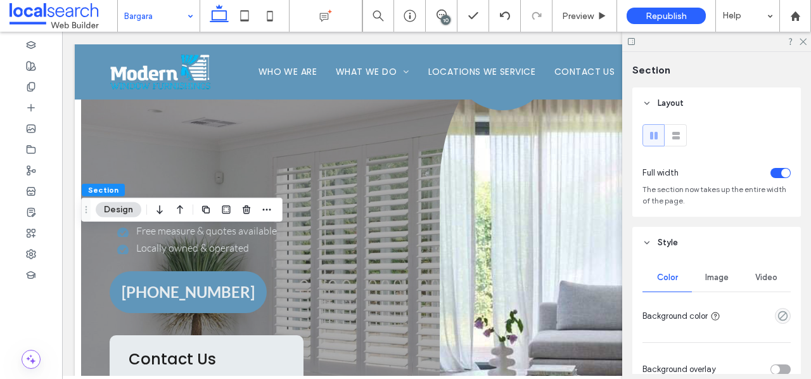
click at [723, 283] on span "Image" at bounding box center [717, 278] width 23 height 10
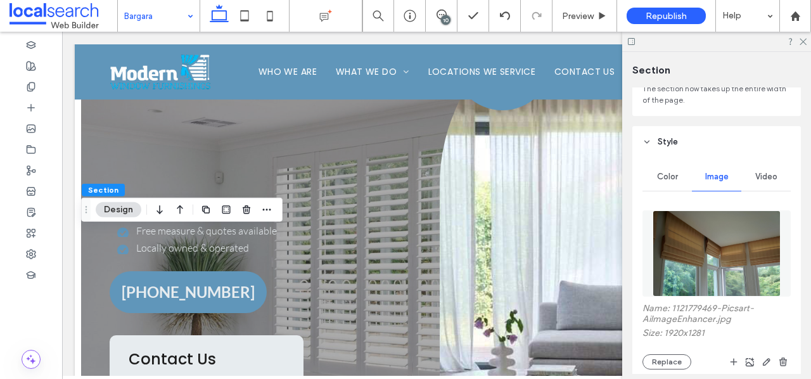
scroll to position [106, 0]
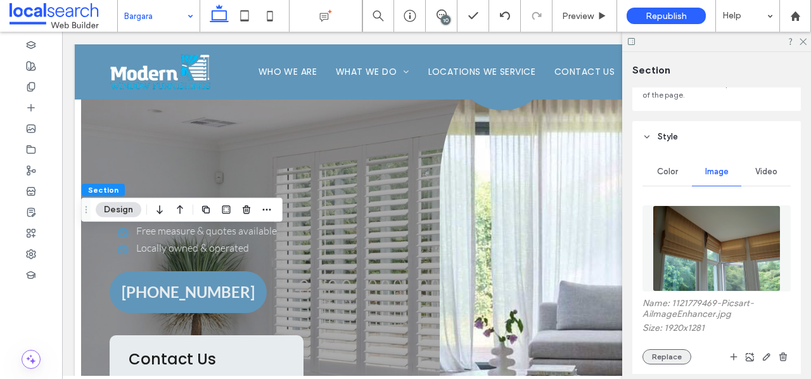
click at [668, 354] on button "Replace" at bounding box center [667, 356] width 49 height 15
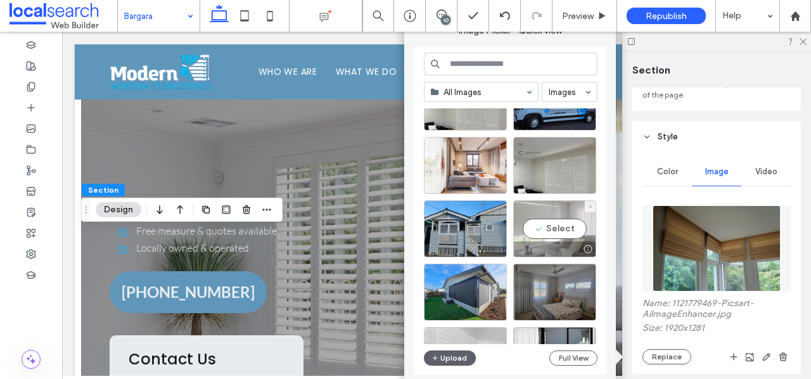
scroll to position [67, 0]
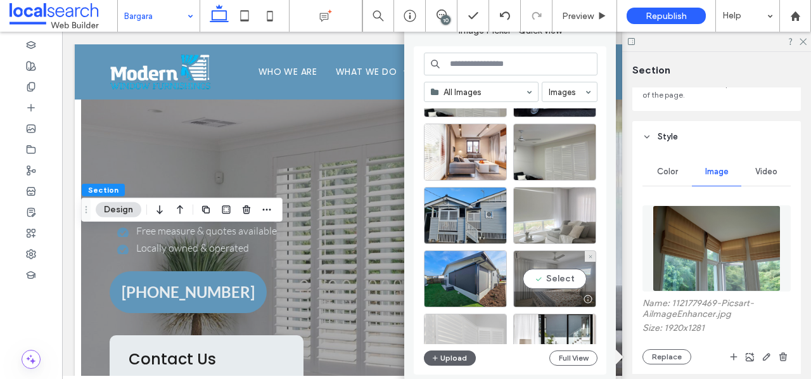
click at [564, 278] on div "Select" at bounding box center [554, 278] width 83 height 57
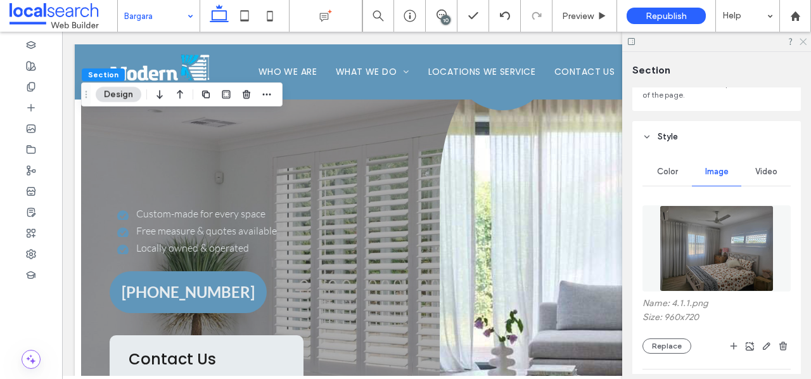
click at [805, 39] on icon at bounding box center [803, 41] width 8 height 8
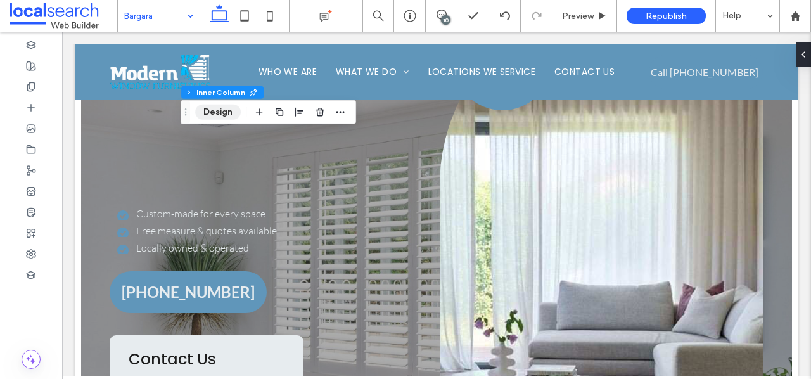
click at [218, 116] on button "Design" at bounding box center [218, 112] width 46 height 15
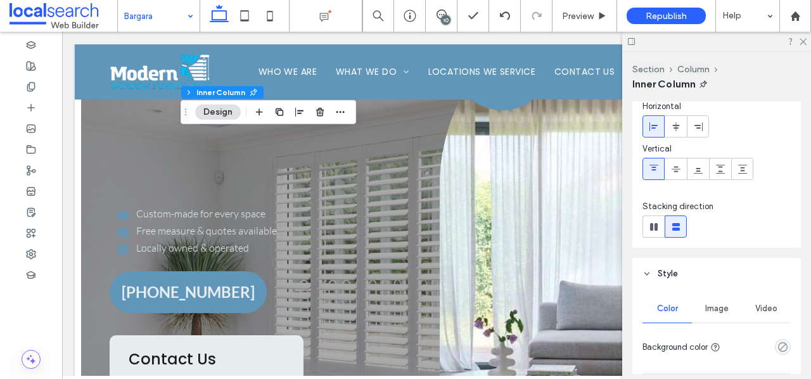
scroll to position [70, 0]
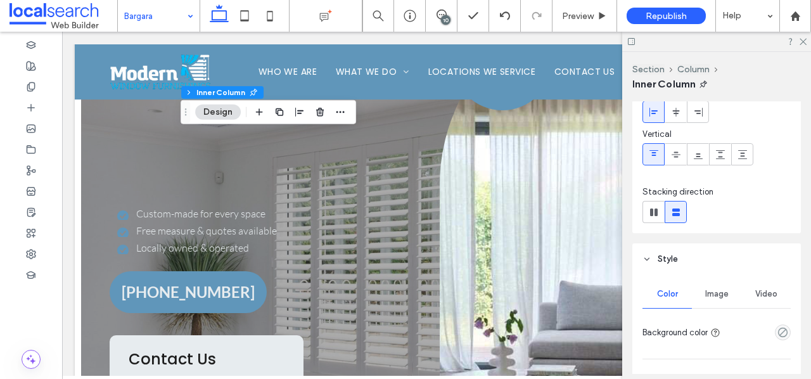
click at [724, 298] on span "Image" at bounding box center [717, 294] width 23 height 10
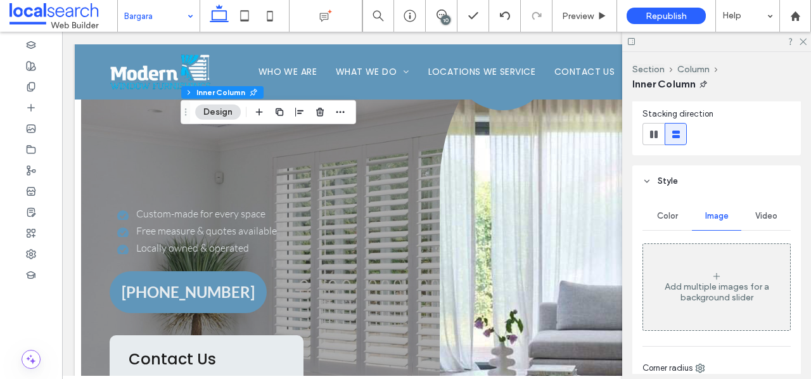
scroll to position [189, 0]
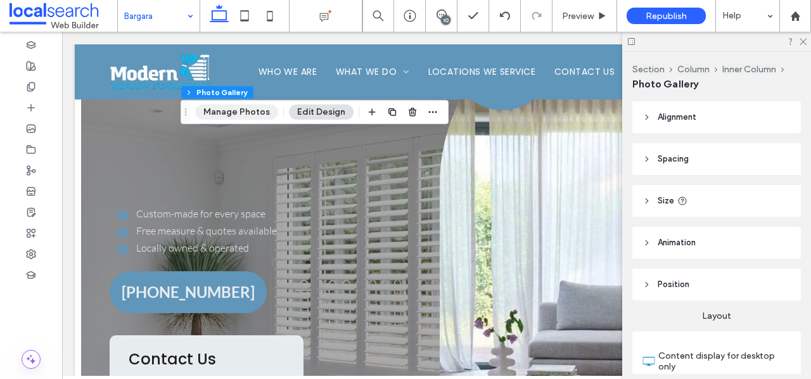
click at [248, 113] on button "Manage Photos" at bounding box center [236, 112] width 83 height 15
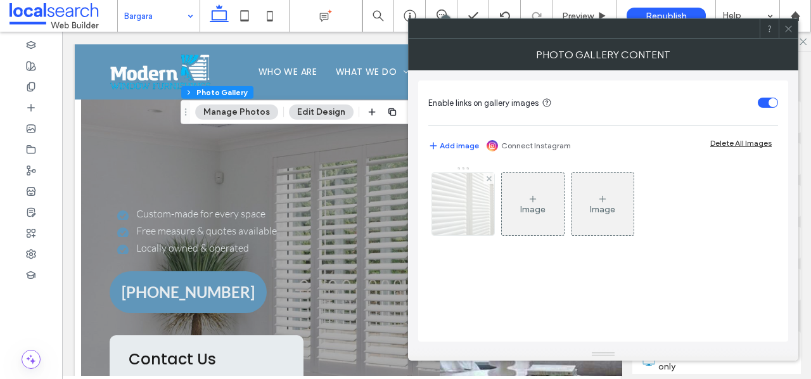
click at [455, 200] on img at bounding box center [463, 204] width 94 height 62
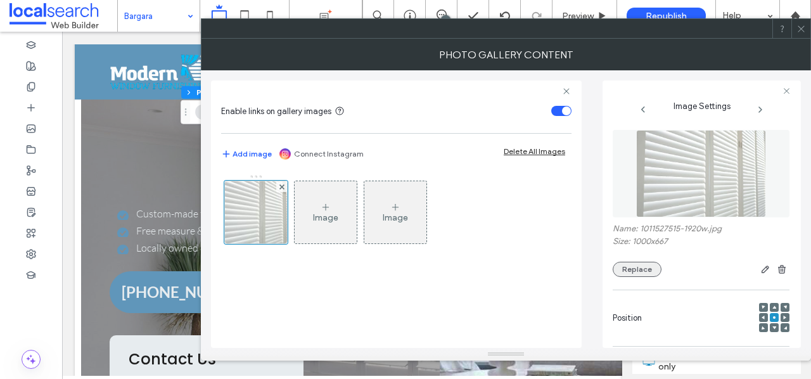
click at [638, 272] on button "Replace" at bounding box center [637, 269] width 49 height 15
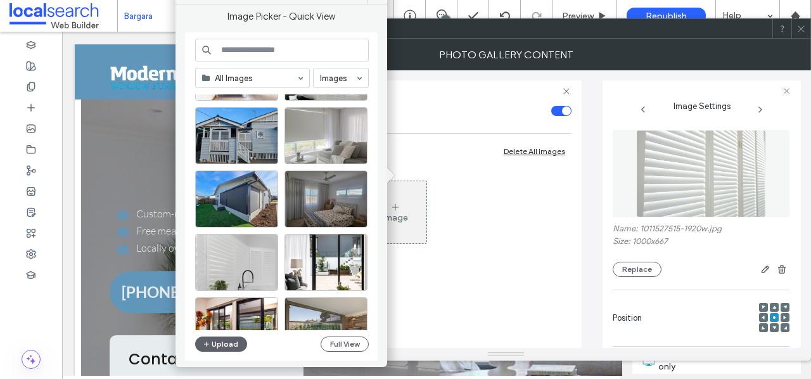
scroll to position [135, 0]
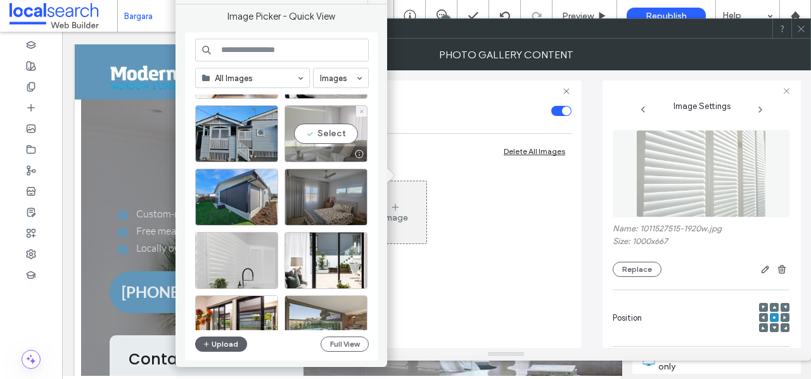
click at [313, 134] on div "Select" at bounding box center [326, 133] width 83 height 57
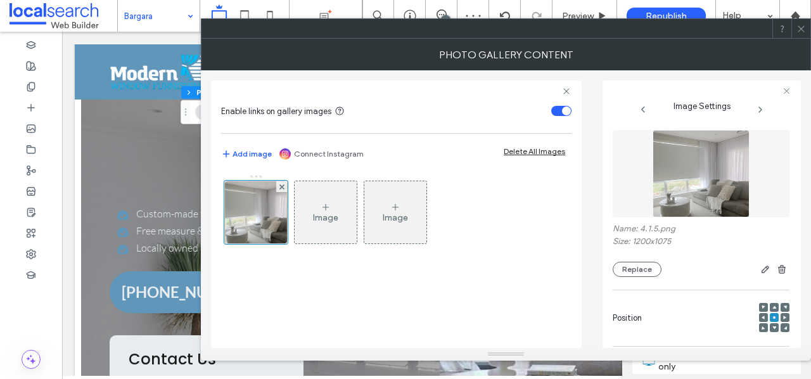
click at [802, 34] on span at bounding box center [802, 28] width 10 height 19
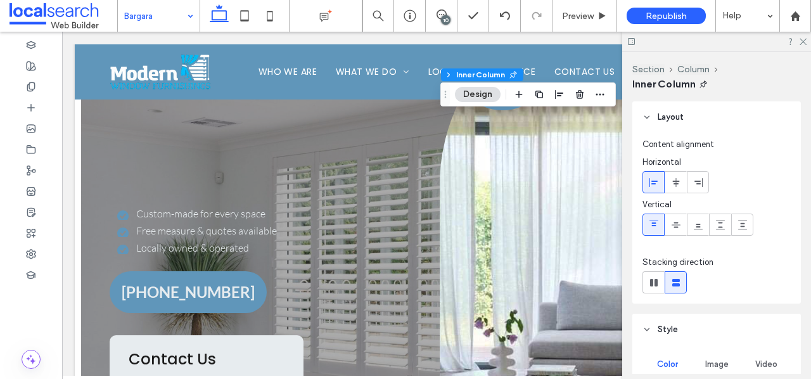
type input "**"
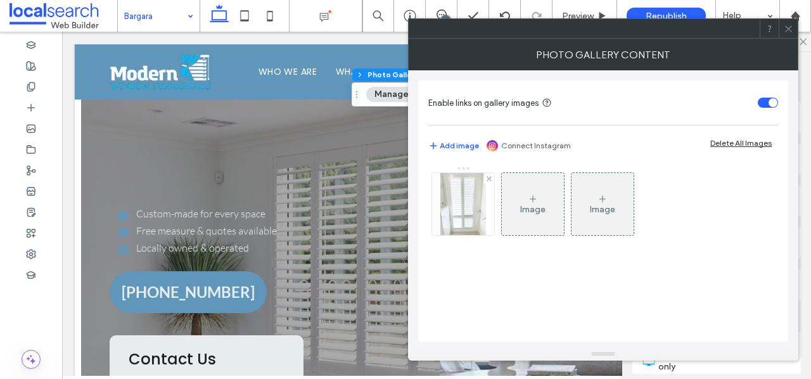
click at [467, 204] on div at bounding box center [463, 204] width 62 height 62
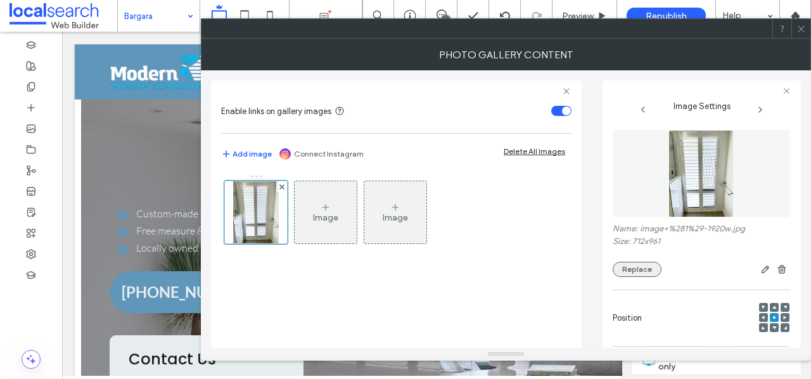
click at [640, 269] on button "Replace" at bounding box center [637, 269] width 49 height 15
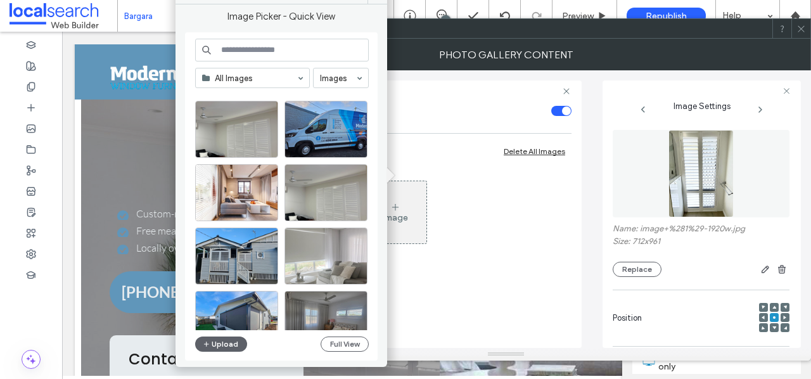
scroll to position [0, 0]
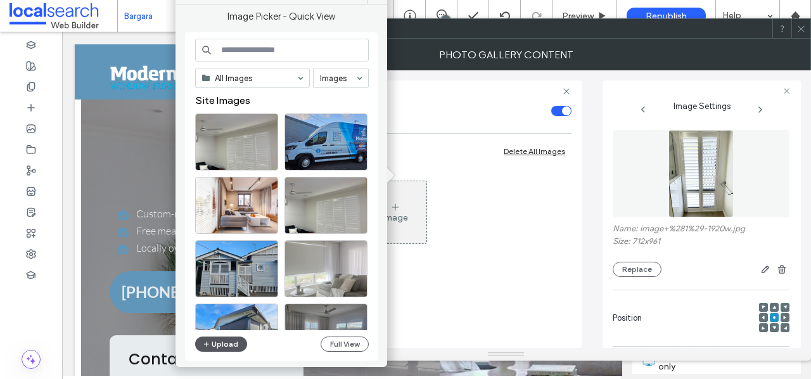
click at [222, 342] on button "Upload" at bounding box center [221, 344] width 52 height 15
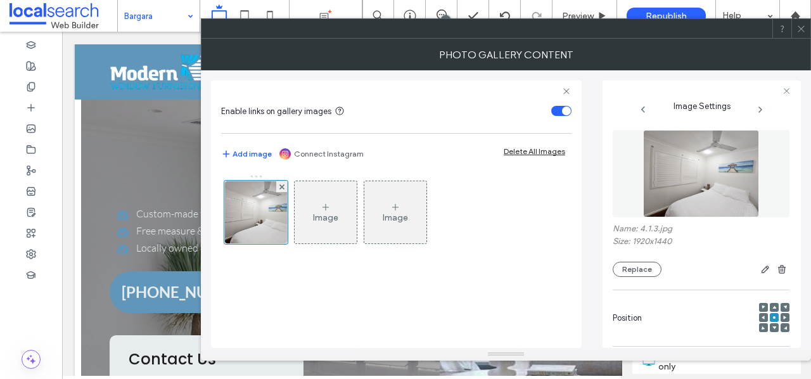
click at [803, 30] on icon at bounding box center [802, 29] width 10 height 10
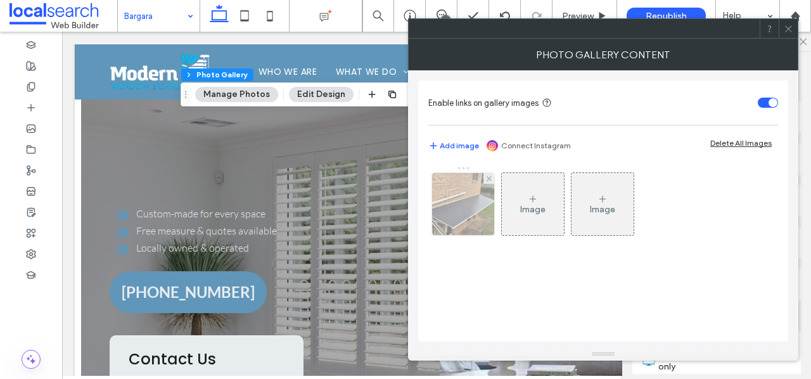
click at [467, 212] on img at bounding box center [463, 204] width 93 height 62
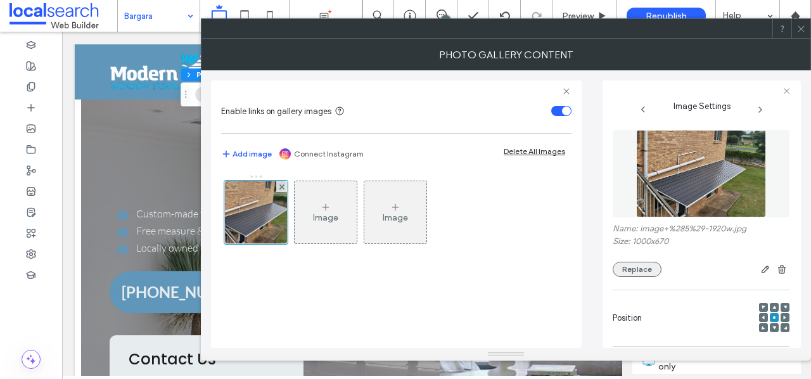
click at [654, 269] on button "Replace" at bounding box center [637, 269] width 49 height 15
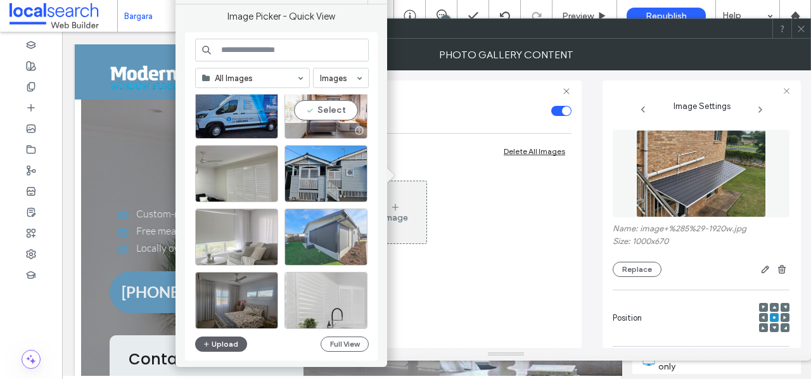
scroll to position [97, 0]
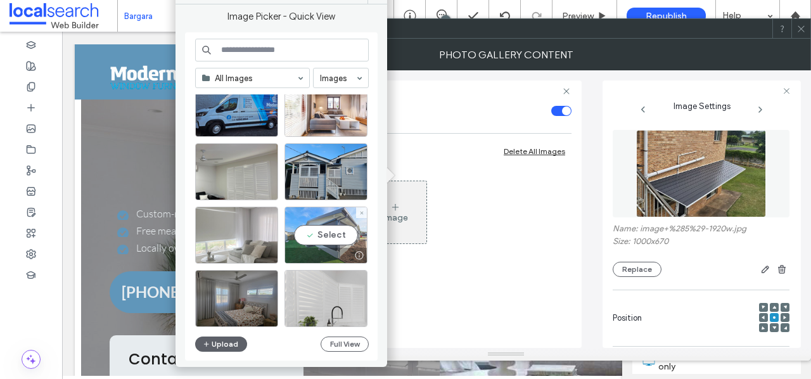
click at [329, 229] on div "Select" at bounding box center [326, 235] width 83 height 57
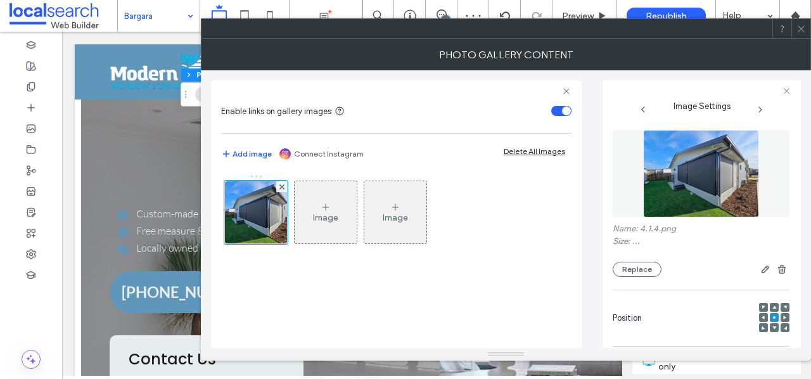
click at [804, 32] on icon at bounding box center [802, 29] width 10 height 10
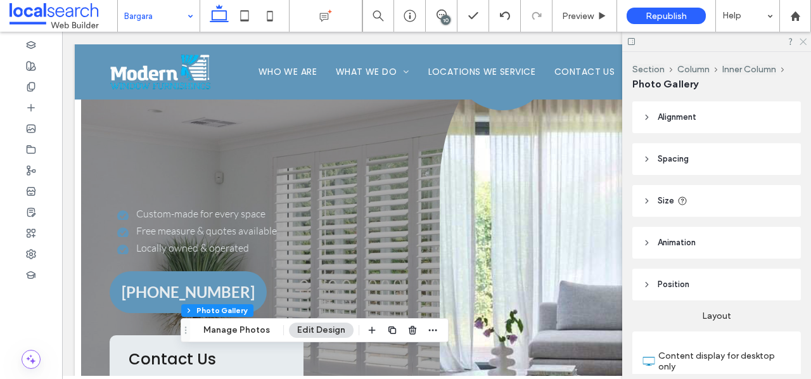
click at [803, 39] on icon at bounding box center [803, 41] width 8 height 8
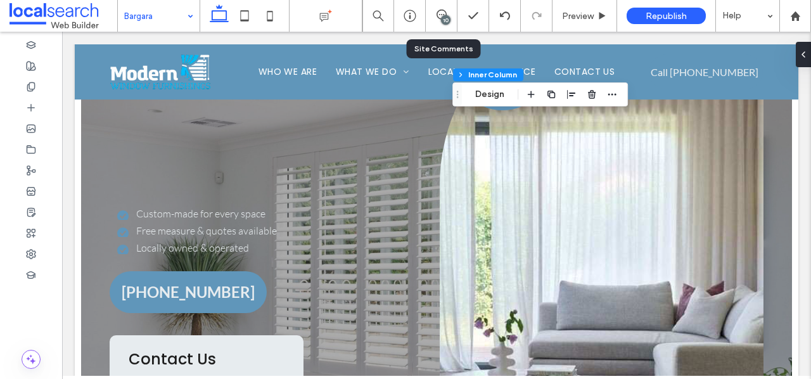
click at [443, 5] on div "10" at bounding box center [442, 16] width 32 height 32
click at [443, 13] on icon at bounding box center [442, 15] width 10 height 10
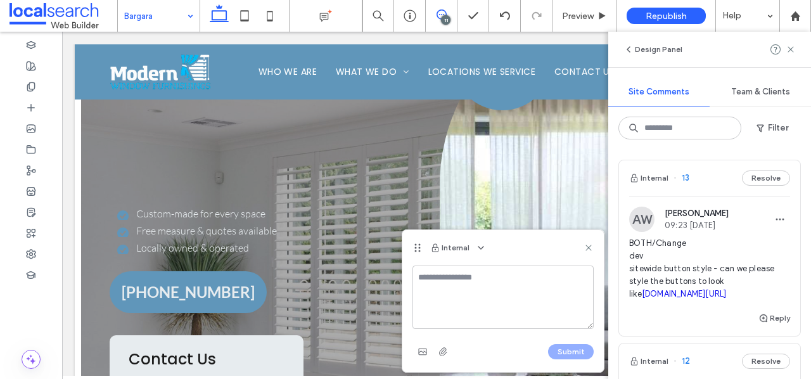
click at [430, 280] on textarea at bounding box center [503, 297] width 181 height 63
drag, startPoint x: 547, startPoint y: 292, endPoint x: 519, endPoint y: 291, distance: 27.9
click at [519, 291] on textarea "**********" at bounding box center [503, 297] width 181 height 63
paste textarea "**********"
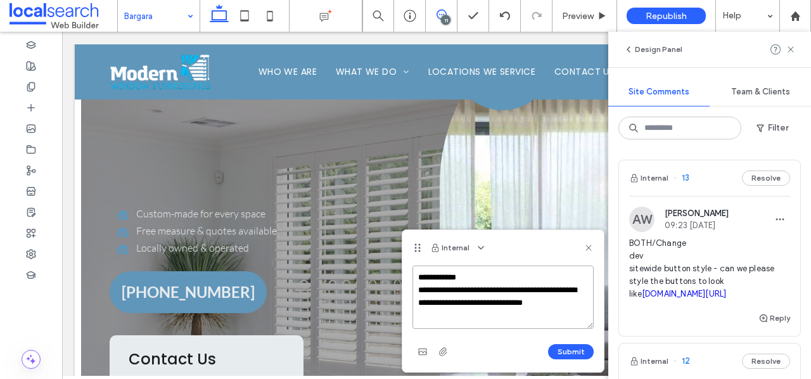
drag, startPoint x: 580, startPoint y: 290, endPoint x: 518, endPoint y: 289, distance: 62.1
click at [518, 289] on textarea "**********" at bounding box center [503, 297] width 181 height 63
click at [586, 294] on textarea "**********" at bounding box center [503, 297] width 181 height 63
click at [529, 307] on textarea "**********" at bounding box center [503, 297] width 181 height 63
click at [464, 304] on textarea "**********" at bounding box center [503, 297] width 181 height 63
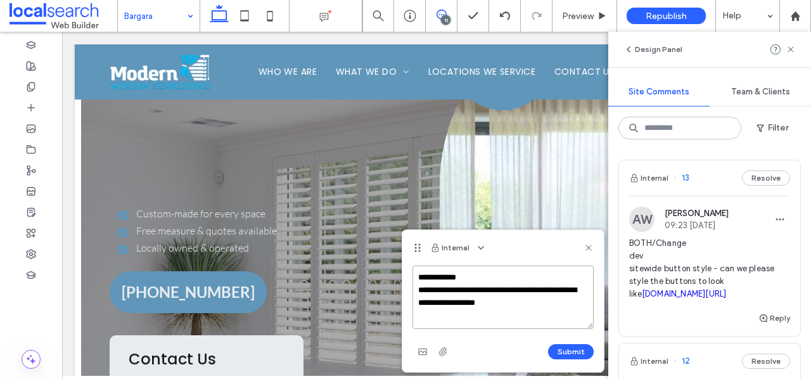
click at [467, 304] on textarea "**********" at bounding box center [503, 297] width 181 height 63
click at [525, 312] on textarea "**********" at bounding box center [503, 297] width 181 height 63
click at [450, 292] on textarea "**********" at bounding box center [503, 297] width 181 height 63
click at [458, 292] on textarea "**********" at bounding box center [503, 297] width 181 height 63
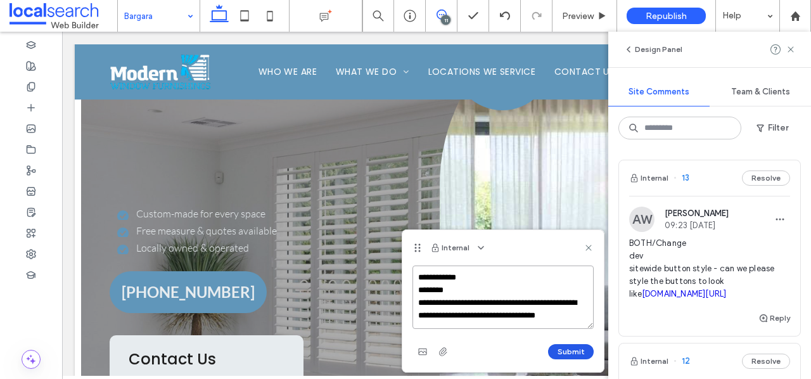
type textarea "**********"
click at [569, 347] on button "Submit" at bounding box center [571, 351] width 46 height 15
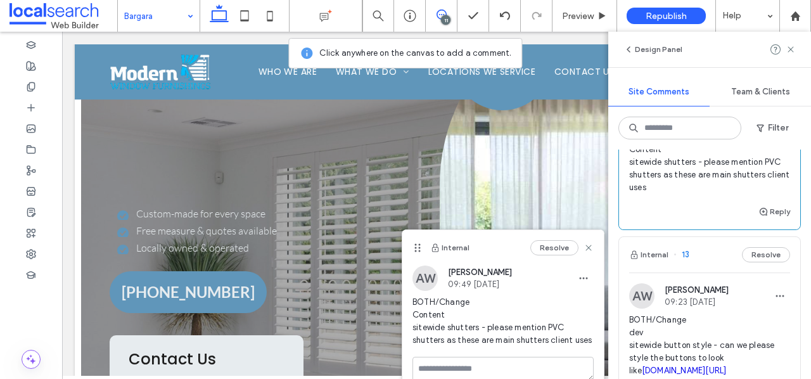
scroll to position [111, 0]
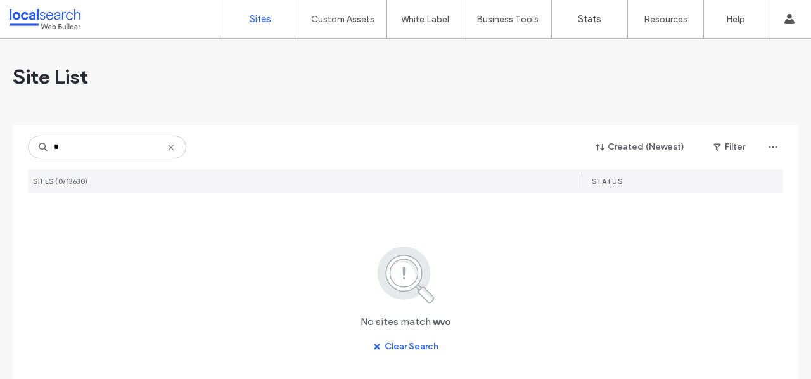
type input "*"
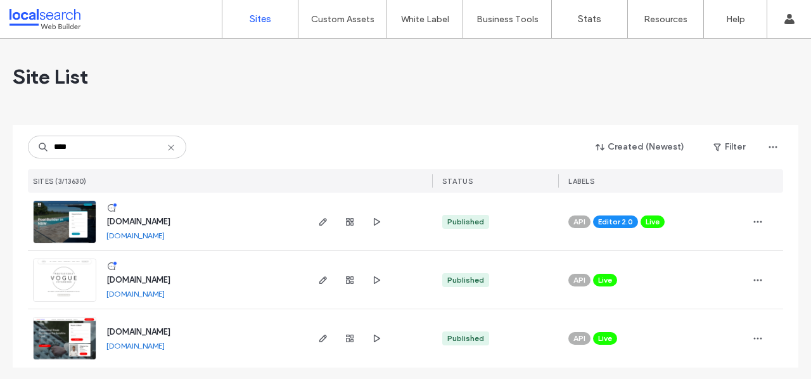
type input "****"
click at [74, 271] on img at bounding box center [65, 302] width 62 height 86
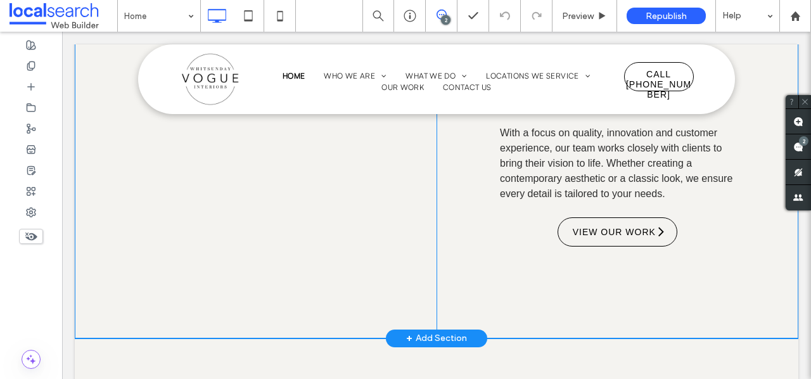
scroll to position [2538, 0]
